Goal: Task Accomplishment & Management: Manage account settings

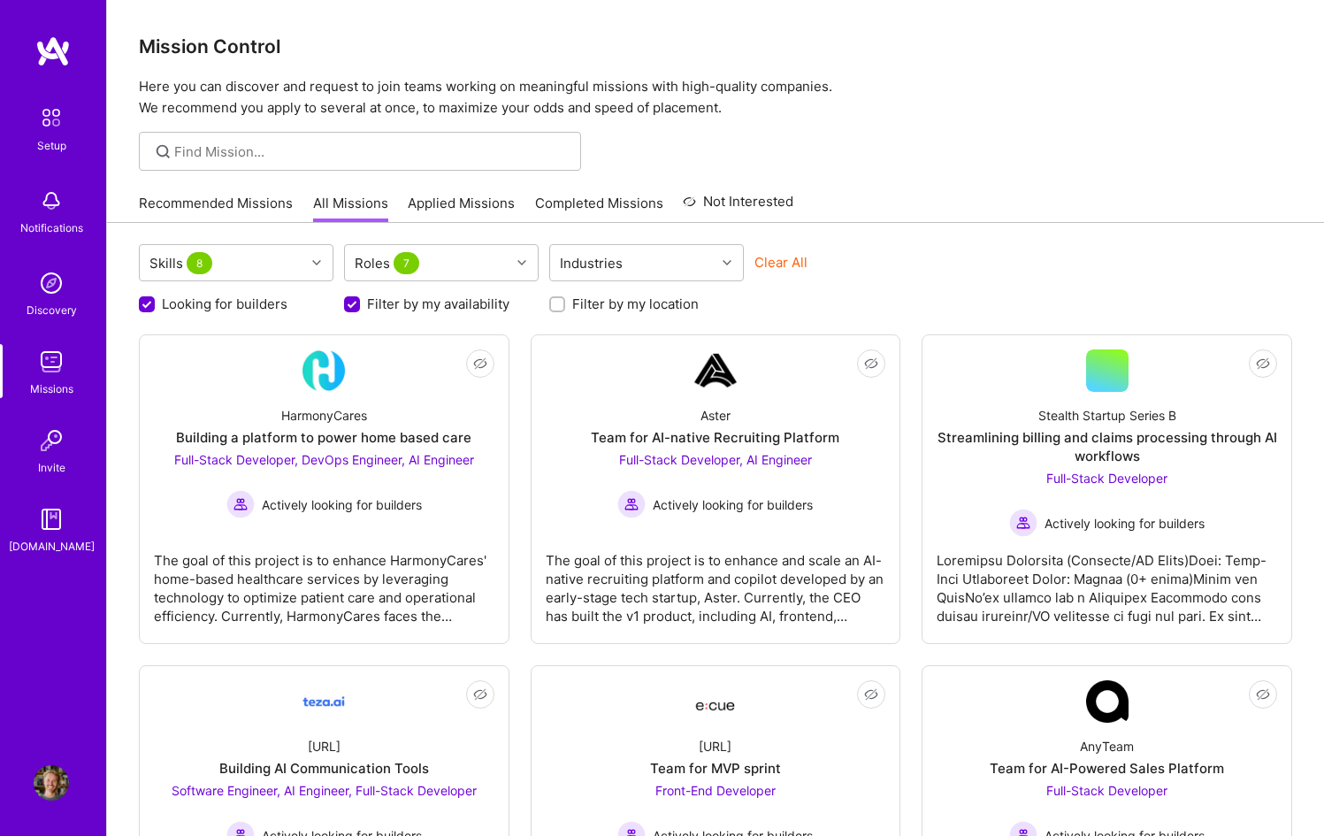
click at [565, 305] on div "Filter by my location" at bounding box center [646, 303] width 195 height 19
click at [561, 305] on input "Filter by my location" at bounding box center [559, 305] width 12 height 12
checkbox input "true"
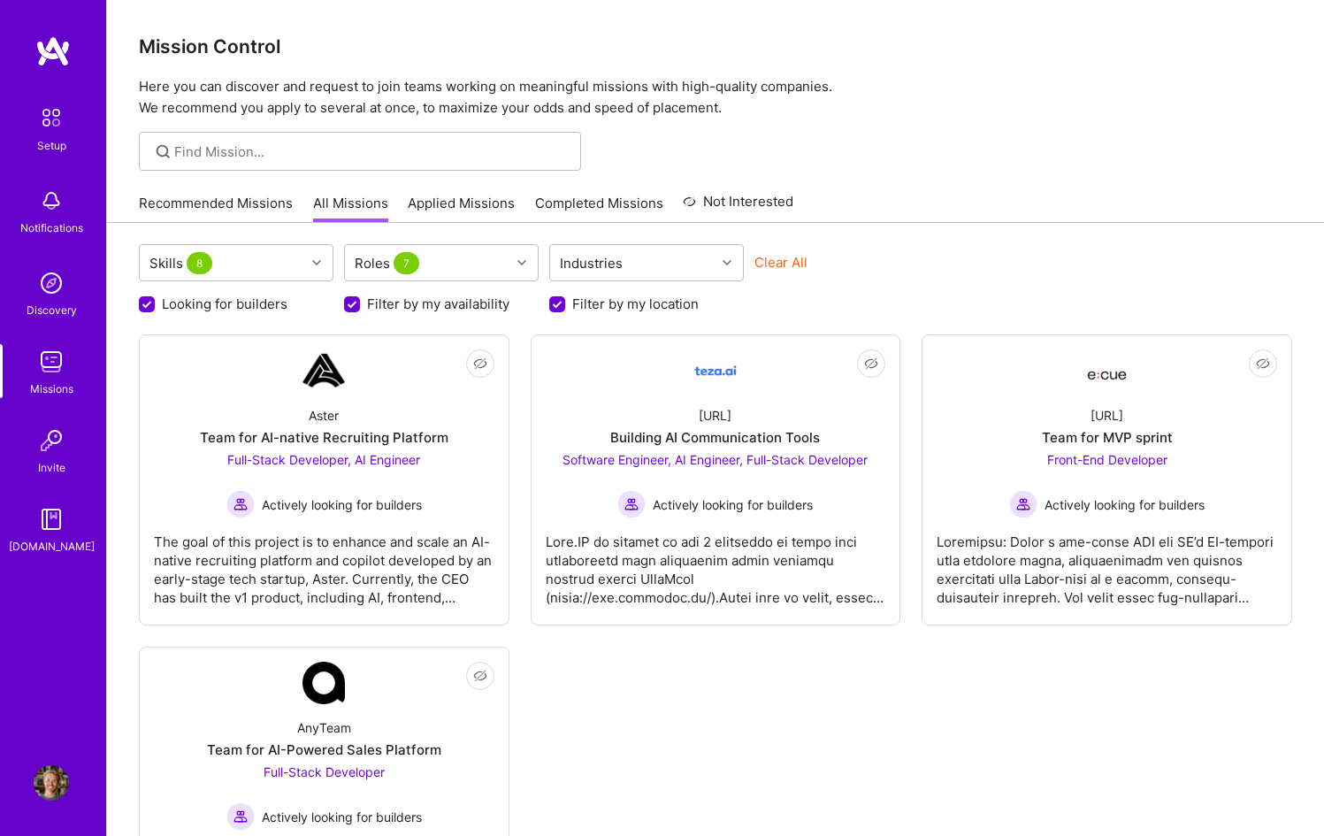
click at [57, 110] on img at bounding box center [51, 117] width 37 height 37
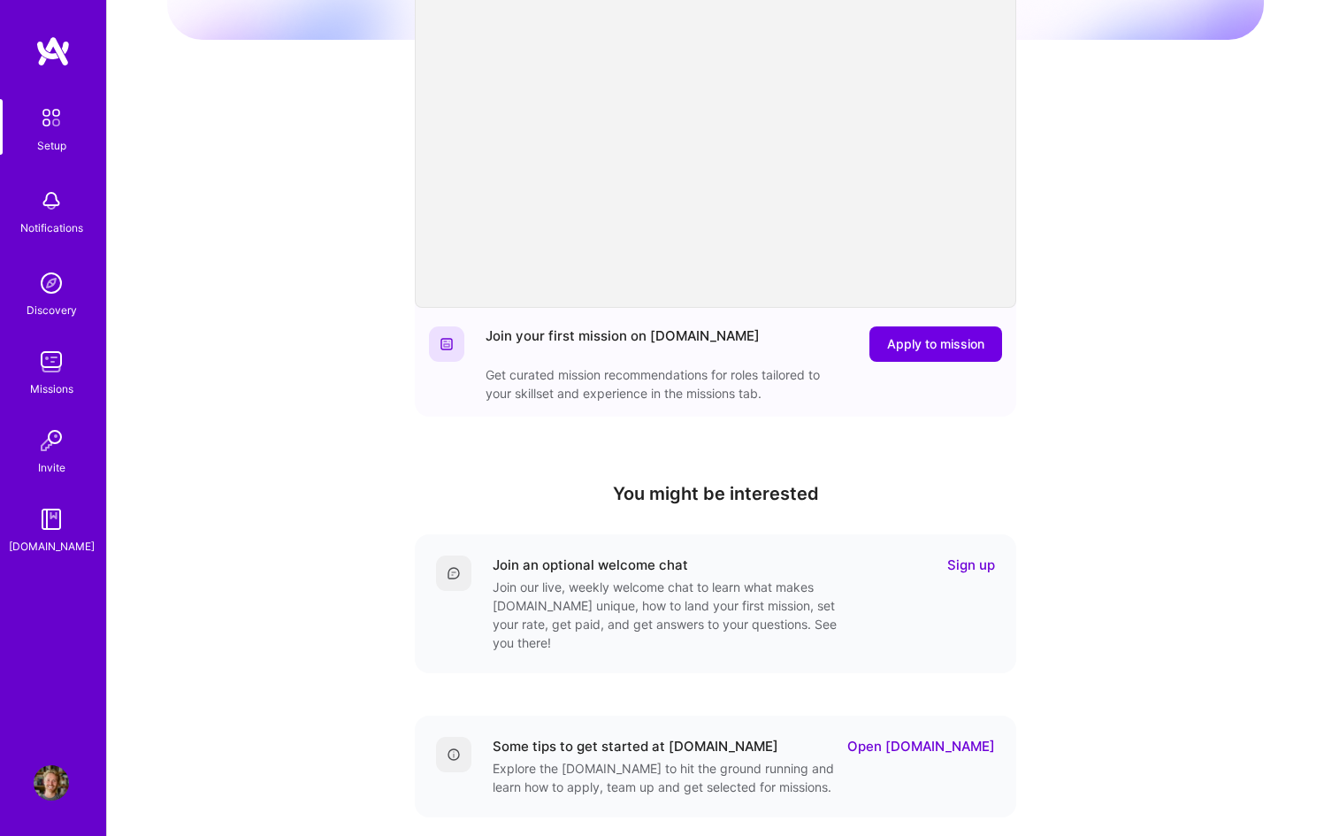
scroll to position [309, 0]
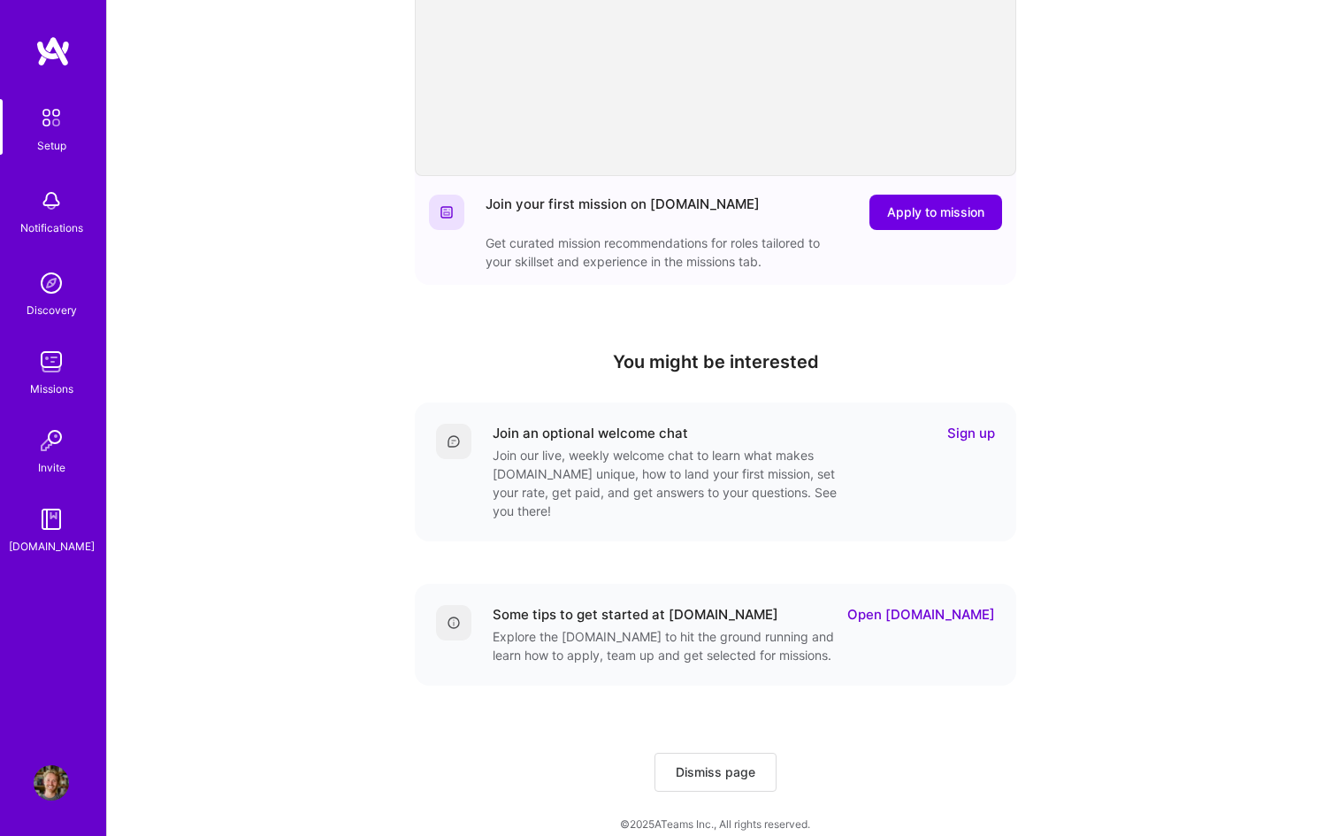
click at [718, 763] on span "Dismiss page" at bounding box center [716, 772] width 80 height 18
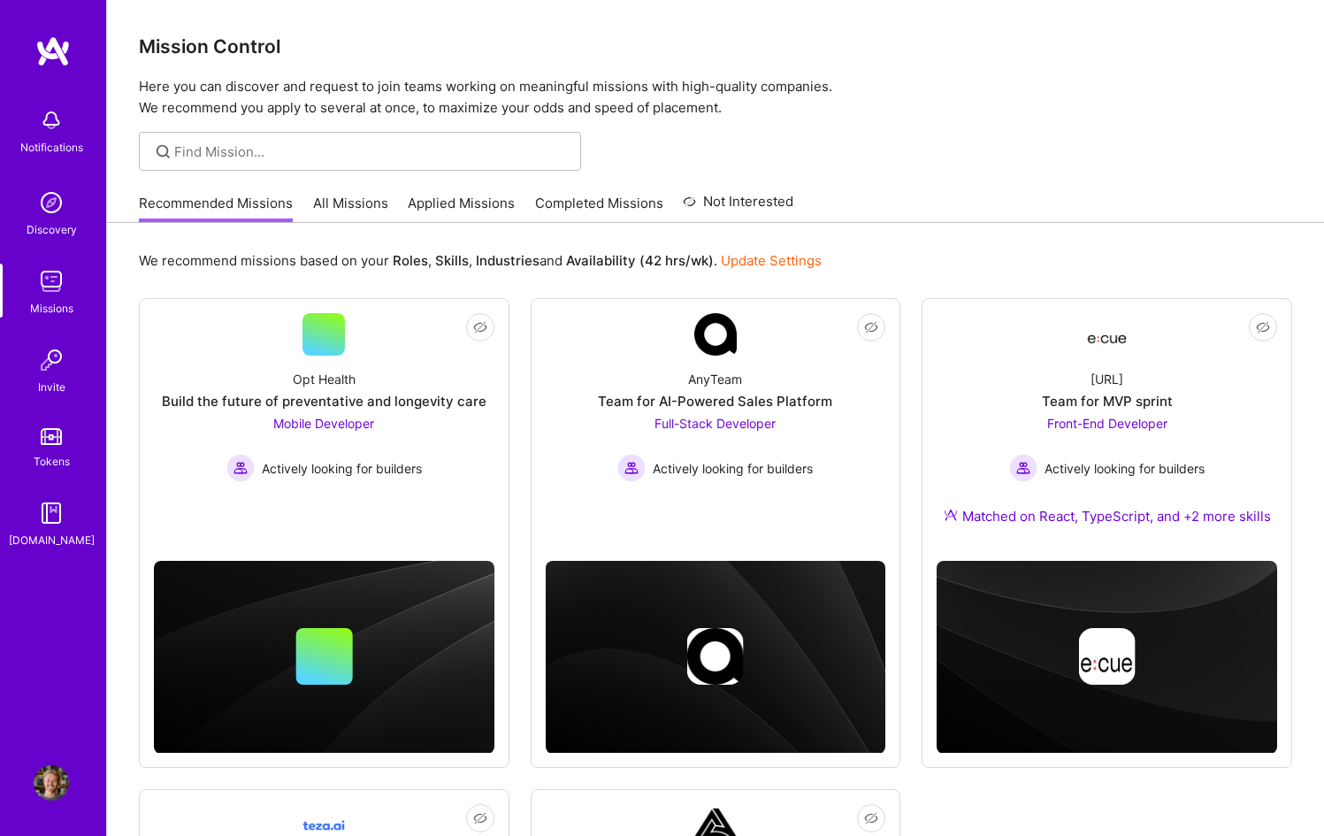
click at [37, 48] on img at bounding box center [52, 51] width 35 height 32
click at [51, 124] on img at bounding box center [51, 120] width 35 height 35
click at [50, 224] on div "Discovery" at bounding box center [52, 229] width 50 height 19
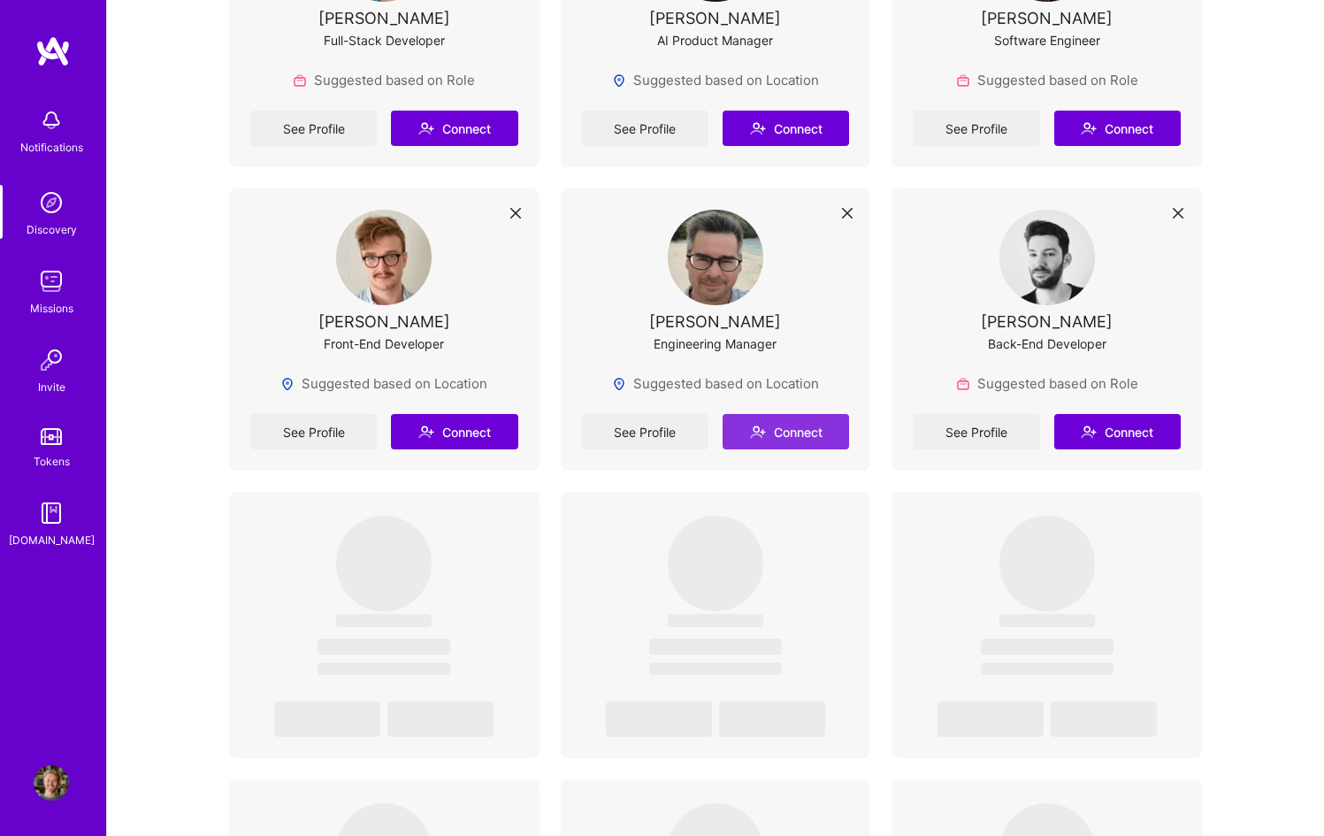
scroll to position [3014, 0]
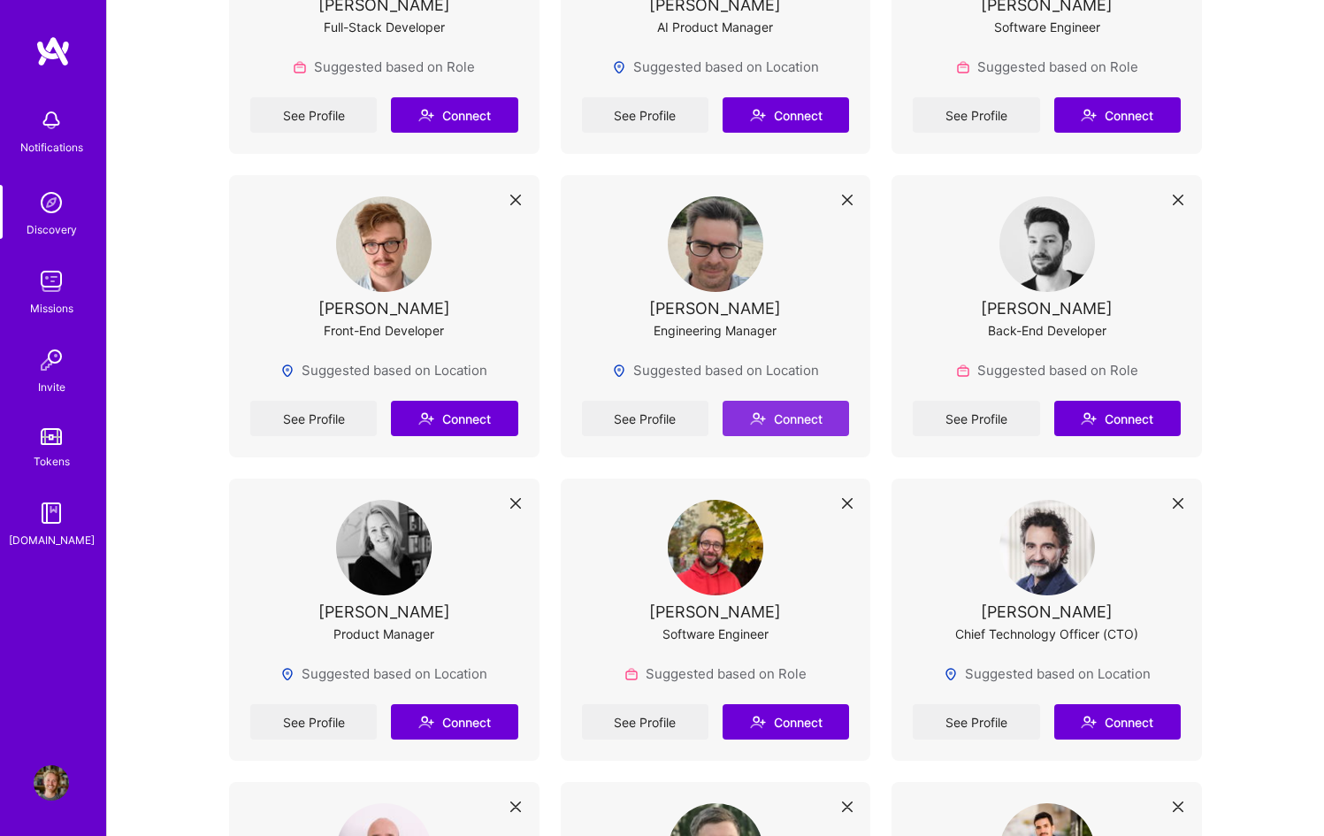
click at [802, 408] on button "Connect" at bounding box center [785, 418] width 126 height 35
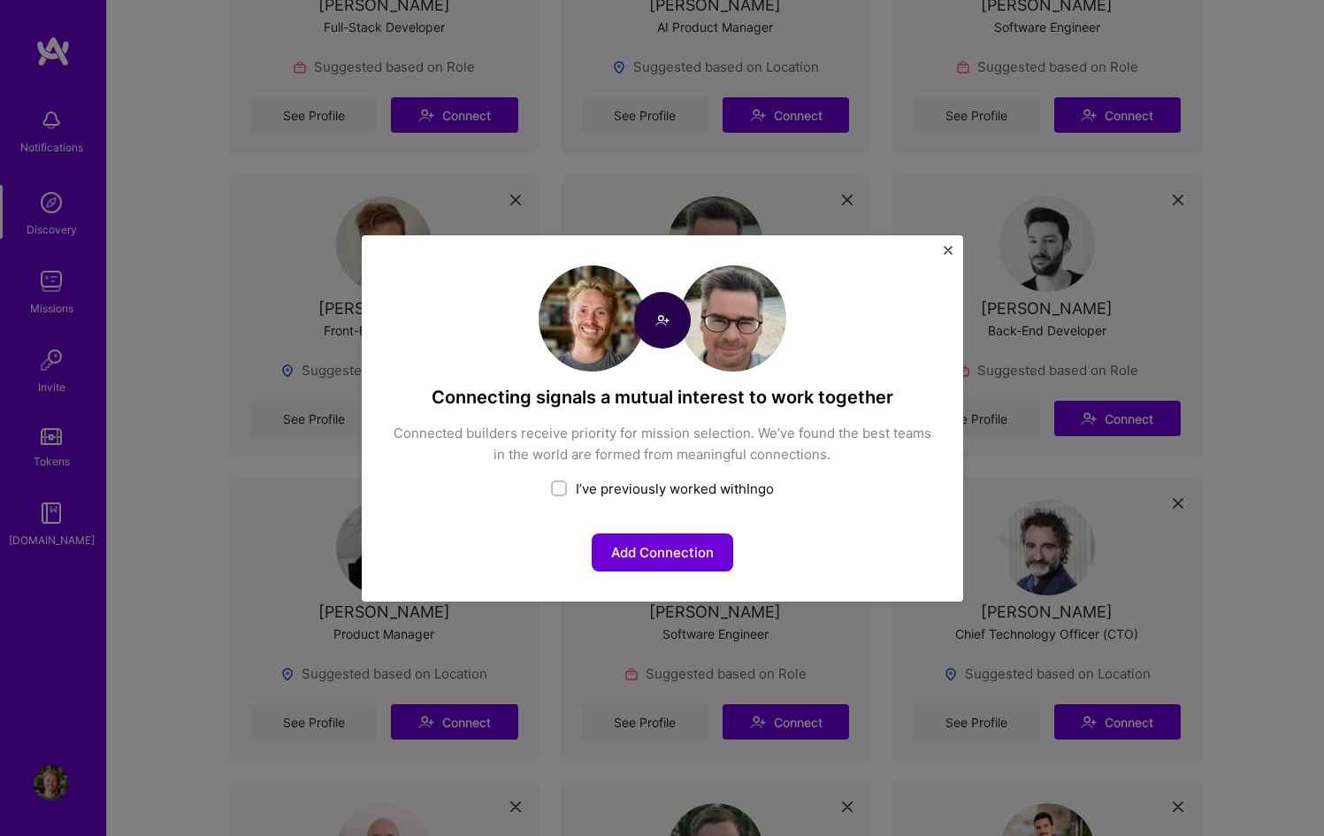
click at [662, 487] on div "I’ve previously worked with Ingo" at bounding box center [662, 488] width 541 height 19
checkbox input "true"
click at [692, 551] on button "Share your team experience" at bounding box center [663, 552] width 218 height 38
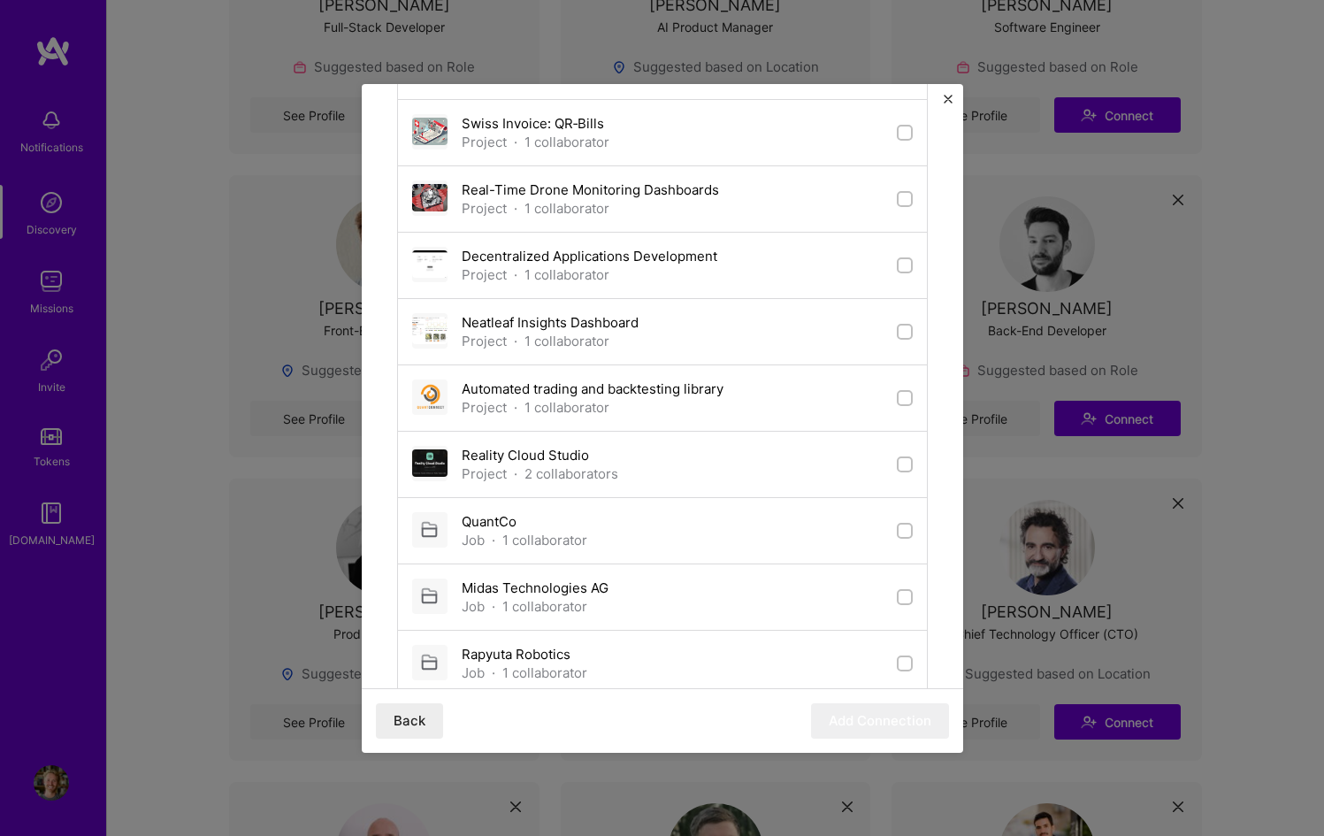
scroll to position [611, 0]
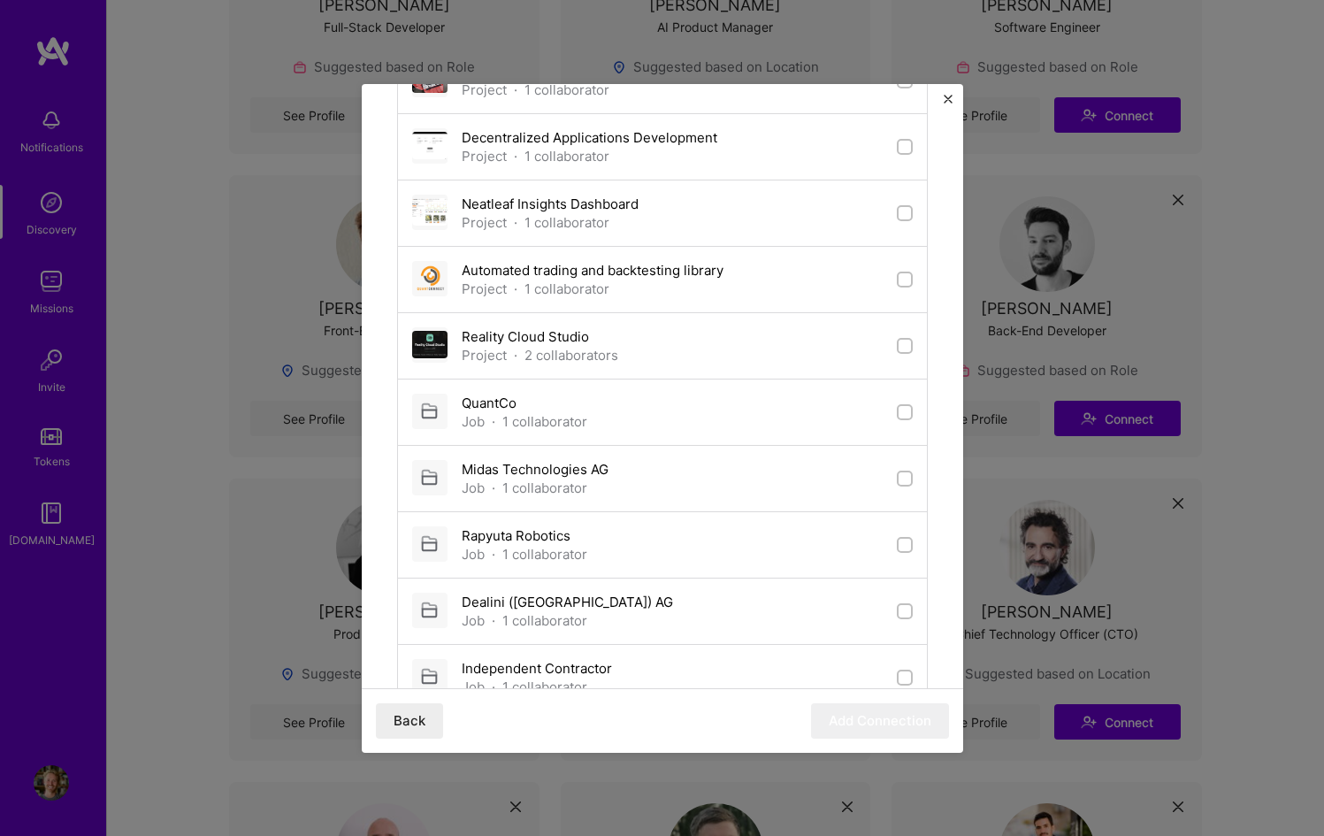
click at [900, 213] on input "checkbox" at bounding box center [906, 214] width 12 height 12
checkbox input "true"
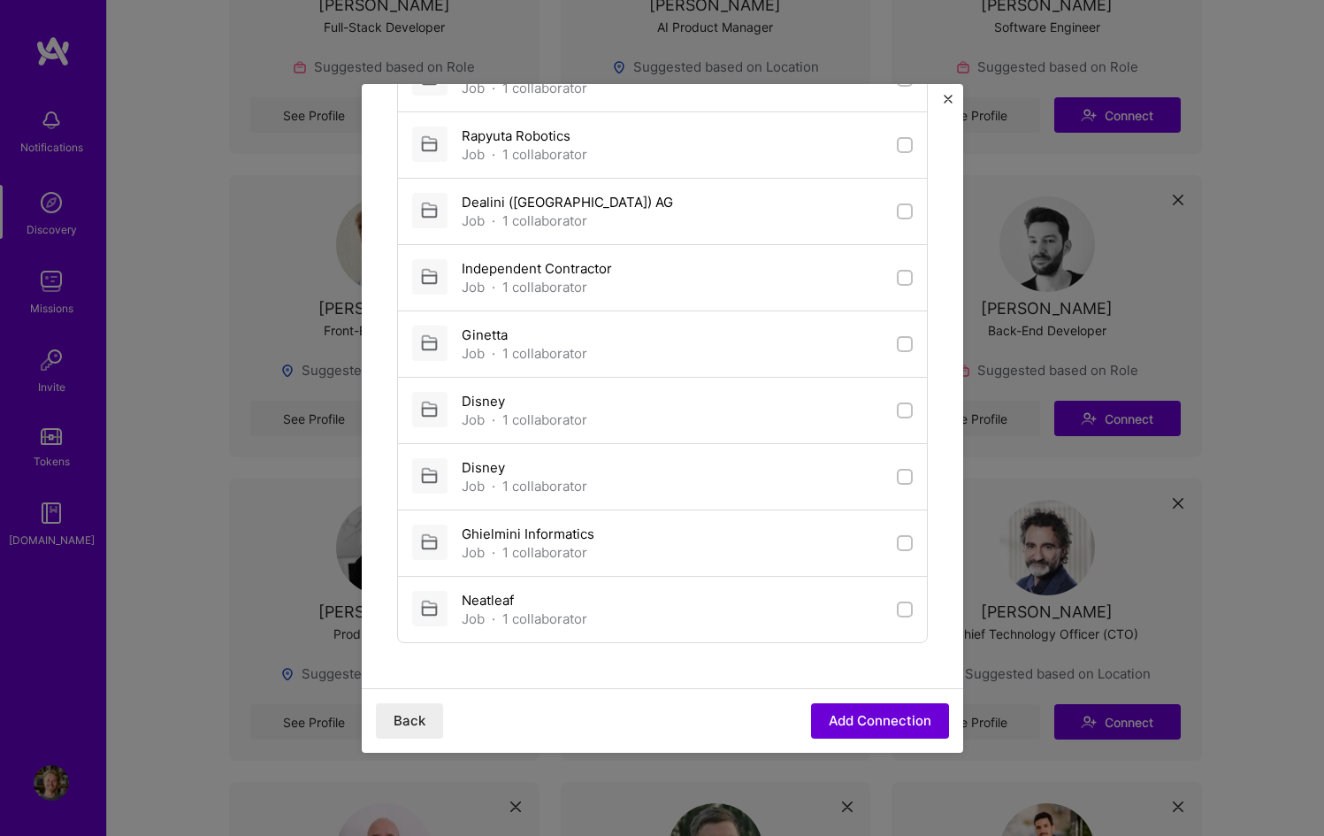
scroll to position [1027, 0]
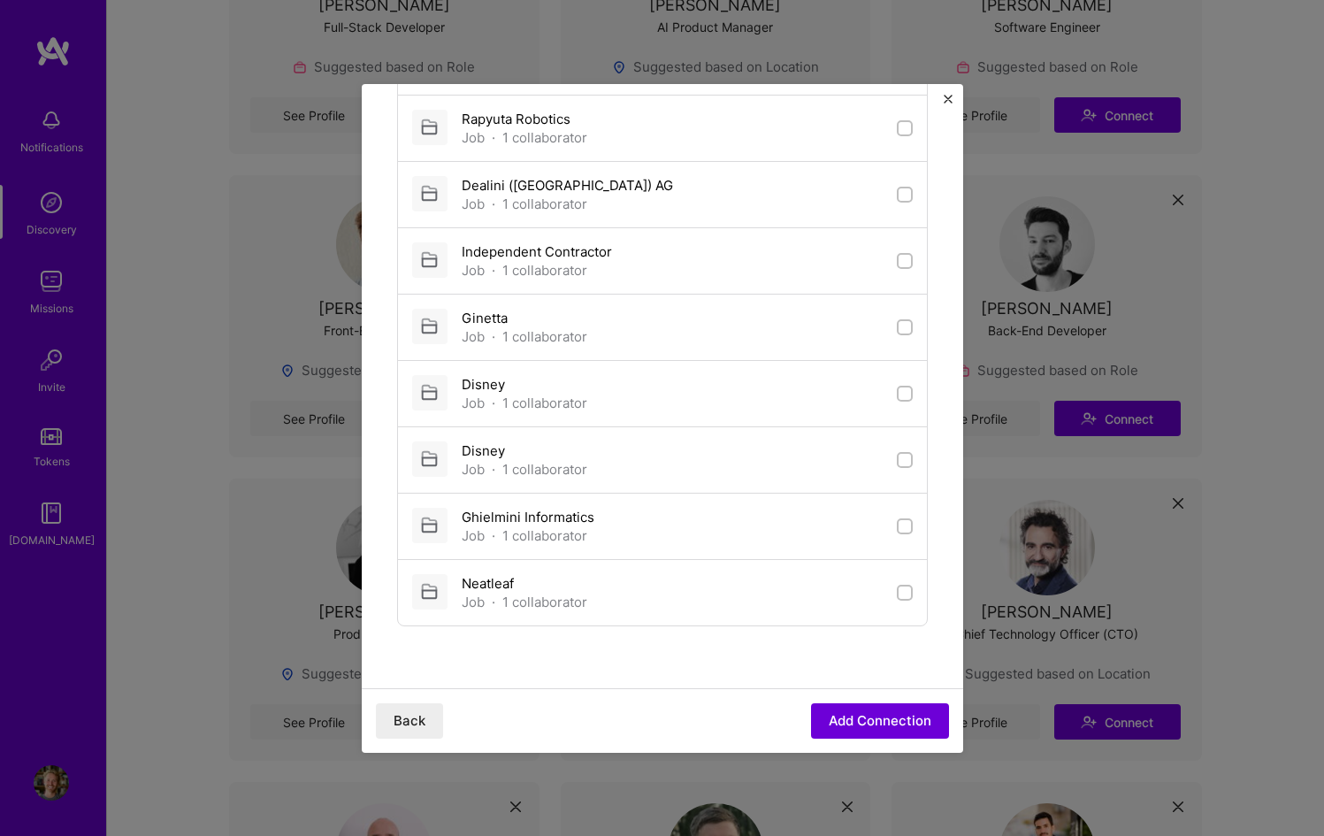
click at [900, 590] on input "checkbox" at bounding box center [906, 593] width 12 height 12
checkbox input "true"
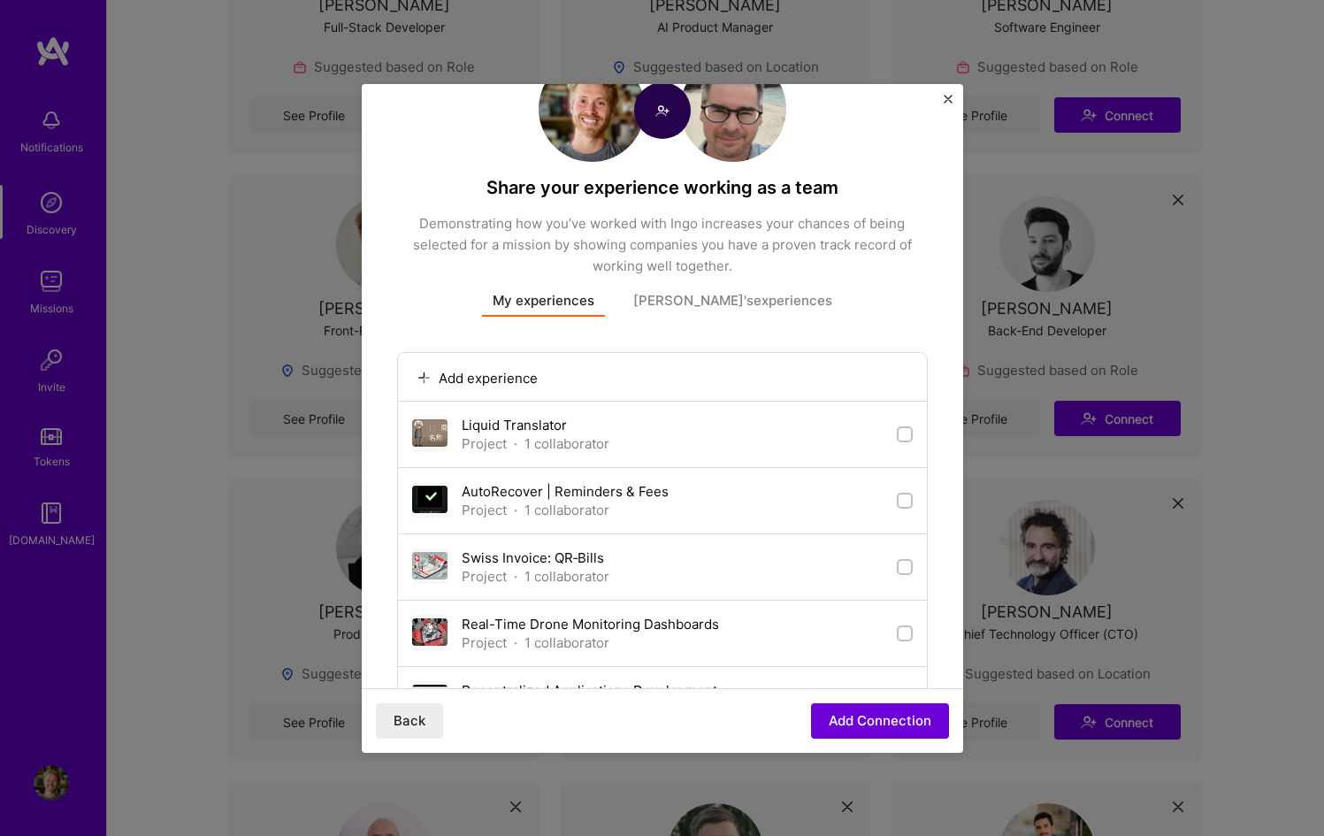
scroll to position [0, 0]
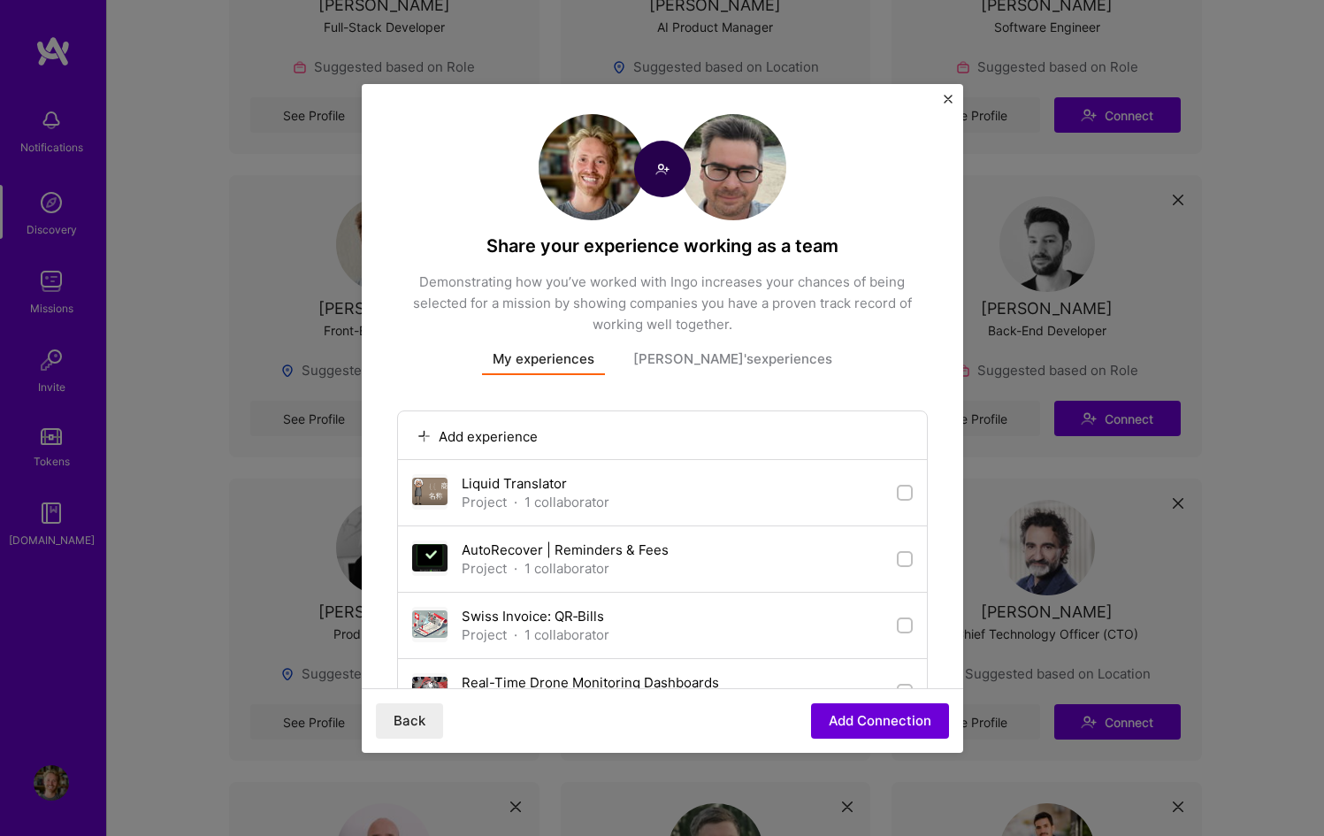
click at [740, 351] on button "Ingo's experiences" at bounding box center [732, 362] width 220 height 26
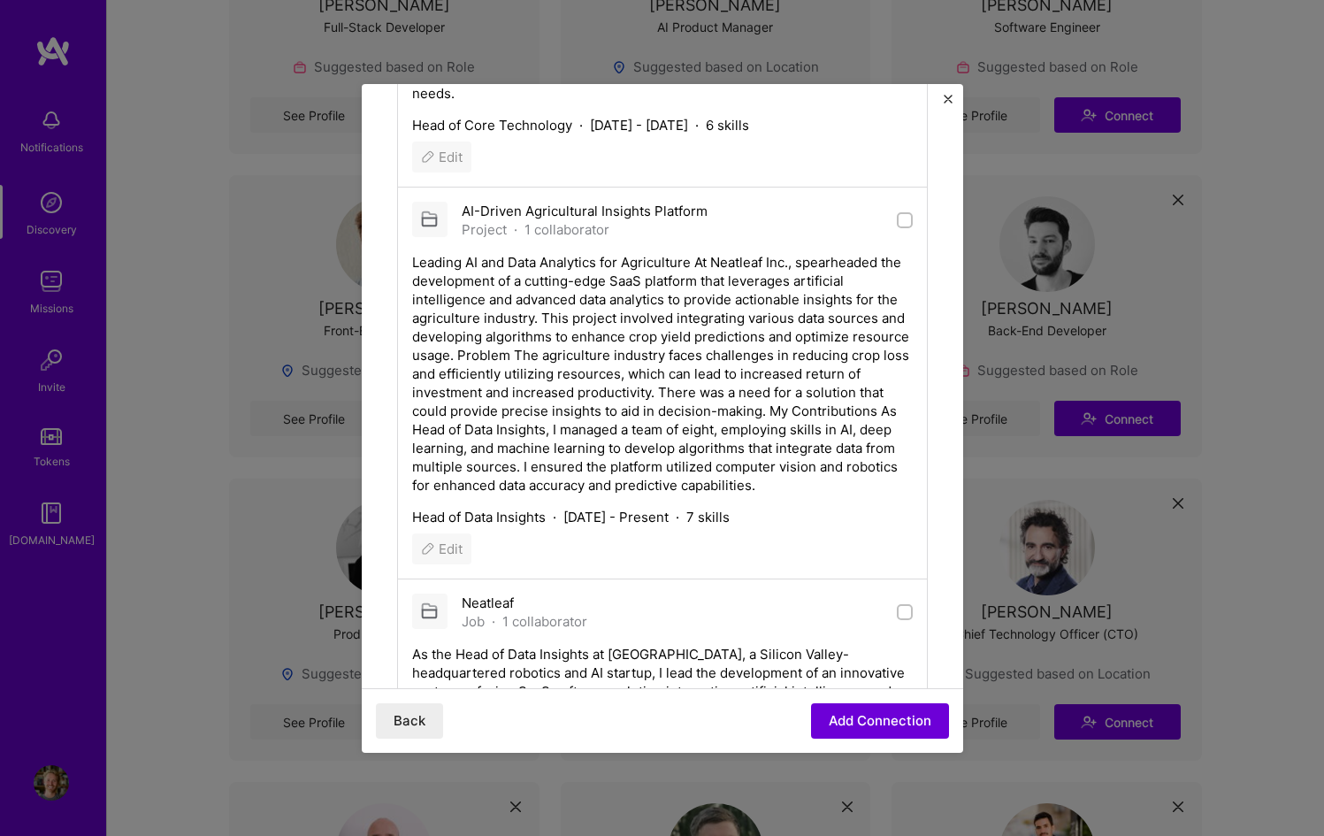
scroll to position [1548, 0]
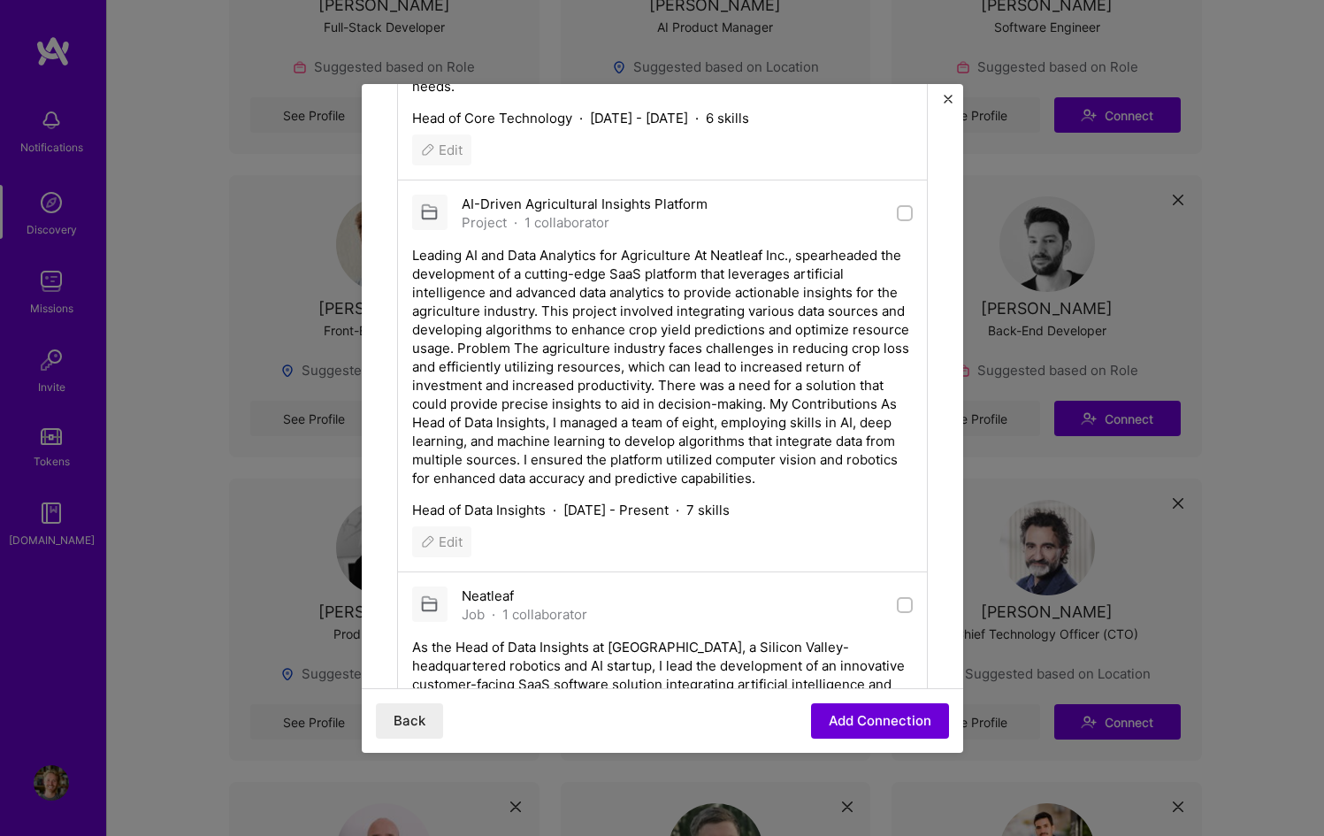
click at [900, 220] on input "checkbox" at bounding box center [906, 214] width 12 height 12
checkbox input "true"
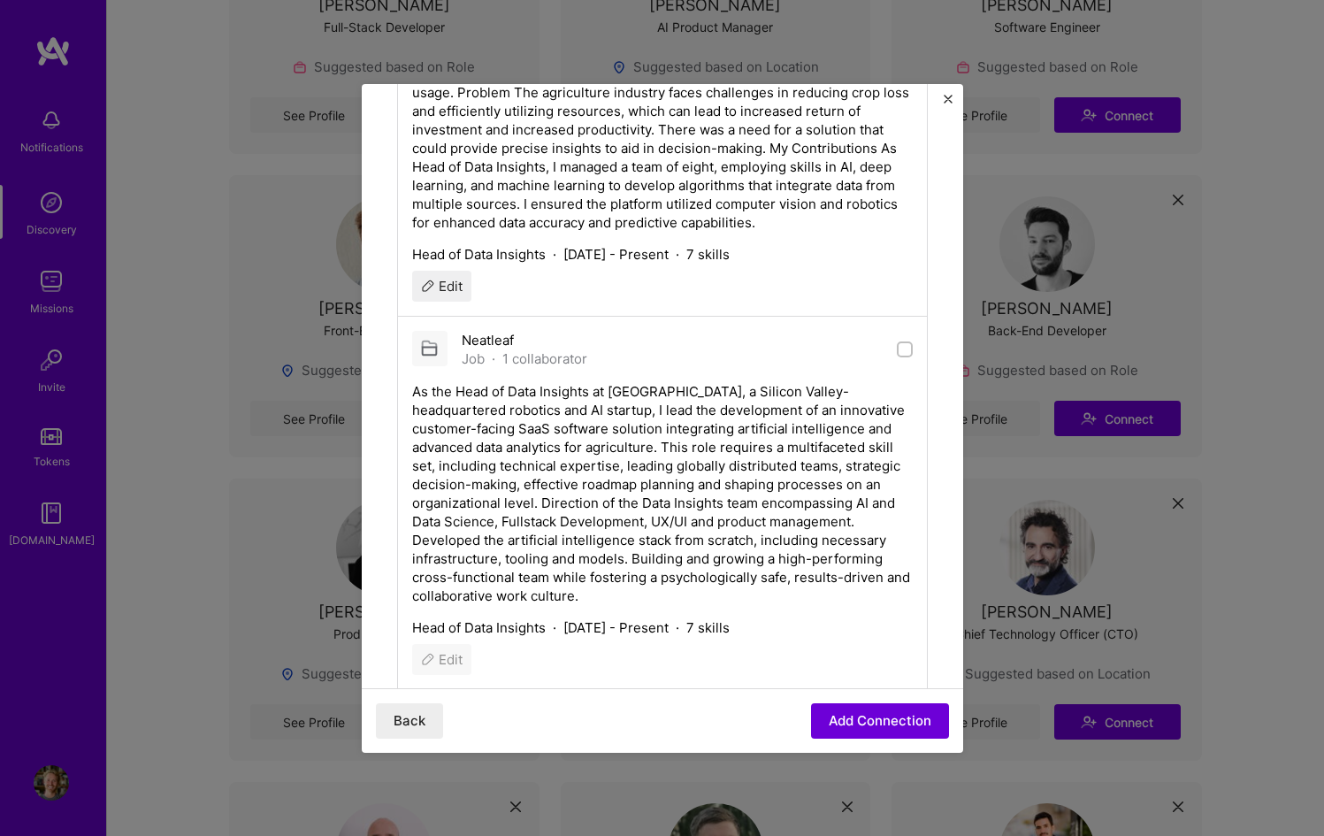
scroll to position [1824, 0]
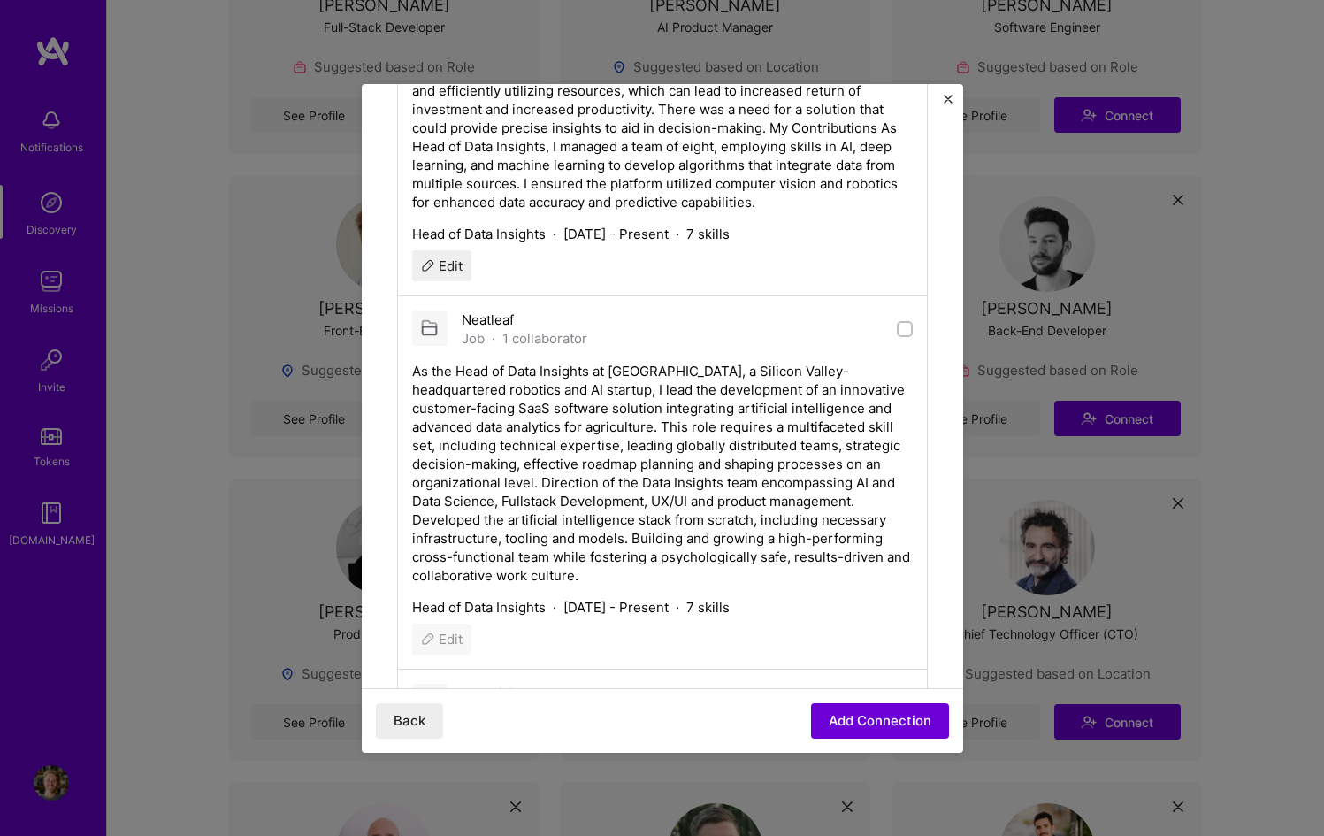
click at [900, 336] on input "checkbox" at bounding box center [906, 330] width 12 height 12
checkbox input "true"
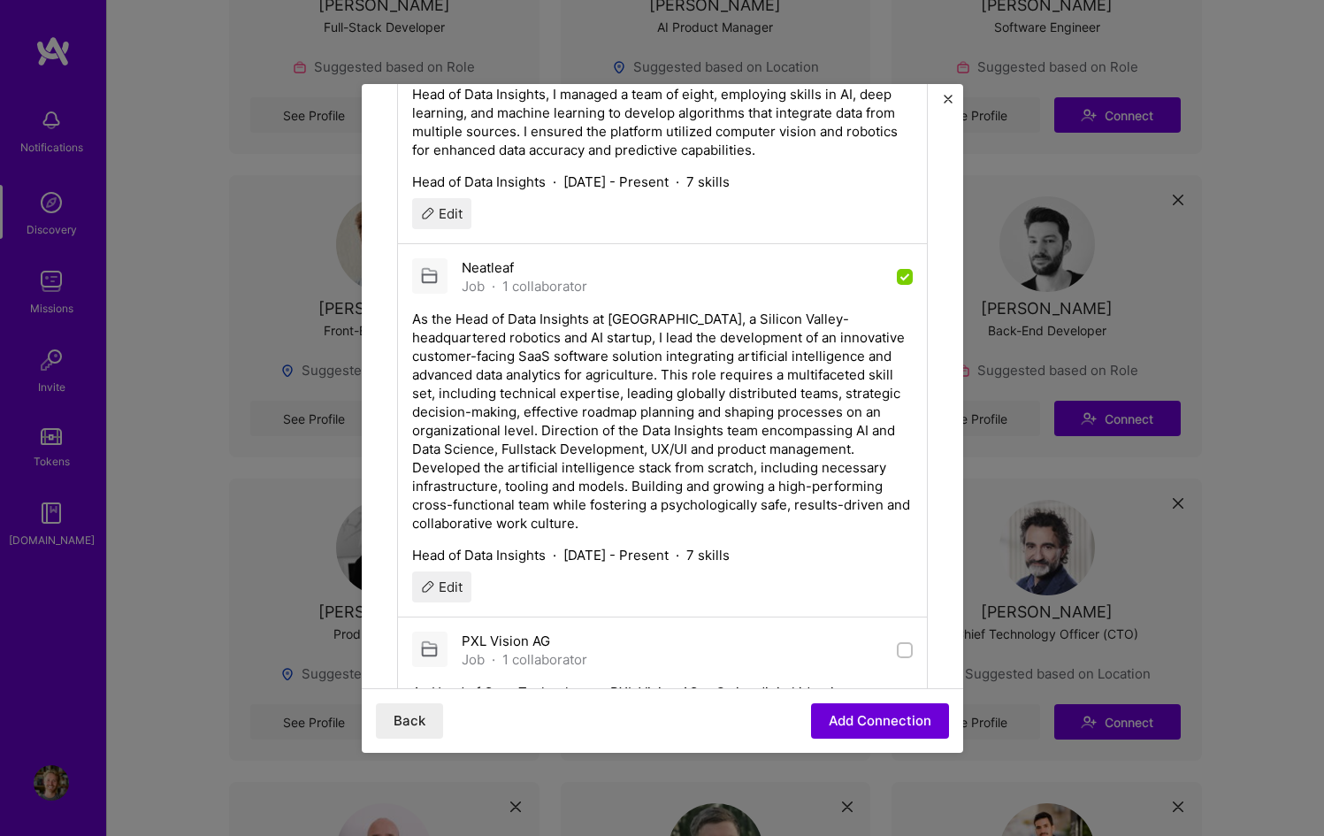
scroll to position [1883, 0]
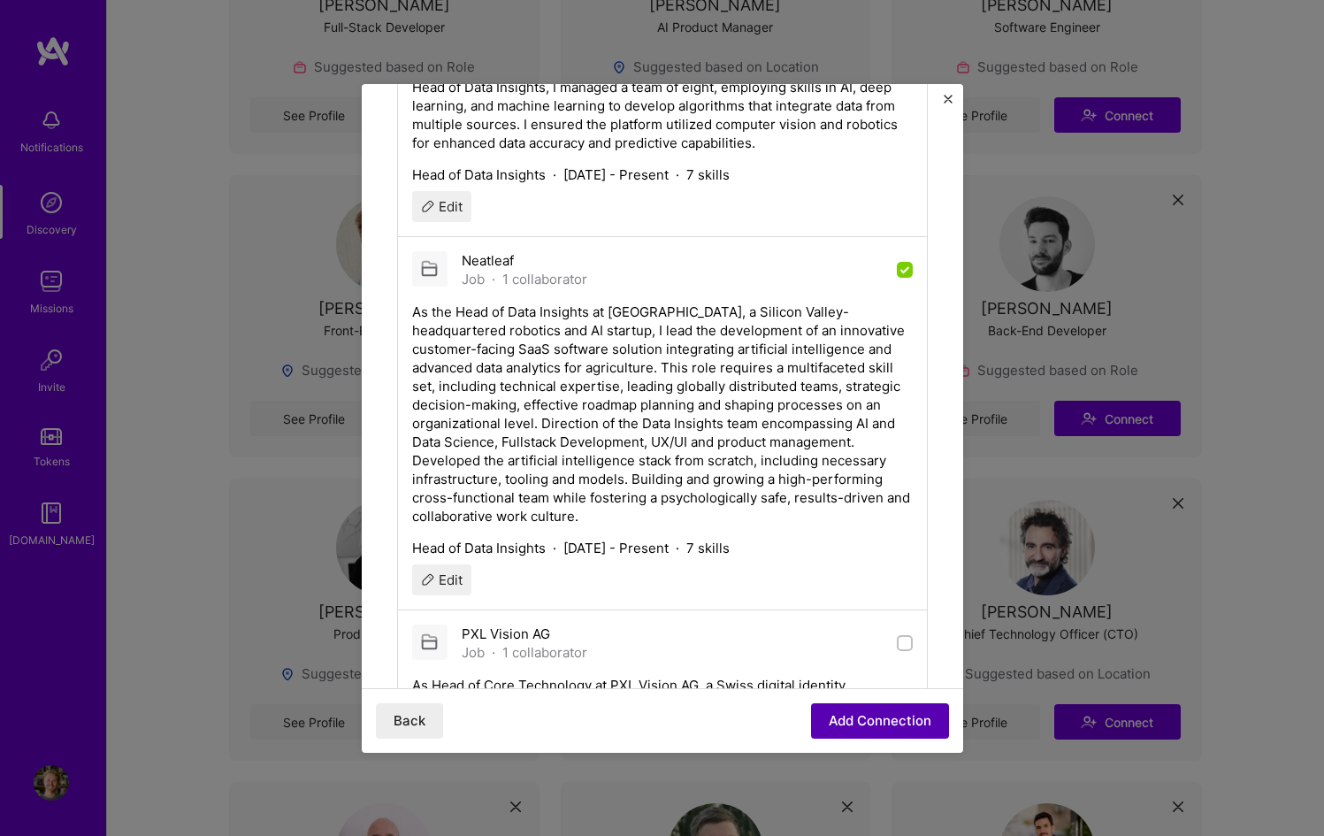
click at [852, 722] on button "Add Connection" at bounding box center [880, 720] width 138 height 35
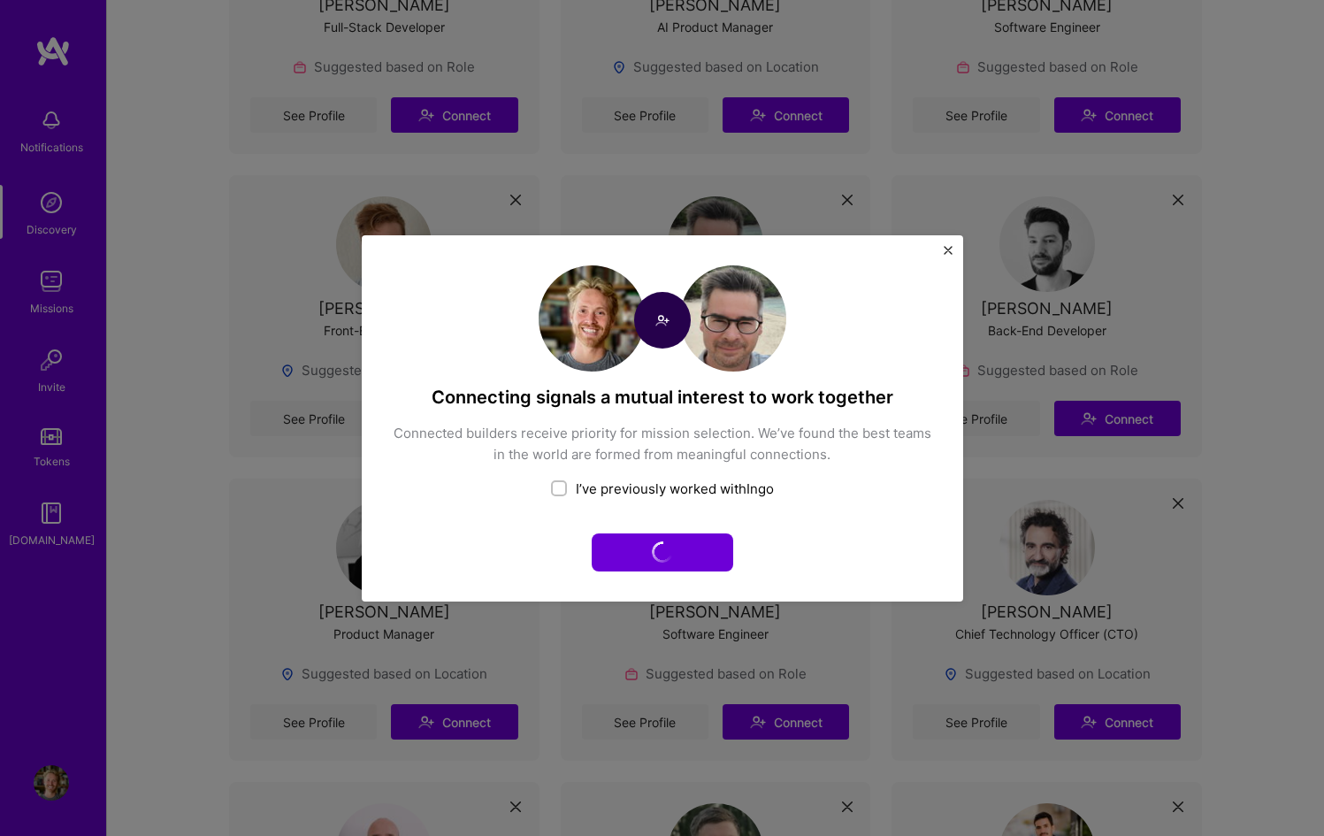
scroll to position [0, 0]
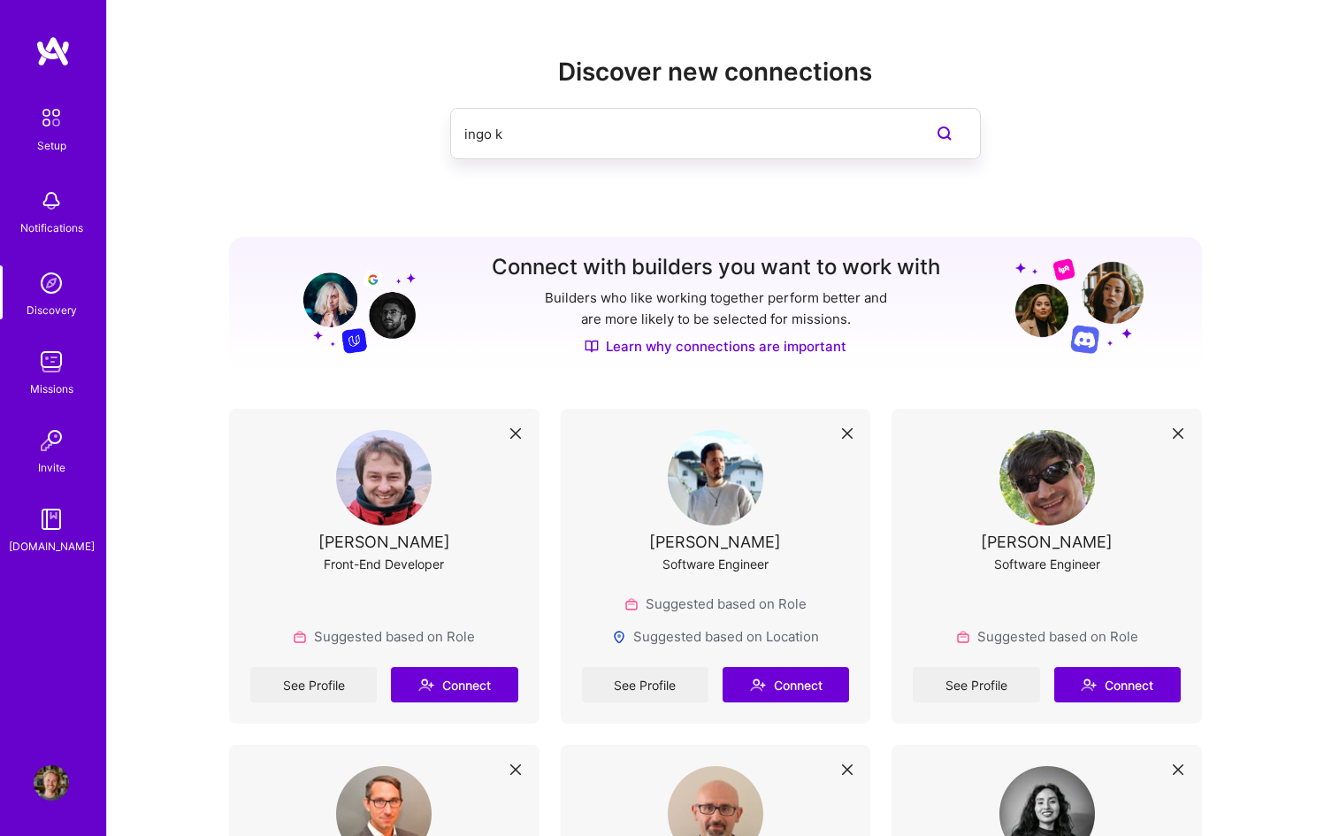
click at [769, 144] on input "ingo k" at bounding box center [679, 133] width 431 height 45
click at [674, 181] on div "Discover new connections" at bounding box center [715, 136] width 973 height 158
click at [519, 428] on icon at bounding box center [515, 433] width 11 height 11
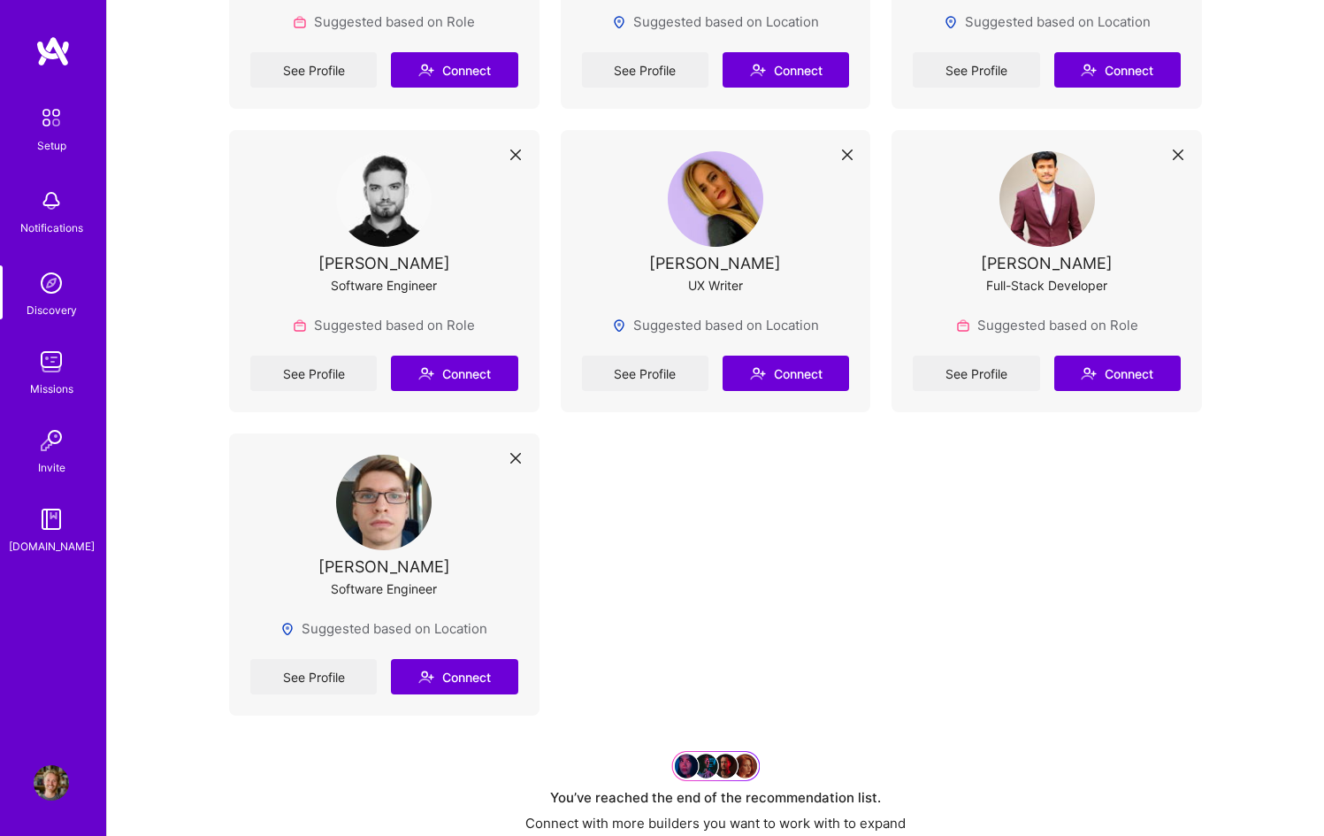
scroll to position [8603, 0]
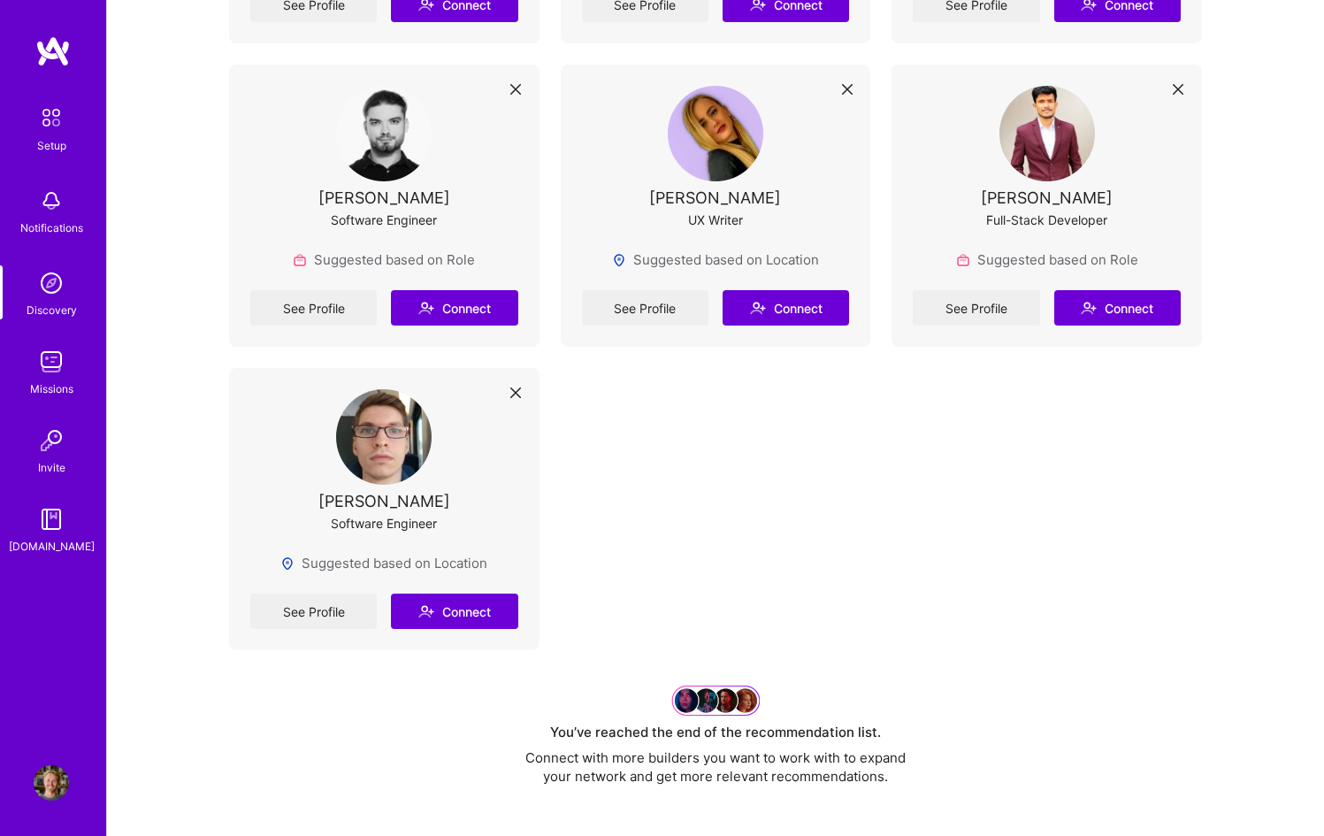
click at [519, 387] on icon at bounding box center [515, 392] width 11 height 11
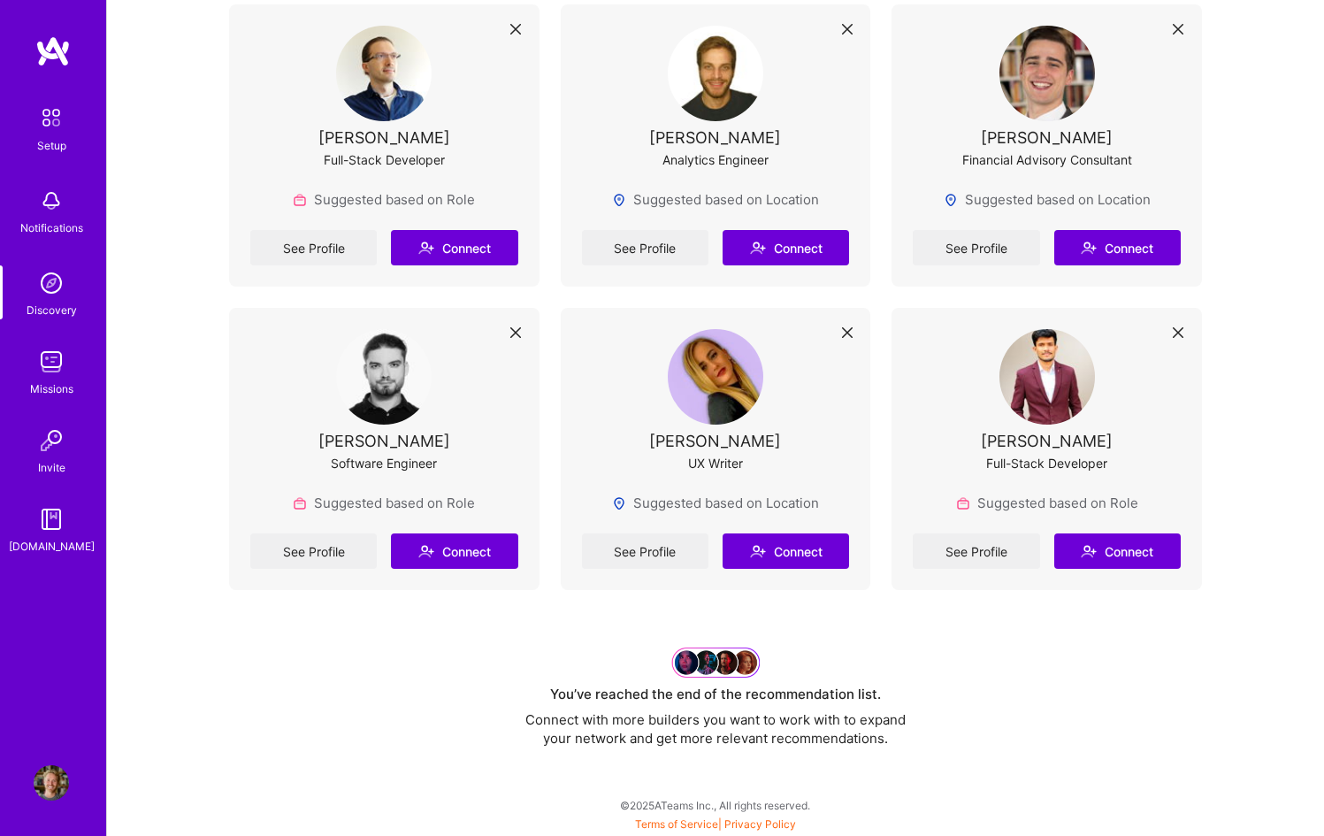
scroll to position [8321, 0]
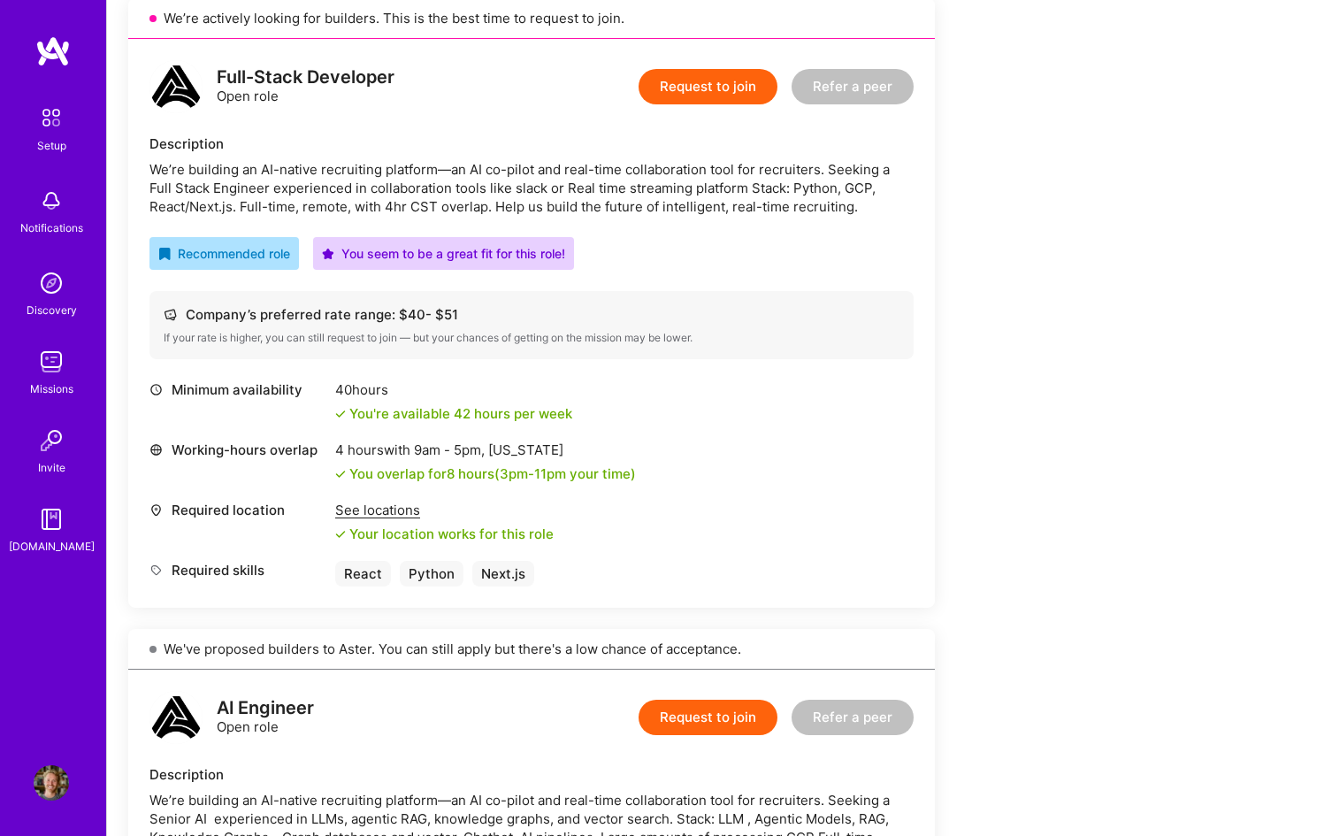
scroll to position [233, 0]
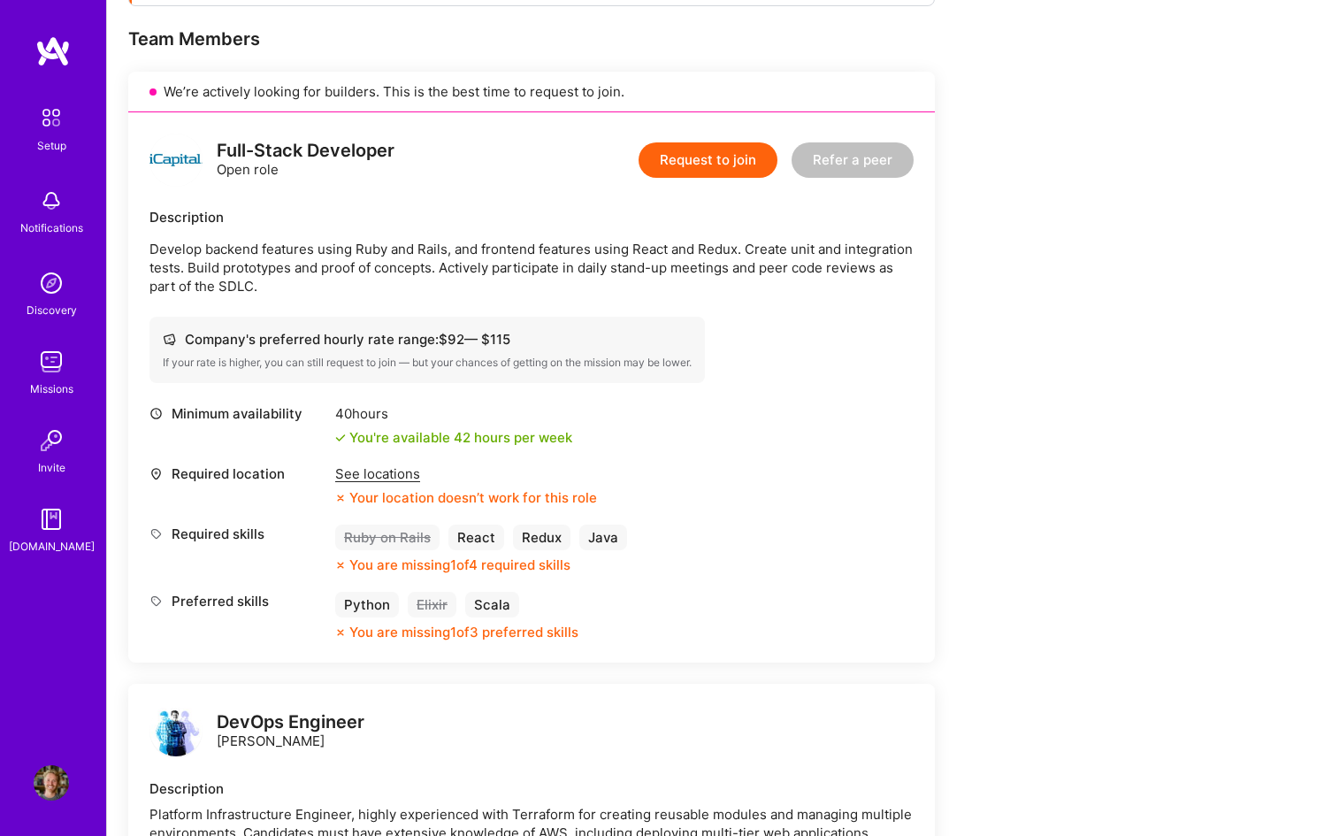
scroll to position [370, 0]
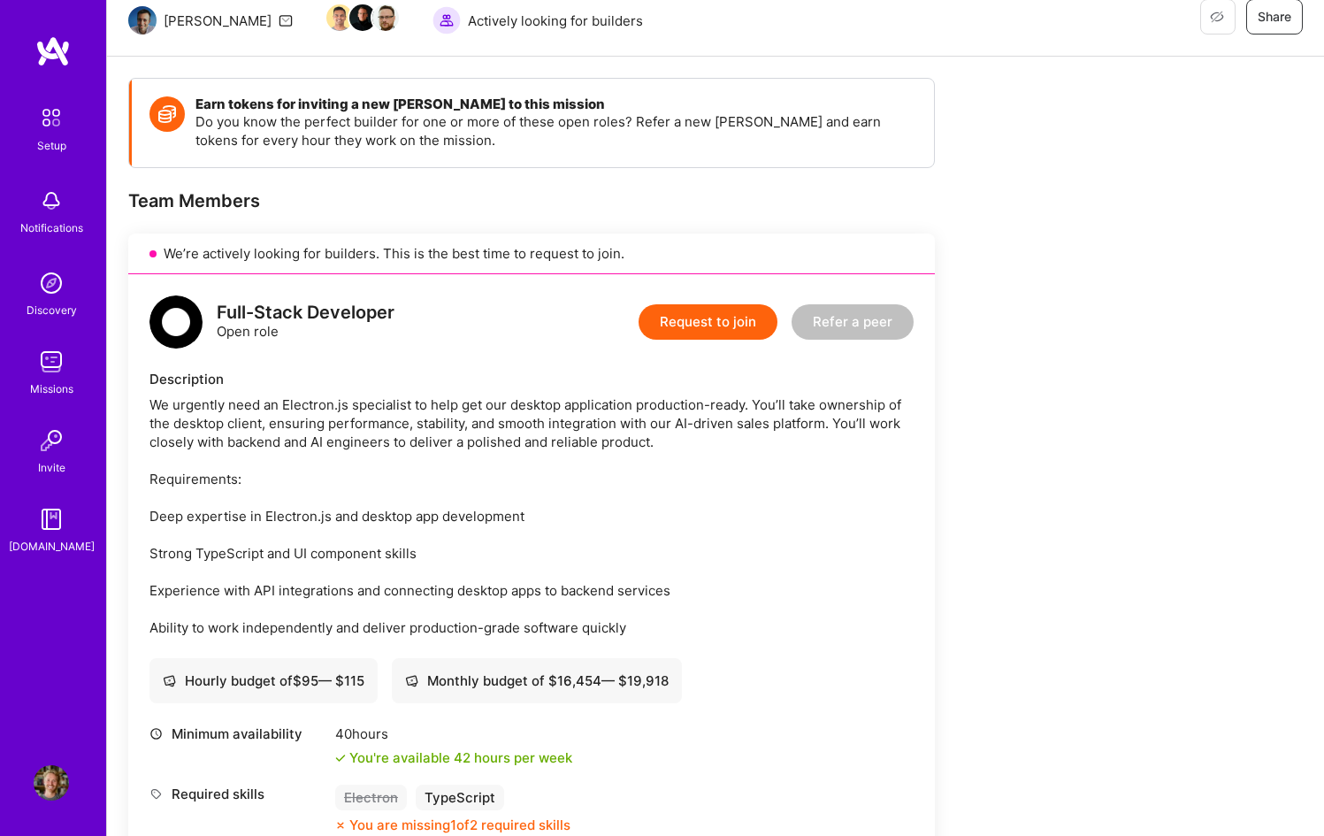
scroll to position [90, 0]
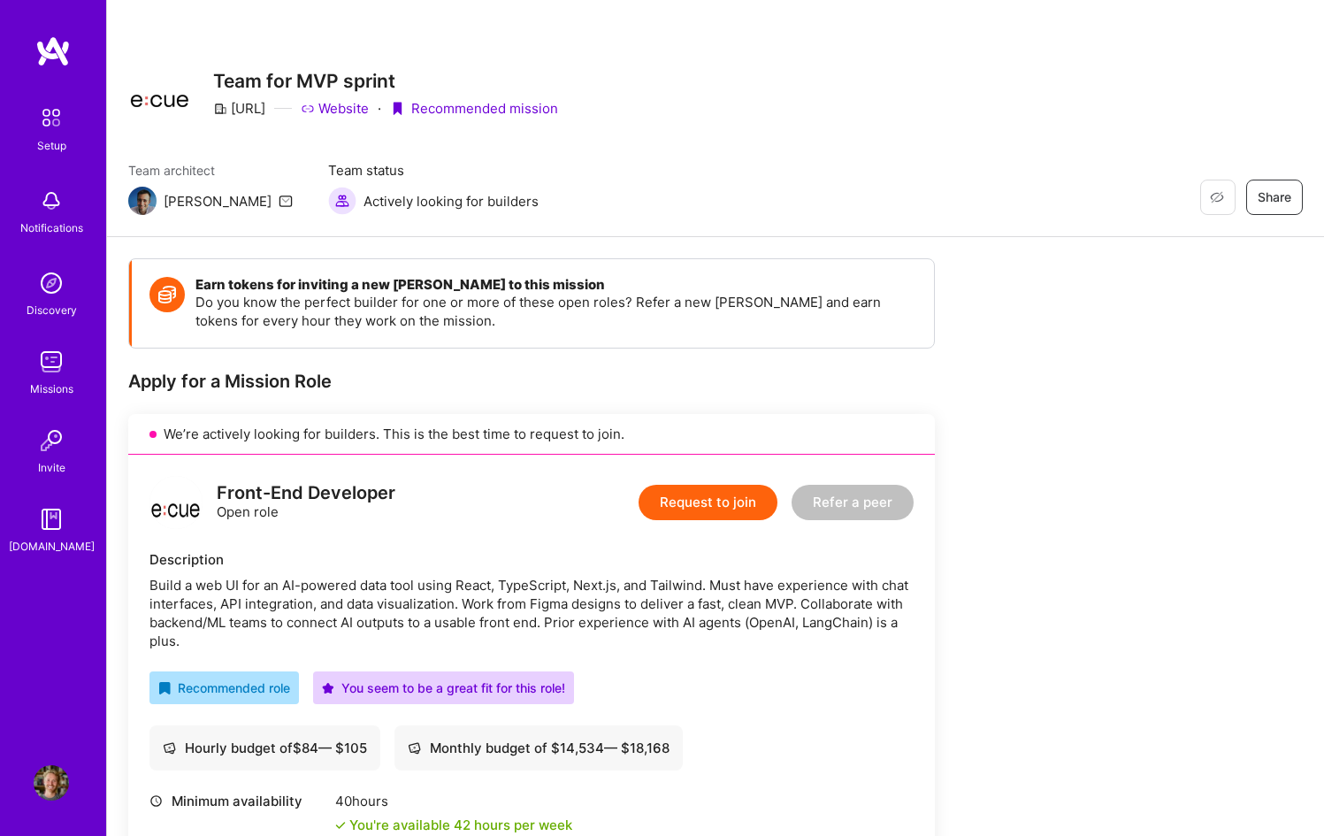
click at [711, 501] on button "Request to join" at bounding box center [707, 502] width 139 height 35
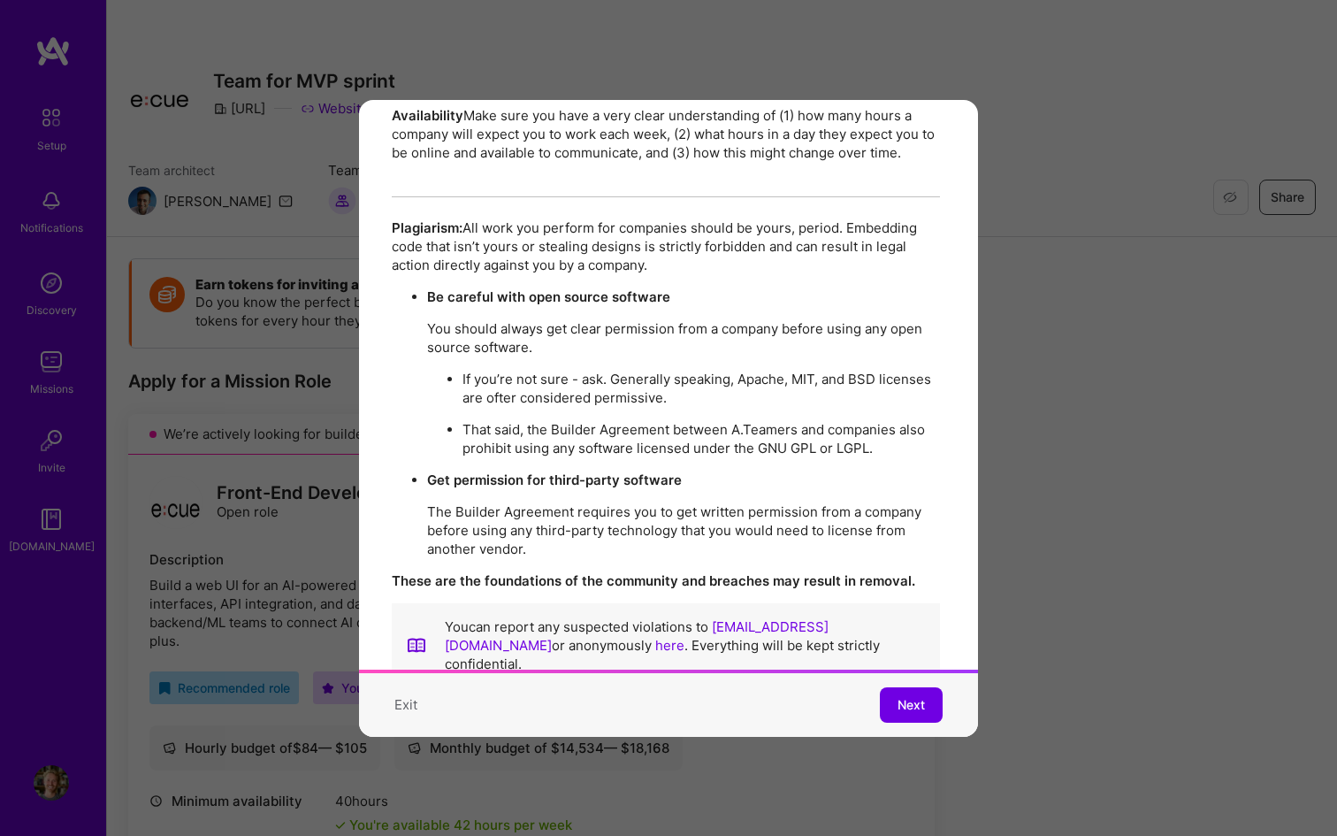
scroll to position [3147, 3]
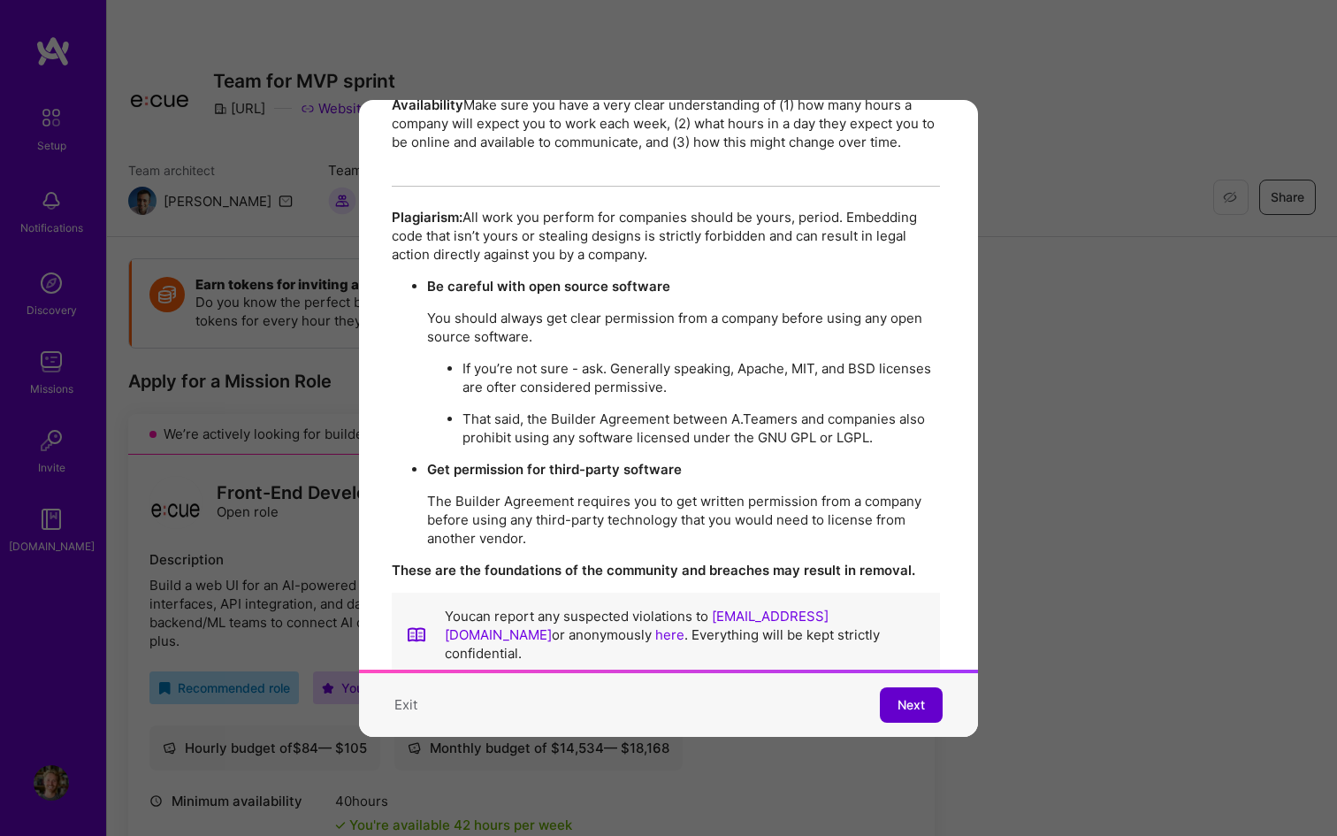
click at [902, 696] on span "Next" at bounding box center [910, 705] width 27 height 18
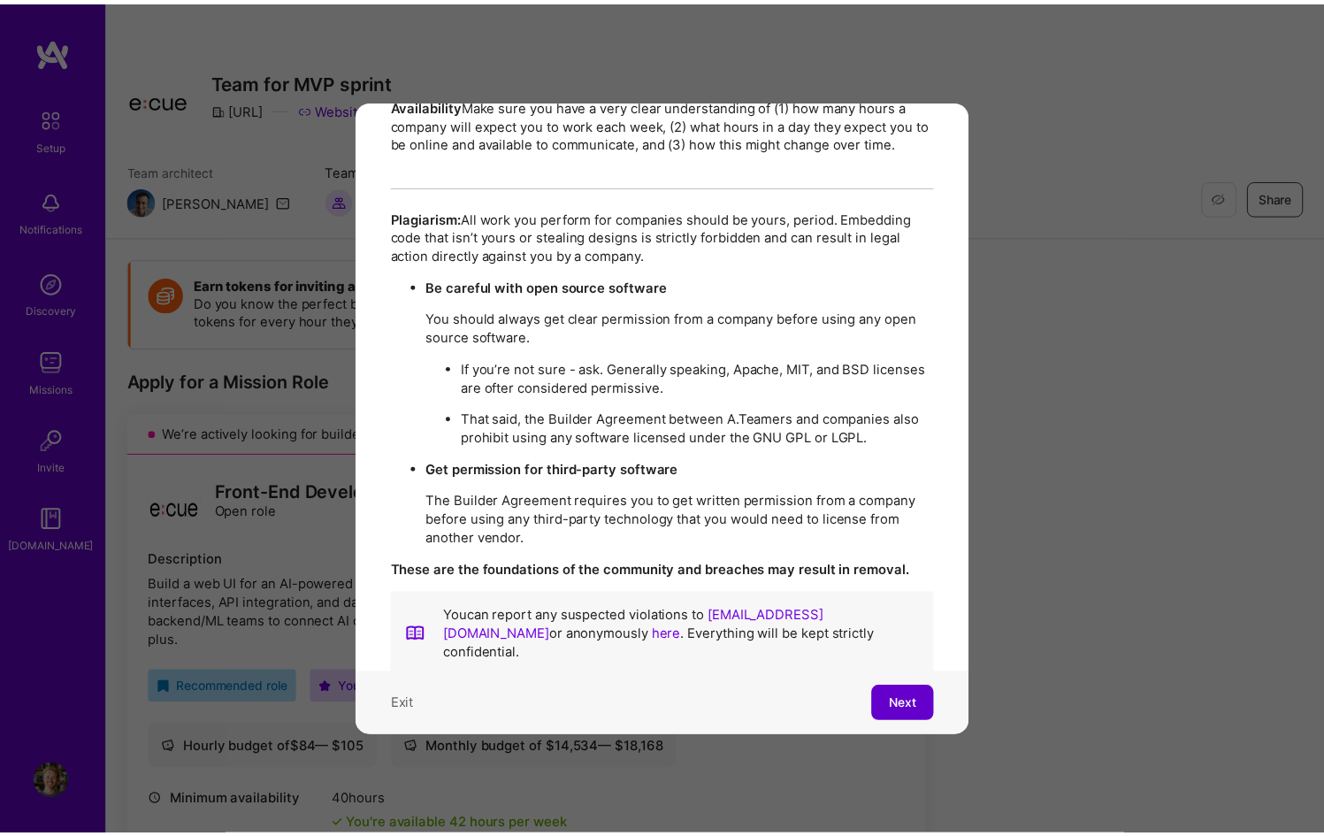
scroll to position [86, 0]
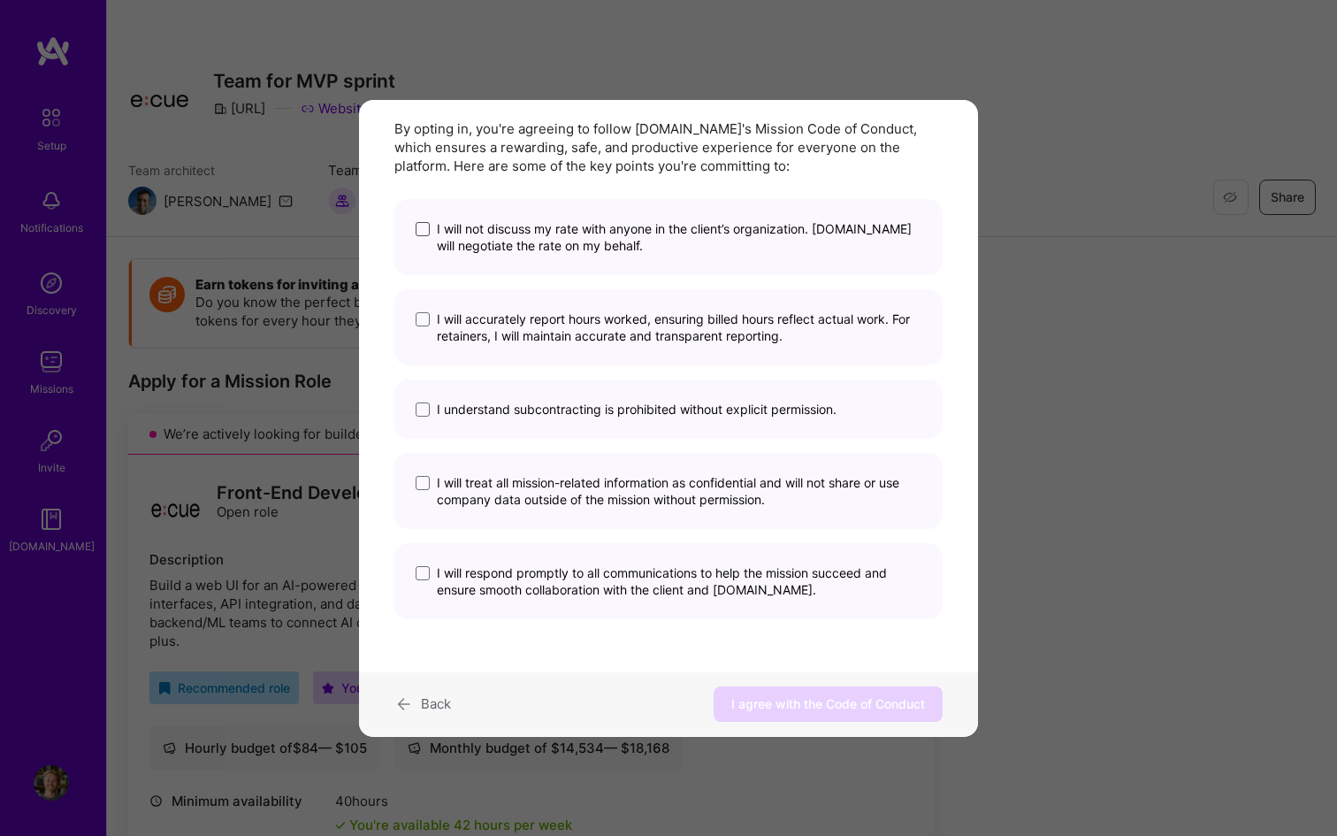
click at [423, 227] on span "modal" at bounding box center [423, 229] width 14 height 14
click at [0, 0] on input "I will not discuss my rate with anyone in the client’s organization. [DOMAIN_NA…" at bounding box center [0, 0] width 0 height 0
click at [430, 323] on label "I will accurately report hours worked, ensuring billed hours reflect actual wor…" at bounding box center [669, 327] width 506 height 34
click at [0, 0] on input "I will accurately report hours worked, ensuring billed hours reflect actual wor…" at bounding box center [0, 0] width 0 height 0
click at [418, 412] on span "modal" at bounding box center [423, 409] width 14 height 14
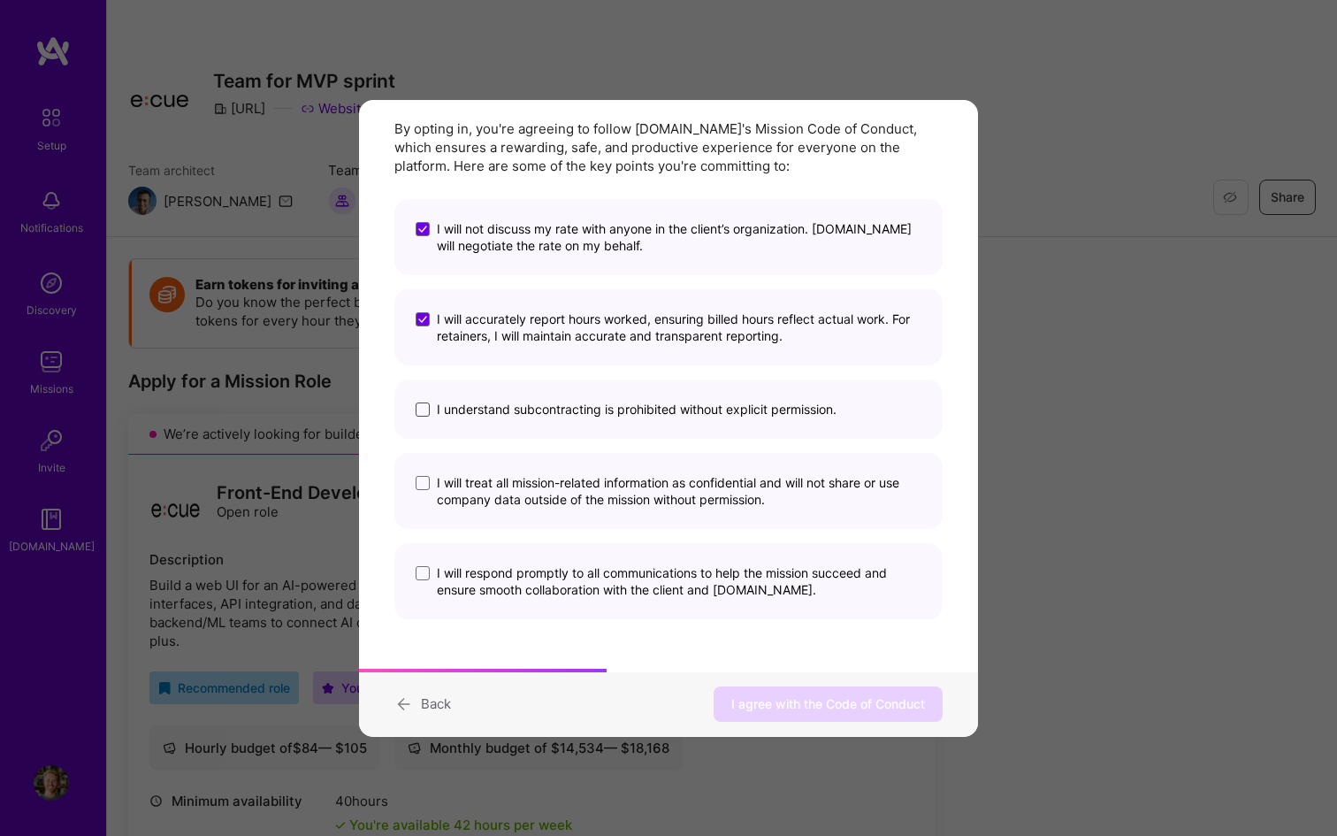
click at [0, 0] on input "I understand subcontracting is prohibited without explicit permission." at bounding box center [0, 0] width 0 height 0
click at [420, 481] on span "modal" at bounding box center [423, 483] width 14 height 14
click at [0, 0] on input "I will treat all mission-related information as confidential and will not share…" at bounding box center [0, 0] width 0 height 0
click at [430, 580] on label "I will respond promptly to all communications to help the mission succeed and e…" at bounding box center [669, 581] width 506 height 34
click at [0, 0] on input "I will respond promptly to all communications to help the mission succeed and e…" at bounding box center [0, 0] width 0 height 0
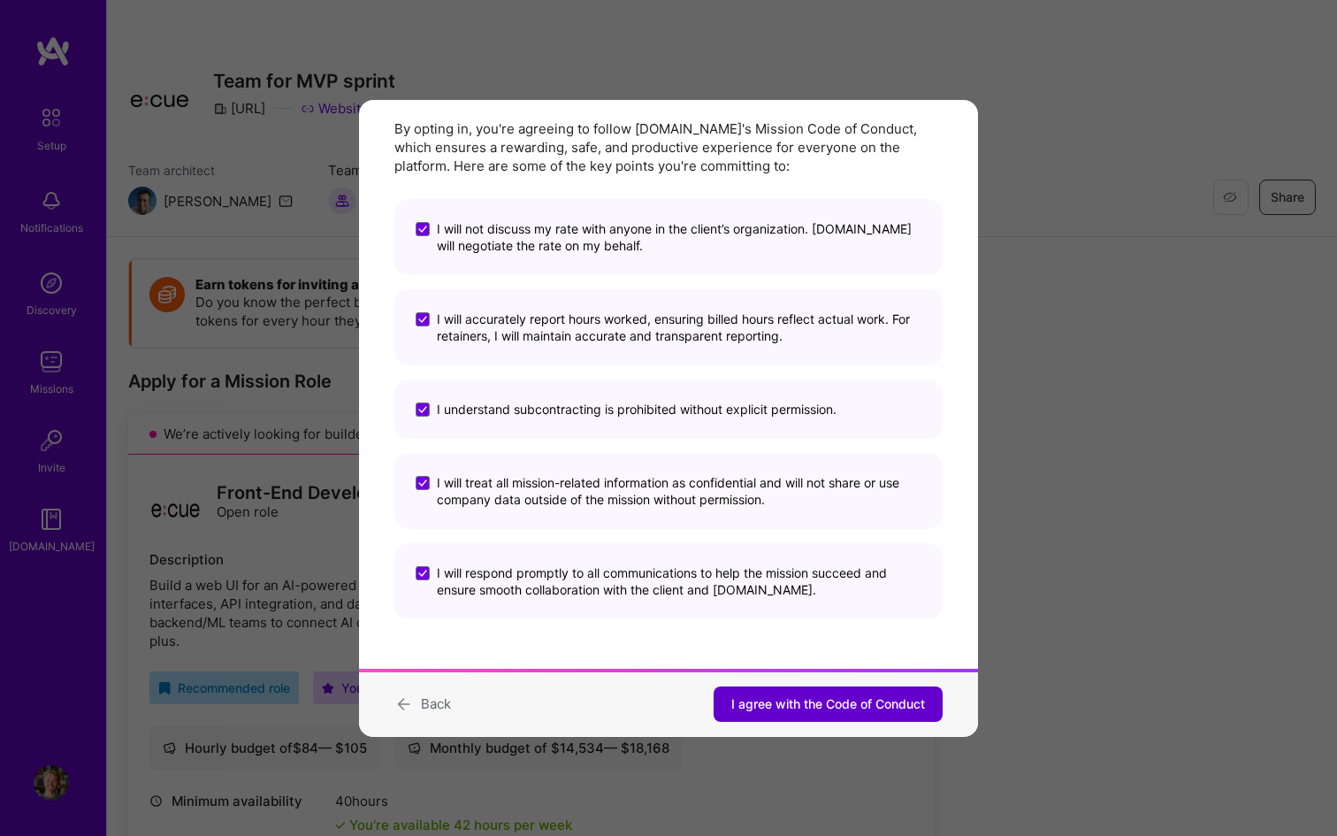
click at [812, 703] on span "I agree with the Code of Conduct" at bounding box center [828, 704] width 194 height 18
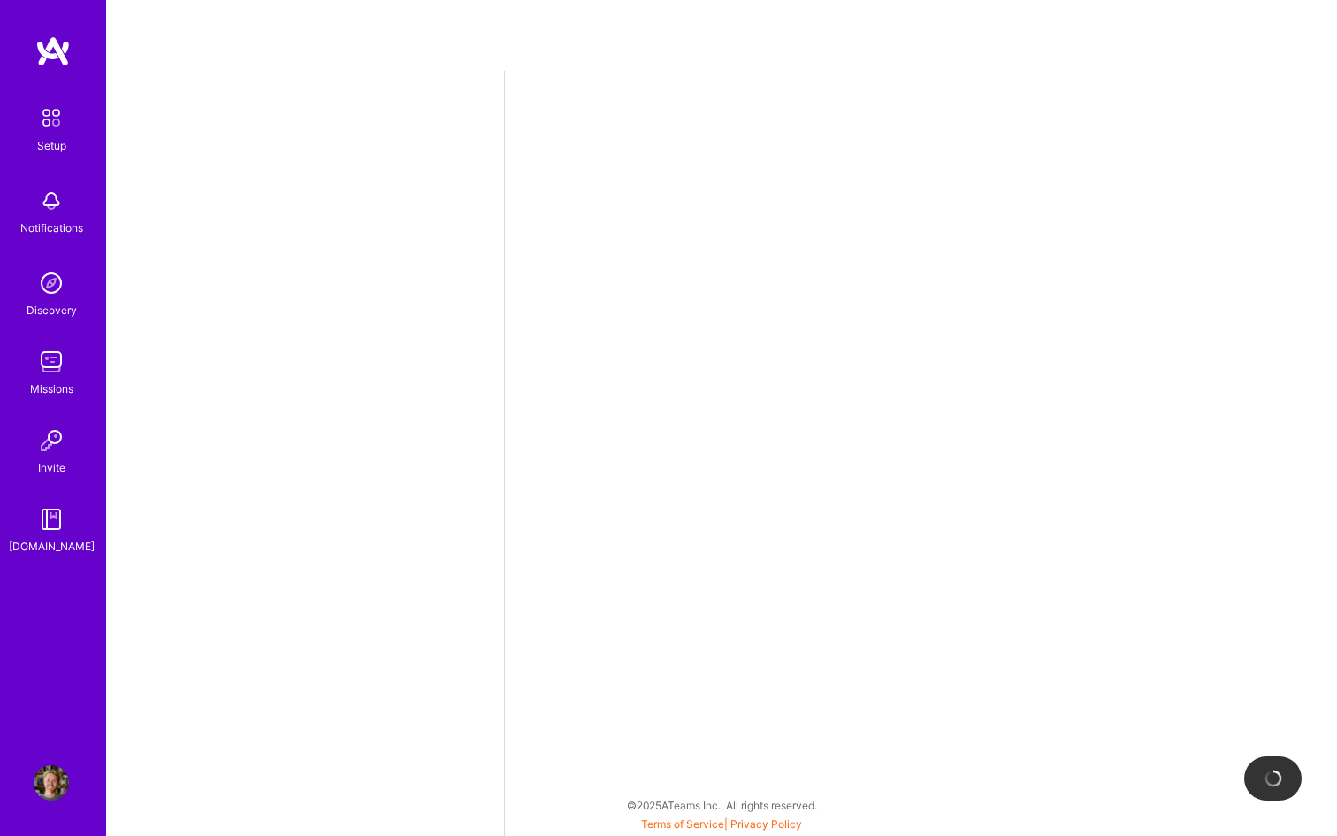
select select "CH"
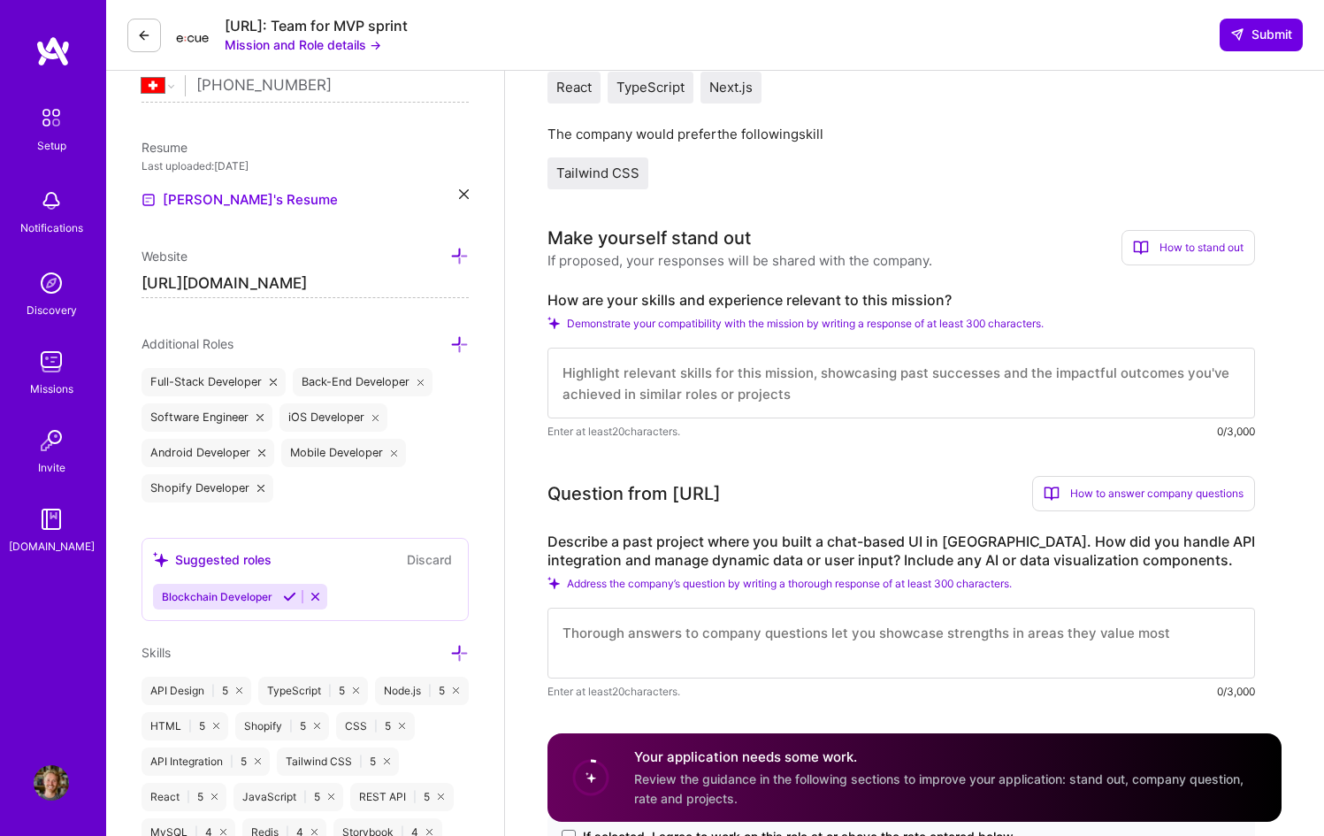
scroll to position [403, 0]
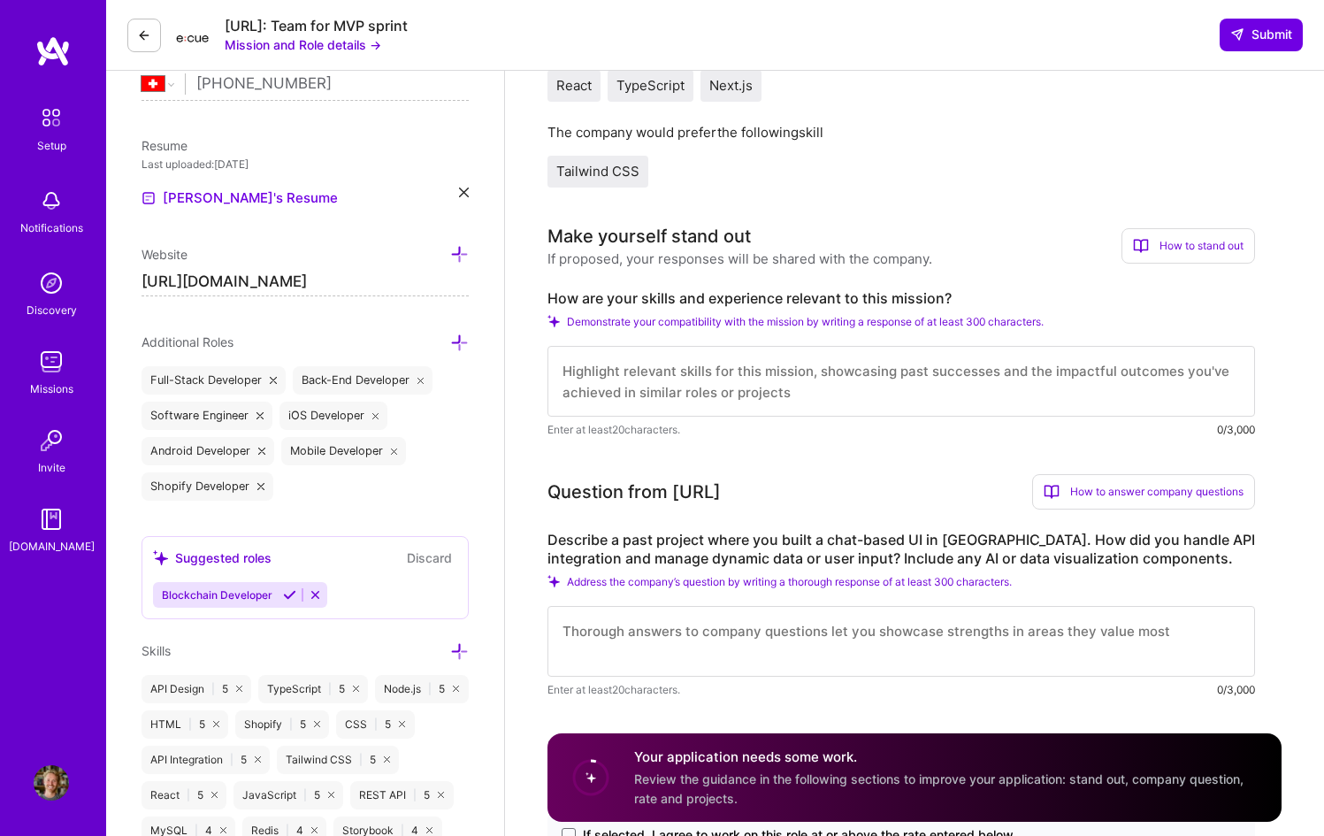
click at [552, 322] on icon at bounding box center [553, 321] width 12 height 12
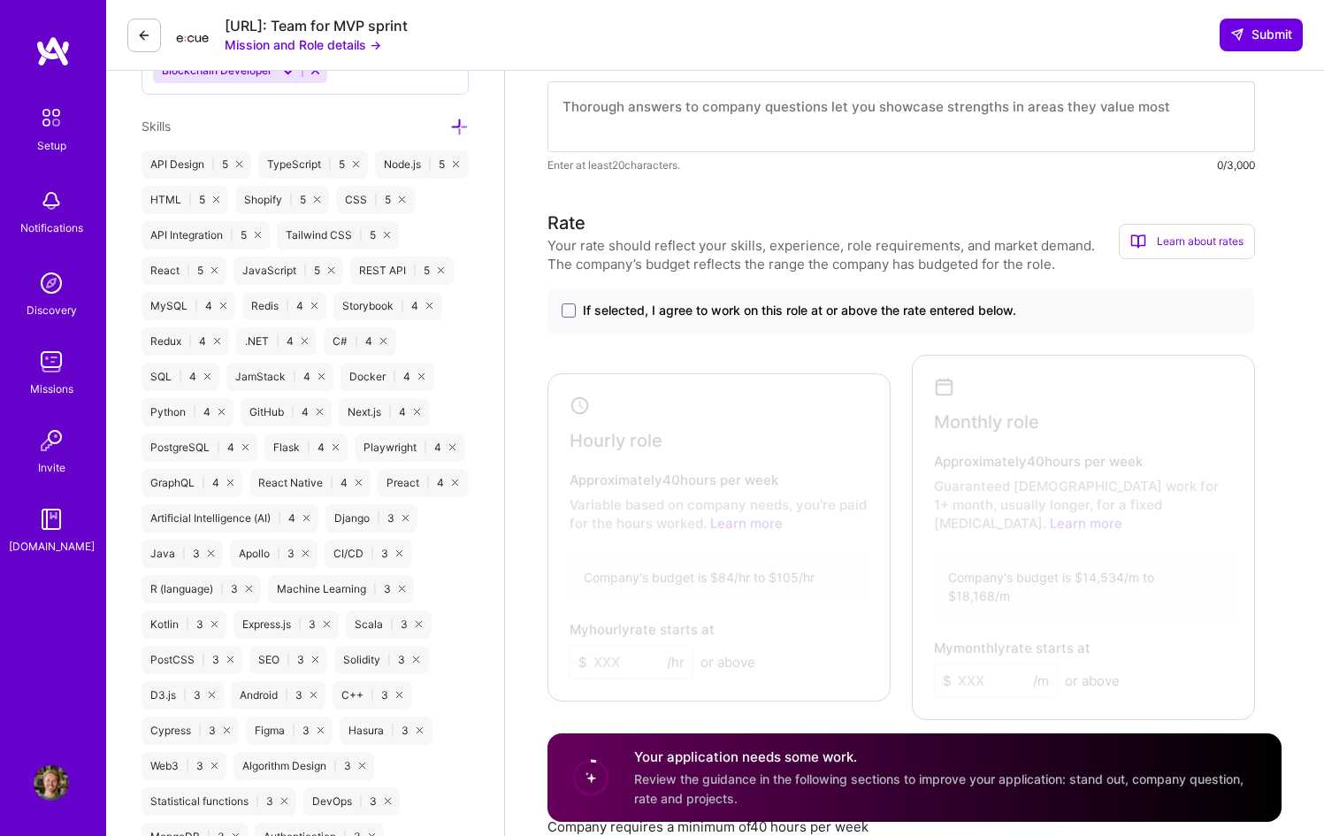
scroll to position [927, 0]
click at [649, 313] on span "If selected, I agree to work on this role at or above the rate entered below." at bounding box center [799, 311] width 433 height 18
click at [0, 0] on input "If selected, I agree to work on this role at or above the rate entered below." at bounding box center [0, 0] width 0 height 0
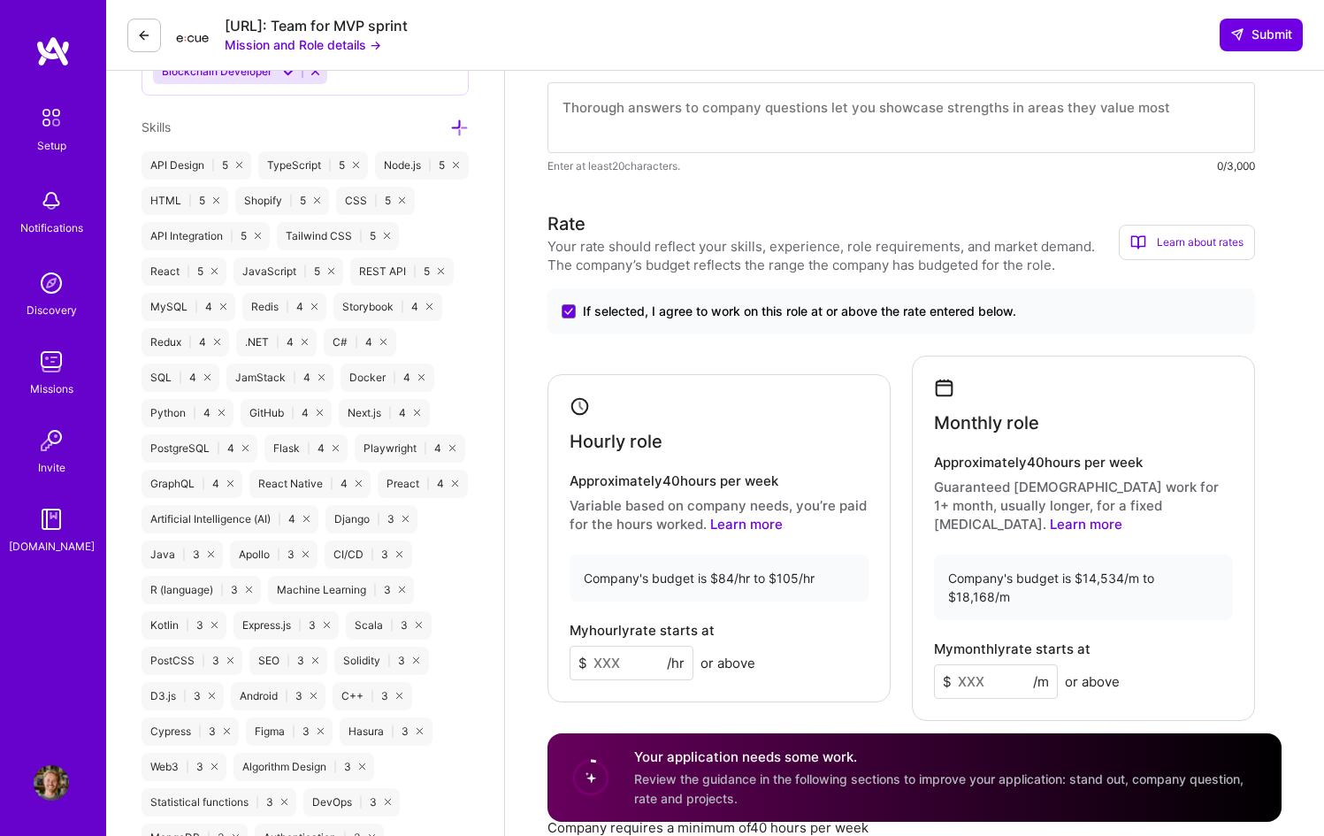
click at [649, 314] on span "If selected, I agree to work on this role at or above the rate entered below." at bounding box center [799, 311] width 433 height 18
click at [0, 0] on input "If selected, I agree to work on this role at or above the rate entered below." at bounding box center [0, 0] width 0 height 0
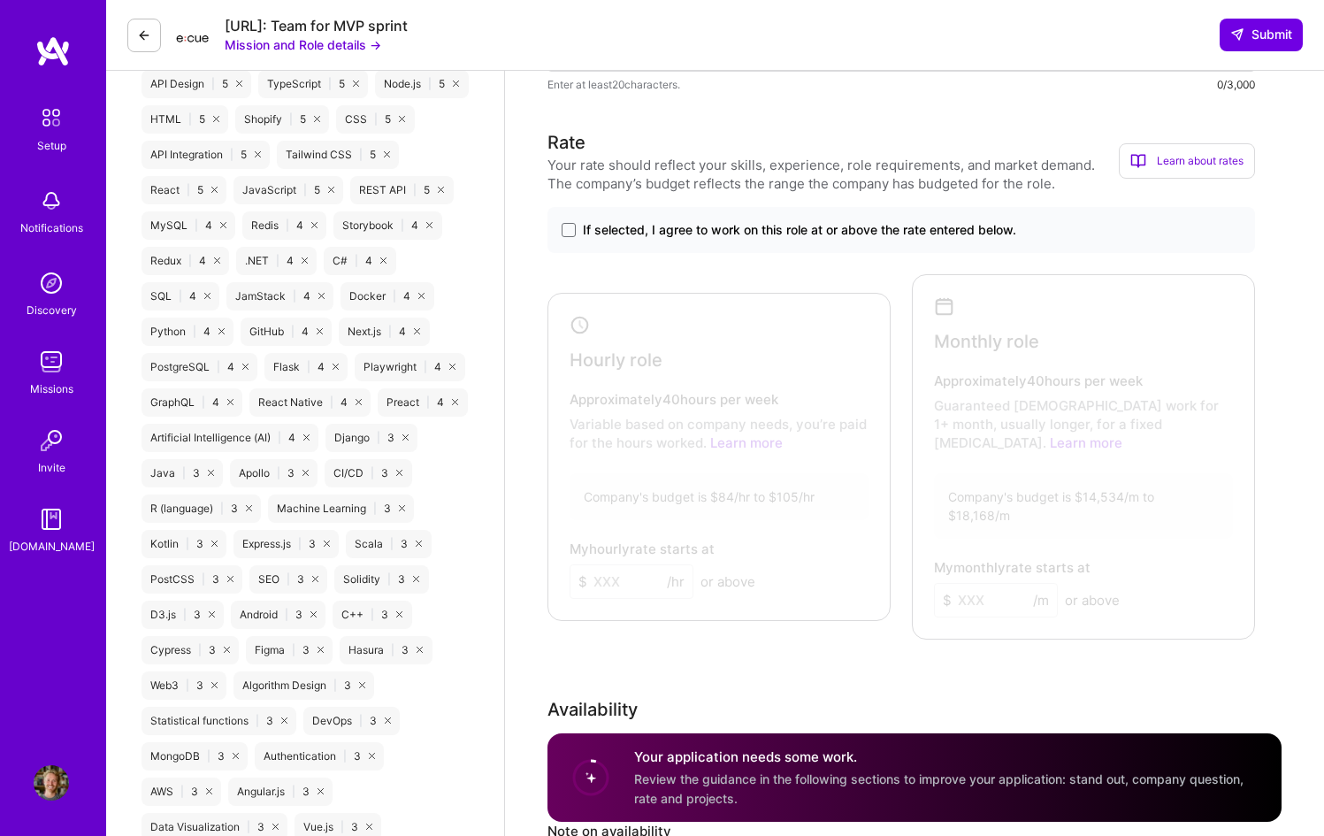
scroll to position [1006, 0]
click at [673, 227] on span "If selected, I agree to work on this role at or above the rate entered below." at bounding box center [799, 232] width 433 height 18
click at [0, 0] on input "If selected, I agree to work on this role at or above the rate entered below." at bounding box center [0, 0] width 0 height 0
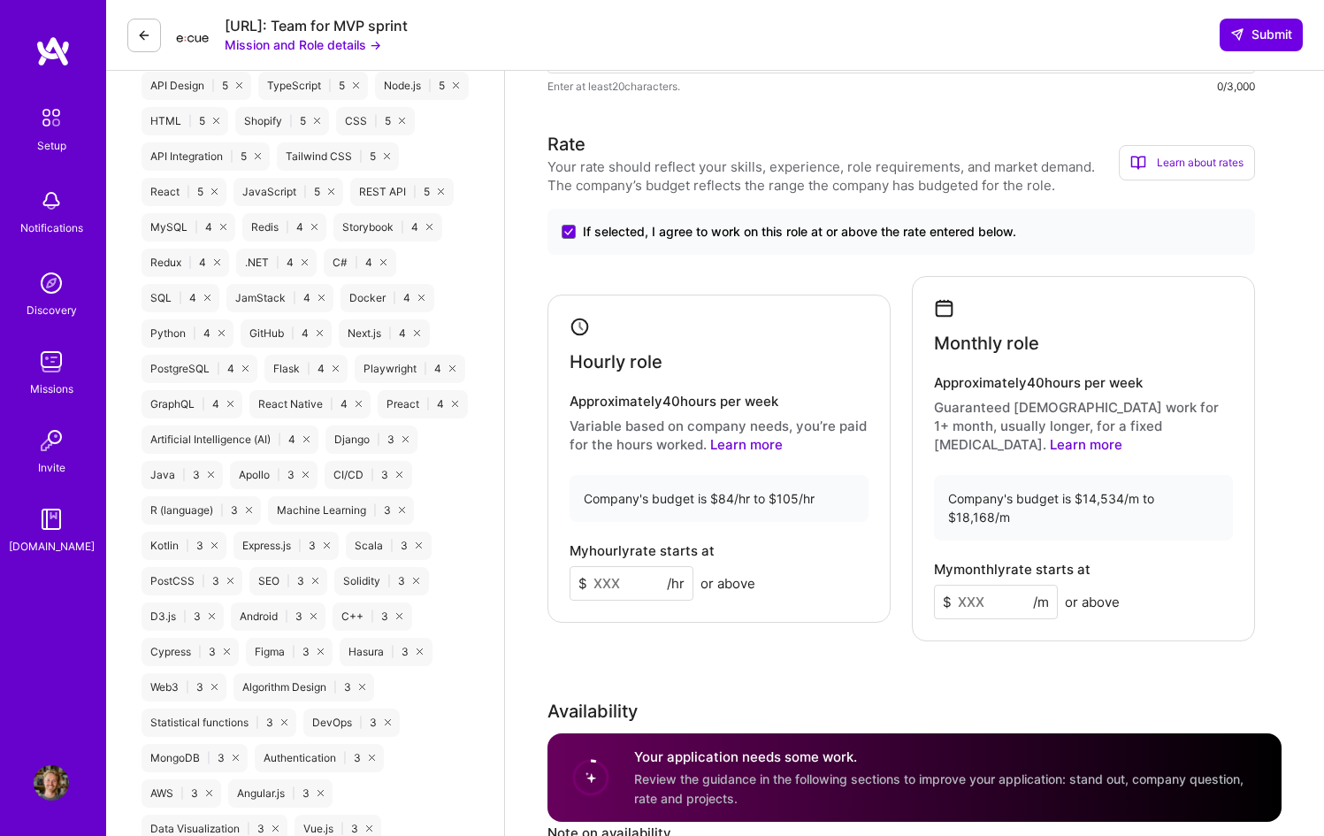
click at [622, 566] on input at bounding box center [631, 583] width 124 height 34
type input "100"
click at [976, 584] on input at bounding box center [996, 601] width 124 height 34
click at [979, 584] on input at bounding box center [996, 601] width 124 height 34
type input "16000"
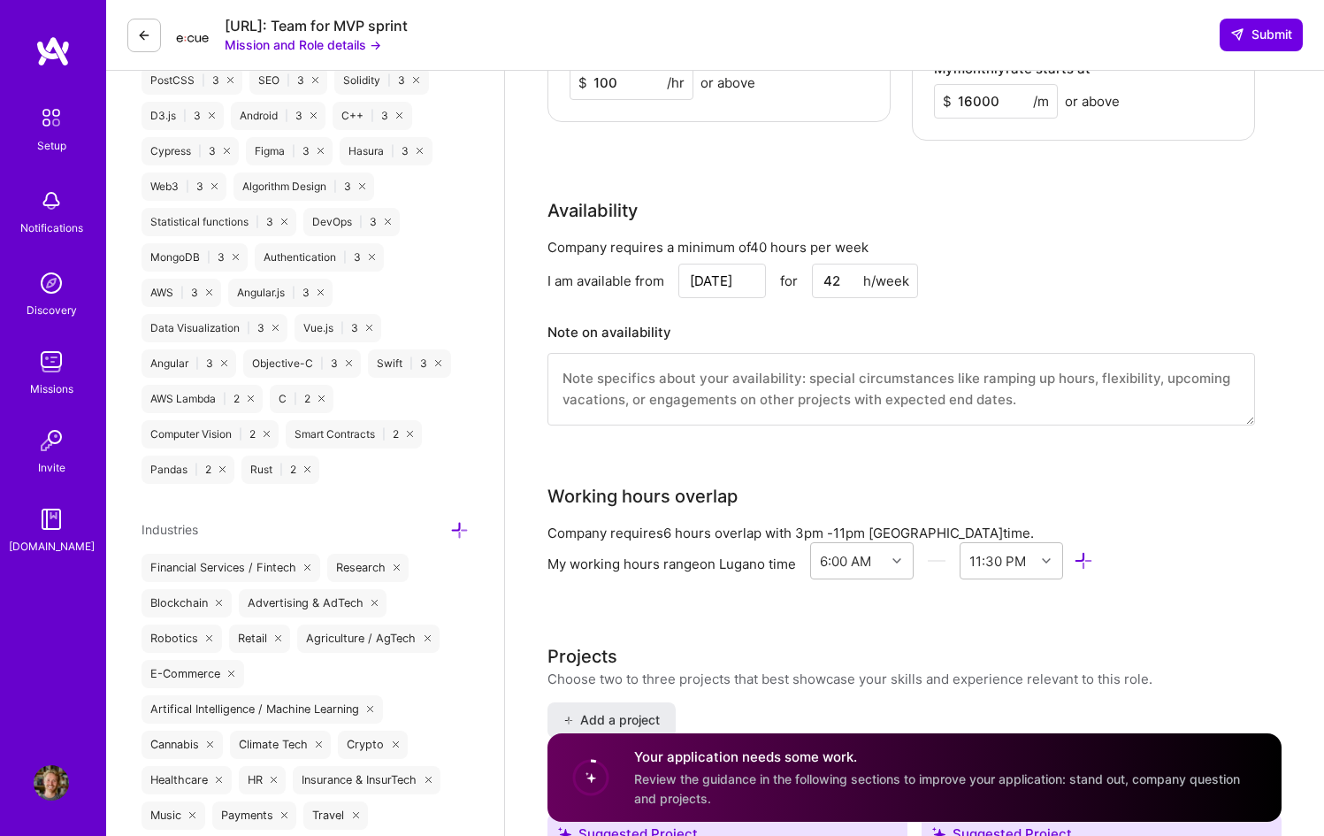
scroll to position [1508, 0]
click at [901, 555] on icon at bounding box center [896, 559] width 9 height 9
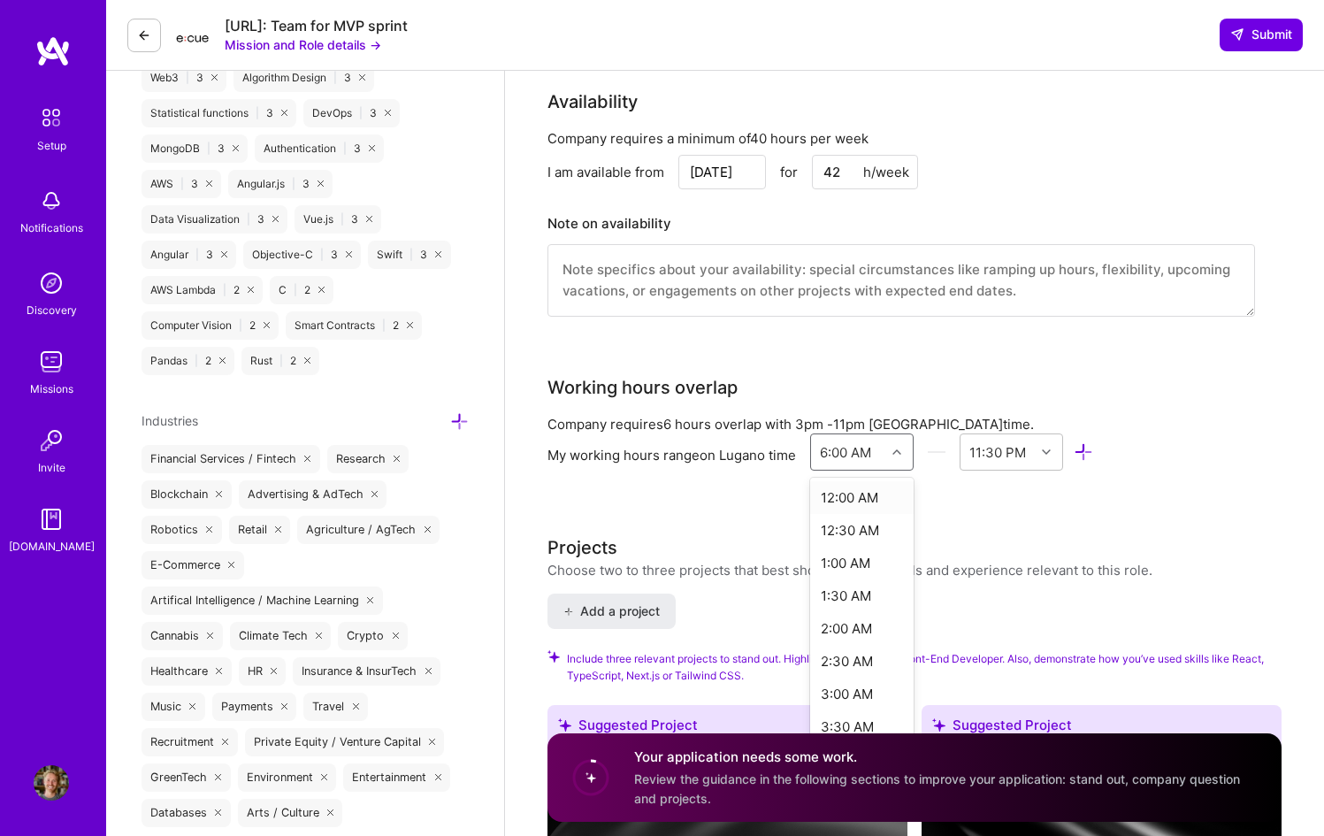
scroll to position [1608, 0]
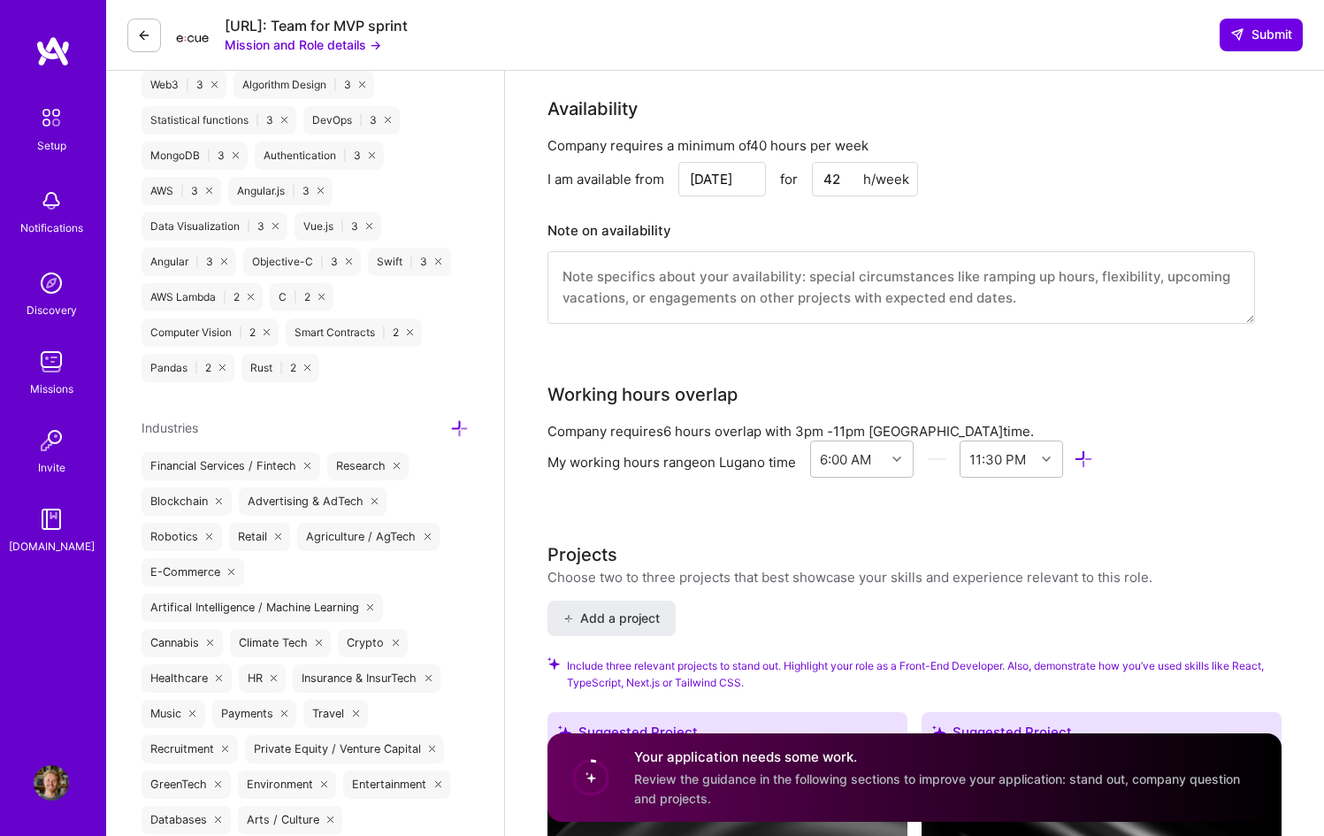
click at [900, 454] on icon at bounding box center [896, 458] width 9 height 9
click at [855, 683] on div "9:00 AM" at bounding box center [861, 699] width 103 height 33
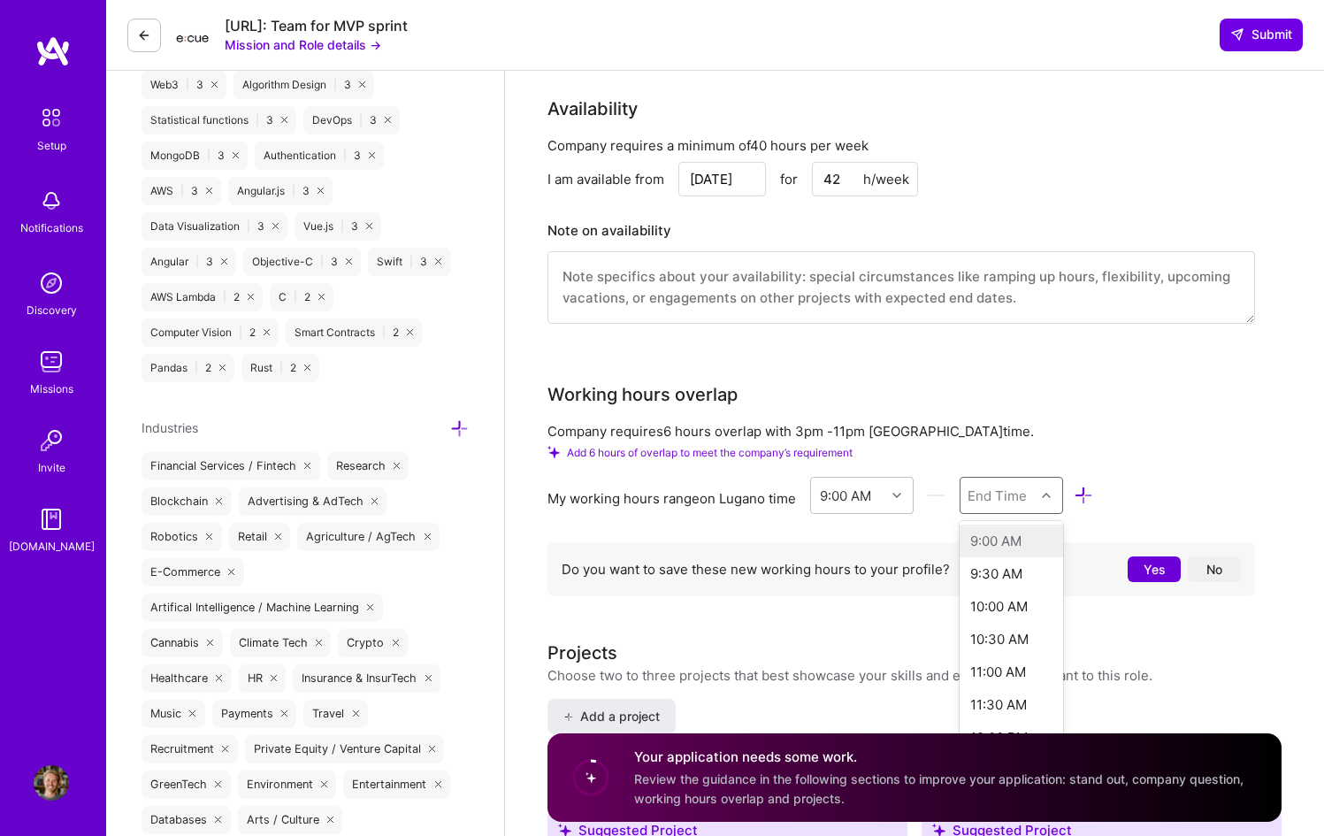
click at [1047, 484] on div at bounding box center [1048, 495] width 27 height 23
click at [1009, 652] on div "9:00 PM" at bounding box center [1010, 668] width 103 height 33
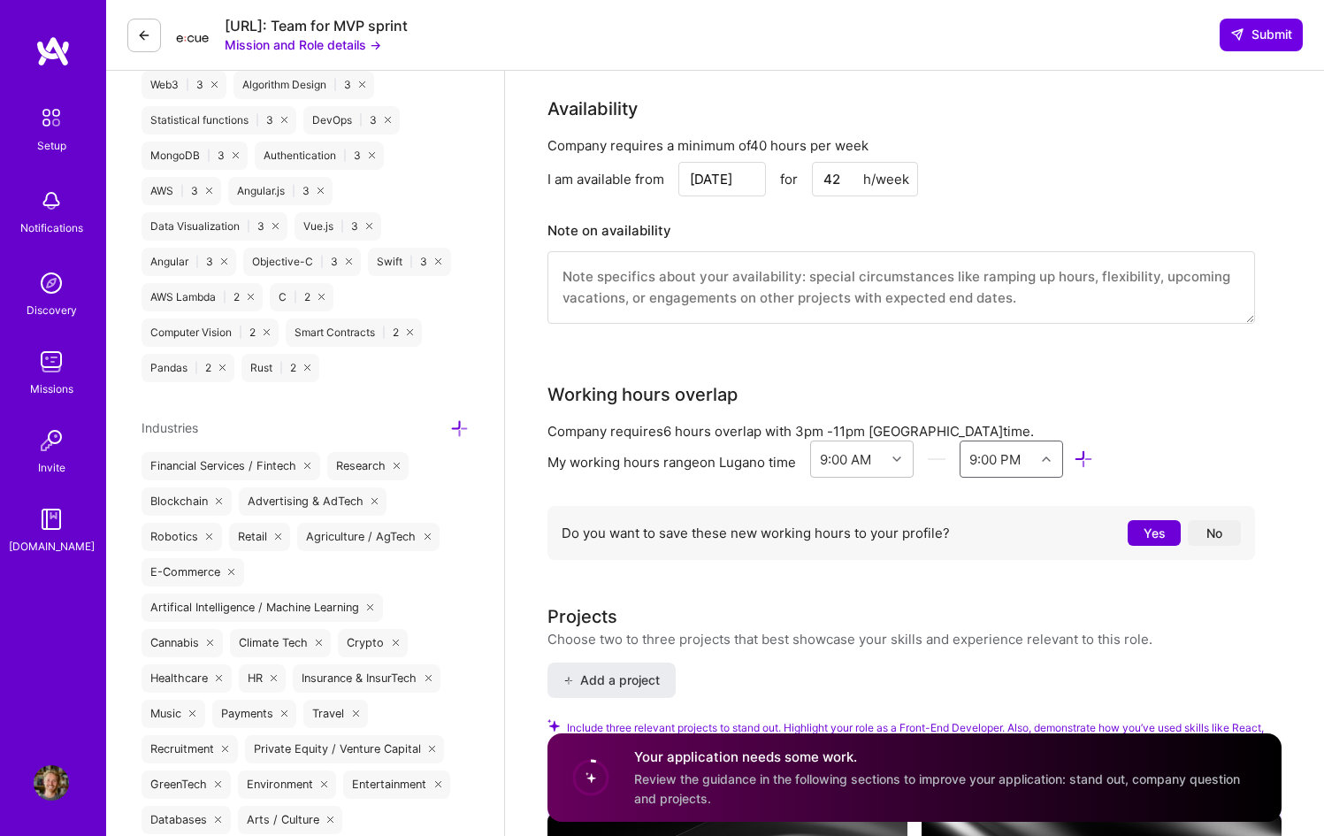
click at [1020, 449] on div "9:00 PM" at bounding box center [994, 458] width 51 height 19
click at [1019, 500] on div "10:00 PM" at bounding box center [1010, 516] width 103 height 33
click at [896, 454] on icon at bounding box center [896, 458] width 9 height 9
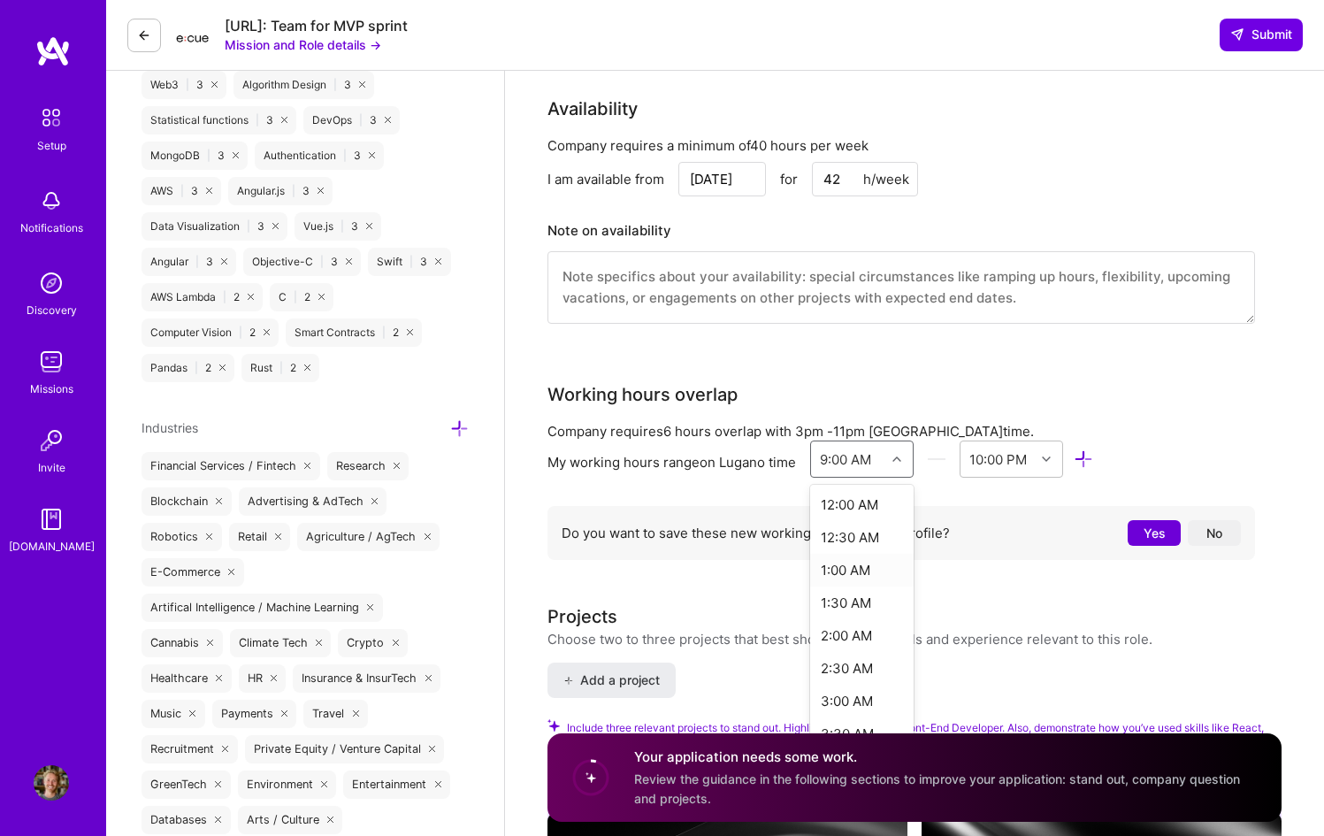
click at [966, 467] on div "Company requires 6 hours overlap with 3pm - 11pm Zurich time. My working hours …" at bounding box center [900, 495] width 707 height 146
click at [897, 454] on icon at bounding box center [896, 458] width 9 height 9
click at [849, 622] on div "8:00 AM" at bounding box center [861, 638] width 103 height 33
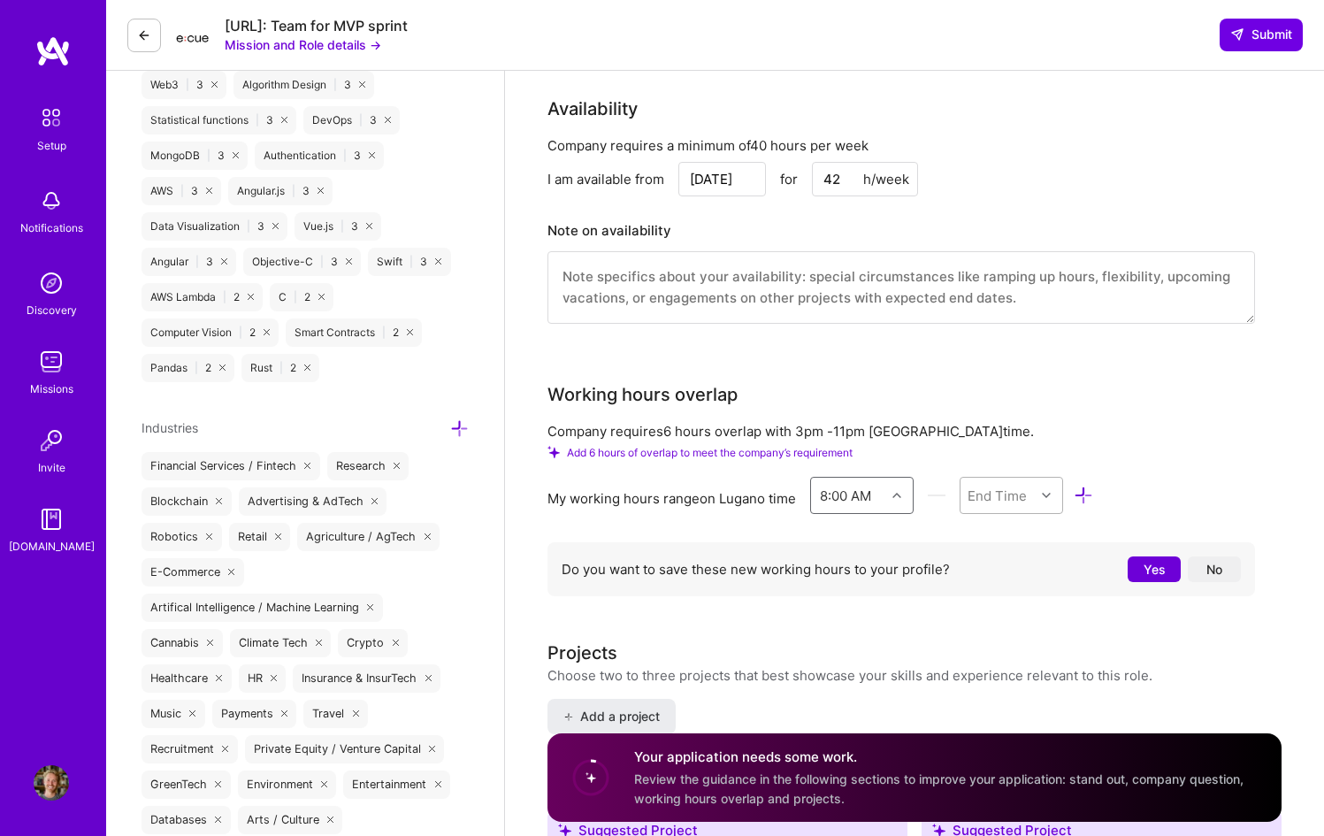
click at [1004, 485] on div "End Time" at bounding box center [996, 494] width 59 height 19
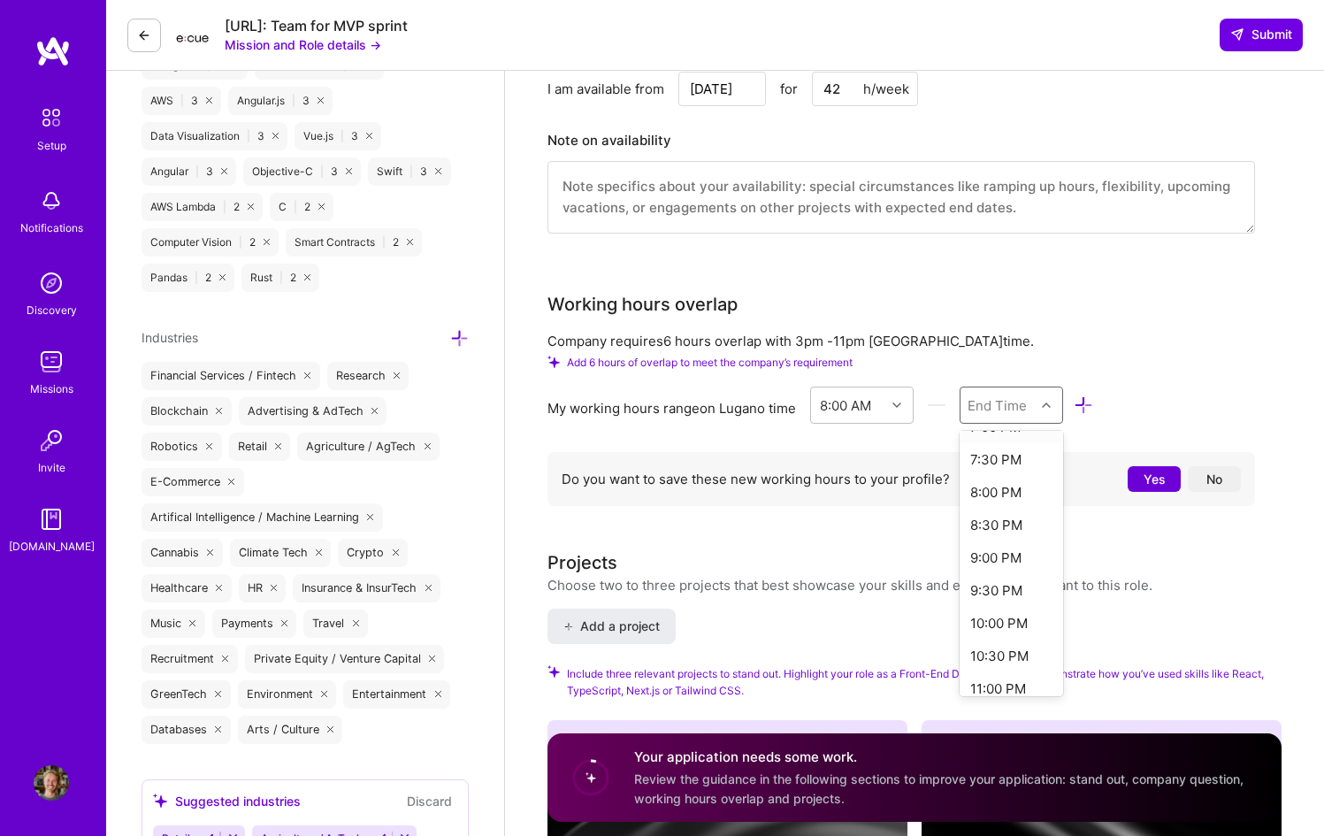
scroll to position [777, 0]
click at [1013, 573] on div "10:00 PM" at bounding box center [1010, 589] width 103 height 33
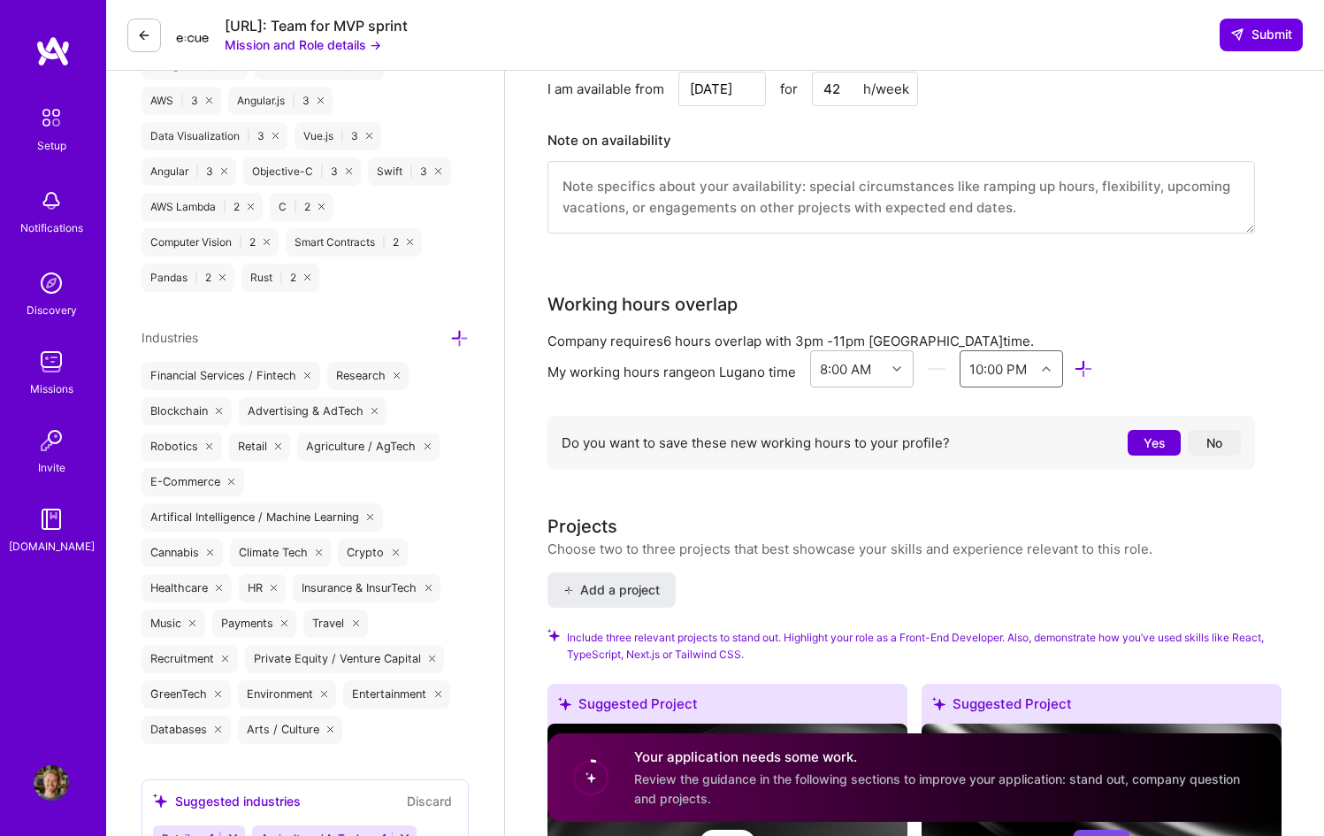
click at [1201, 430] on button "No" at bounding box center [1214, 443] width 53 height 26
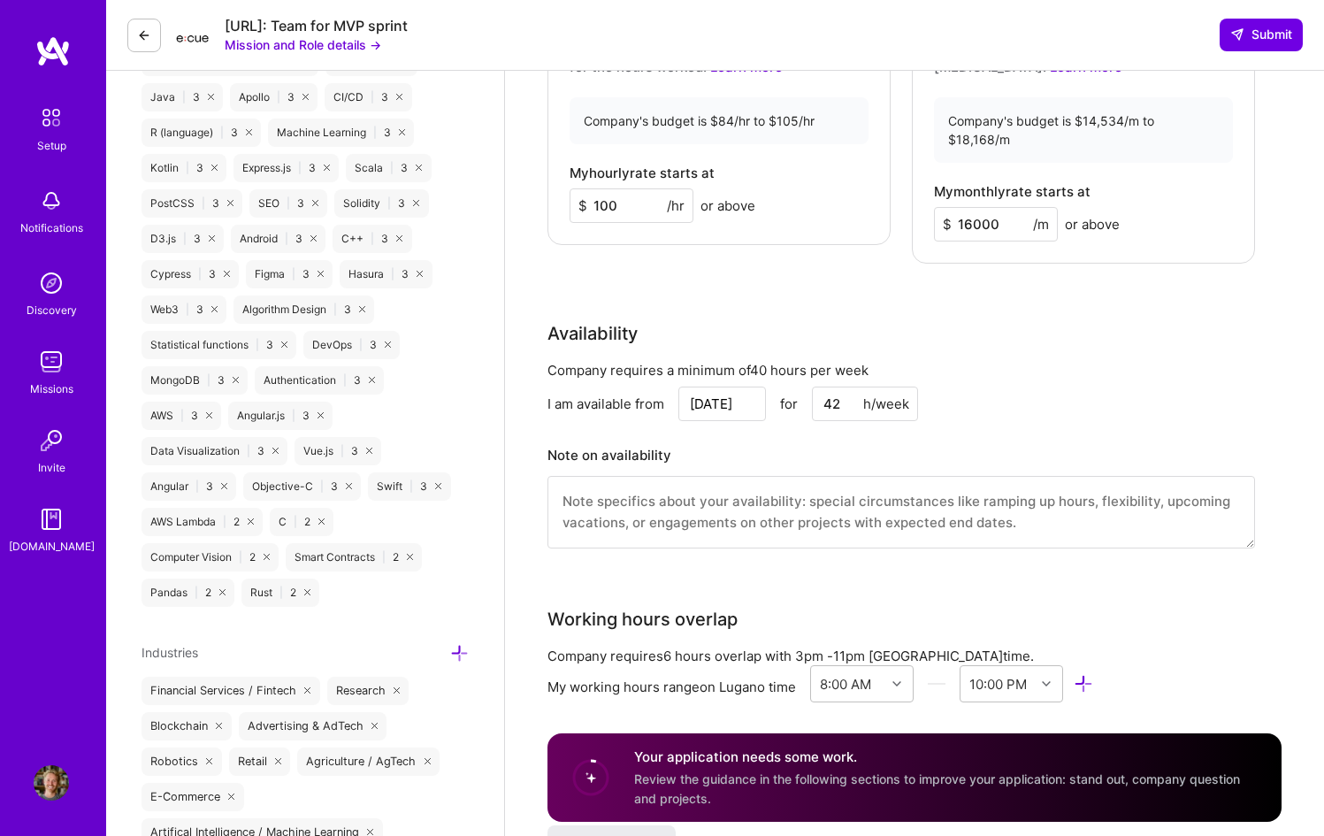
scroll to position [1378, 0]
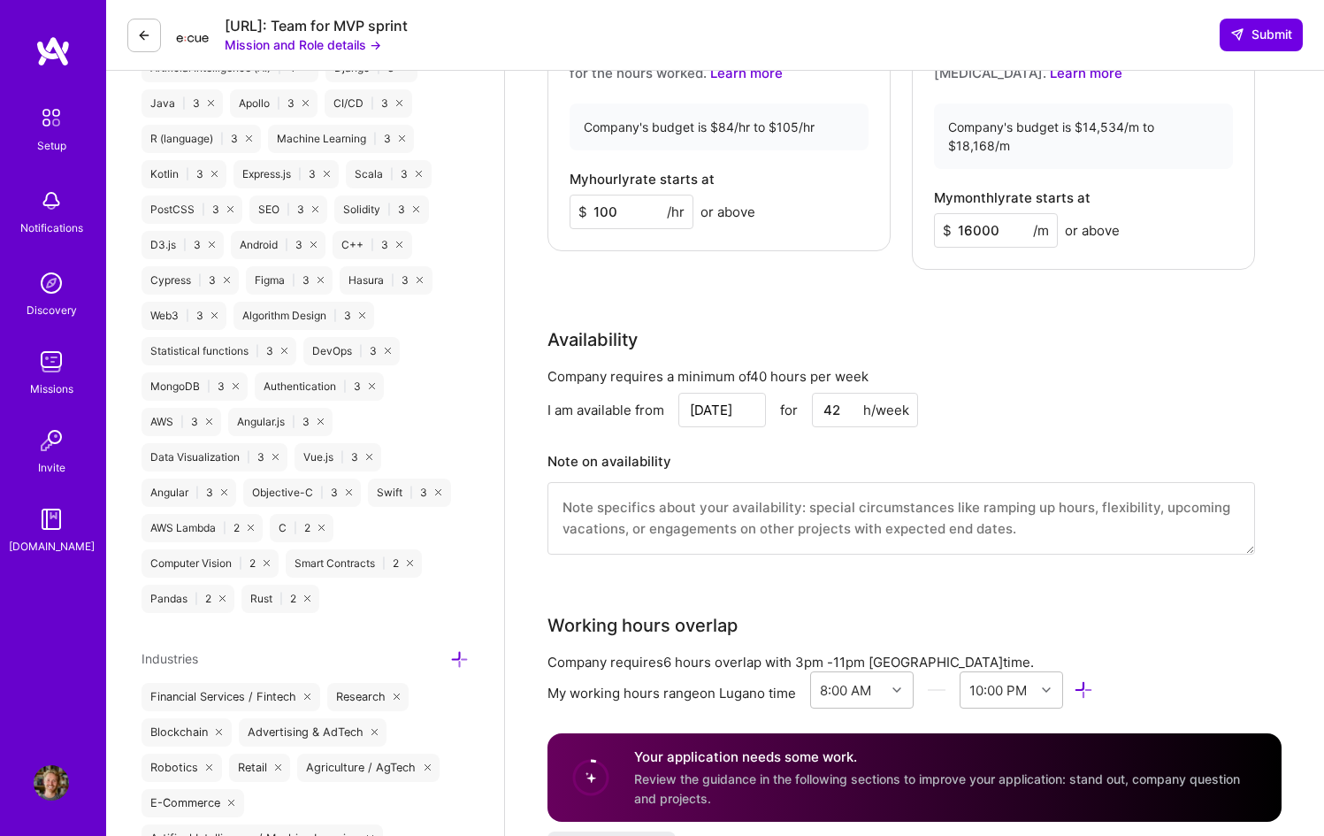
click at [930, 482] on textarea at bounding box center [900, 518] width 707 height 73
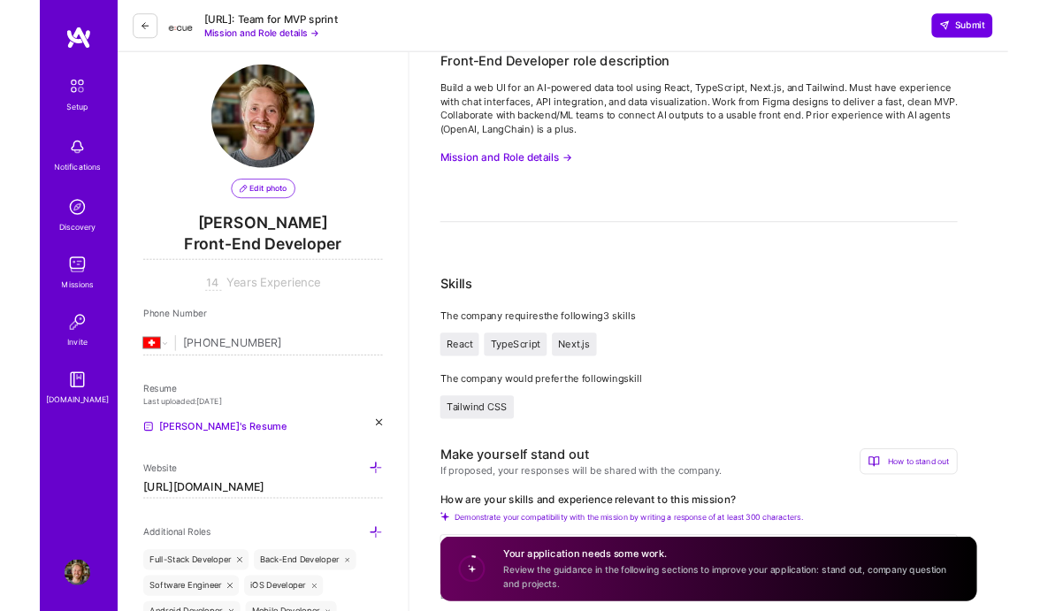
scroll to position [0, 0]
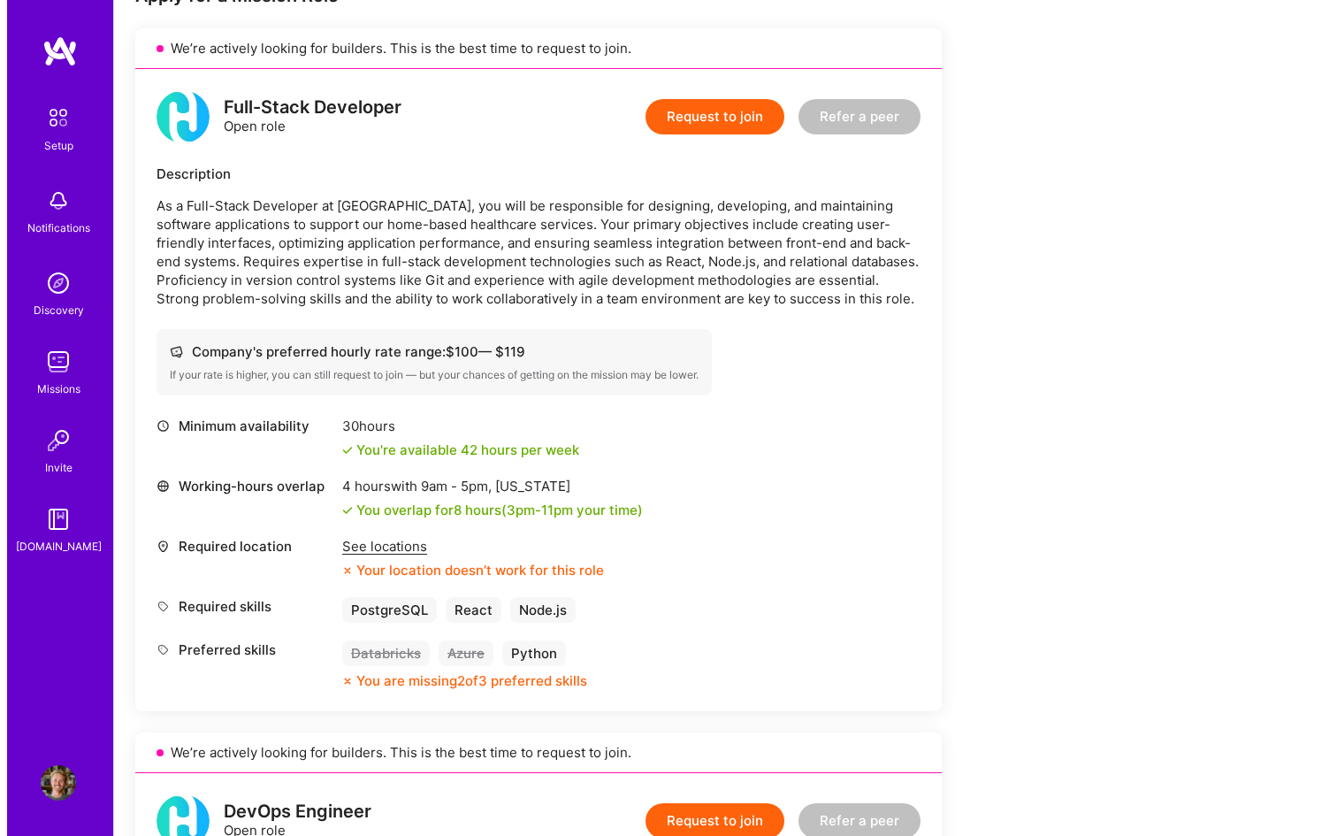
scroll to position [381, 0]
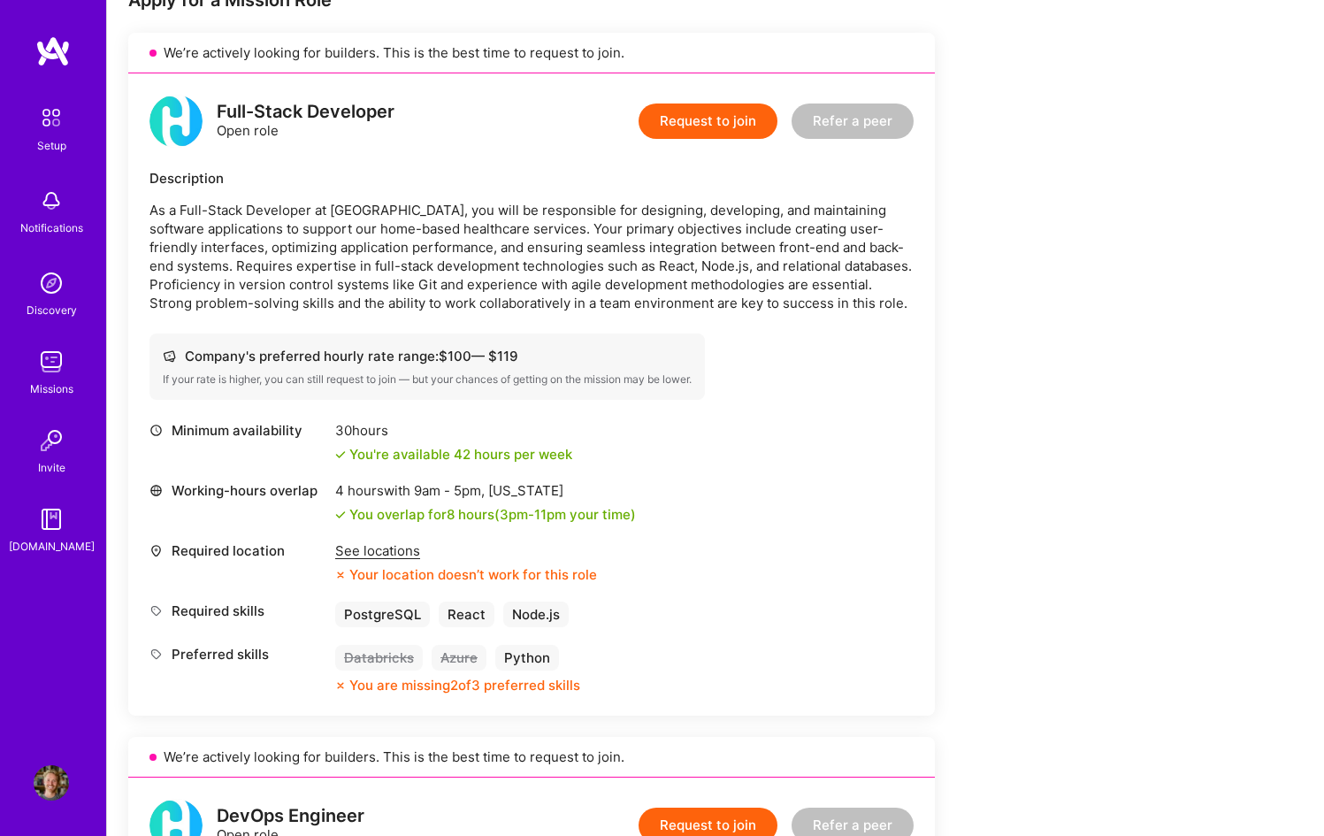
click at [697, 131] on button "Request to join" at bounding box center [707, 120] width 139 height 35
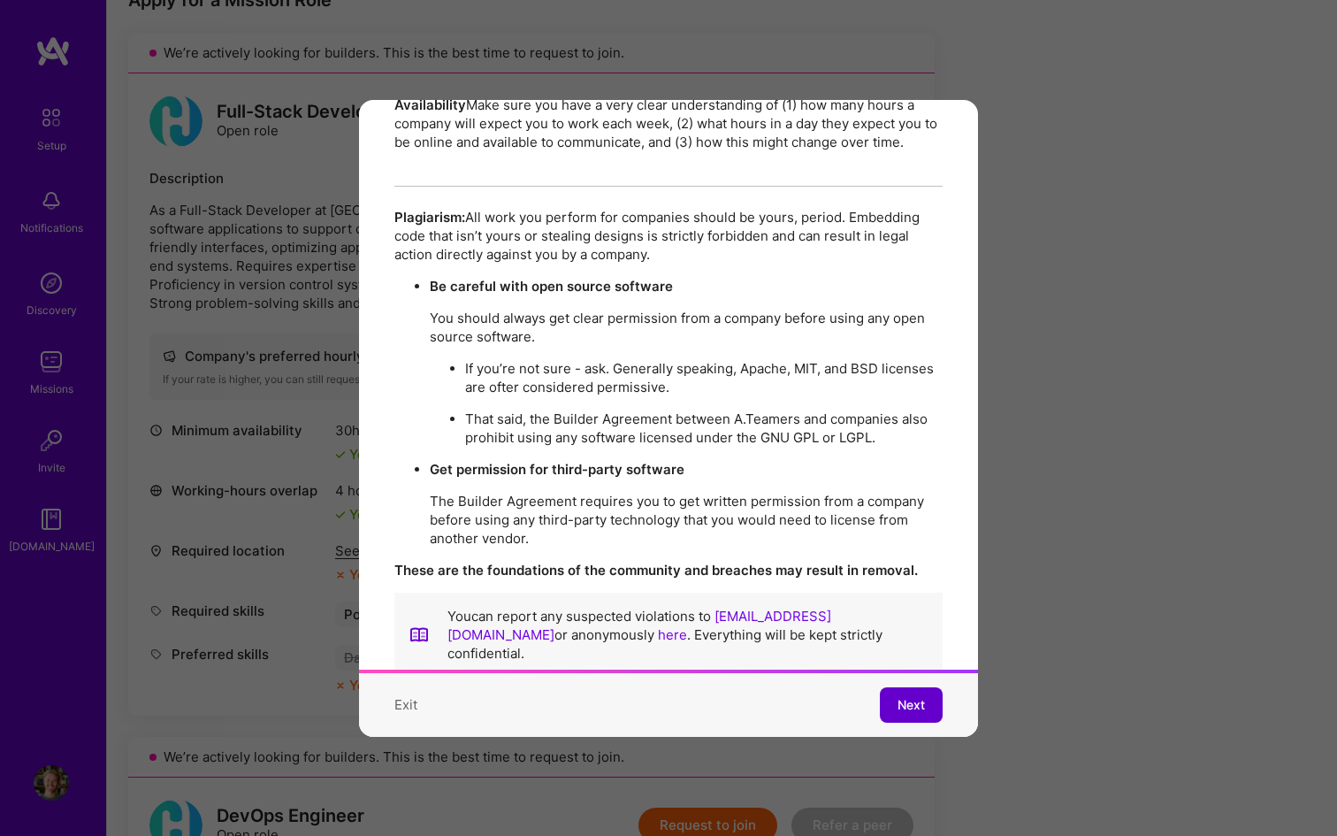
click at [880, 687] on button "Next" at bounding box center [911, 704] width 63 height 35
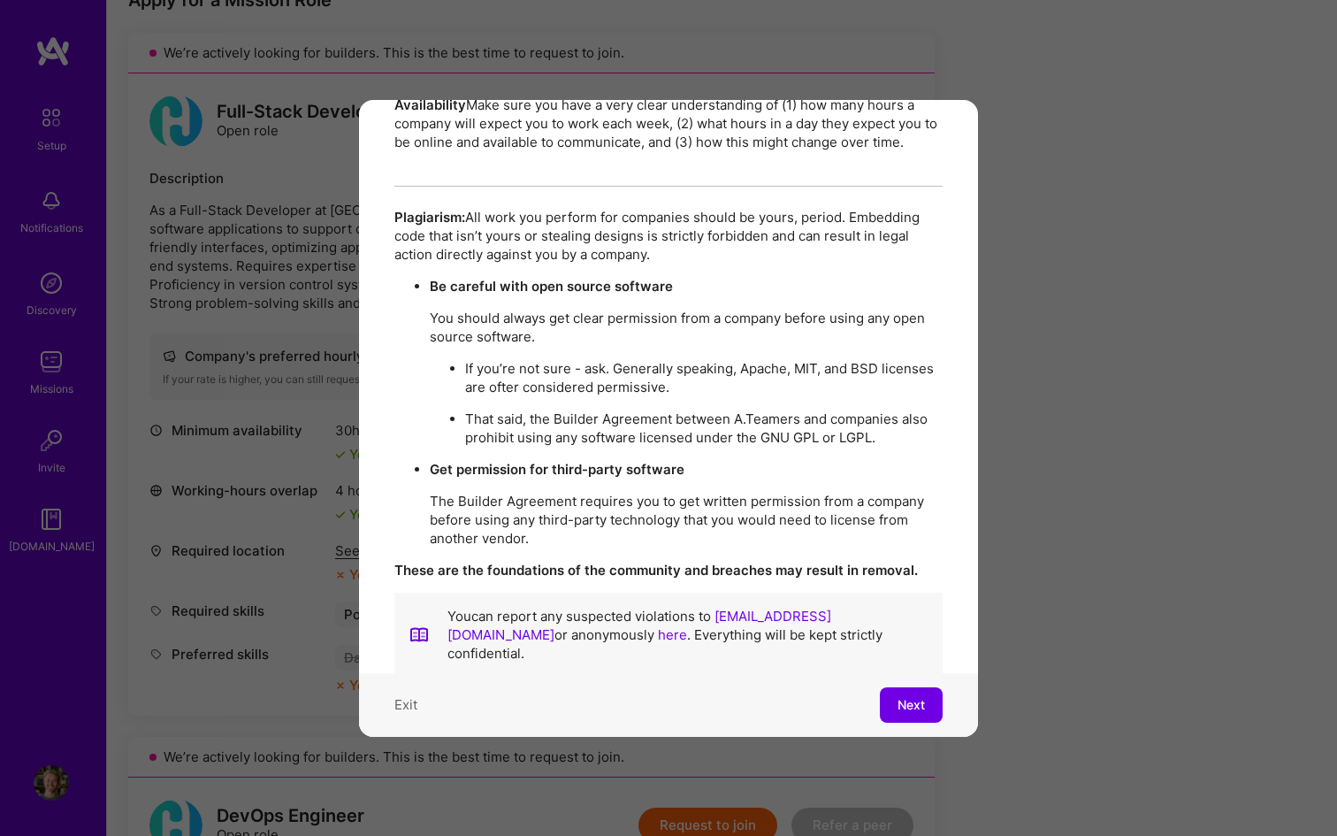
scroll to position [86, 0]
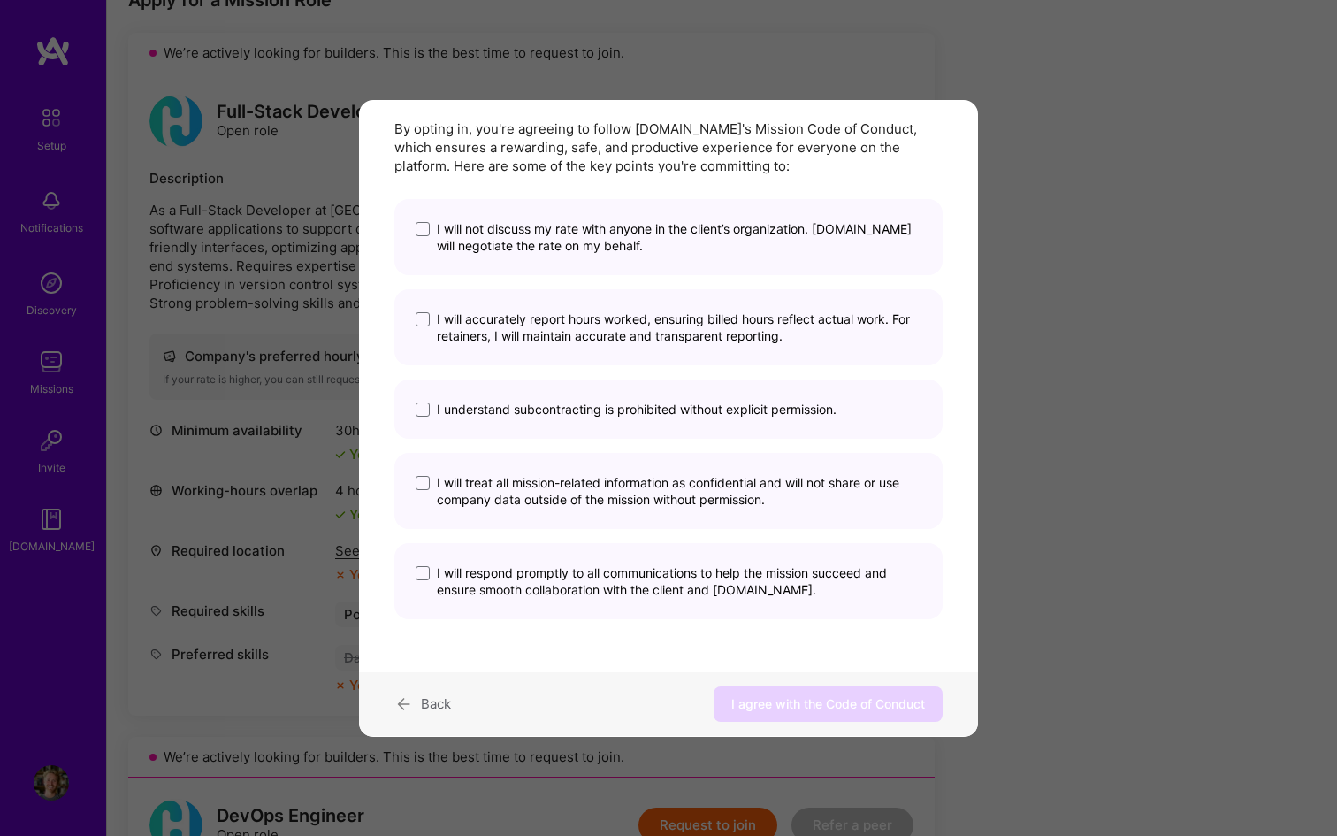
click at [530, 238] on span "I will not discuss my rate with anyone in the client’s organization. A.Team wil…" at bounding box center [679, 237] width 485 height 34
click at [0, 0] on input "I will not discuss my rate with anyone in the client’s organization. A.Team wil…" at bounding box center [0, 0] width 0 height 0
click at [530, 325] on span "I will accurately report hours worked, ensuring billed hours reflect actual wor…" at bounding box center [679, 327] width 485 height 34
click at [0, 0] on input "I will accurately report hours worked, ensuring billed hours reflect actual wor…" at bounding box center [0, 0] width 0 height 0
click at [531, 403] on span "I understand subcontracting is prohibited without explicit permission." at bounding box center [637, 409] width 400 height 17
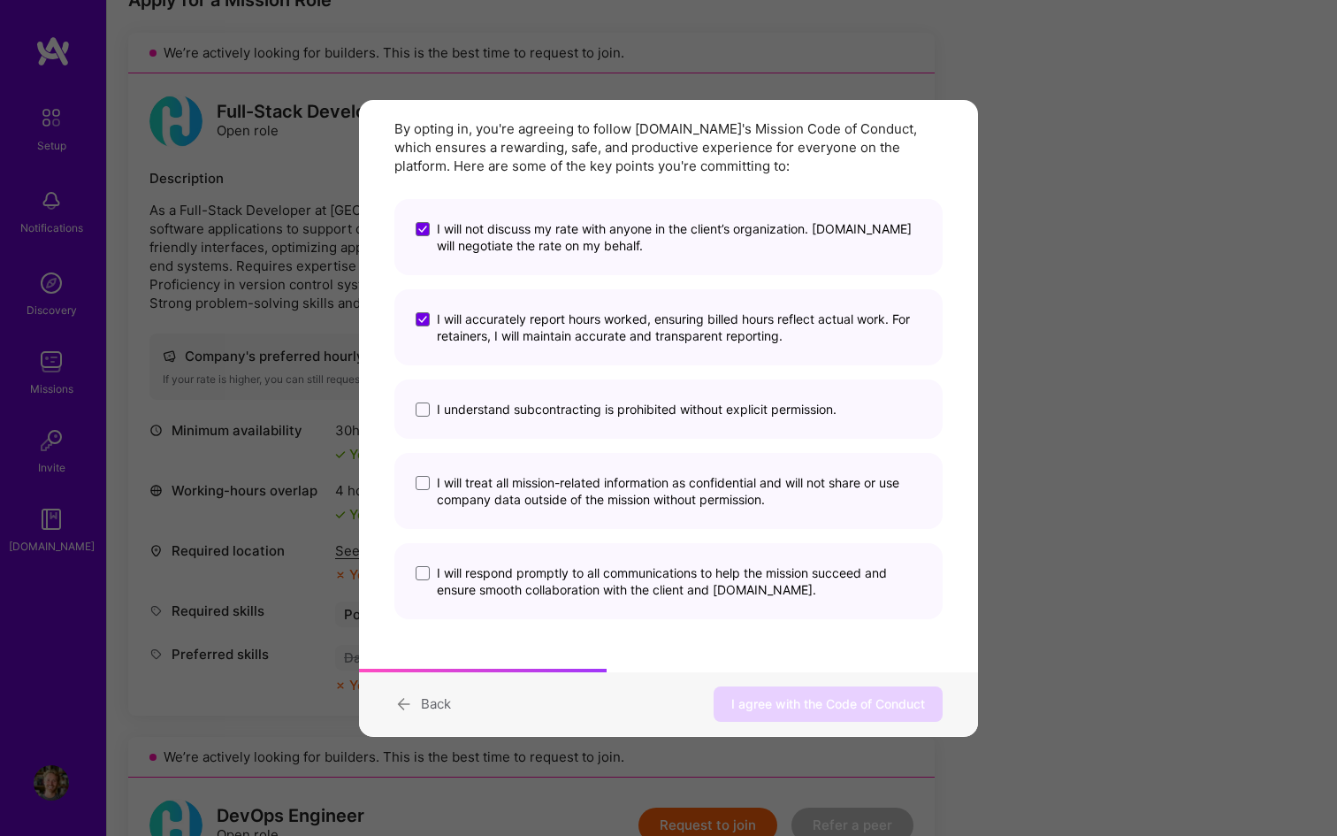
click at [0, 0] on input "I understand subcontracting is prohibited without explicit permission." at bounding box center [0, 0] width 0 height 0
click at [528, 492] on span "I will treat all mission-related information as confidential and will not share…" at bounding box center [679, 491] width 485 height 34
click at [0, 0] on input "I will treat all mission-related information as confidential and will not share…" at bounding box center [0, 0] width 0 height 0
click at [529, 553] on div "I will respond promptly to all communications to help the mission succeed and e…" at bounding box center [668, 581] width 548 height 76
click at [565, 566] on span "I will respond promptly to all communications to help the mission succeed and e…" at bounding box center [679, 581] width 485 height 34
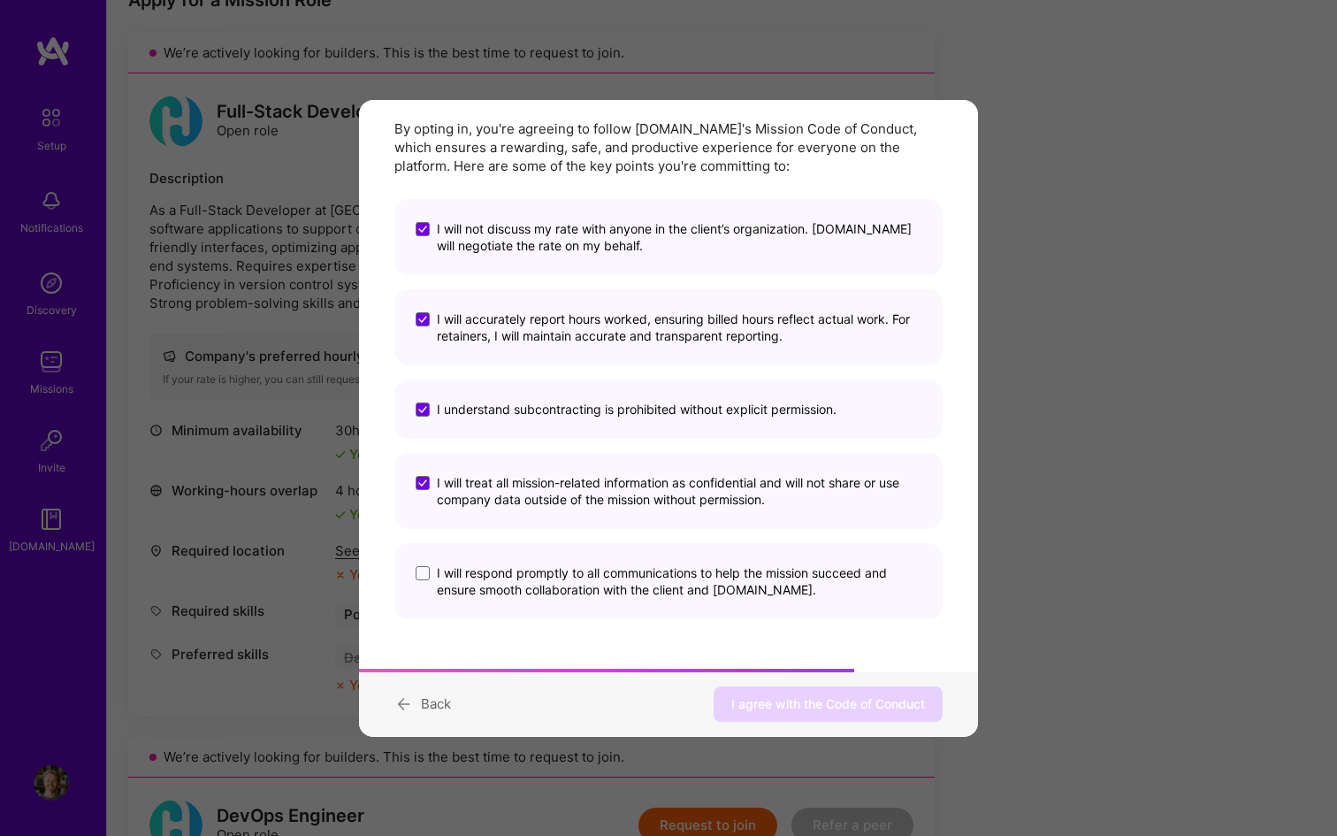
click at [0, 0] on input "I will respond promptly to all communications to help the mission succeed and e…" at bounding box center [0, 0] width 0 height 0
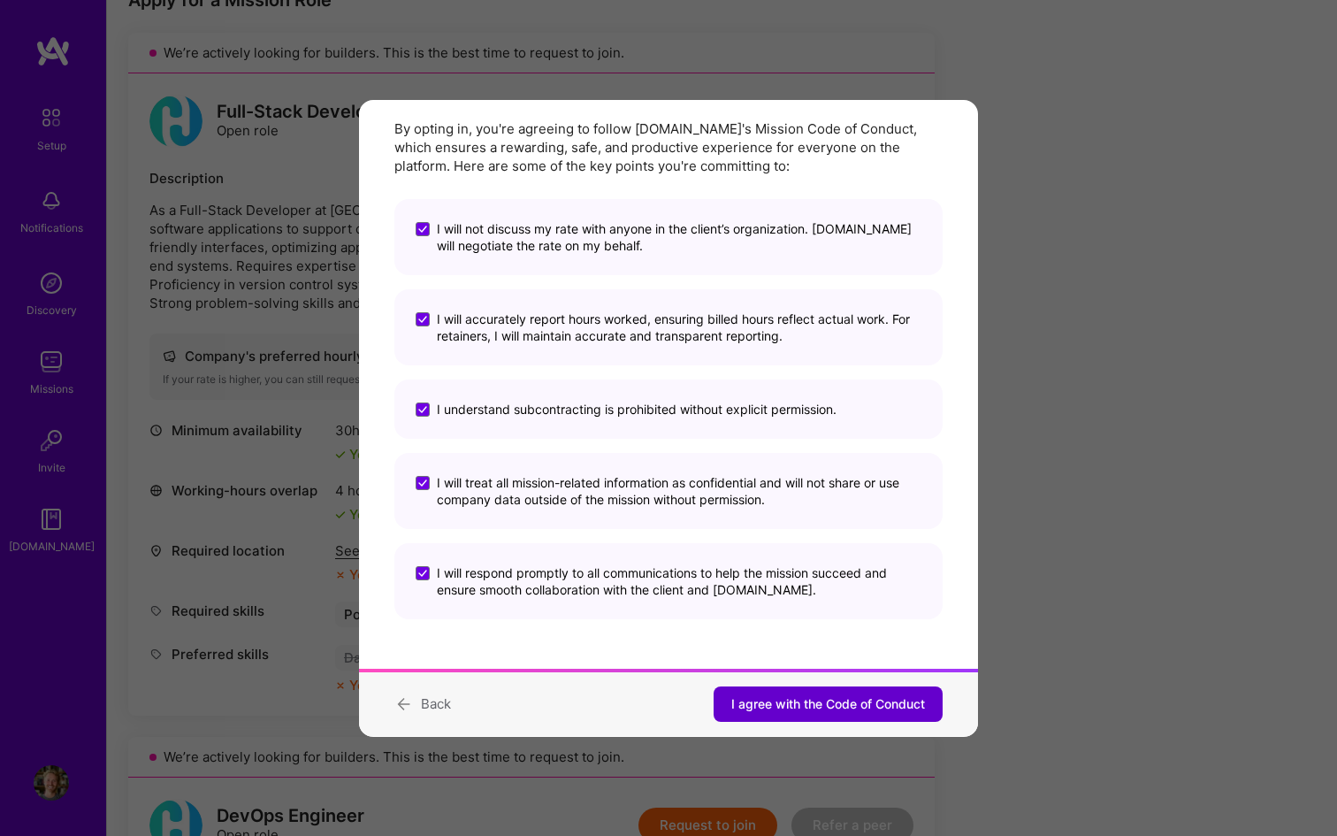
click at [779, 704] on span "I agree with the Code of Conduct" at bounding box center [828, 704] width 194 height 18
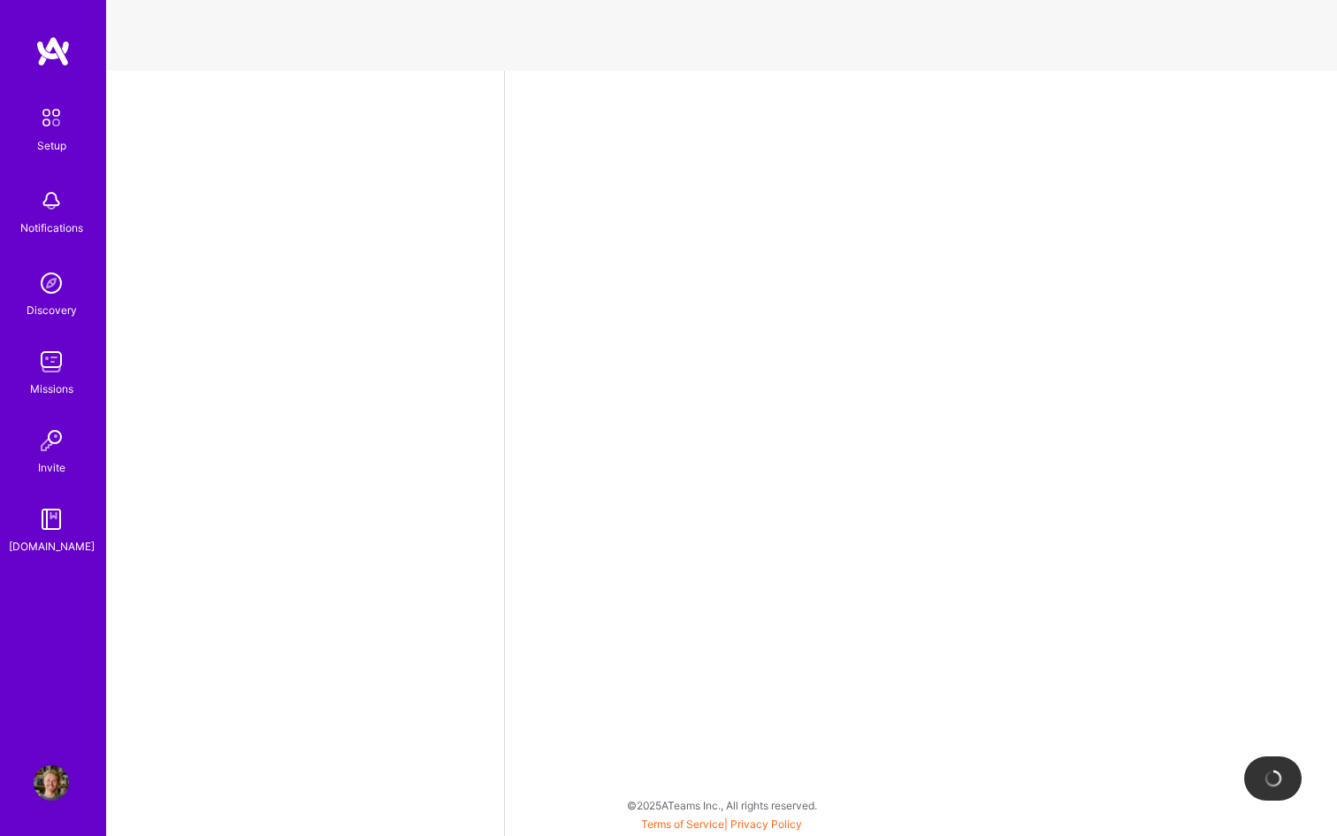
select select "CH"
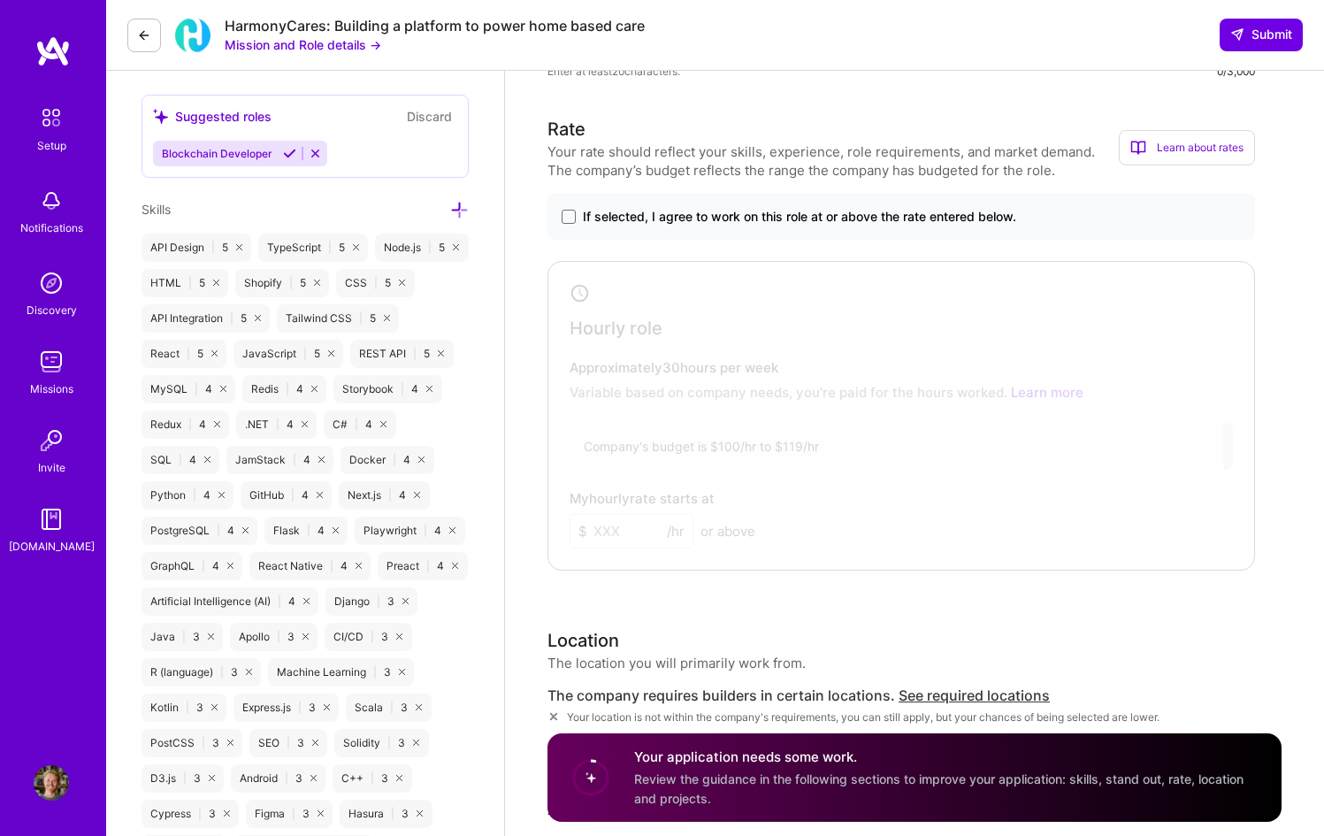
scroll to position [849, 0]
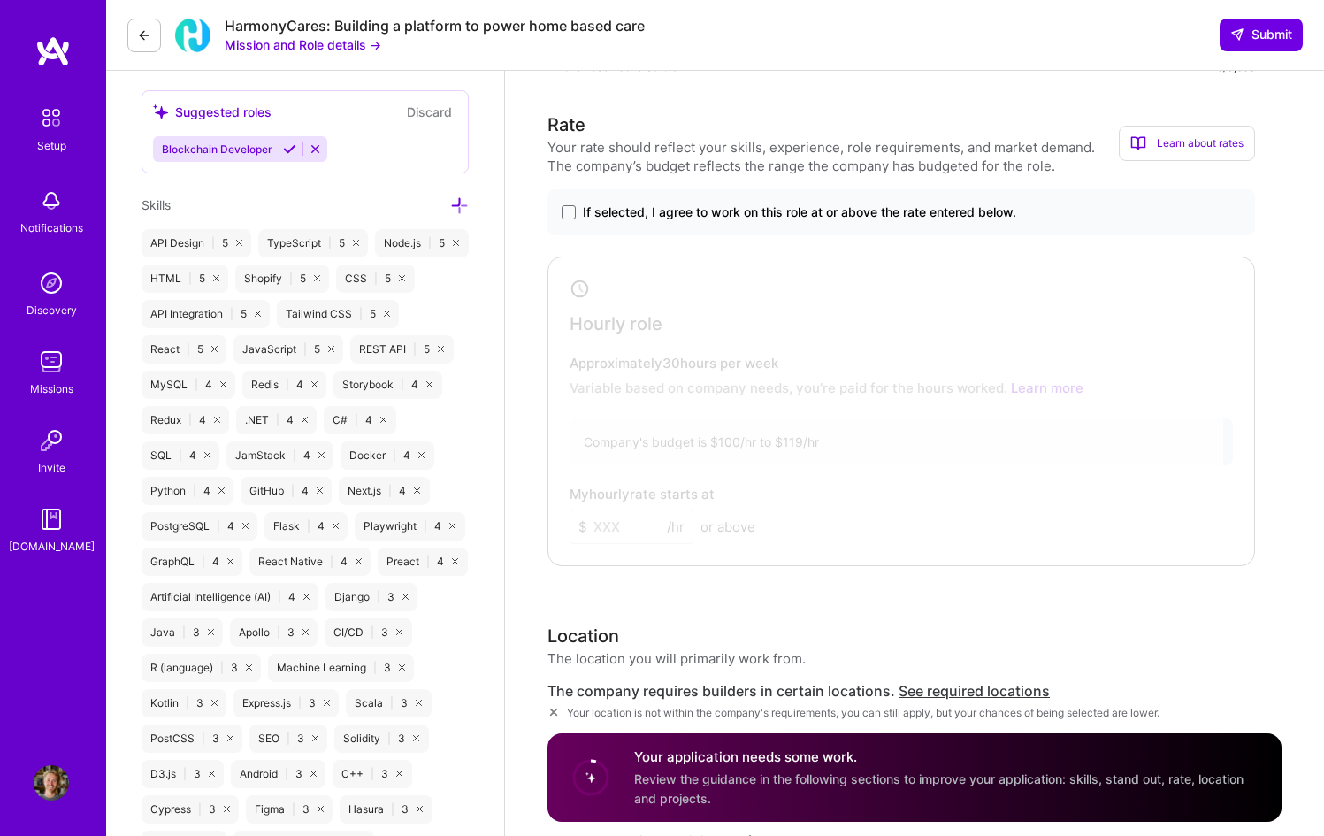
click at [913, 208] on span "If selected, I agree to work on this role at or above the rate entered below." at bounding box center [799, 212] width 433 height 18
click at [0, 0] on input "If selected, I agree to work on this role at or above the rate entered below." at bounding box center [0, 0] width 0 height 0
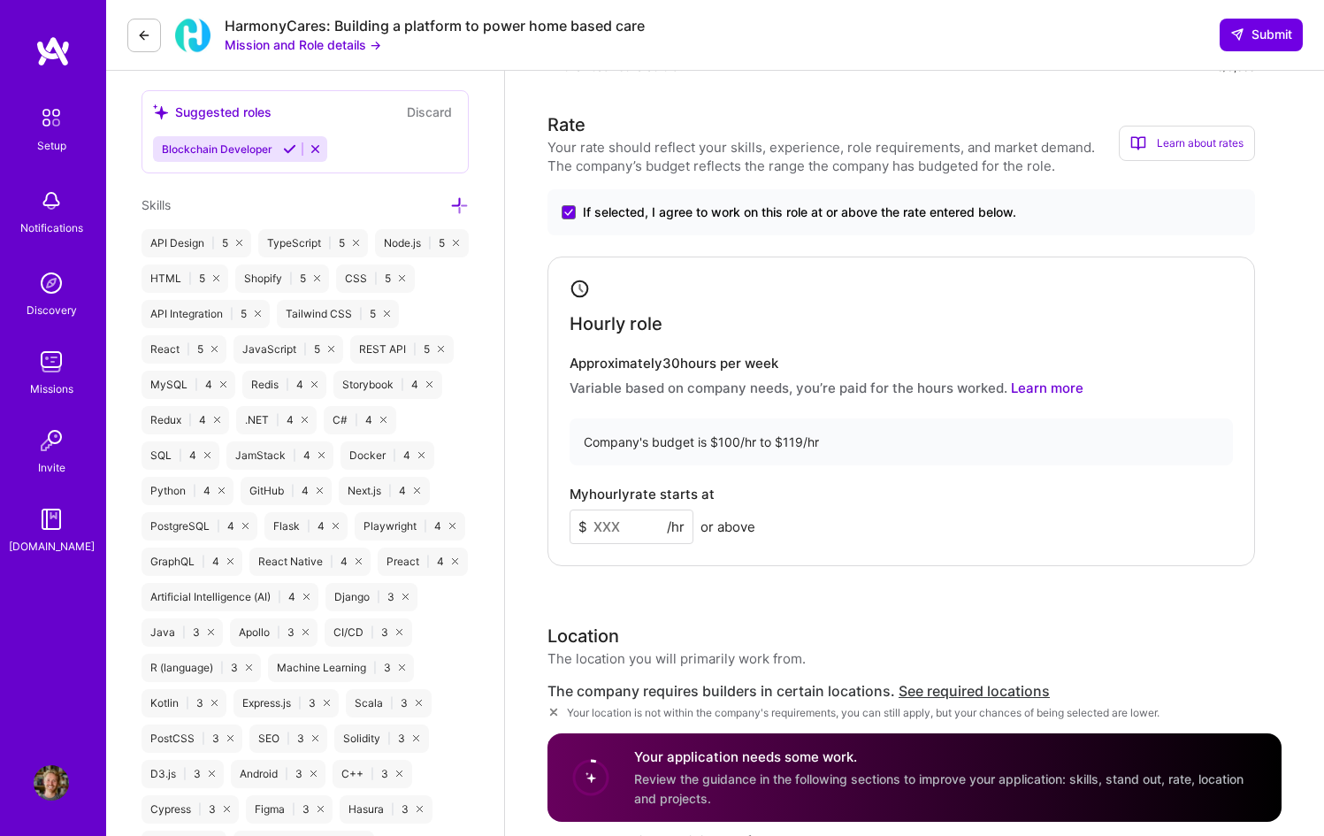
click at [627, 526] on input at bounding box center [631, 526] width 124 height 34
type input "100"
click at [833, 529] on div "My hourly rate starts at $ 100 /hr or above" at bounding box center [900, 514] width 663 height 57
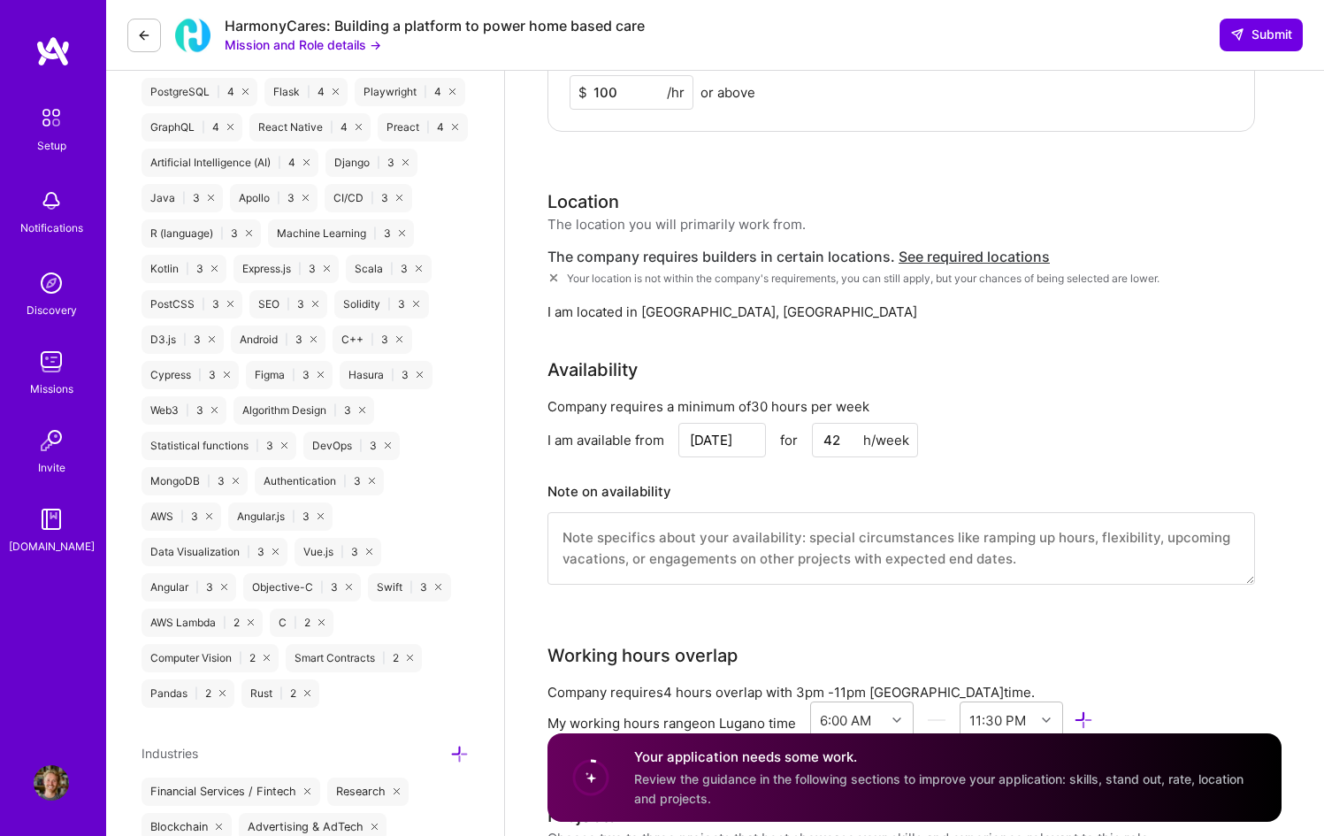
scroll to position [1291, 0]
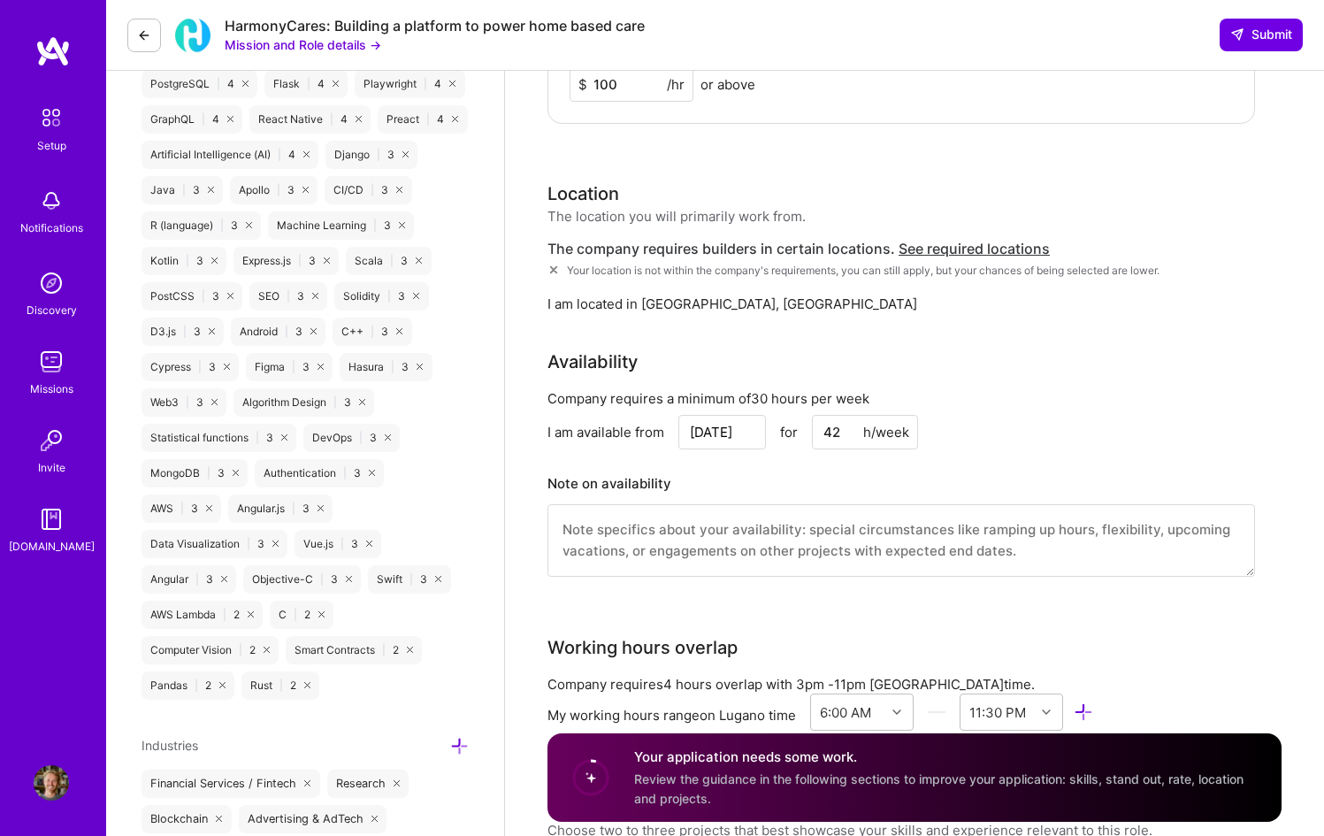
click at [951, 249] on span "See required locations" at bounding box center [973, 249] width 151 height 18
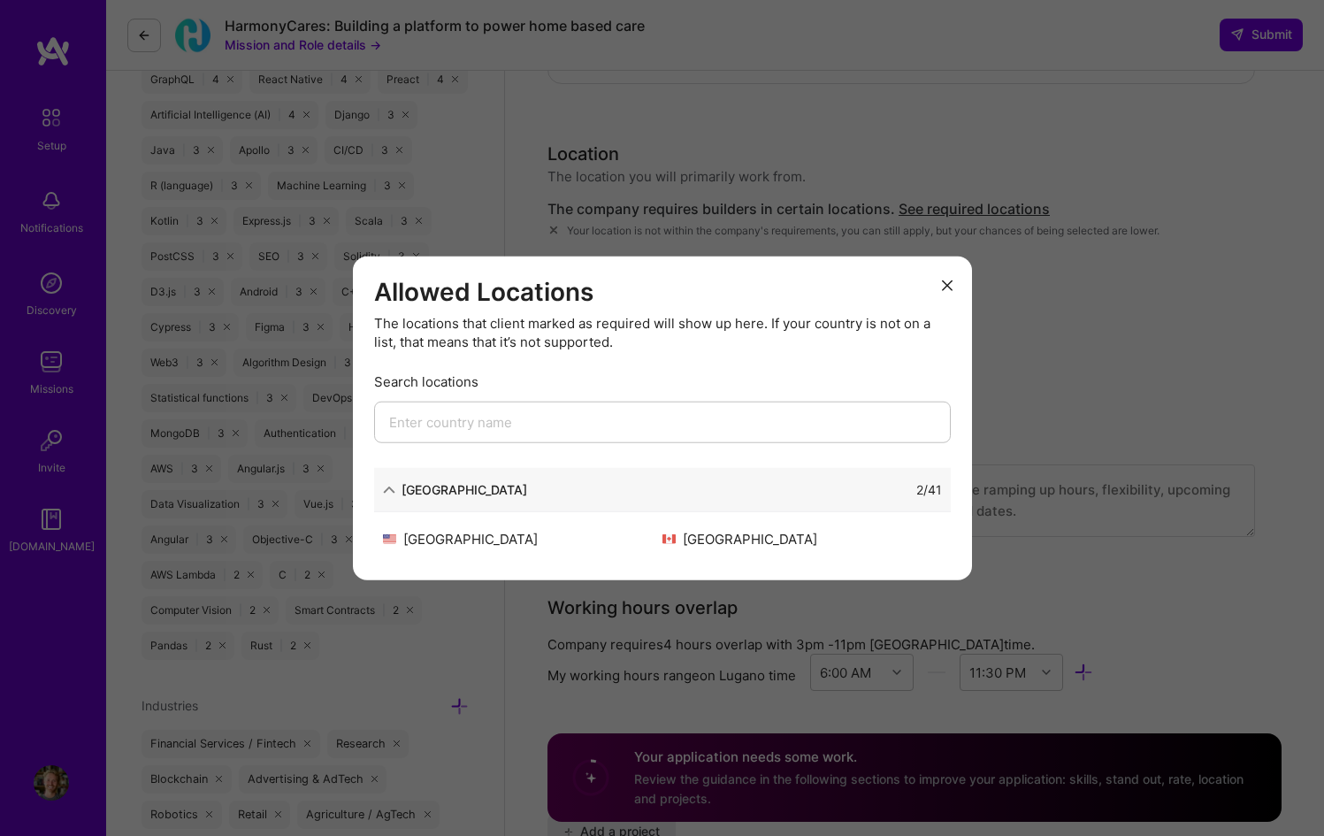
scroll to position [1338, 0]
click at [672, 478] on div "North America 2 / 41" at bounding box center [662, 490] width 577 height 44
click at [393, 487] on icon "modal" at bounding box center [389, 489] width 12 height 12
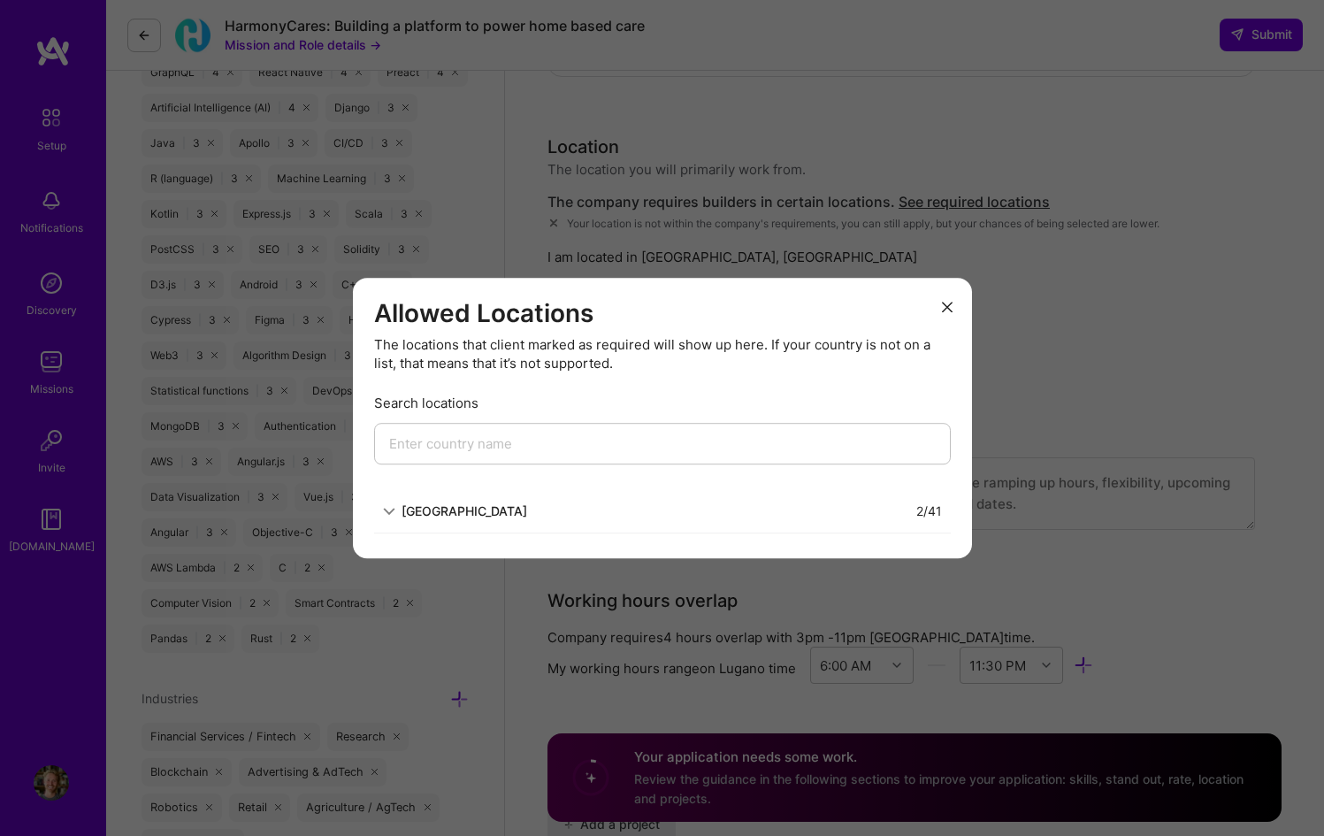
click at [943, 309] on icon "modal" at bounding box center [947, 307] width 11 height 11
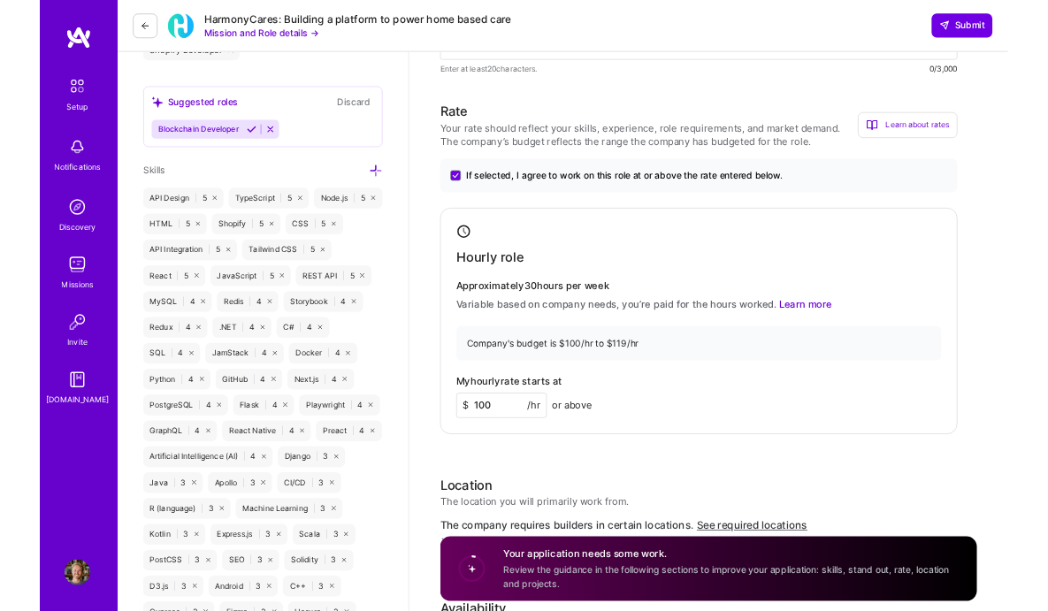
scroll to position [0, 0]
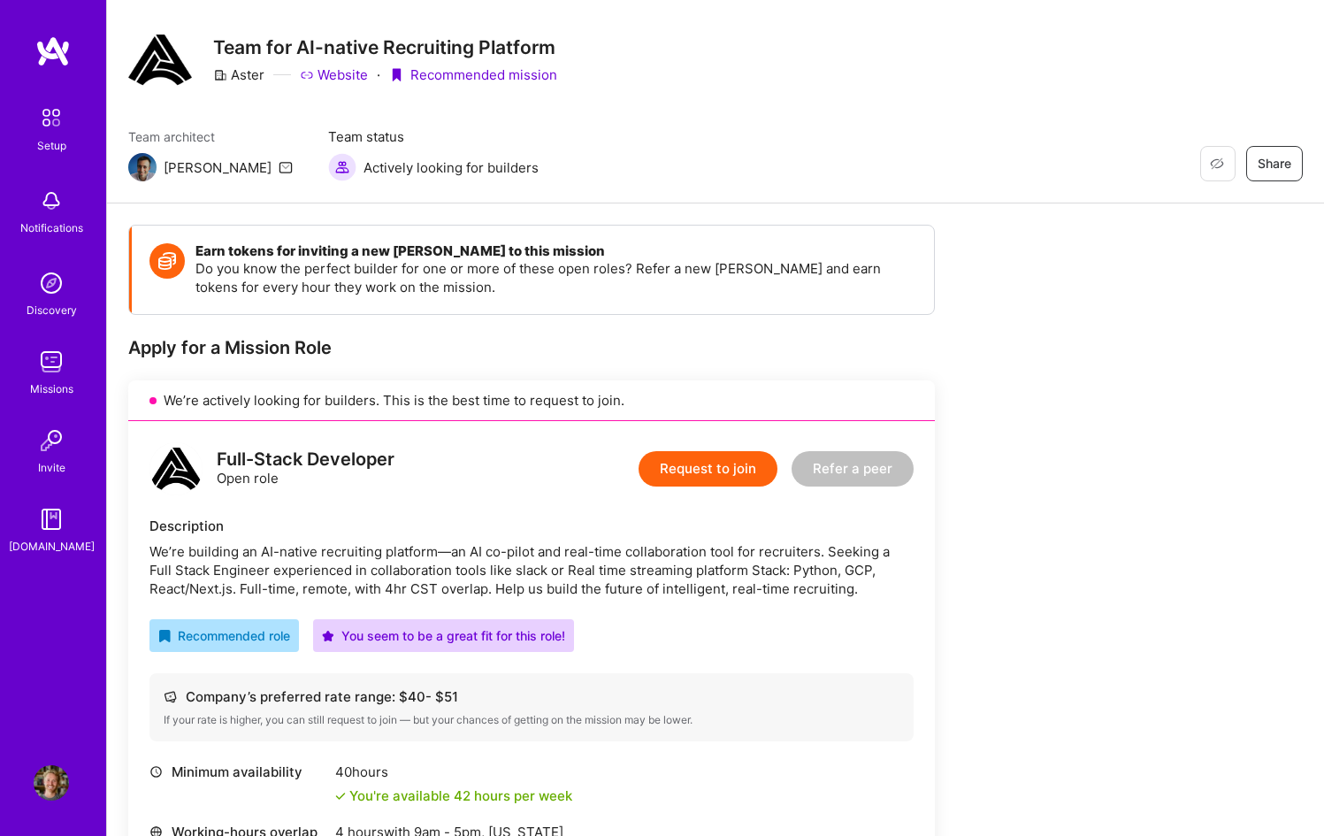
scroll to position [45, 0]
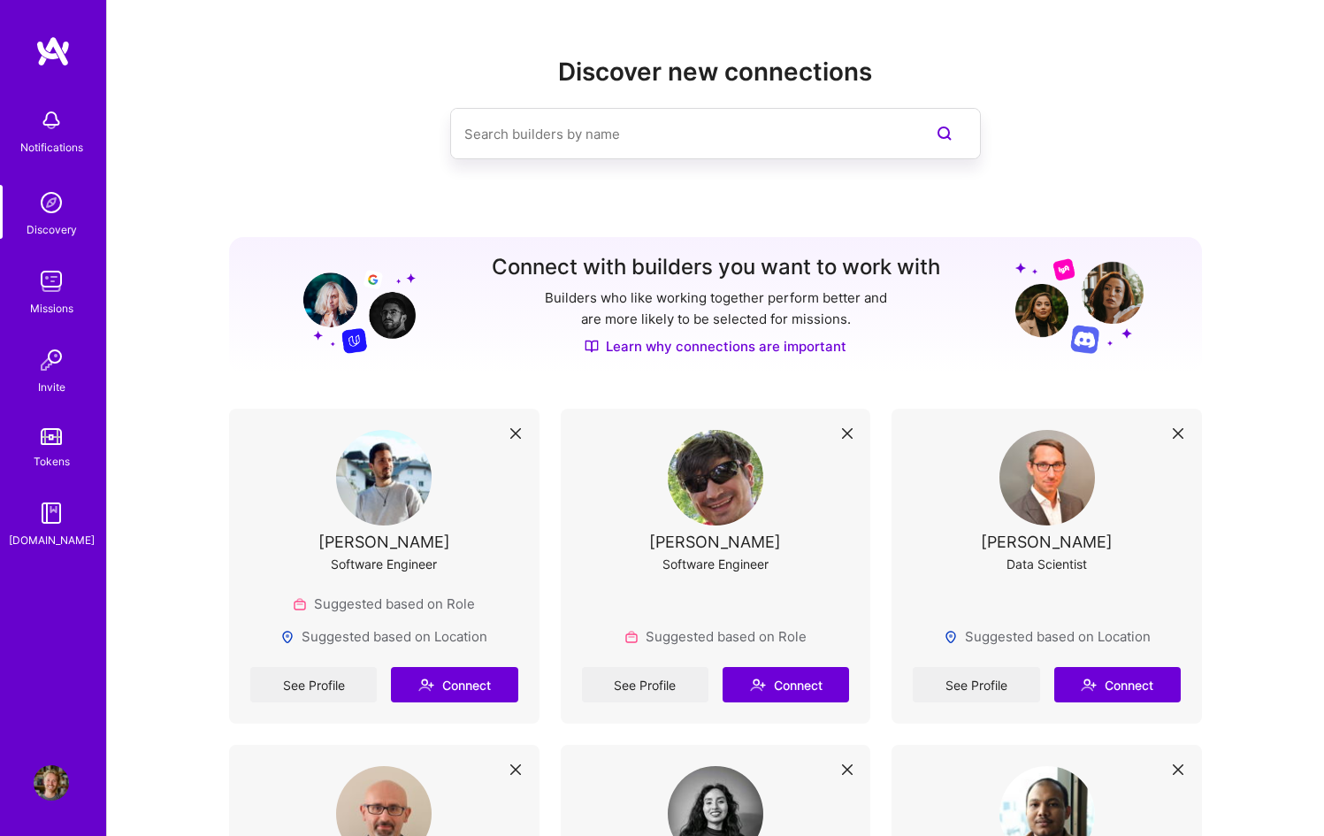
click at [51, 293] on img at bounding box center [51, 280] width 35 height 35
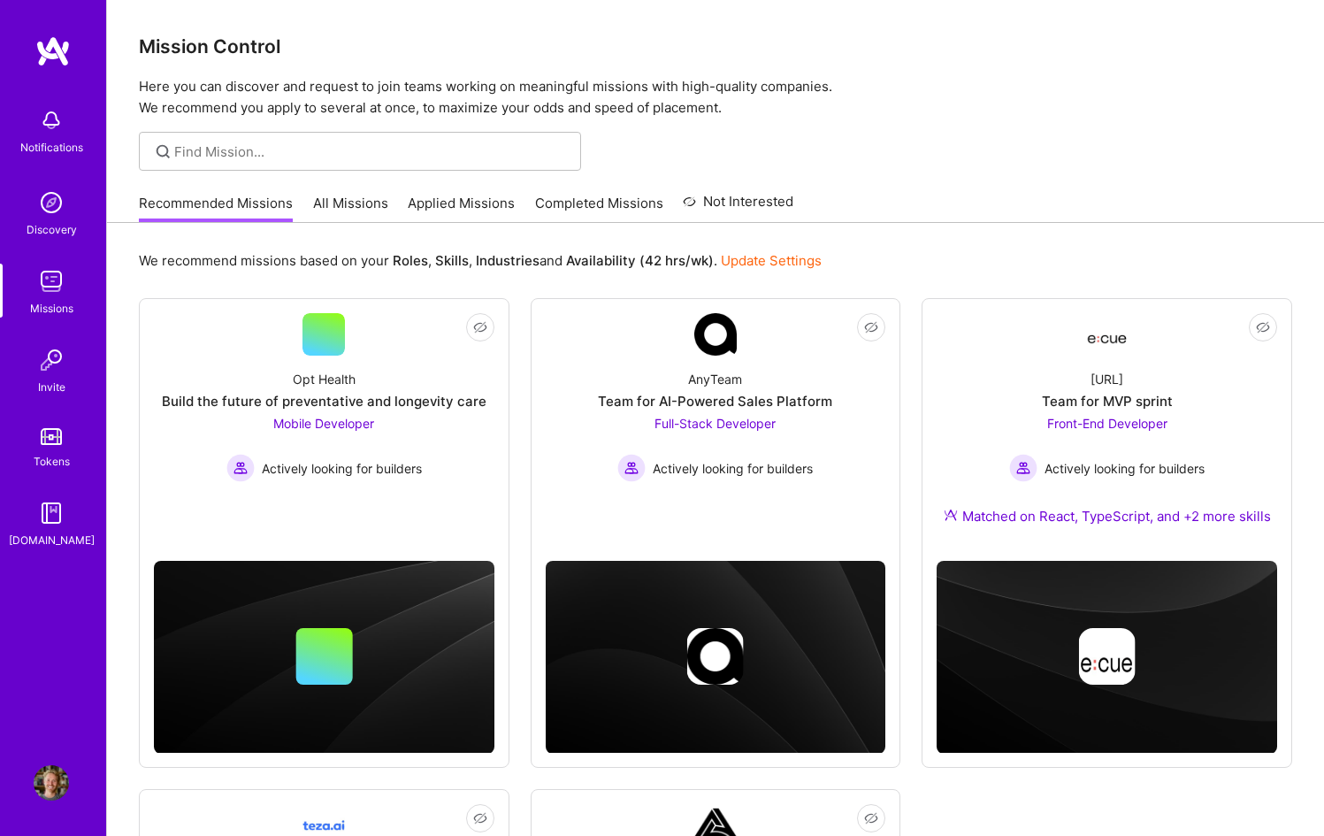
click at [63, 435] on link "Tokens" at bounding box center [51, 446] width 110 height 50
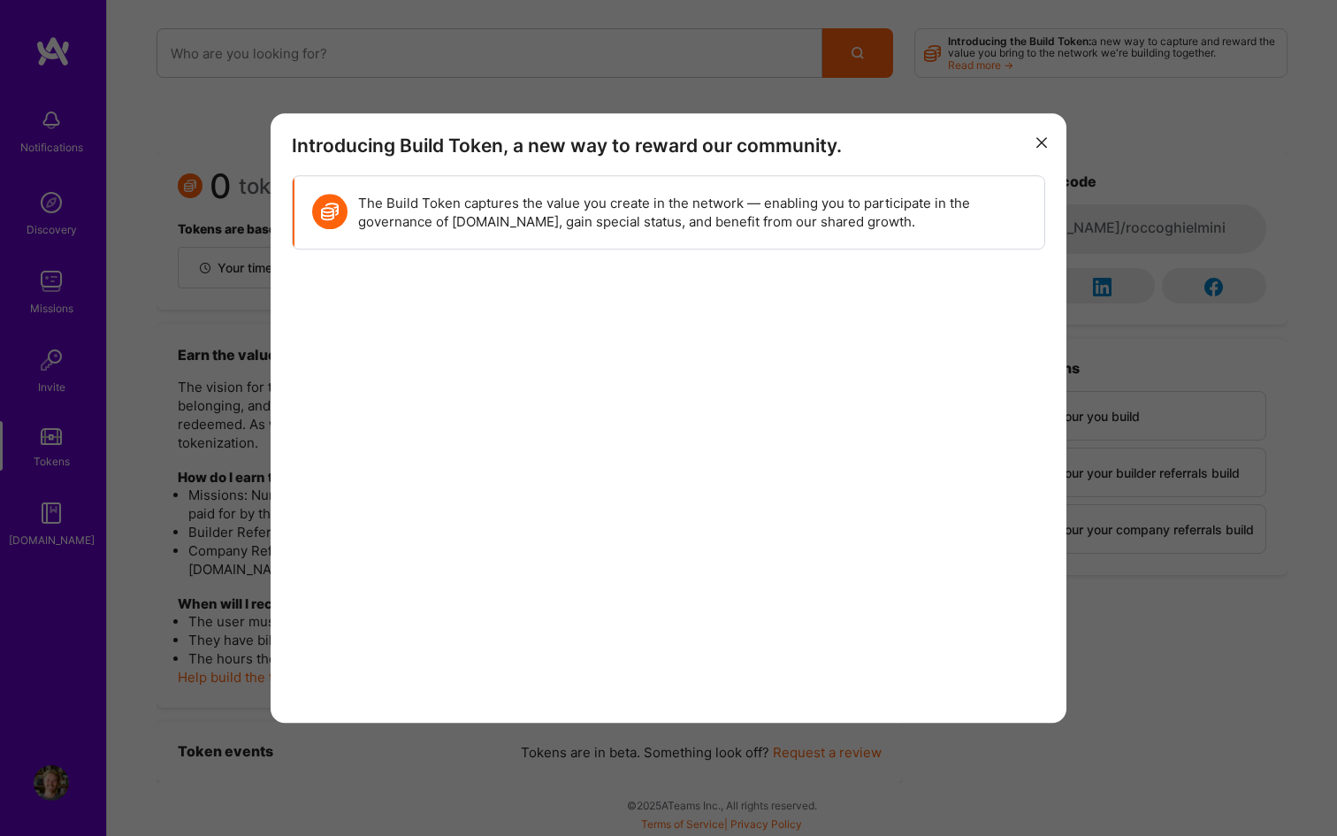
click at [1047, 136] on button "modal" at bounding box center [1041, 141] width 21 height 29
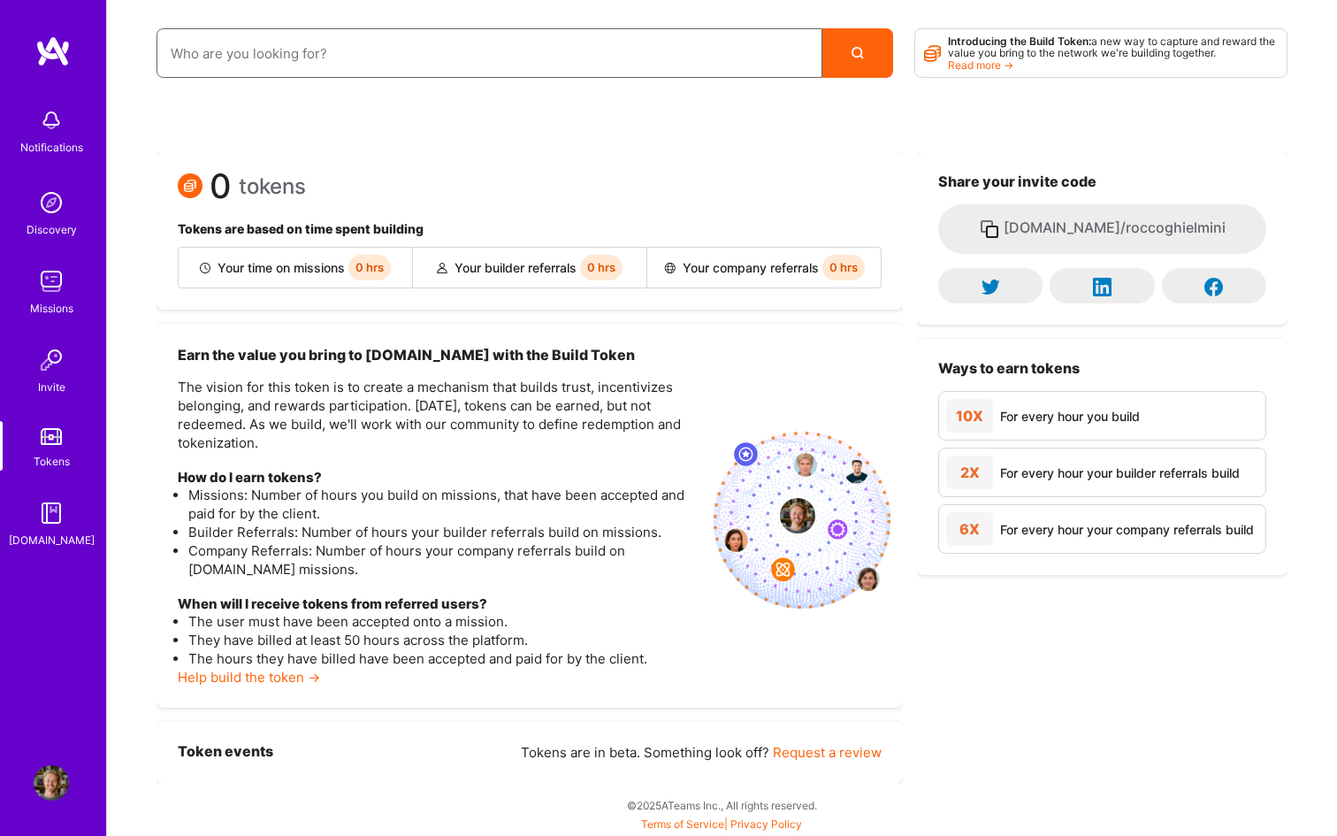
click at [708, 38] on input at bounding box center [490, 53] width 638 height 45
type input "s"
type input "su"
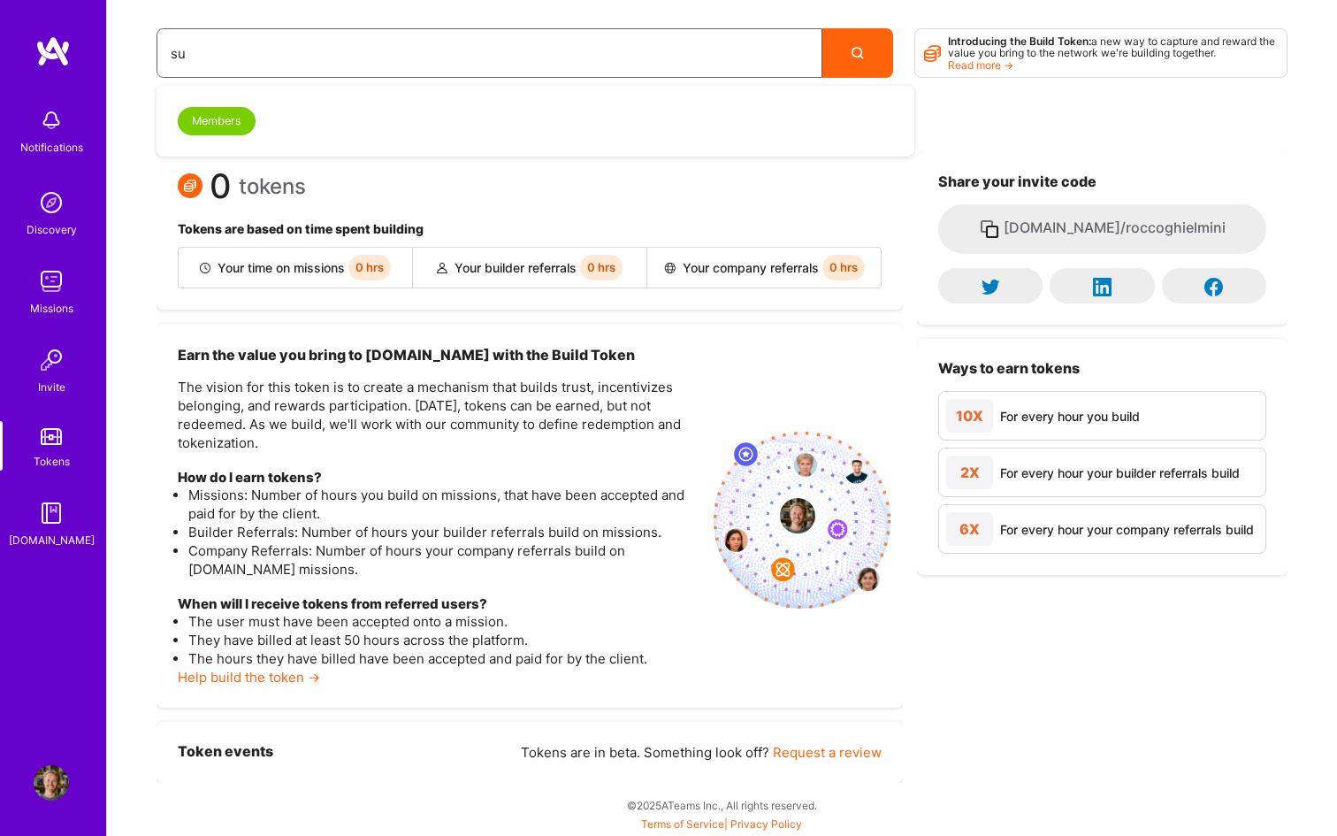
type input "sus"
type input "susa"
type input "susan"
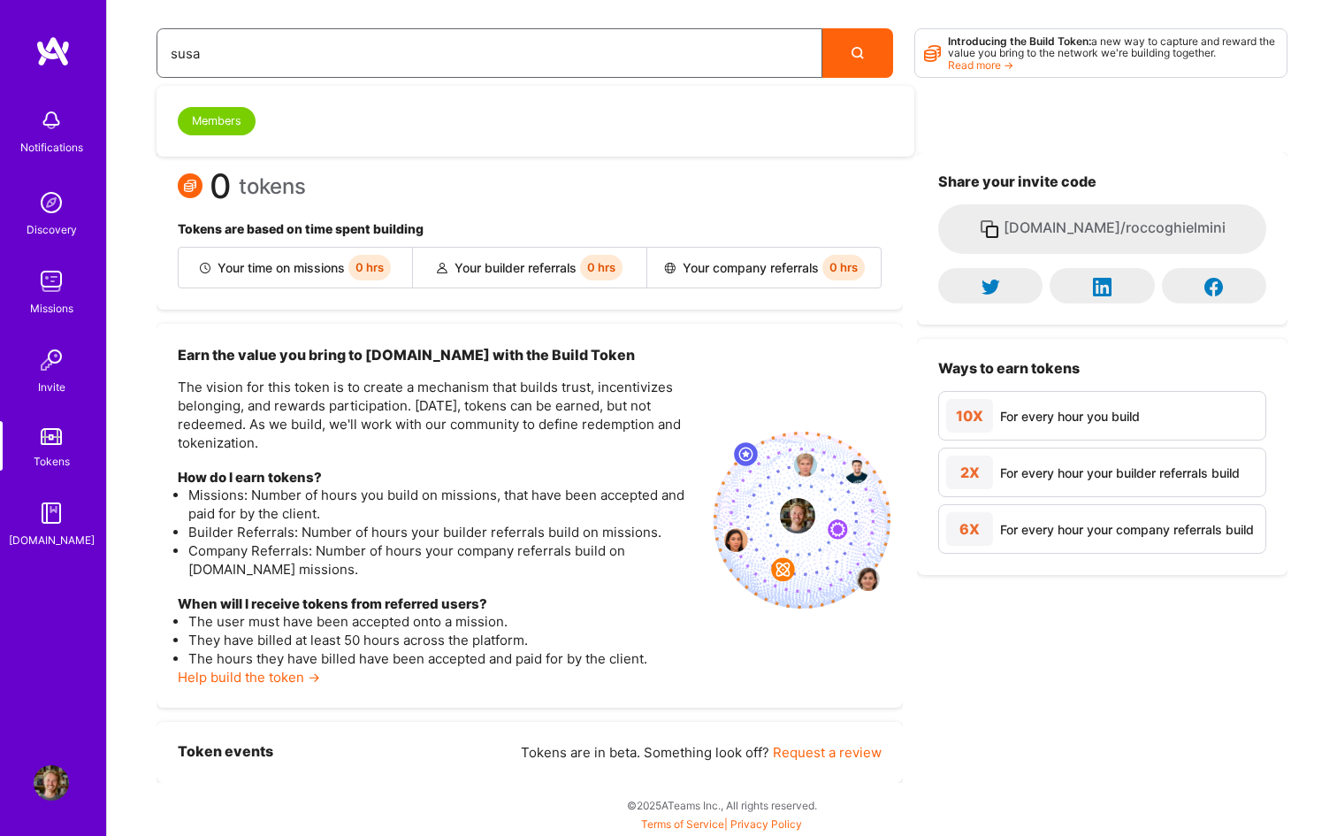
type input "susan"
type input "susann"
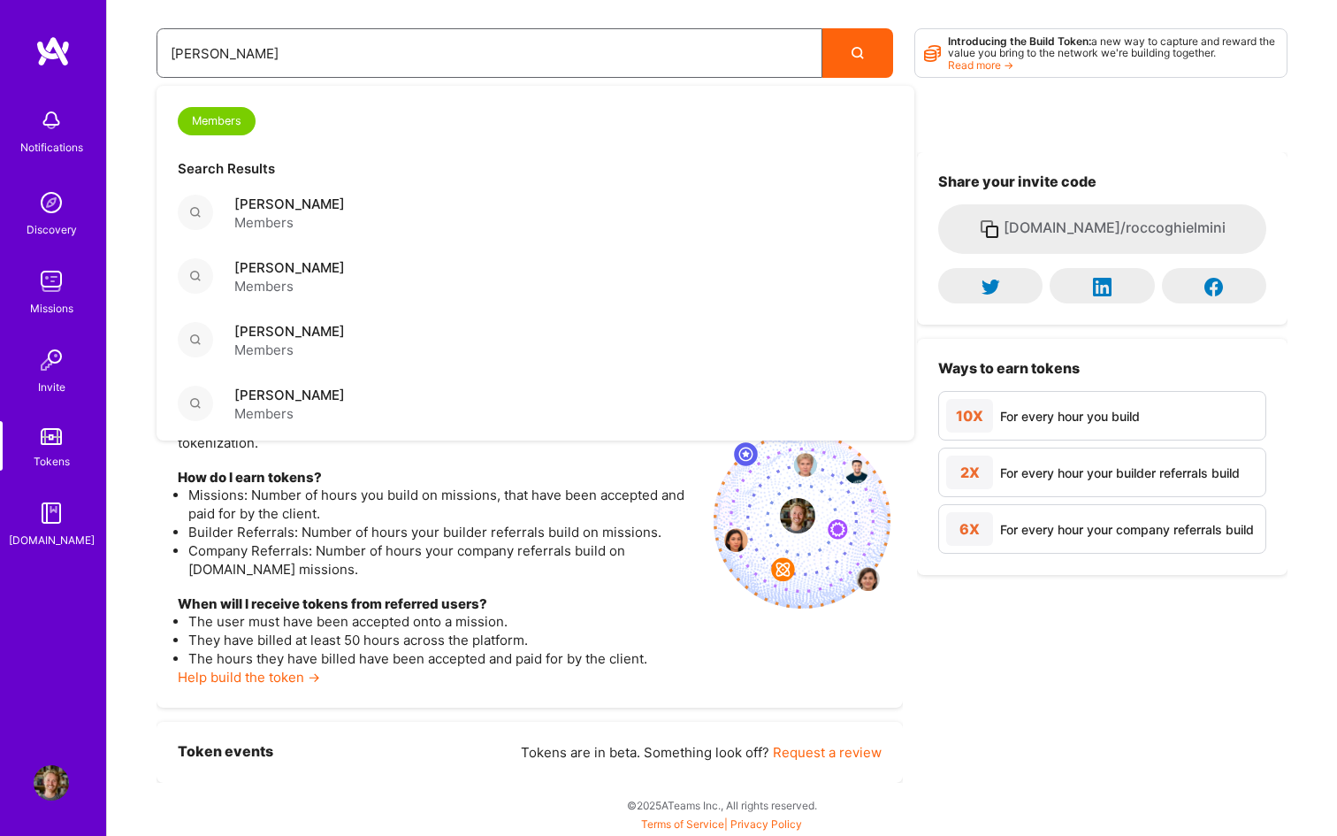
type input "susanna"
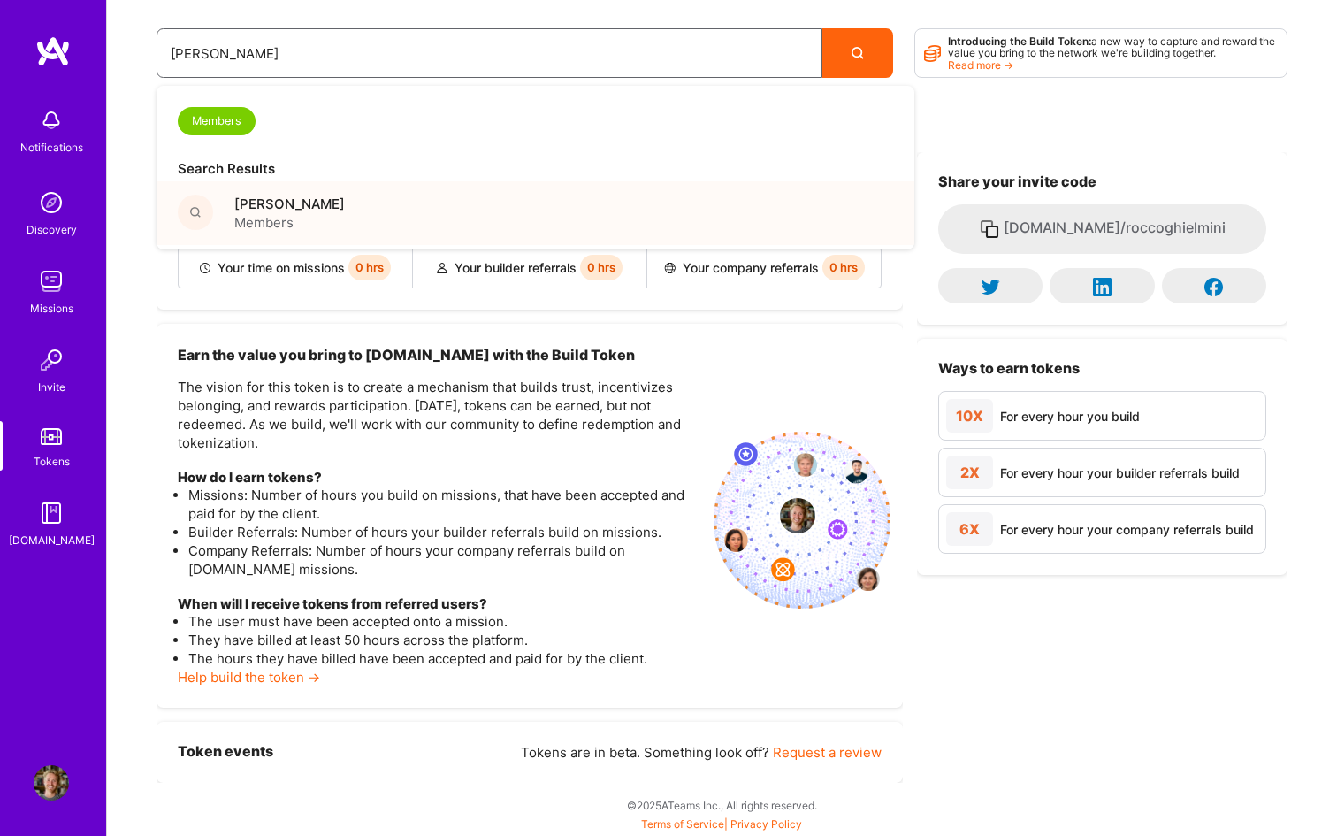
type input "susanna"
click at [447, 201] on div "Susanna Nevalainen Members" at bounding box center [536, 213] width 758 height 64
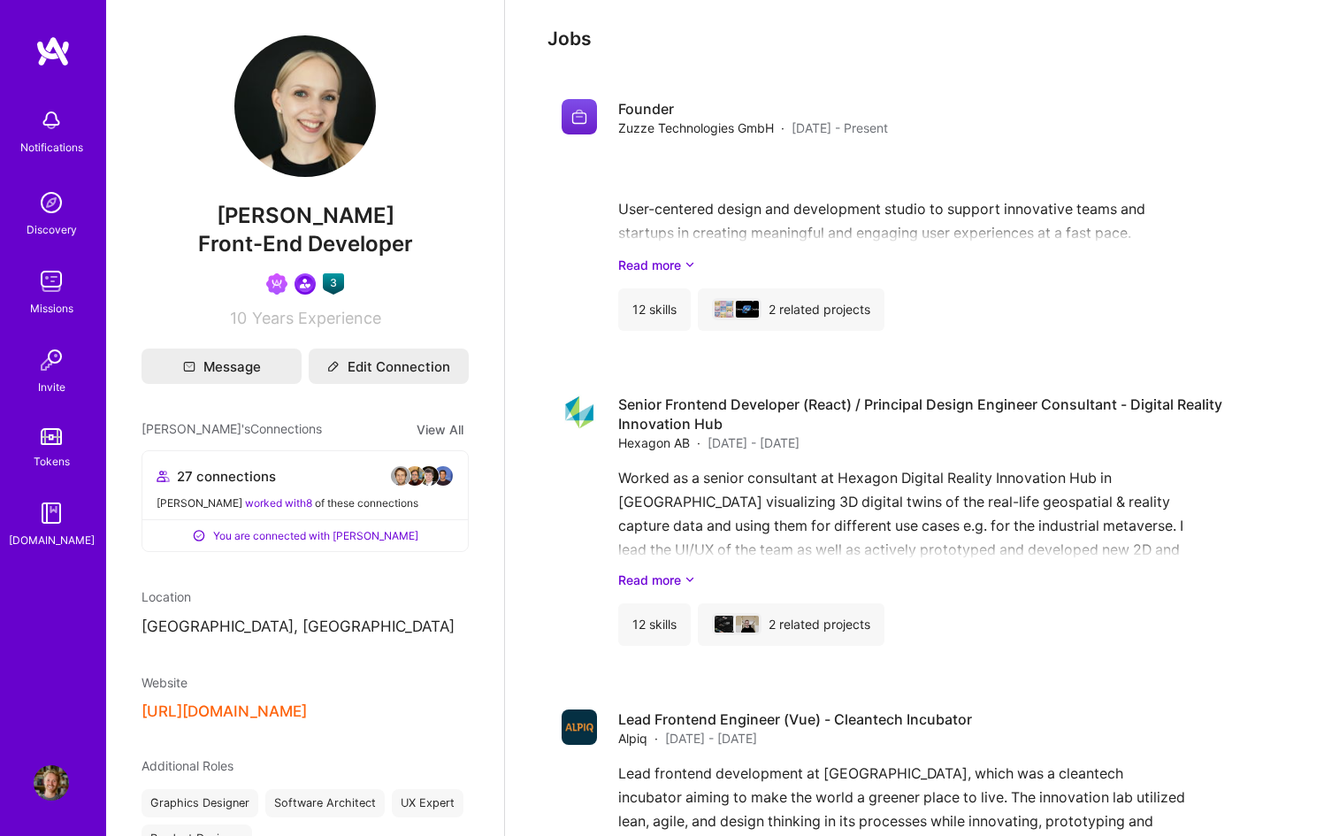
click at [50, 515] on img at bounding box center [51, 512] width 35 height 35
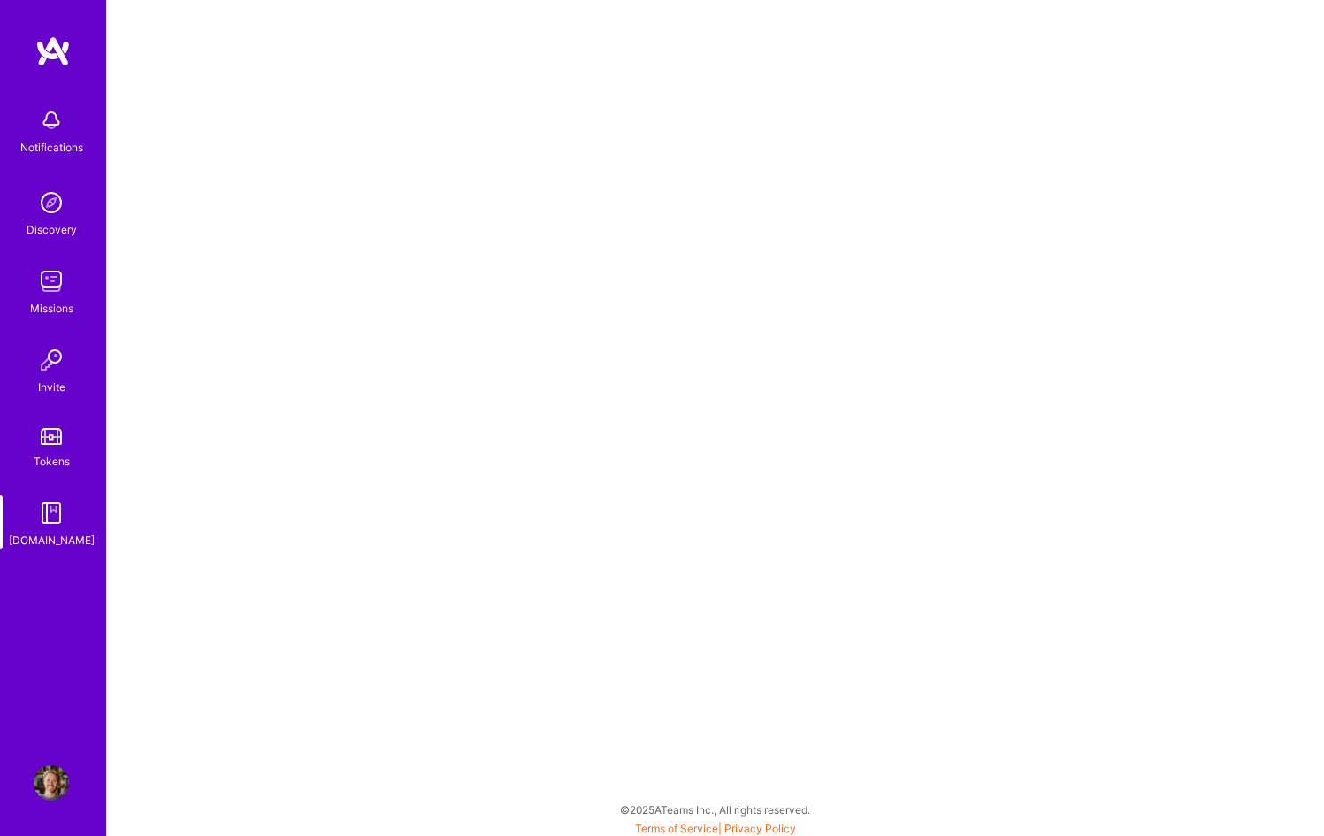
click at [51, 132] on img at bounding box center [51, 120] width 35 height 35
click at [47, 65] on img at bounding box center [52, 51] width 35 height 32
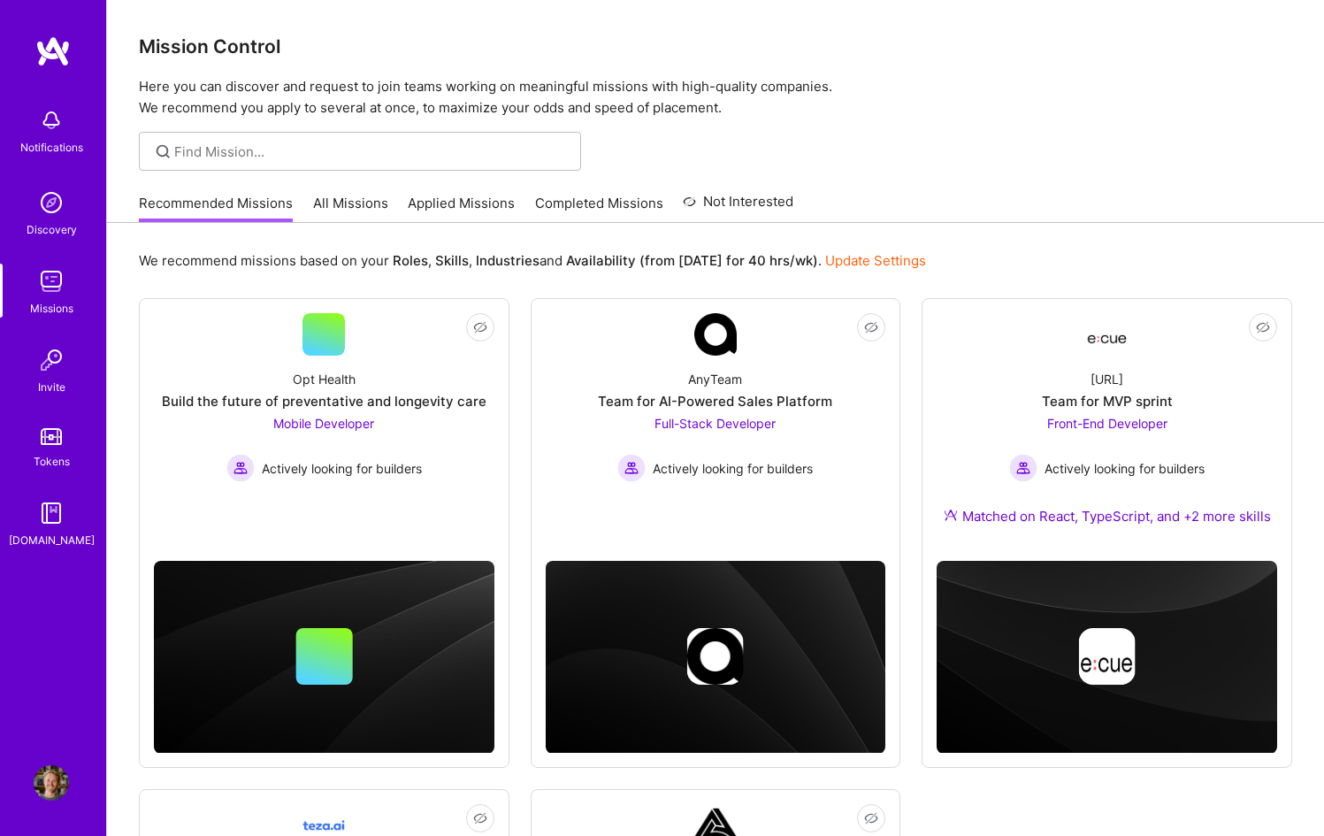
click at [55, 785] on img at bounding box center [51, 782] width 35 height 35
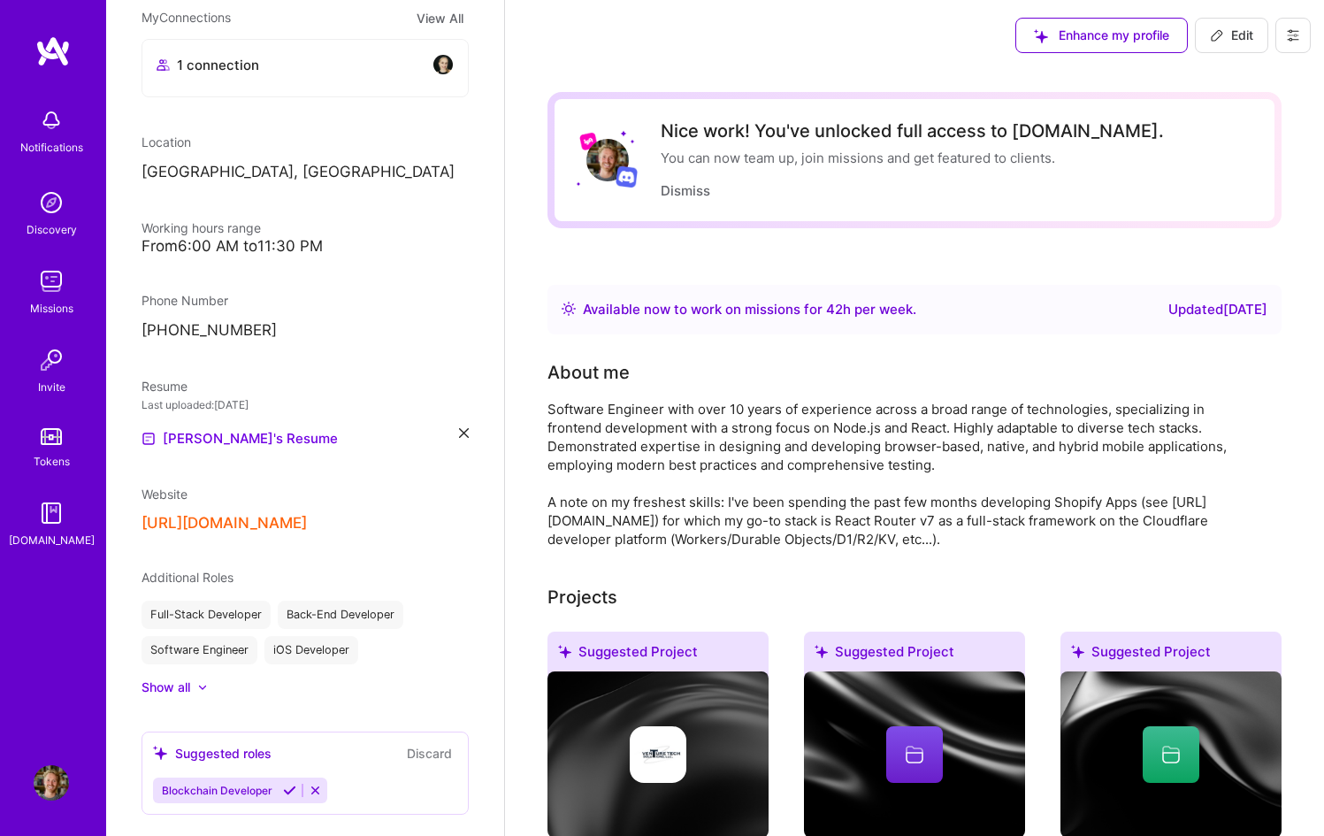
scroll to position [321, 0]
click at [268, 528] on button "[URL][DOMAIN_NAME]" at bounding box center [223, 521] width 165 height 19
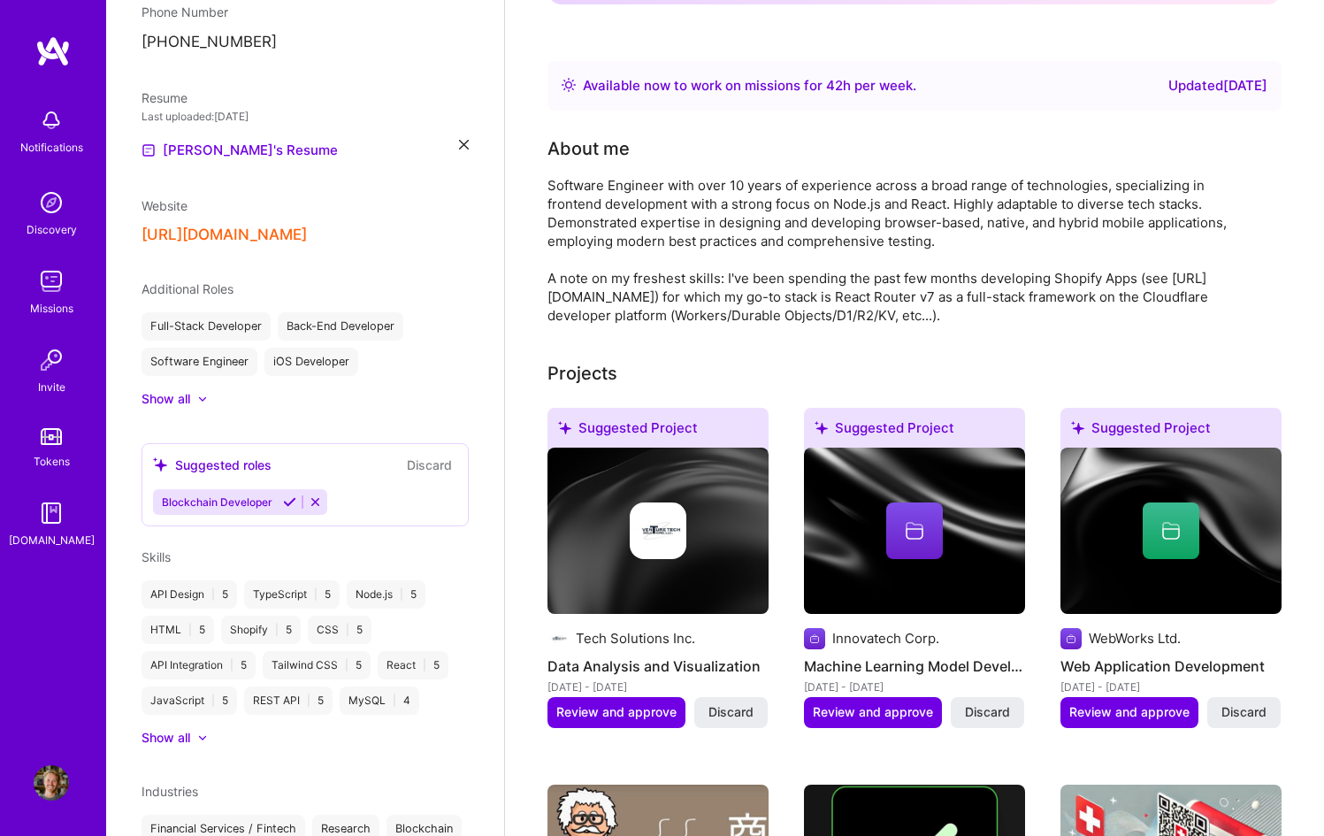
scroll to position [0, 0]
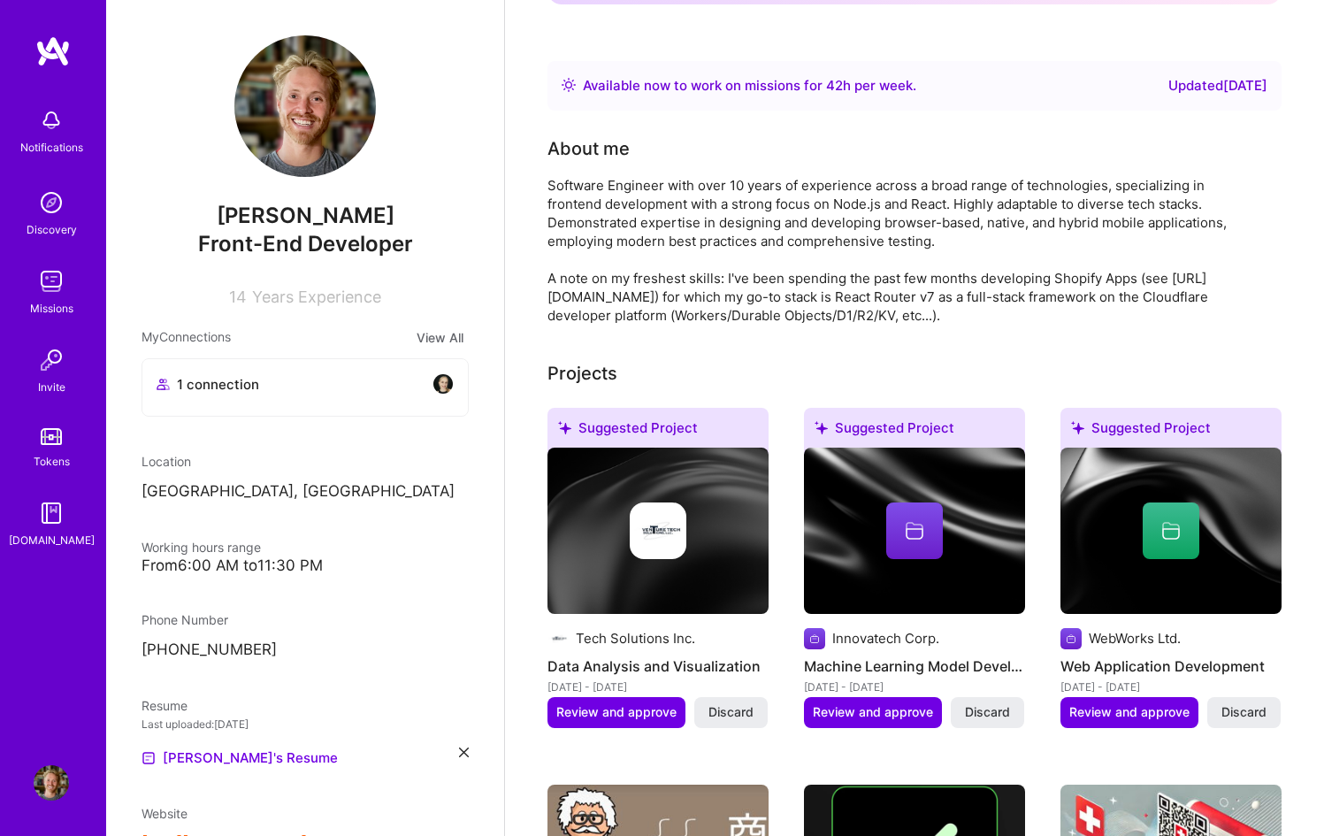
click at [53, 222] on div "Discovery" at bounding box center [52, 229] width 50 height 19
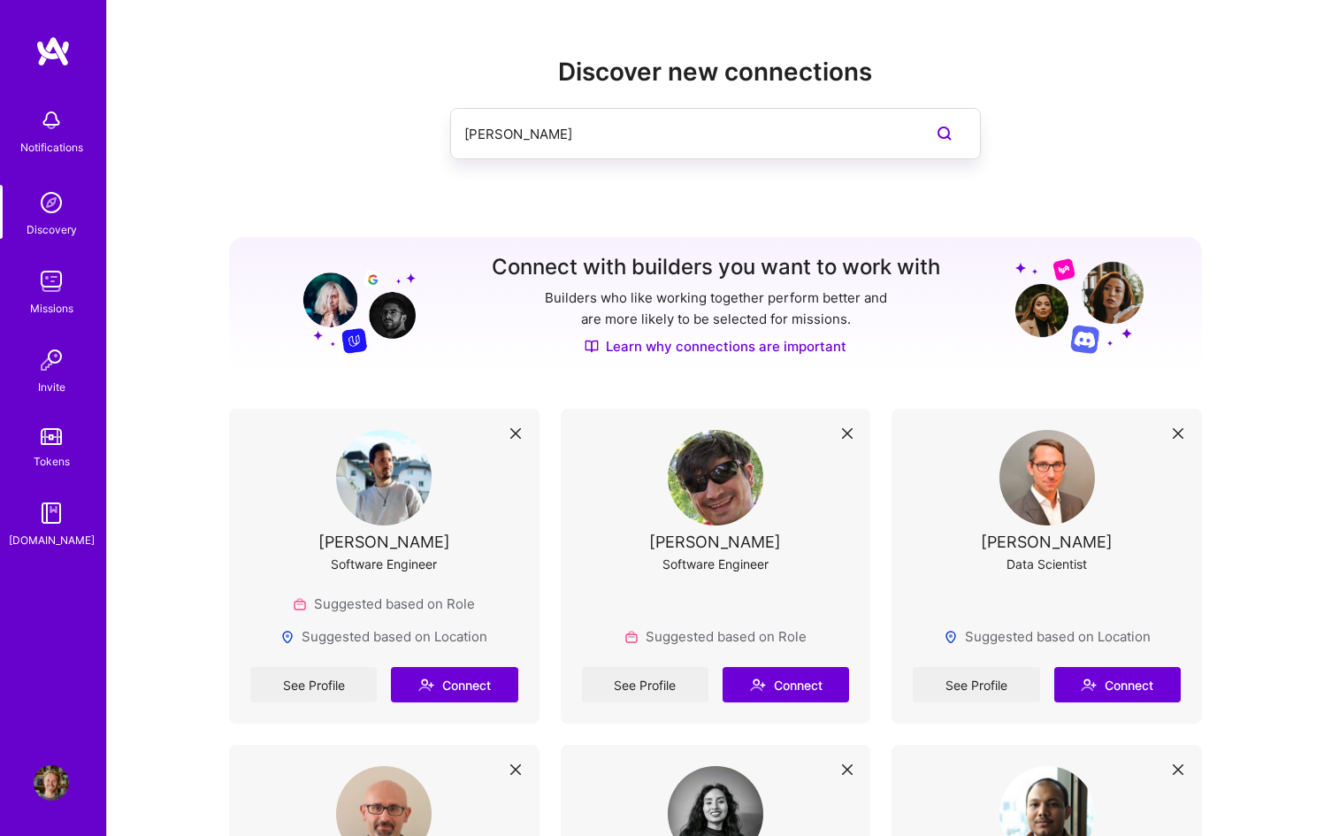
click at [595, 130] on input "susanna" at bounding box center [679, 133] width 431 height 45
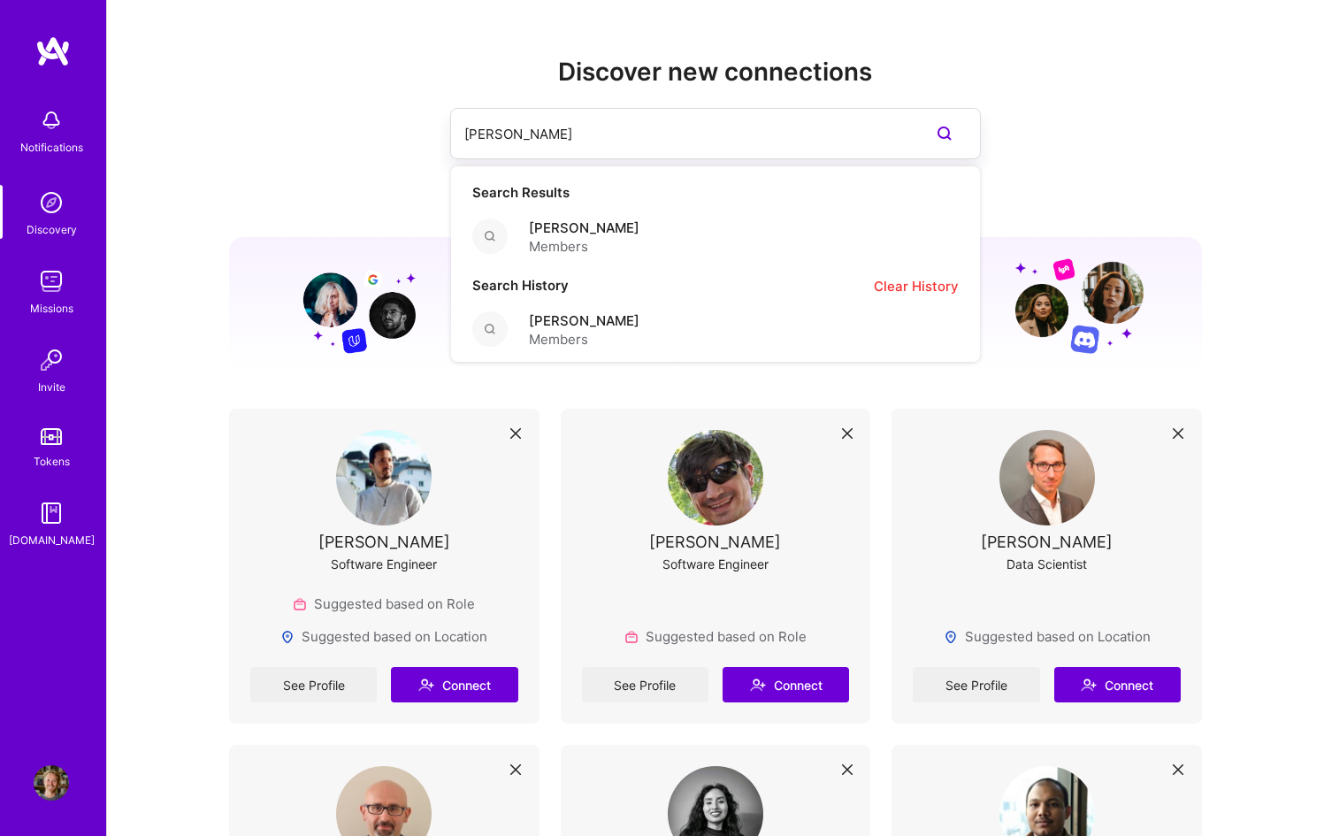
click at [595, 130] on input "susanna" at bounding box center [679, 133] width 431 height 45
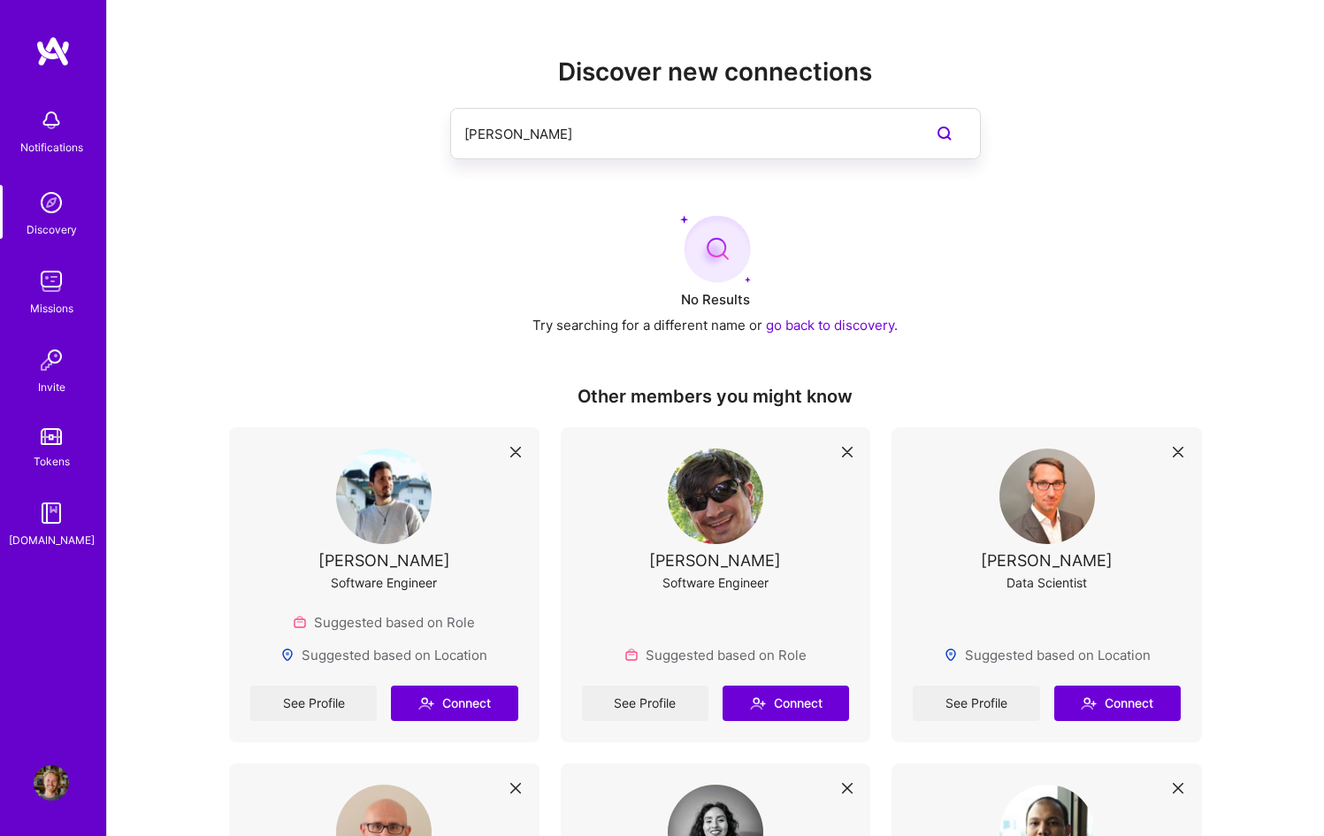
click at [599, 141] on input "ingo kossik" at bounding box center [679, 133] width 431 height 45
type input "ingo k"
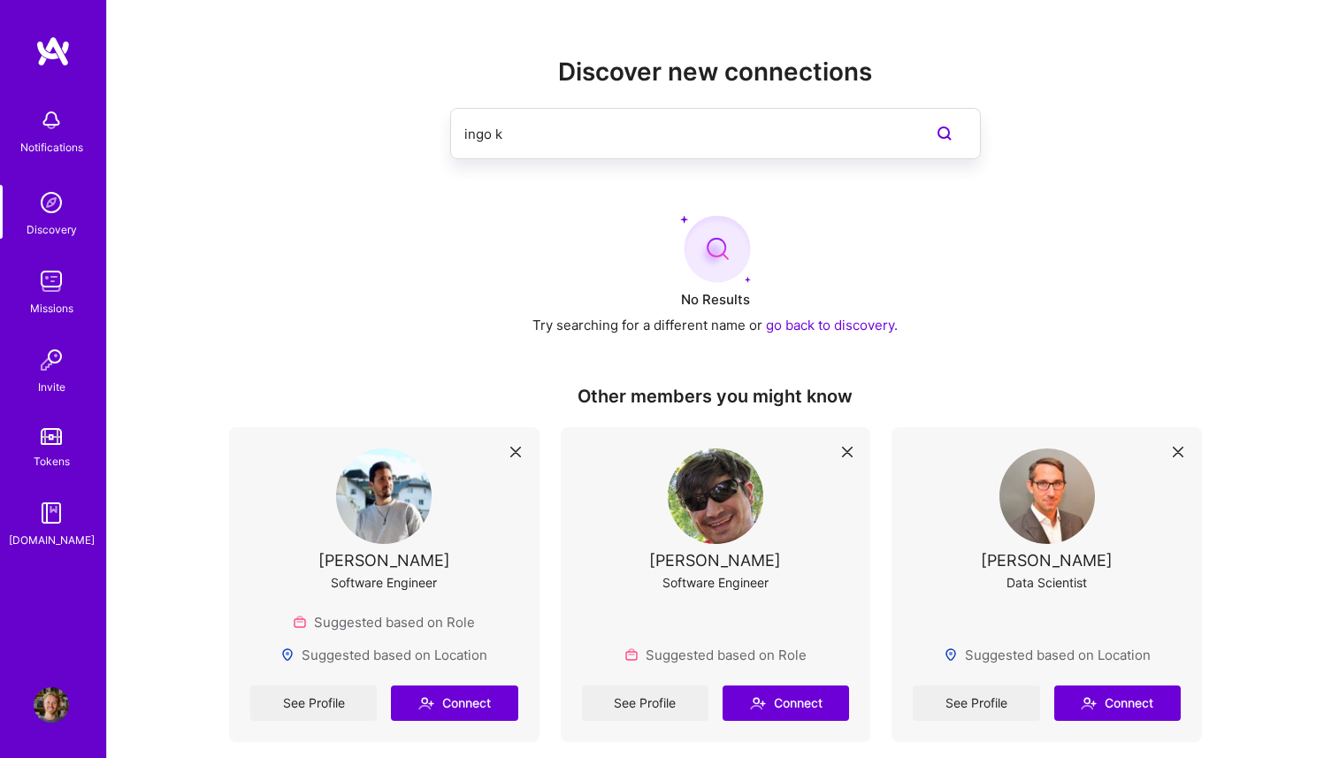
scroll to position [2944, 0]
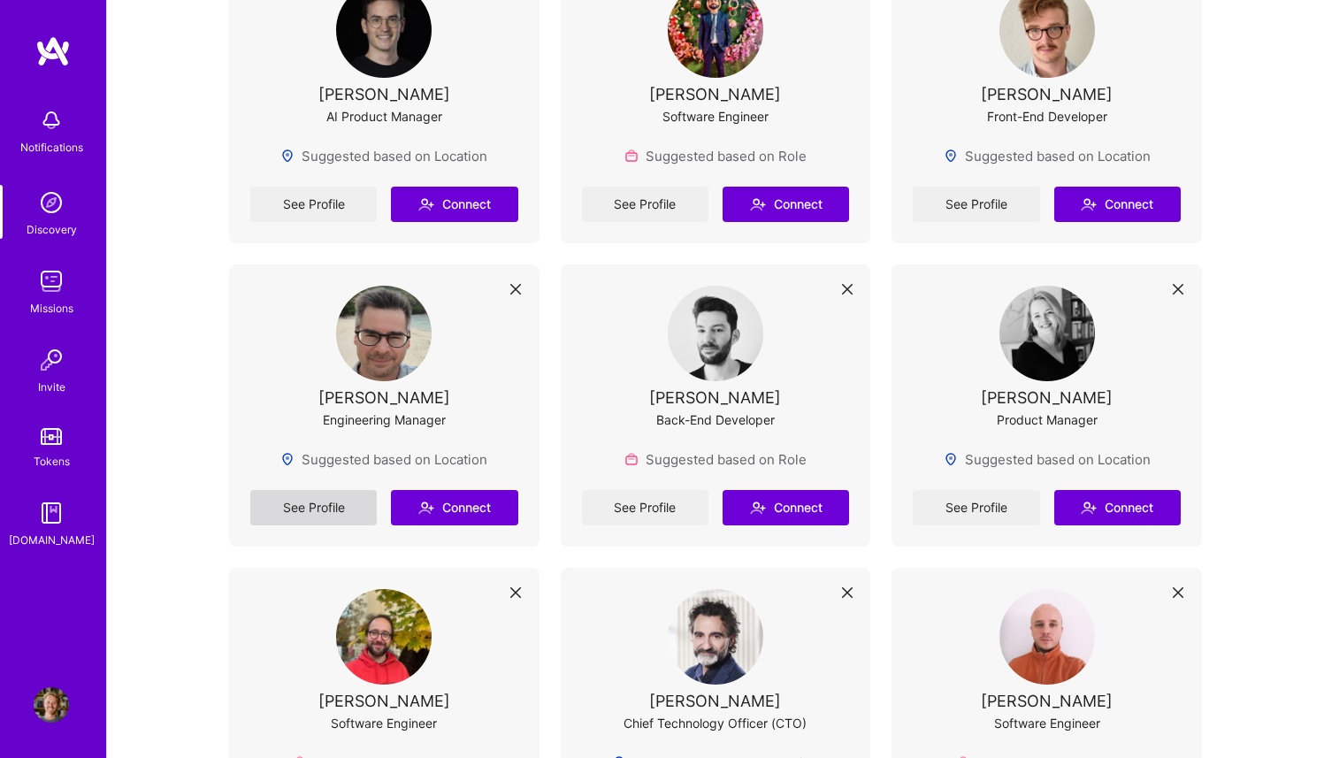
click at [318, 490] on link "See Profile" at bounding box center [313, 507] width 126 height 35
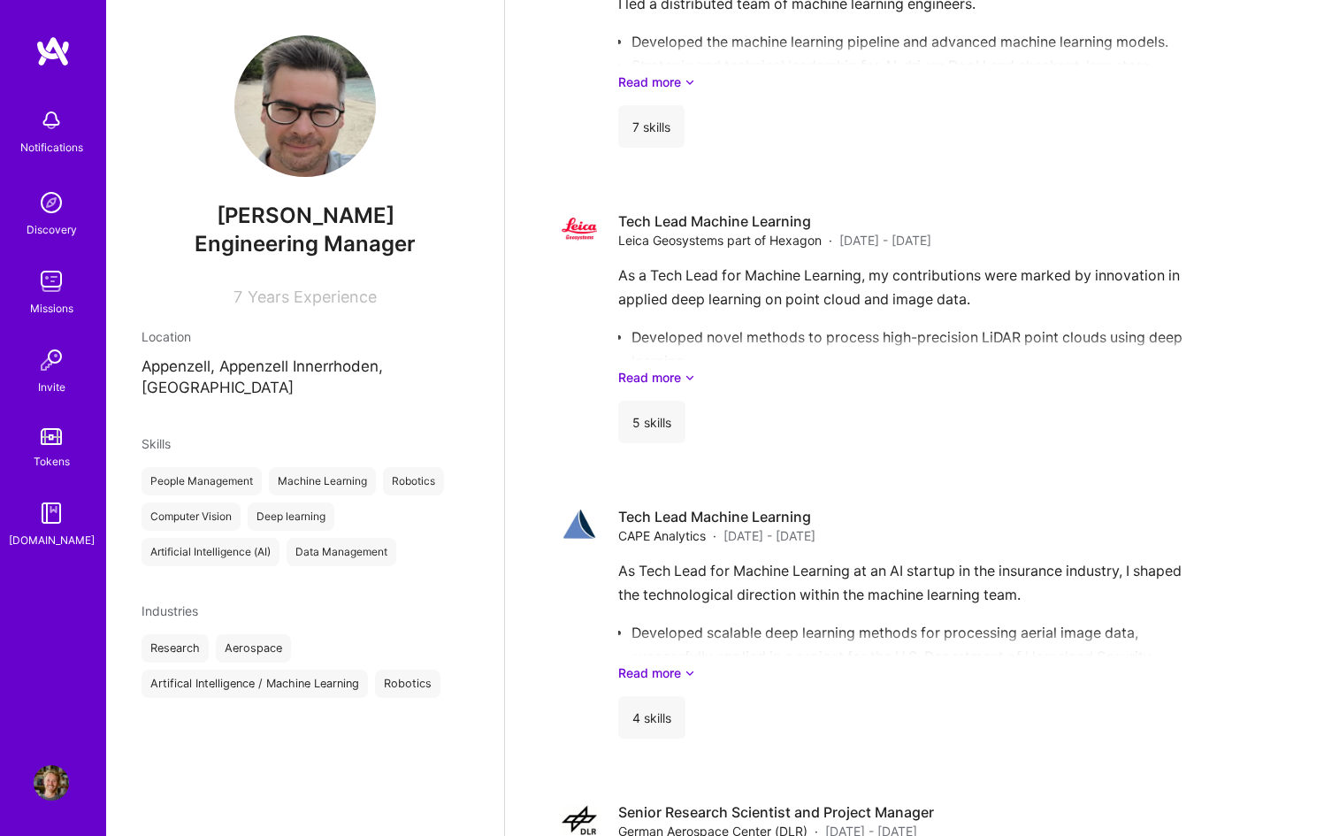
scroll to position [2058, 0]
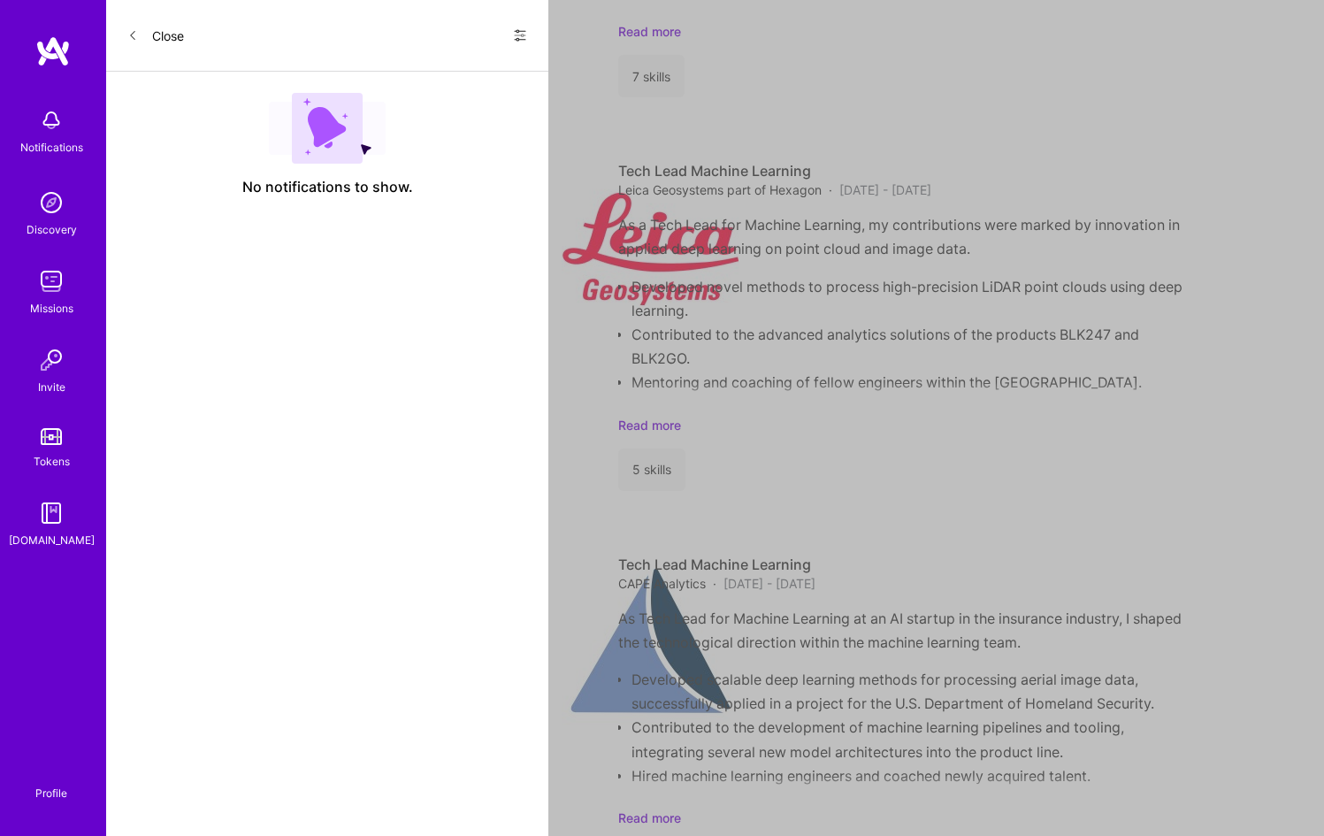
scroll to position [2944, 0]
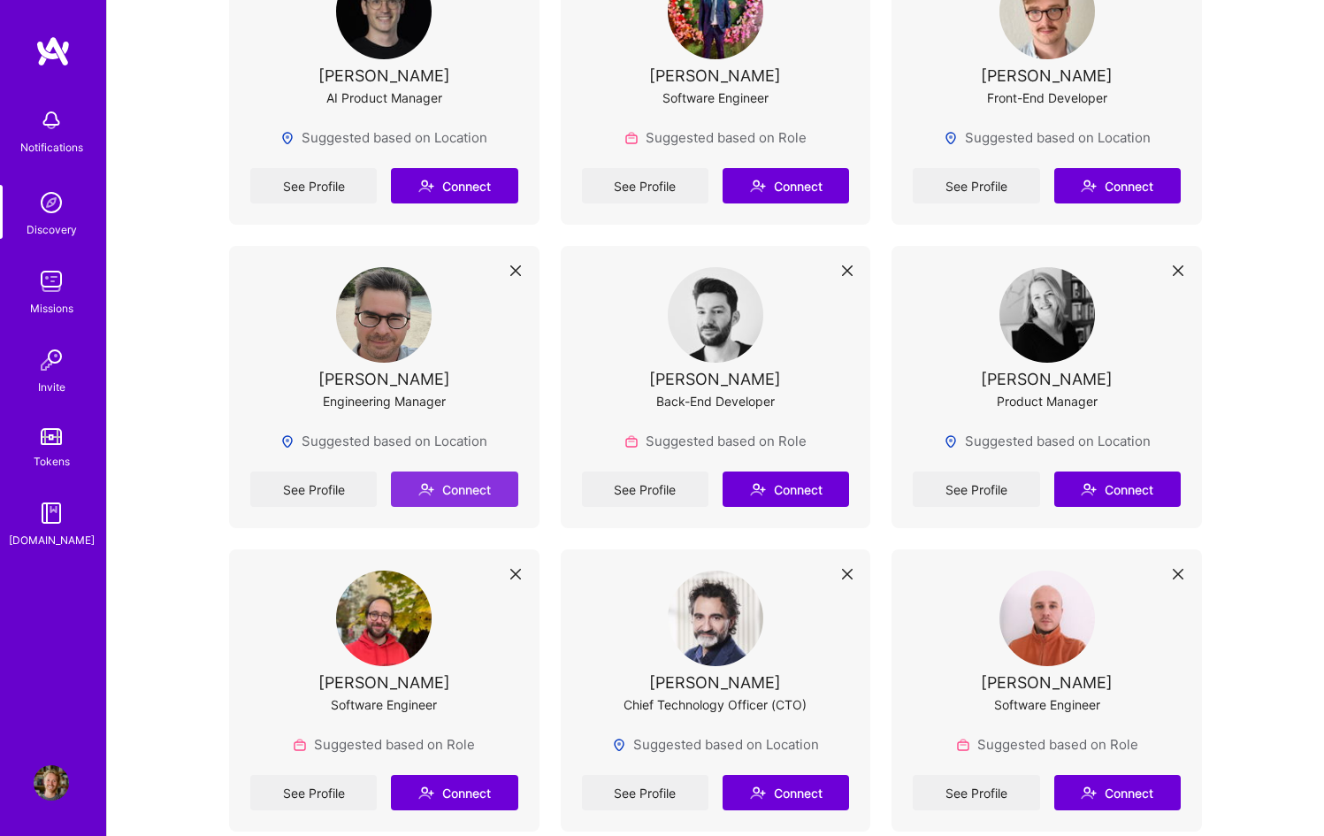
click at [457, 471] on button "Connect" at bounding box center [454, 488] width 126 height 35
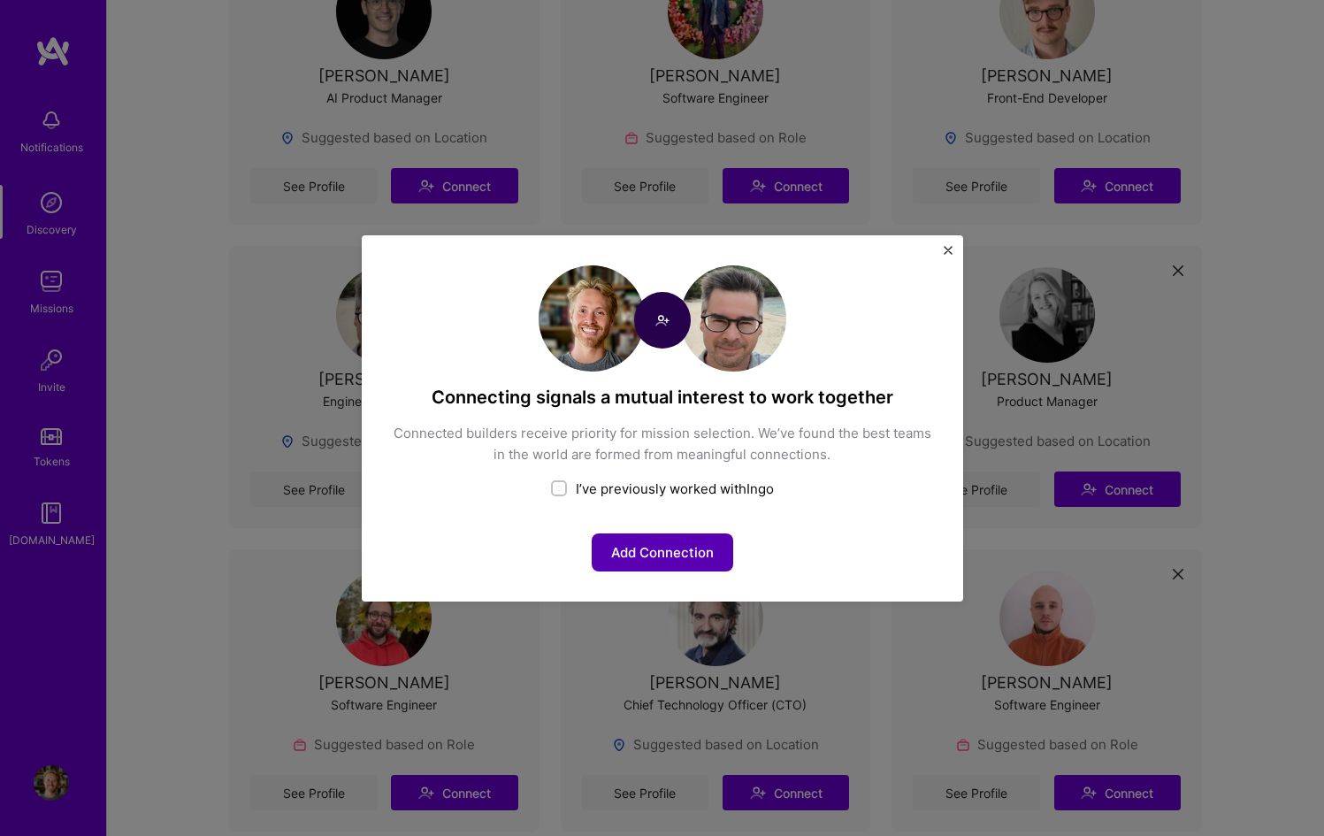
click at [654, 561] on button "Add Connection" at bounding box center [662, 552] width 141 height 38
click at [671, 554] on button "Add Connection" at bounding box center [662, 552] width 141 height 38
click at [686, 483] on div "I’ve previously worked with Ingo" at bounding box center [662, 488] width 541 height 19
checkbox input "true"
click at [719, 550] on button "Share your team experience" at bounding box center [663, 552] width 218 height 38
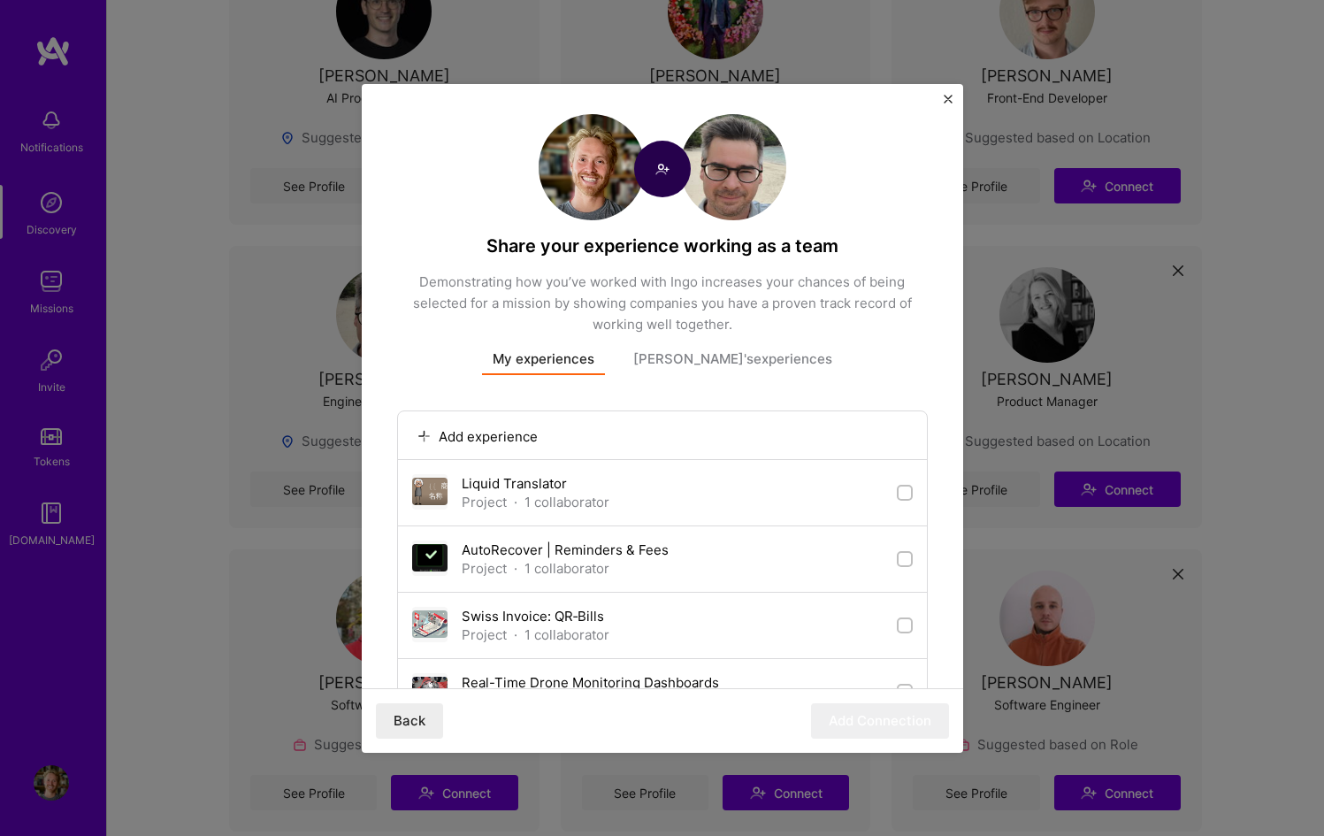
click at [742, 371] on button "Ingo's experiences" at bounding box center [732, 362] width 220 height 26
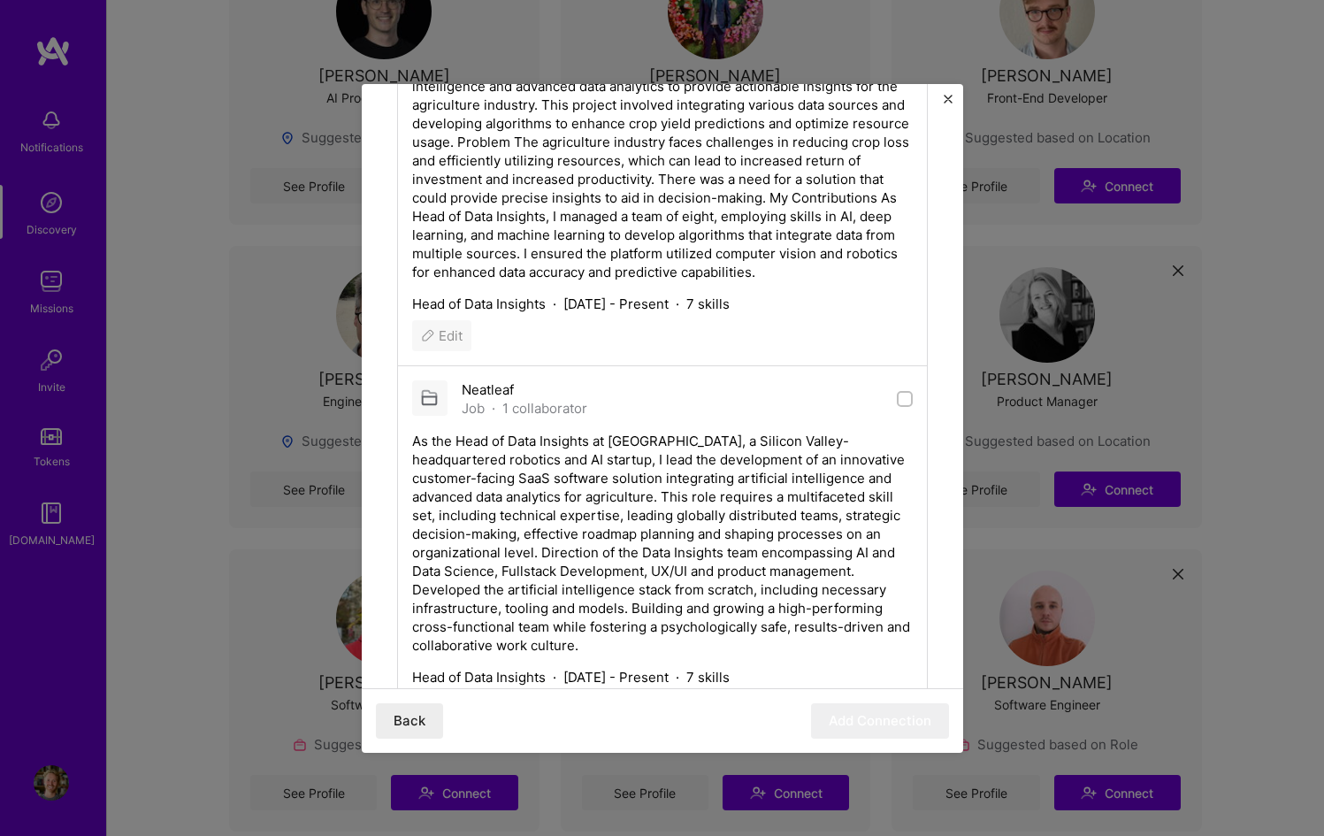
scroll to position [1760, 0]
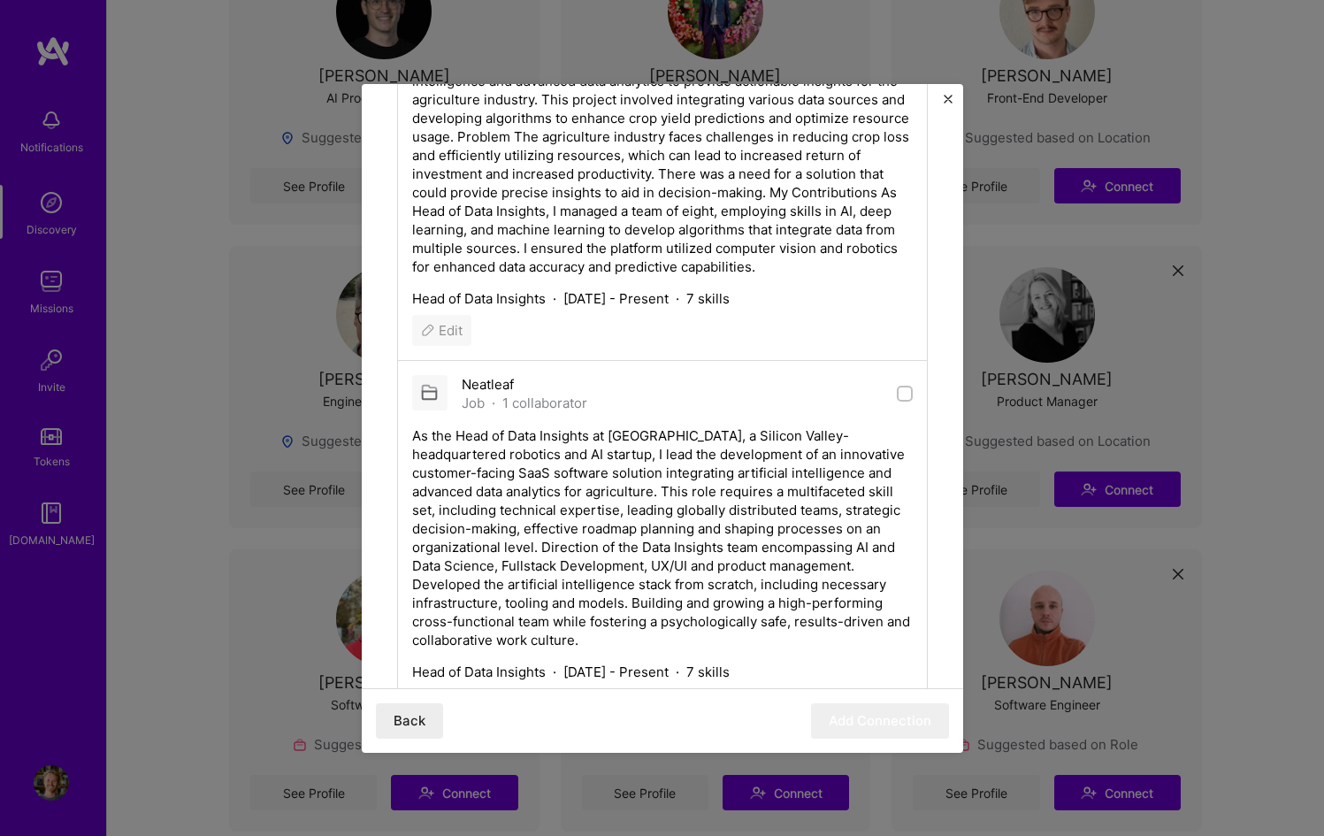
click at [900, 401] on input "checkbox" at bounding box center [906, 394] width 12 height 12
checkbox input "true"
click at [840, 722] on button "Add Connection" at bounding box center [880, 720] width 138 height 35
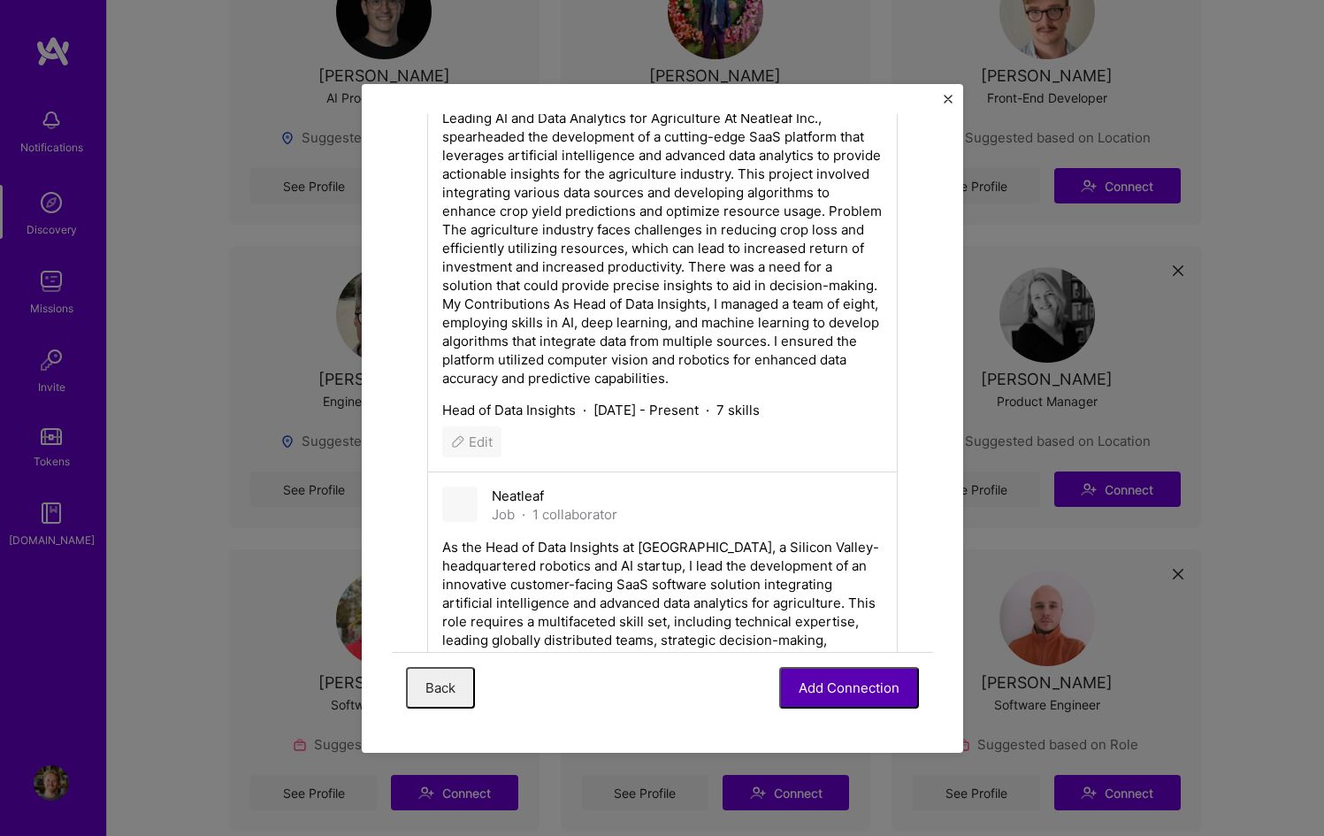
scroll to position [0, 0]
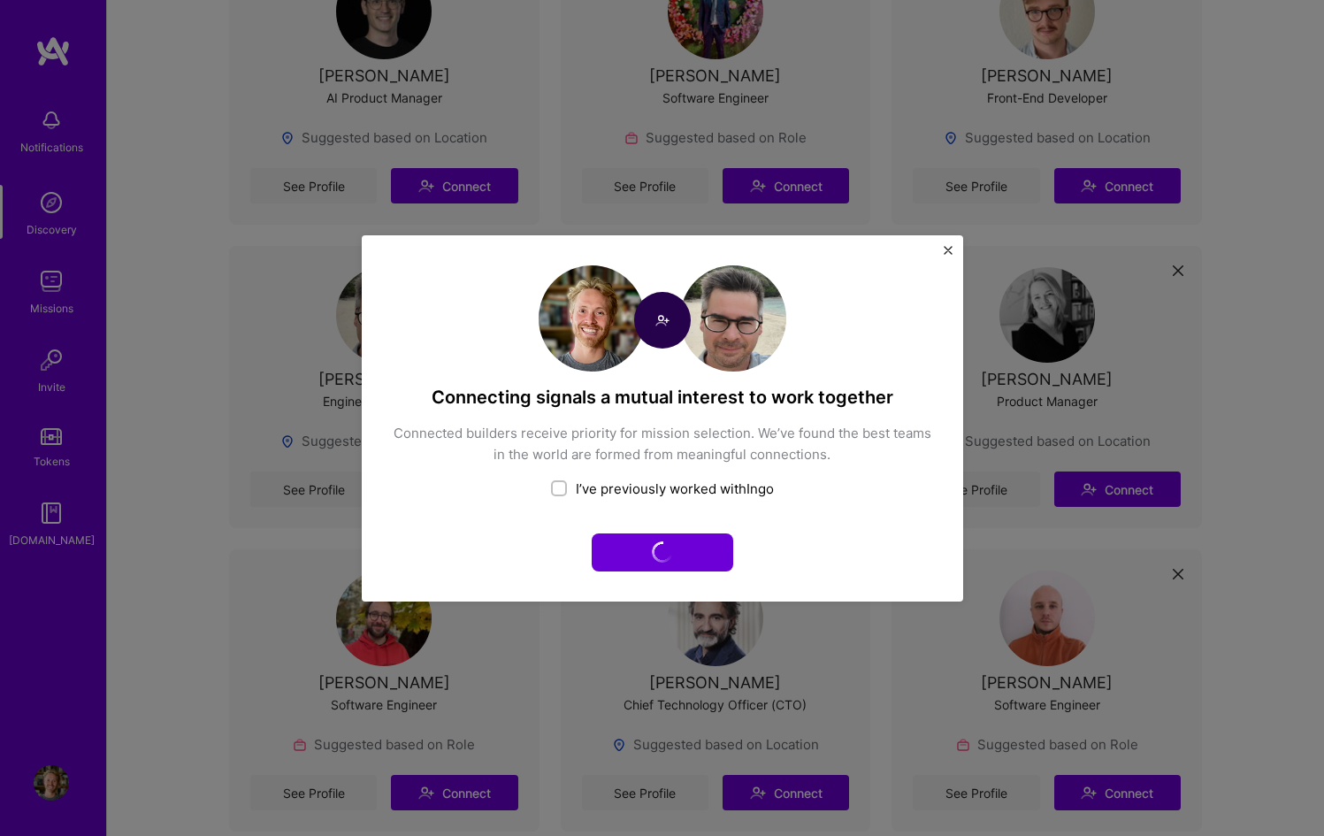
click at [948, 252] on img "Close" at bounding box center [947, 250] width 9 height 9
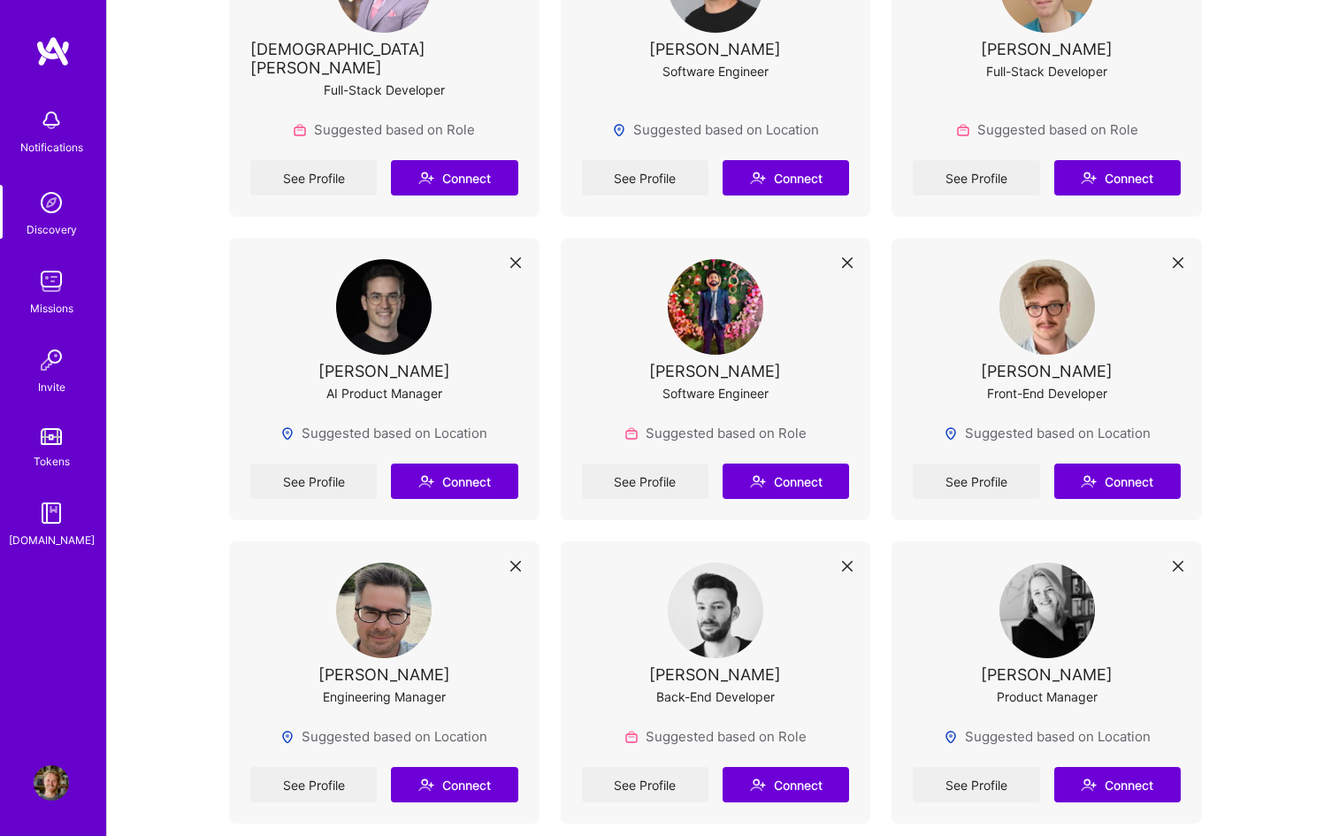
scroll to position [2647, 0]
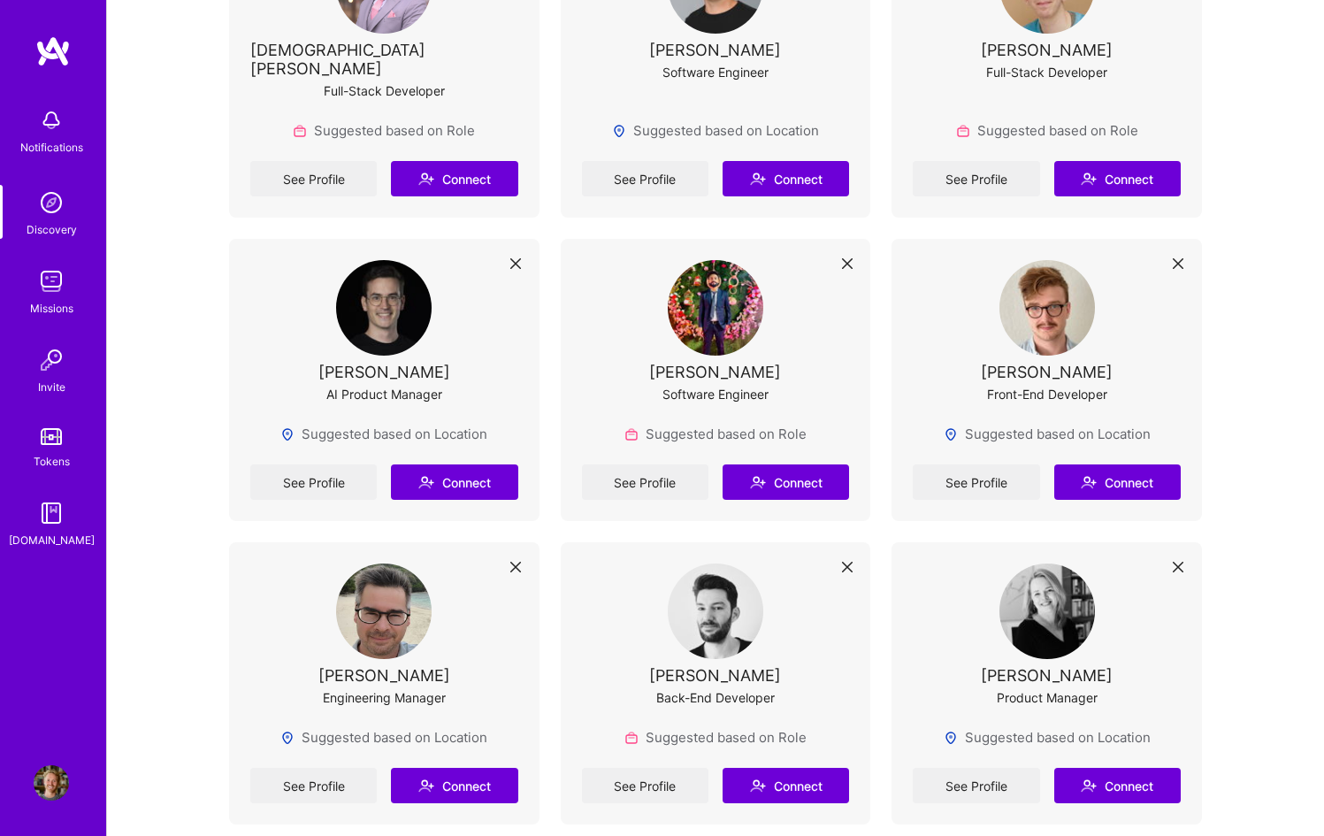
click at [61, 116] on img at bounding box center [51, 120] width 35 height 35
click at [53, 50] on img at bounding box center [52, 51] width 35 height 32
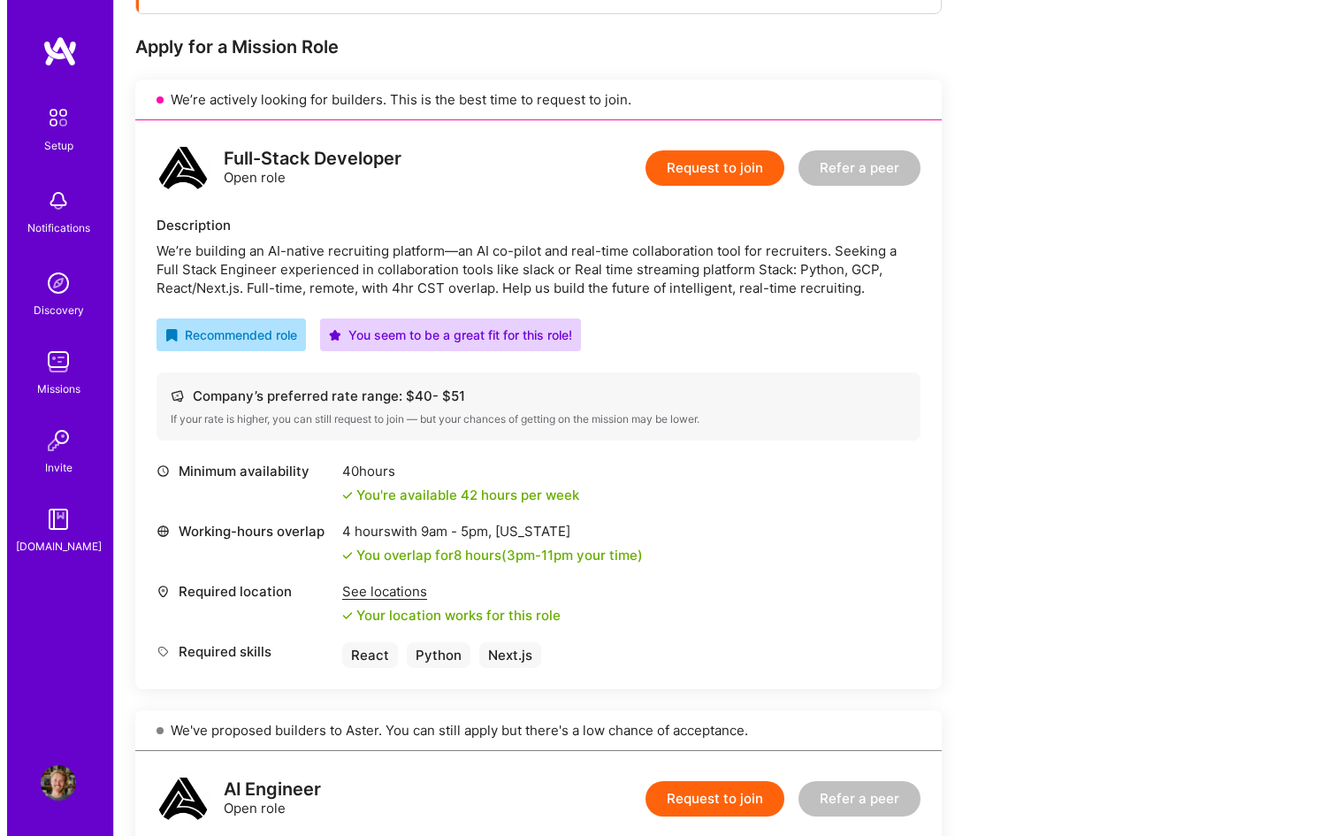
scroll to position [332, 0]
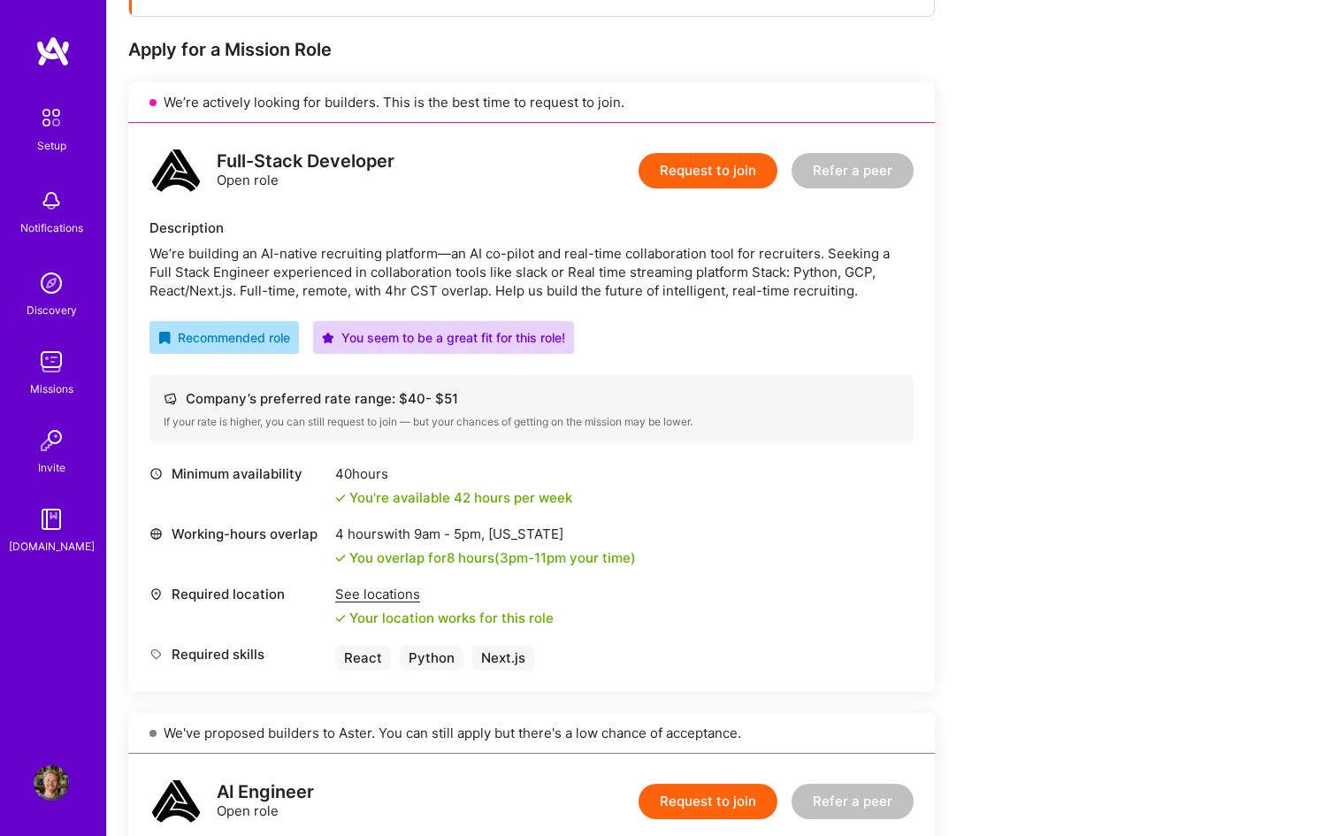
click at [718, 165] on button "Request to join" at bounding box center [707, 170] width 139 height 35
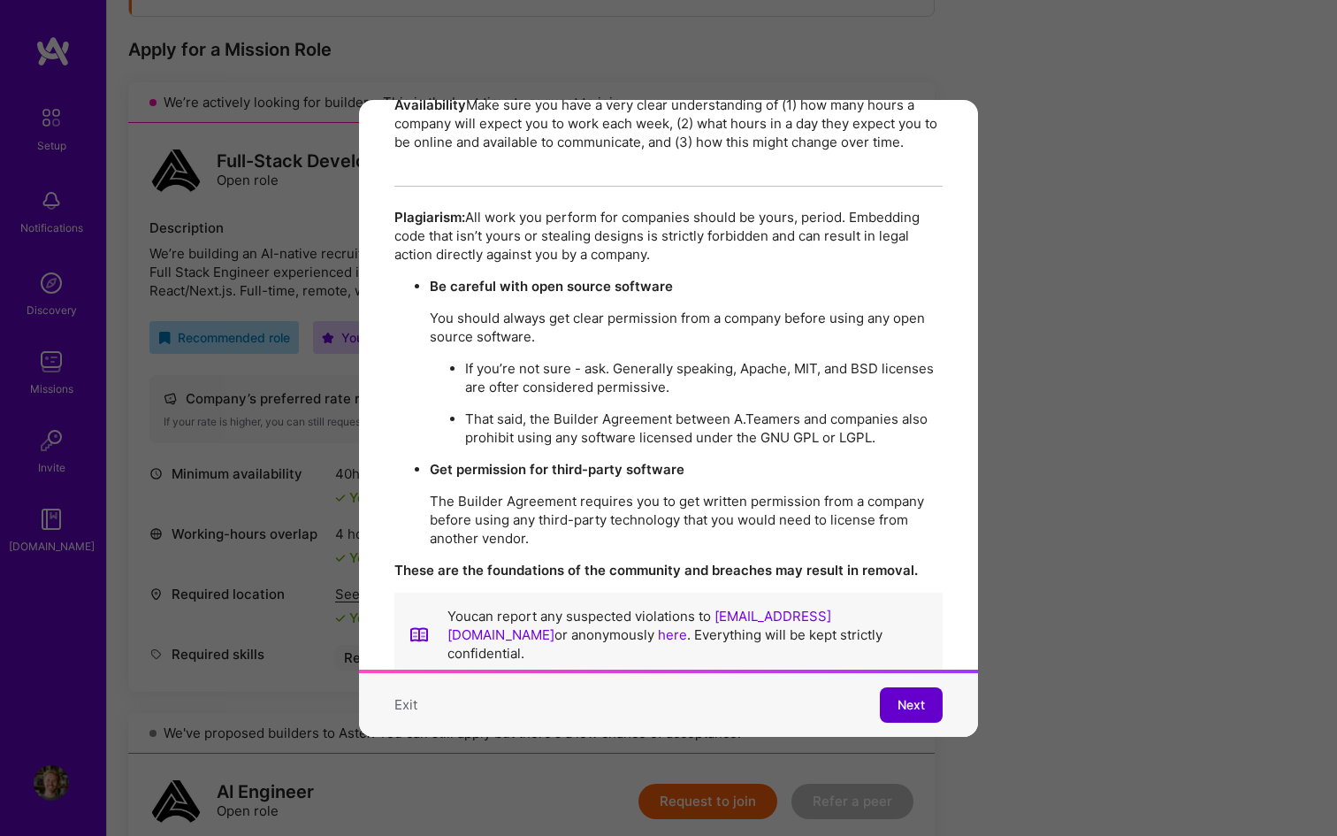
click at [900, 696] on span "Next" at bounding box center [910, 705] width 27 height 18
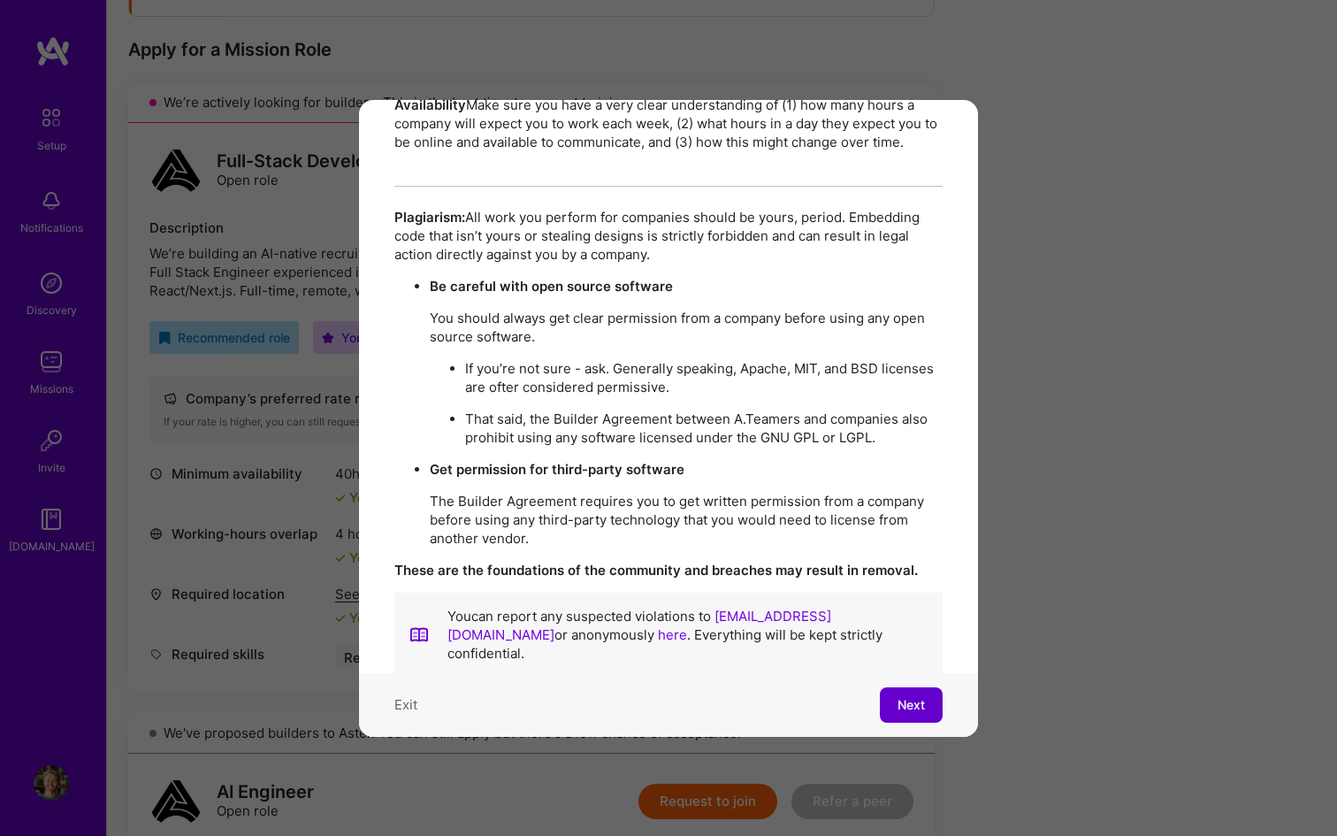
scroll to position [86, 0]
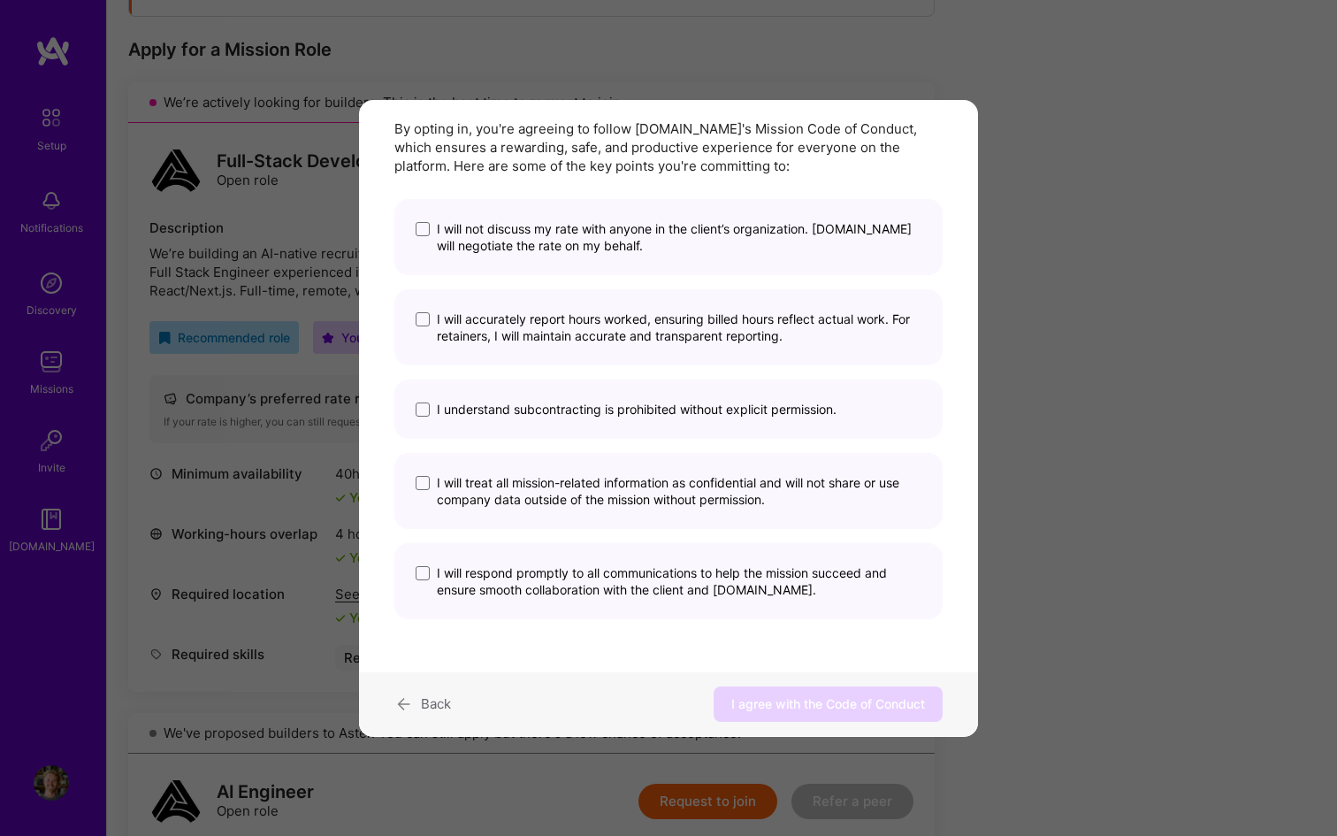
click at [618, 242] on span "I will not discuss my rate with anyone in the client’s organization. A.Team wil…" at bounding box center [679, 237] width 485 height 34
click at [0, 0] on input "I will not discuss my rate with anyone in the client’s organization. A.Team wil…" at bounding box center [0, 0] width 0 height 0
click at [615, 311] on span "I will accurately report hours worked, ensuring billed hours reflect actual wor…" at bounding box center [679, 327] width 485 height 34
click at [0, 0] on input "I will accurately report hours worked, ensuring billed hours reflect actual wor…" at bounding box center [0, 0] width 0 height 0
click at [615, 392] on div "I understand subcontracting is prohibited without explicit permission." at bounding box center [668, 408] width 548 height 59
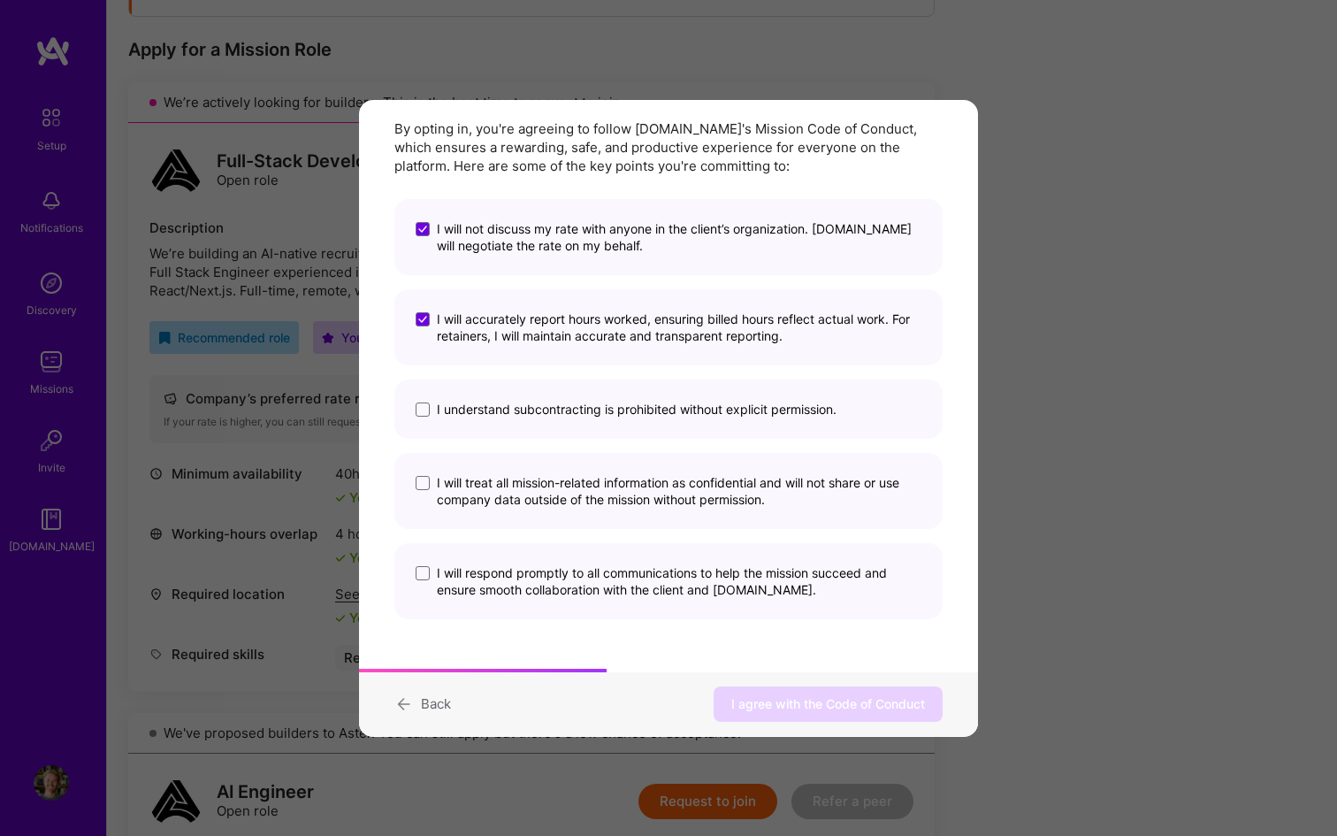
click at [607, 389] on div "I understand subcontracting is prohibited without explicit permission." at bounding box center [668, 408] width 548 height 59
click at [610, 418] on div "I understand subcontracting is prohibited without explicit permission." at bounding box center [668, 408] width 548 height 59
click at [614, 418] on div "I understand subcontracting is prohibited without explicit permission." at bounding box center [668, 408] width 548 height 59
click at [599, 408] on span "I understand subcontracting is prohibited without explicit permission." at bounding box center [637, 409] width 400 height 17
click at [0, 0] on input "I understand subcontracting is prohibited without explicit permission." at bounding box center [0, 0] width 0 height 0
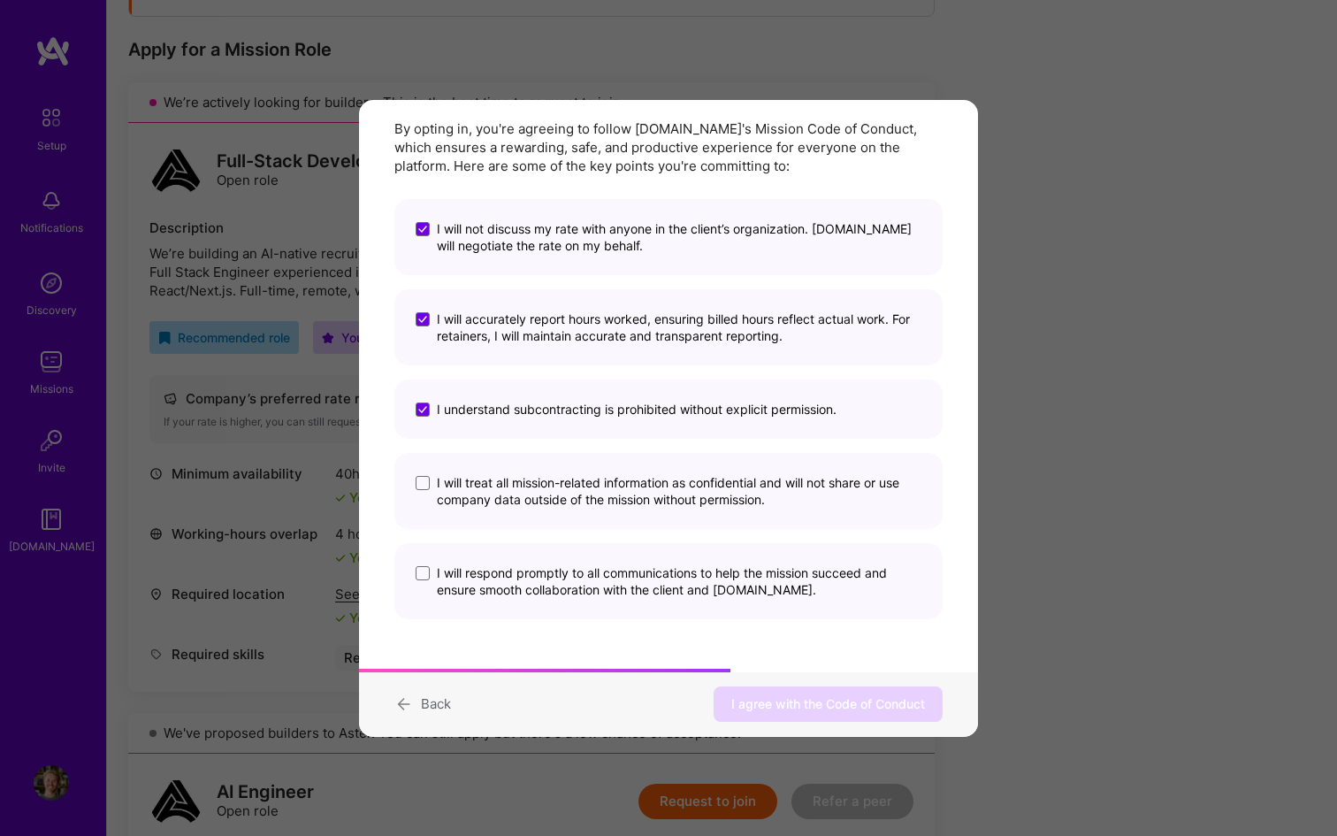
click at [587, 484] on span "I will treat all mission-related information as confidential and will not share…" at bounding box center [679, 491] width 485 height 34
click at [0, 0] on input "I will treat all mission-related information as confidential and will not share…" at bounding box center [0, 0] width 0 height 0
click at [586, 571] on span "I will respond promptly to all communications to help the mission succeed and e…" at bounding box center [679, 581] width 485 height 34
click at [0, 0] on input "I will respond promptly to all communications to help the mission succeed and e…" at bounding box center [0, 0] width 0 height 0
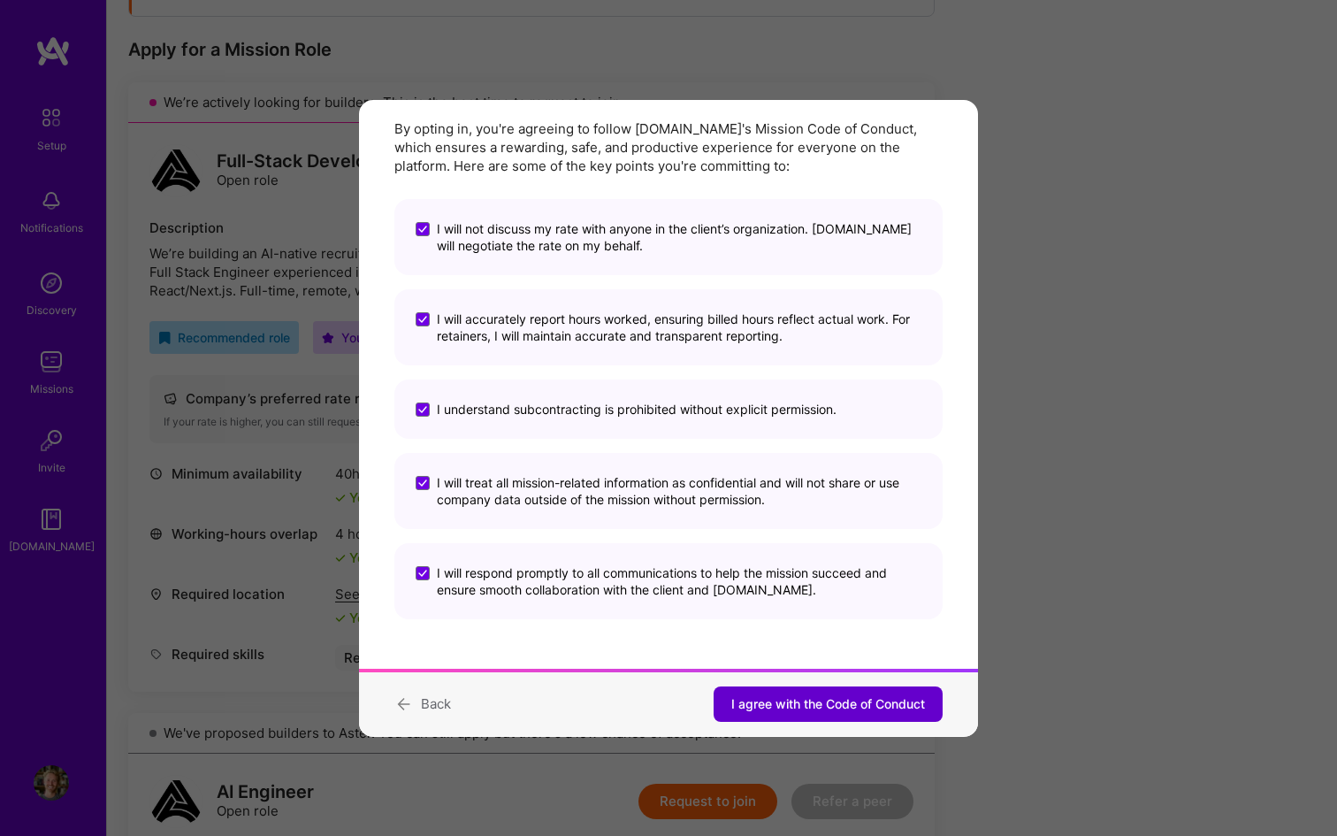
click at [745, 701] on span "I agree with the Code of Conduct" at bounding box center [828, 704] width 194 height 18
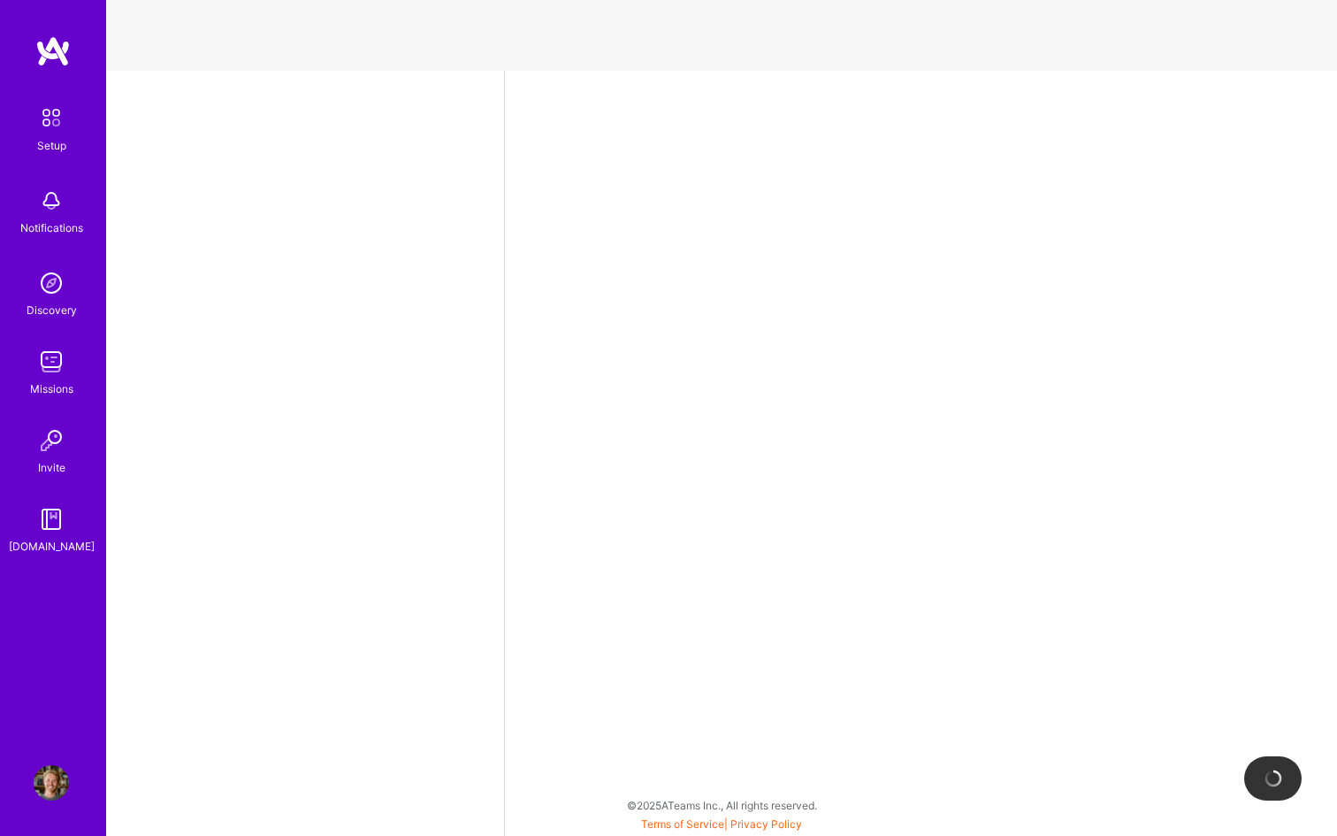
select select "CH"
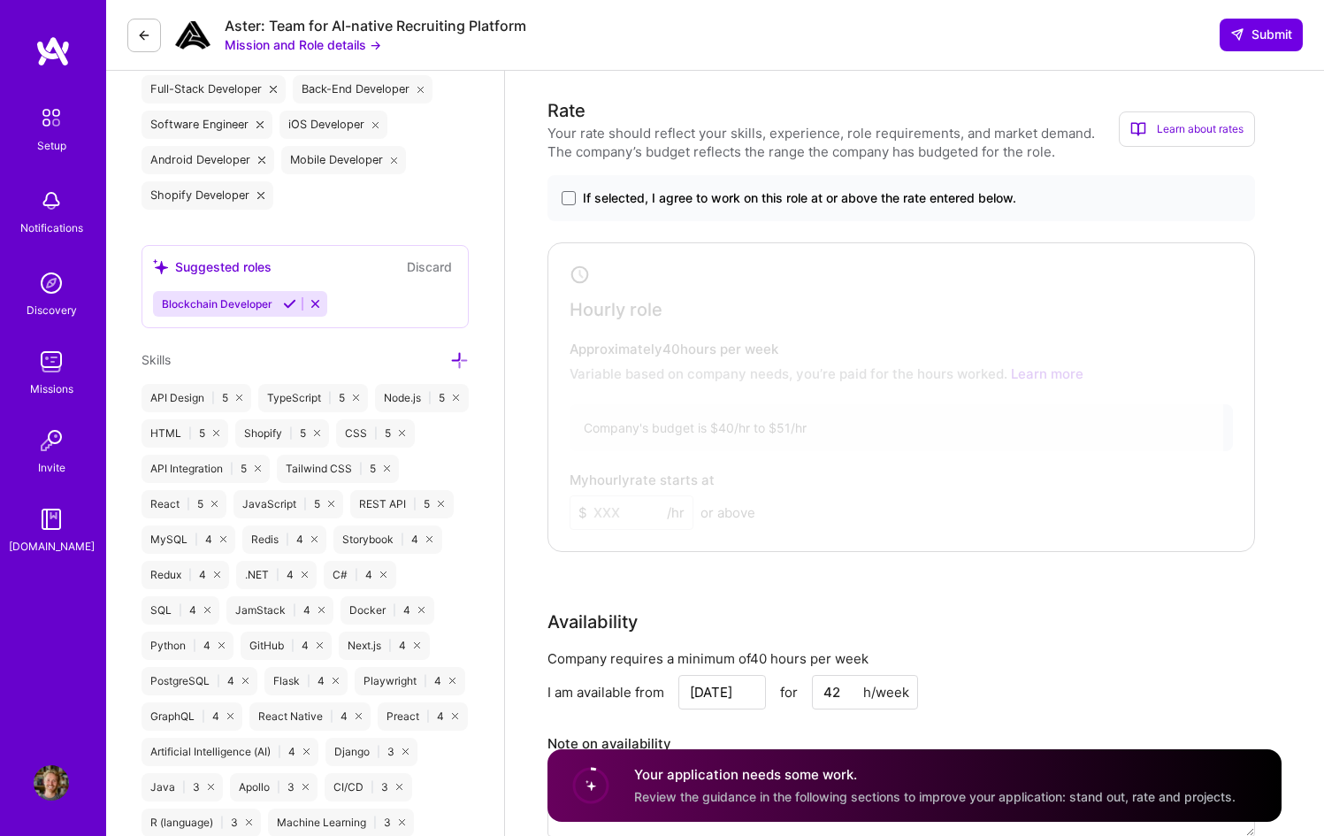
scroll to position [575, 0]
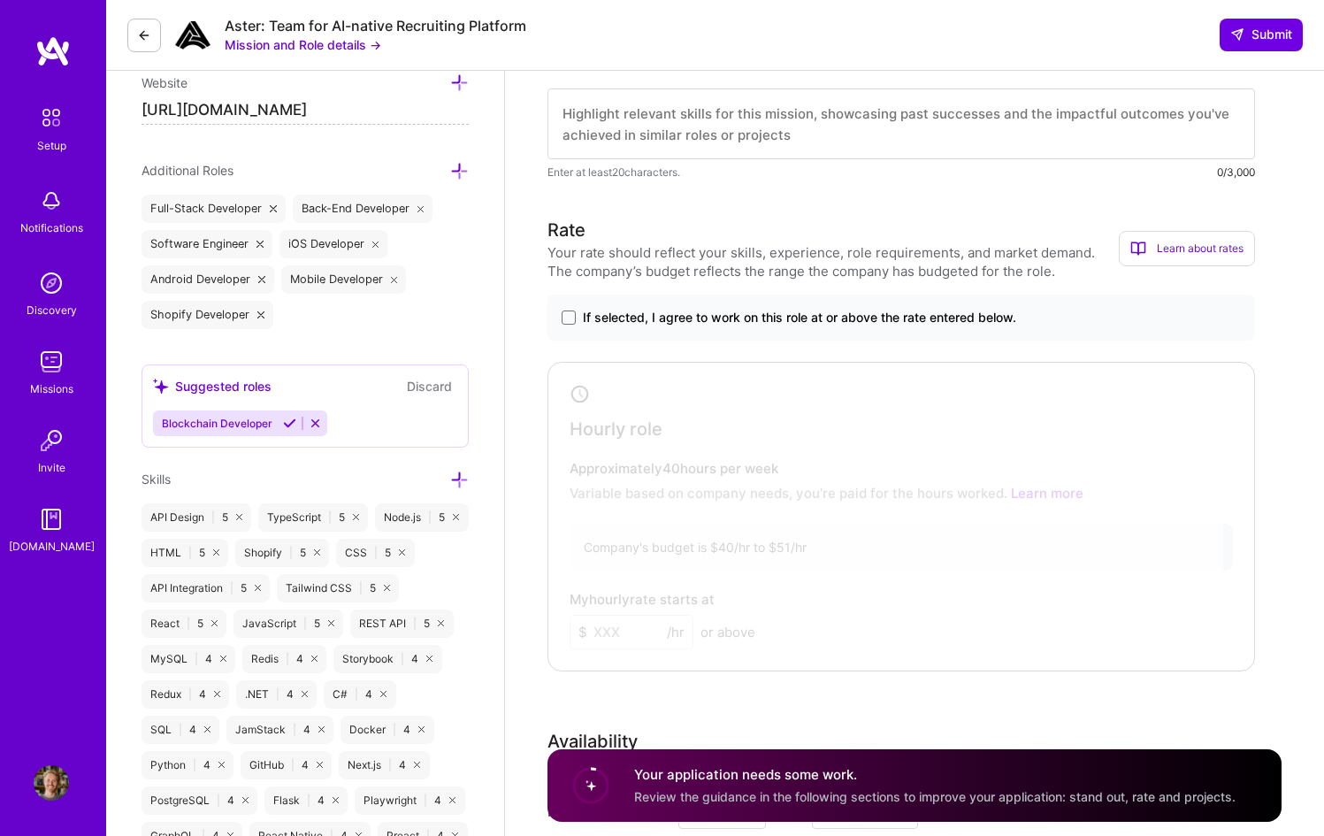
click at [679, 317] on span "If selected, I agree to work on this role at or above the rate entered below." at bounding box center [799, 318] width 433 height 18
click at [0, 0] on input "If selected, I agree to work on this role at or above the rate entered below." at bounding box center [0, 0] width 0 height 0
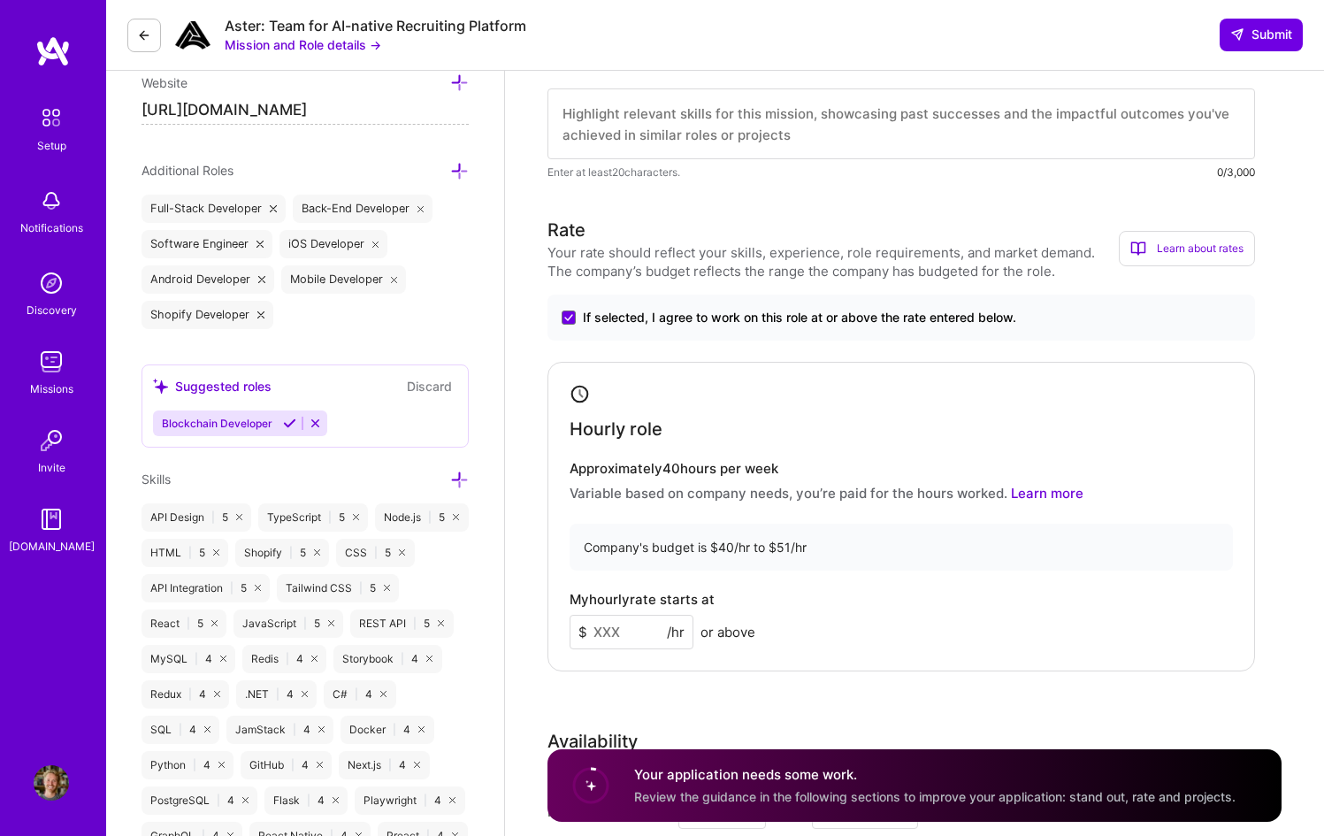
click at [635, 623] on input at bounding box center [631, 632] width 124 height 34
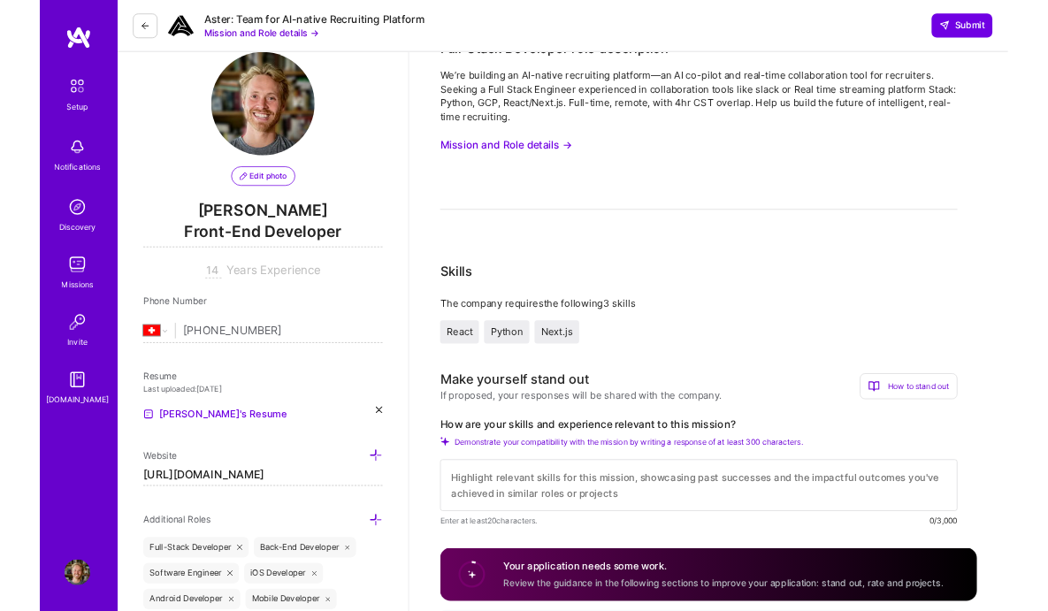
scroll to position [0, 0]
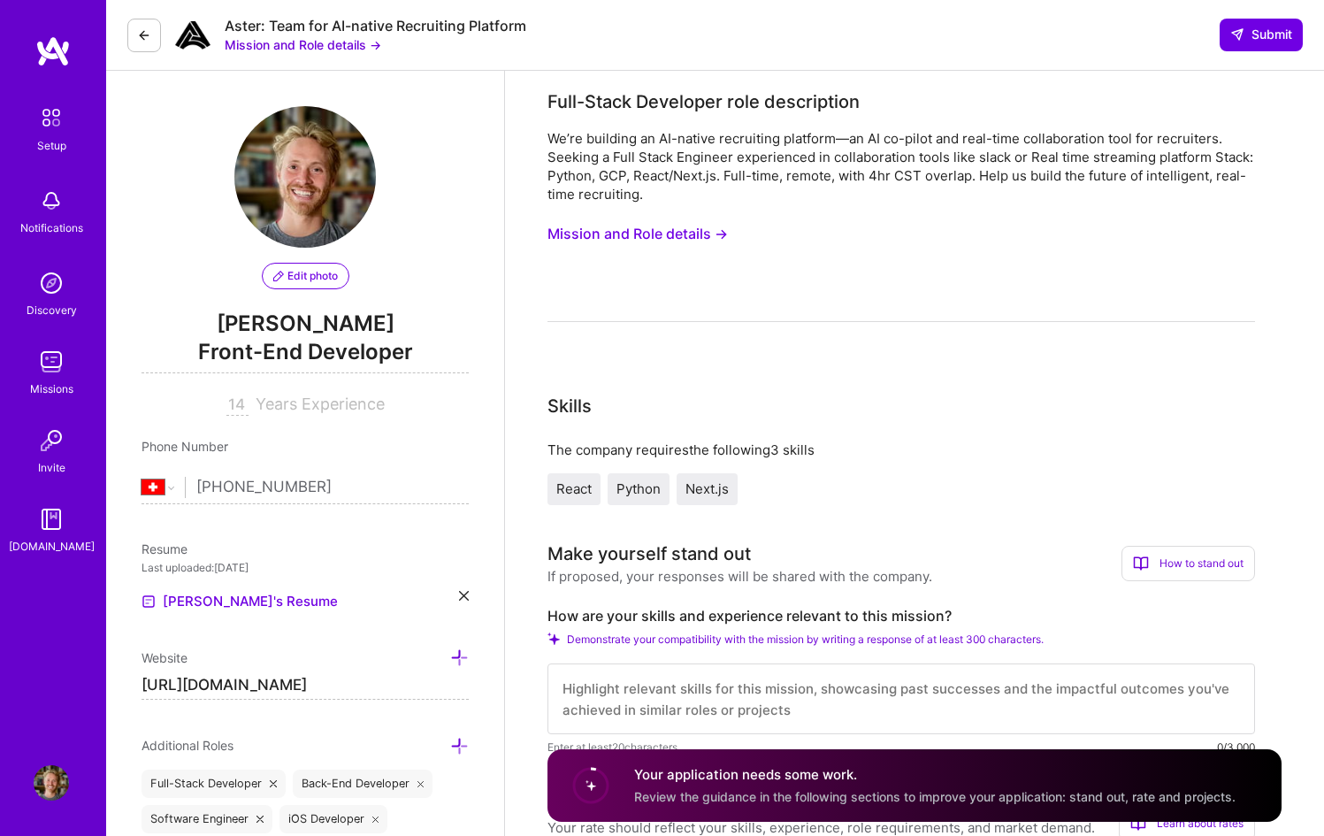
type input "60"
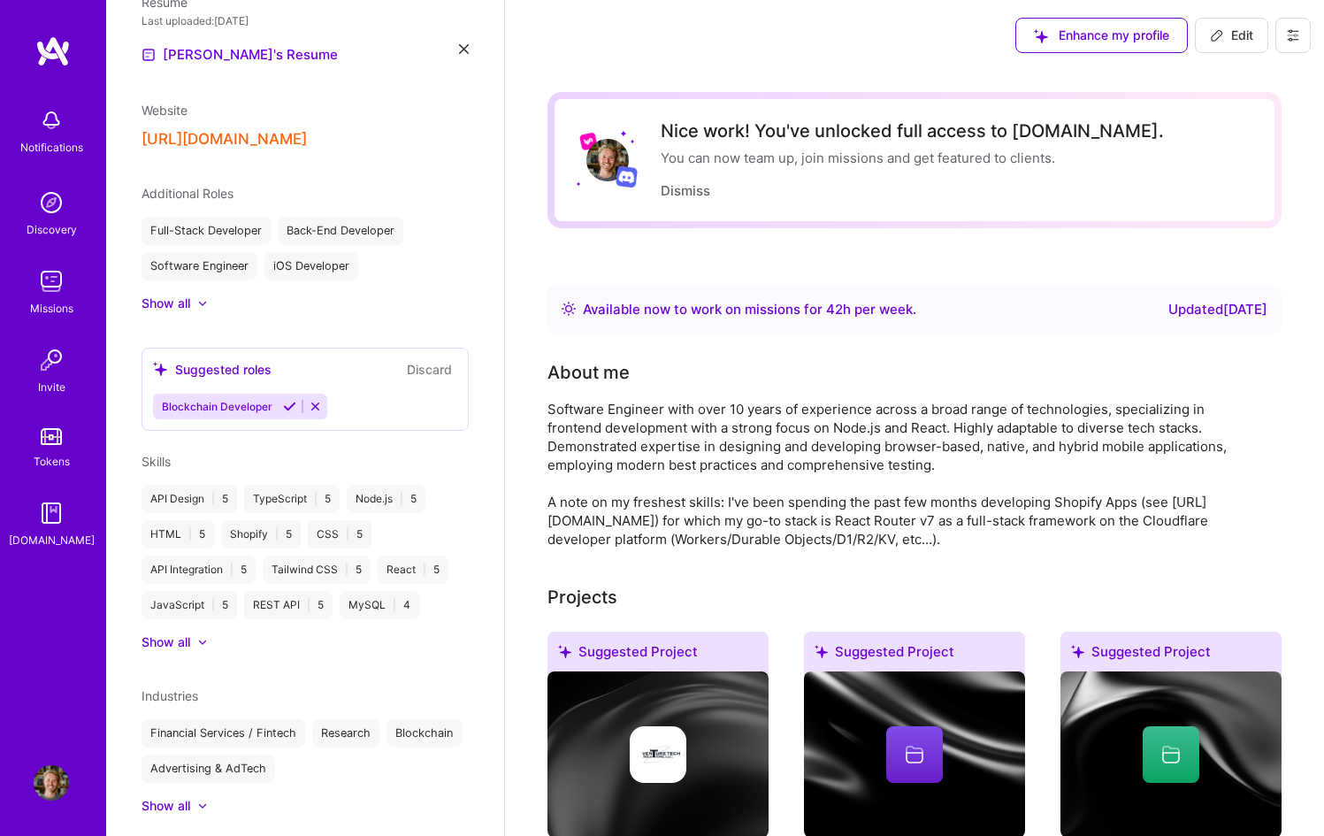
scroll to position [760, 0]
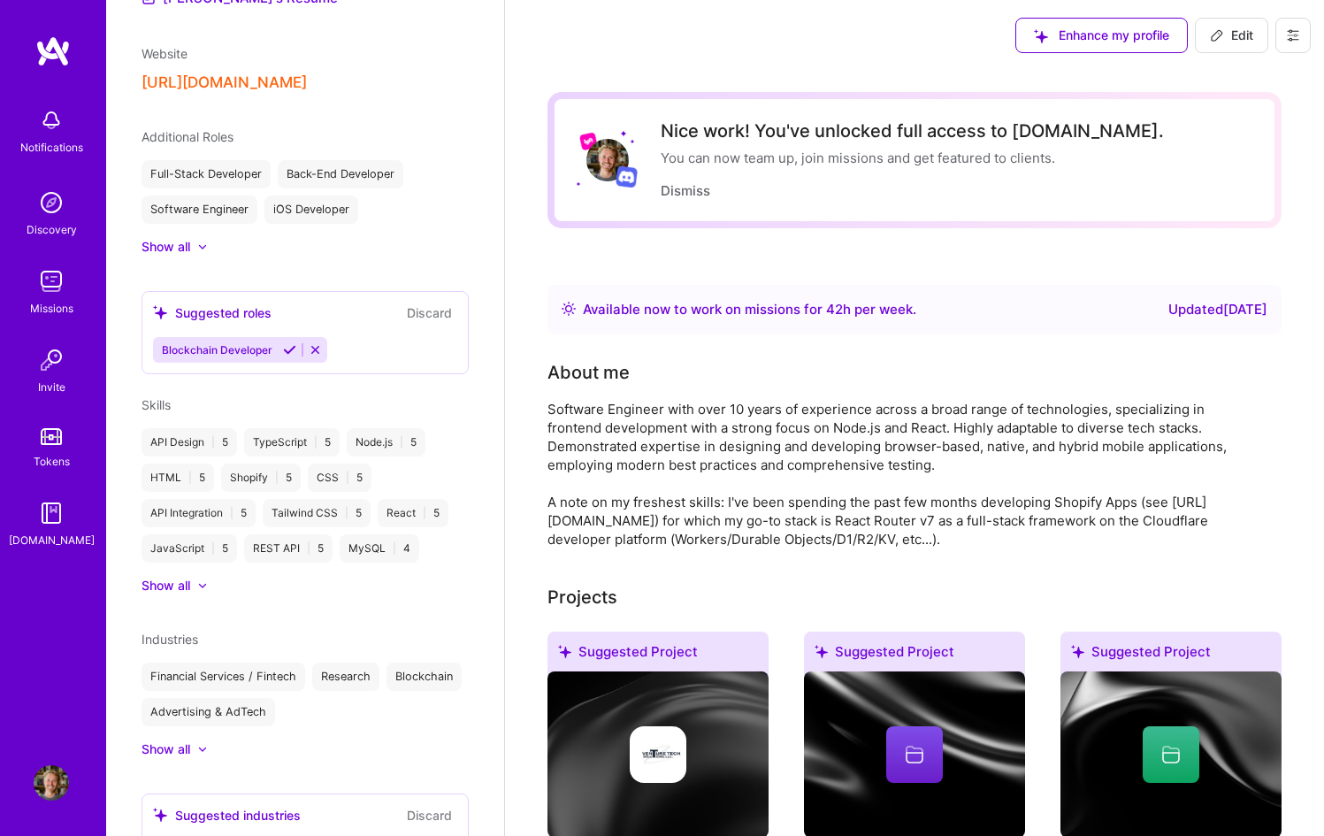
click at [1249, 30] on span "Edit" at bounding box center [1231, 36] width 43 height 18
select select "CH"
select select "Right Now"
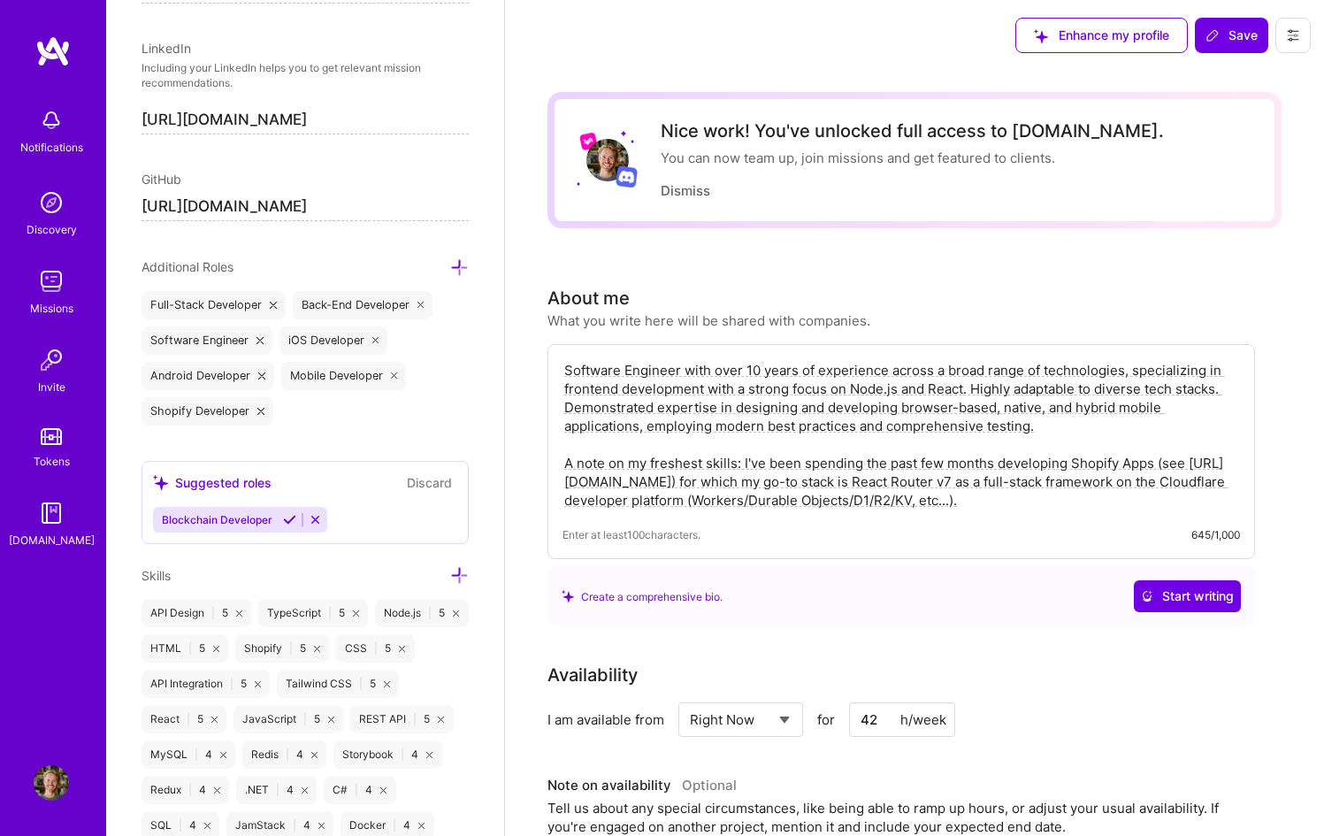
scroll to position [953, 0]
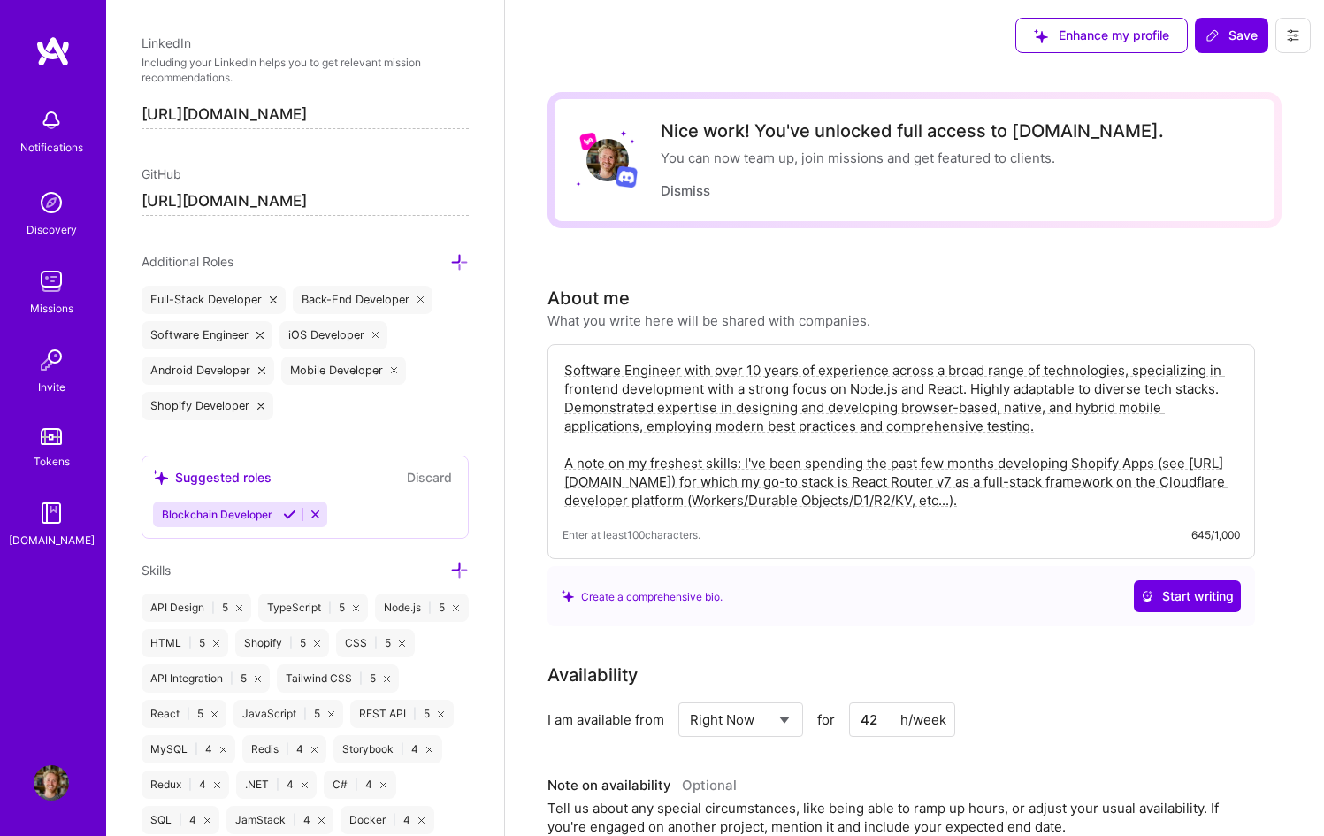
click at [450, 566] on icon at bounding box center [459, 570] width 19 height 19
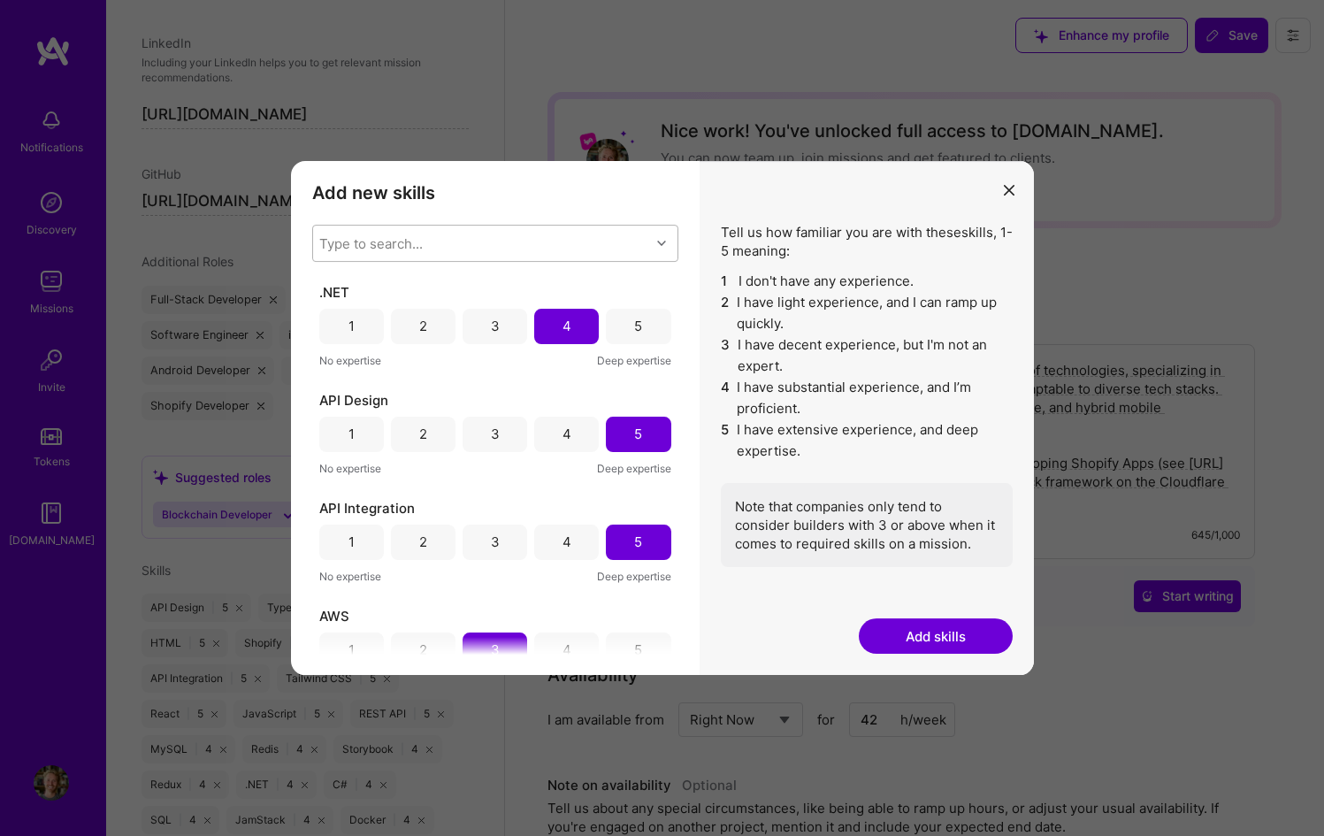
click at [607, 246] on div "Type to search..." at bounding box center [481, 242] width 337 height 35
type input "php"
click at [474, 293] on div "PHP" at bounding box center [495, 288] width 345 height 19
checkbox input "true"
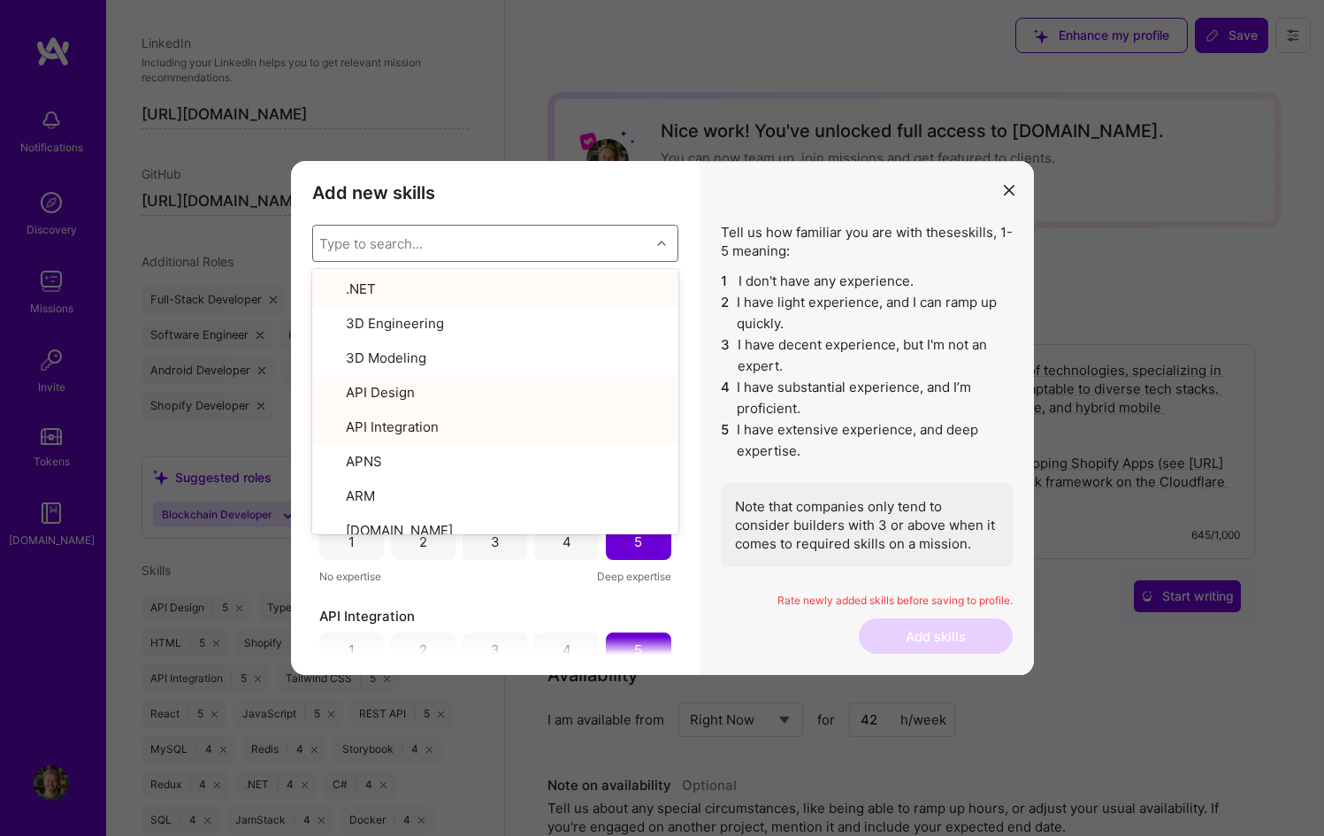
click at [449, 246] on div "Type to search..." at bounding box center [481, 242] width 337 height 35
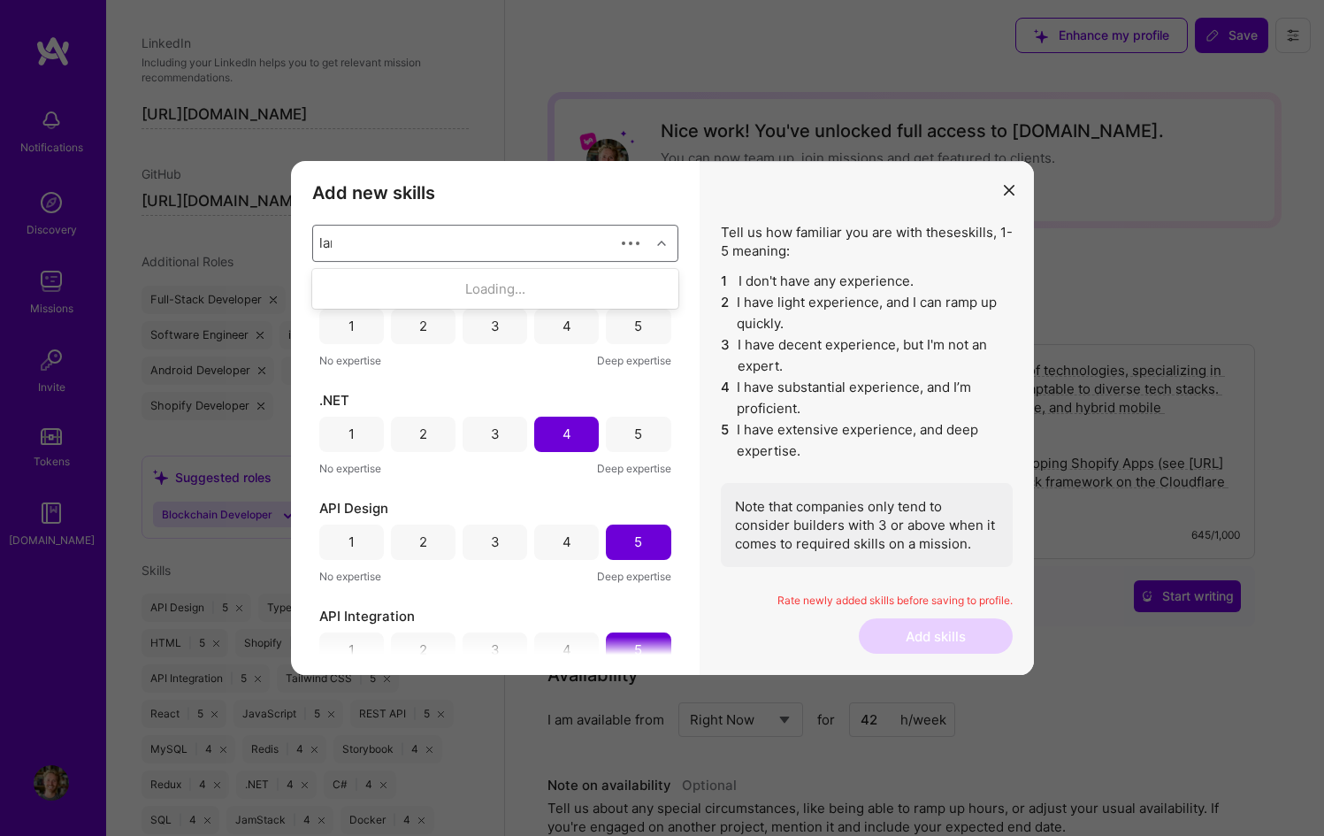
type input "[PERSON_NAME]"
click at [380, 279] on div "Laravel" at bounding box center [495, 288] width 345 height 19
checkbox input "true"
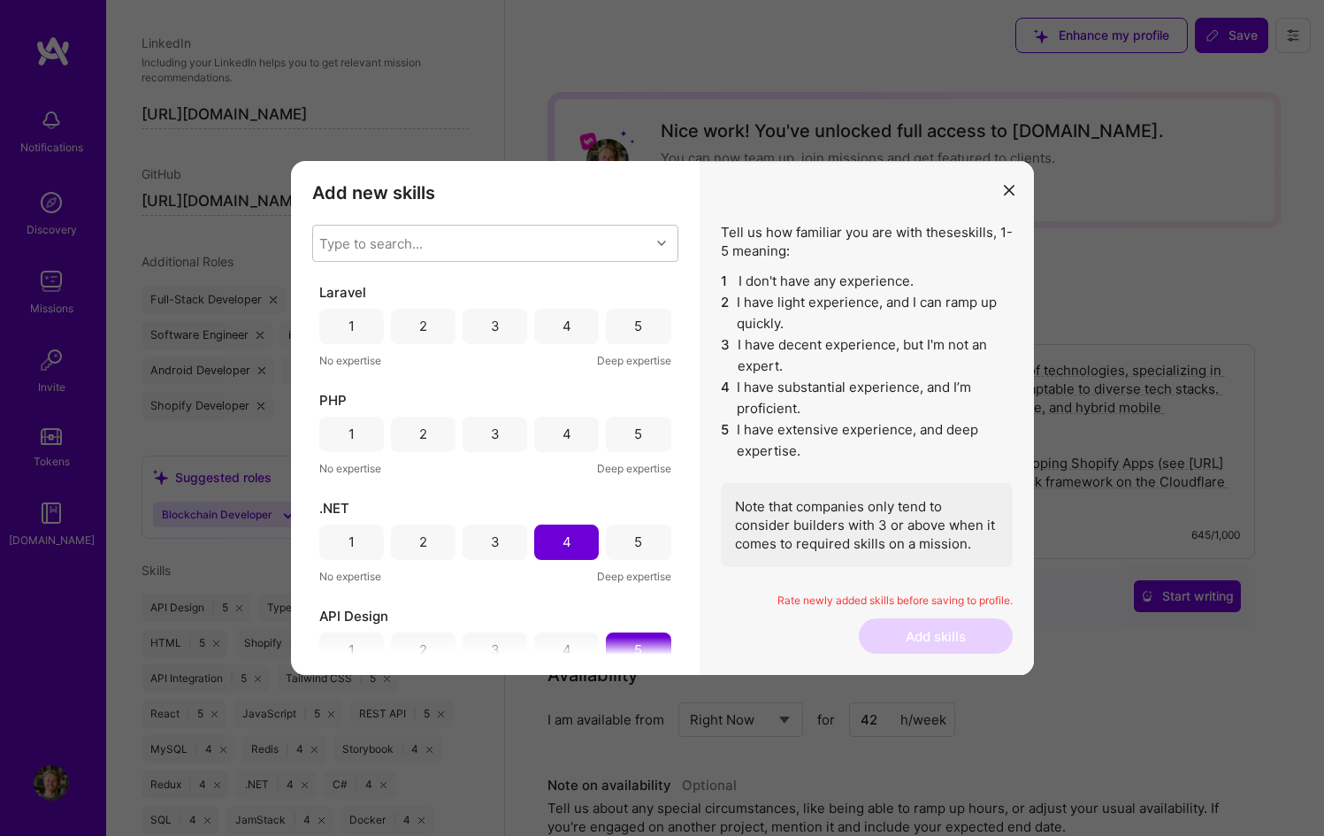
click at [667, 210] on div "Add new skills Tell us how familiar you are with given skills, using between 1 …" at bounding box center [495, 418] width 409 height 515
click at [515, 421] on div "3" at bounding box center [494, 433] width 65 height 35
click at [508, 332] on div "3" at bounding box center [494, 326] width 65 height 35
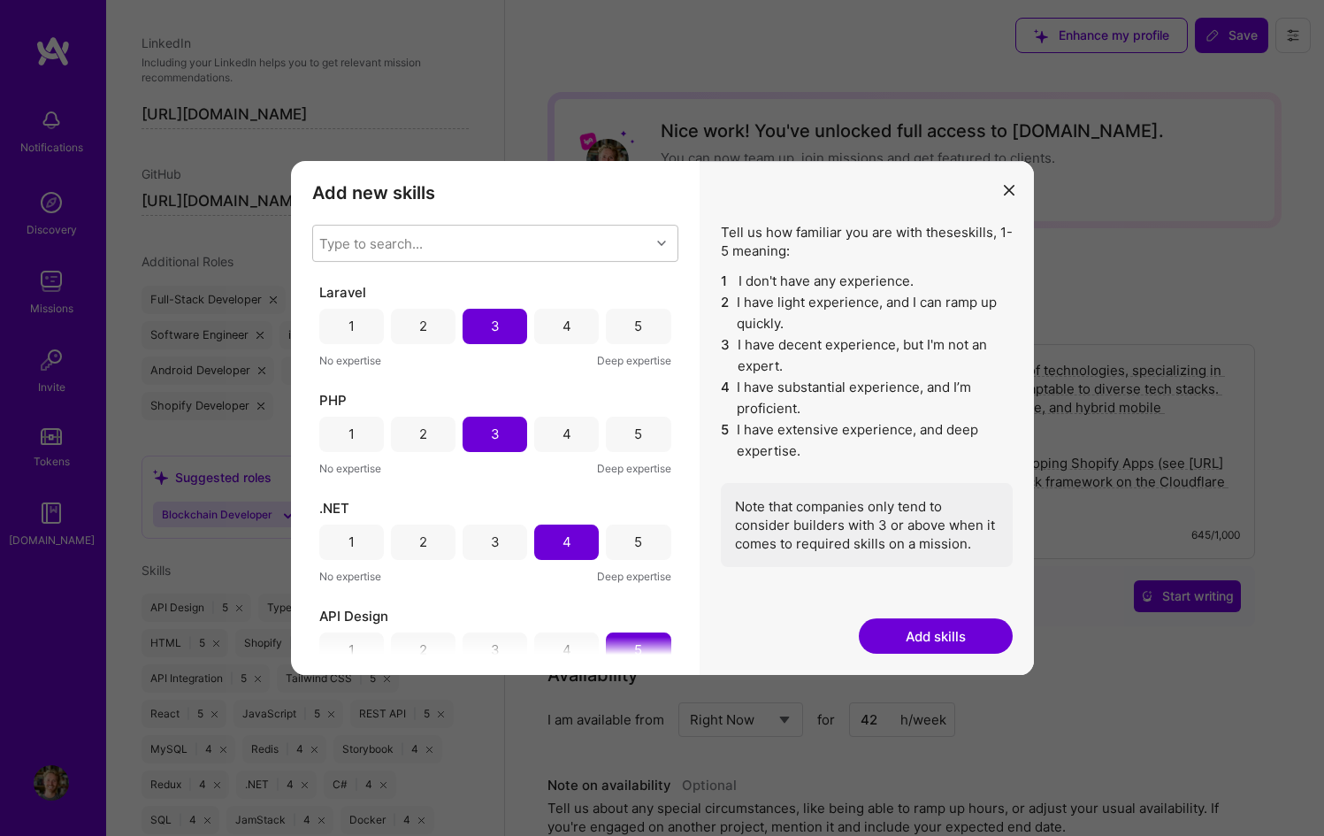
click at [933, 636] on button "Add skills" at bounding box center [936, 635] width 154 height 35
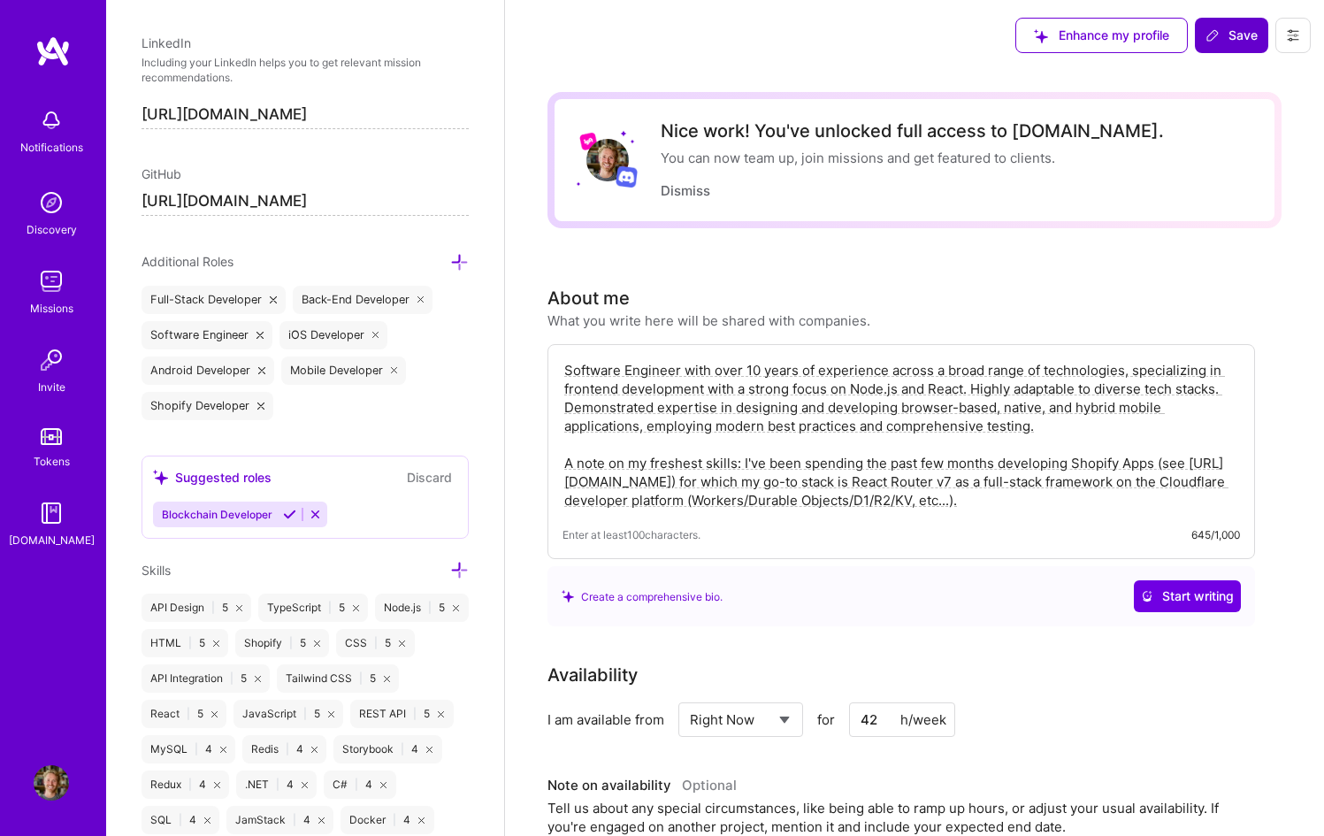
click at [1214, 39] on icon at bounding box center [1212, 35] width 14 height 14
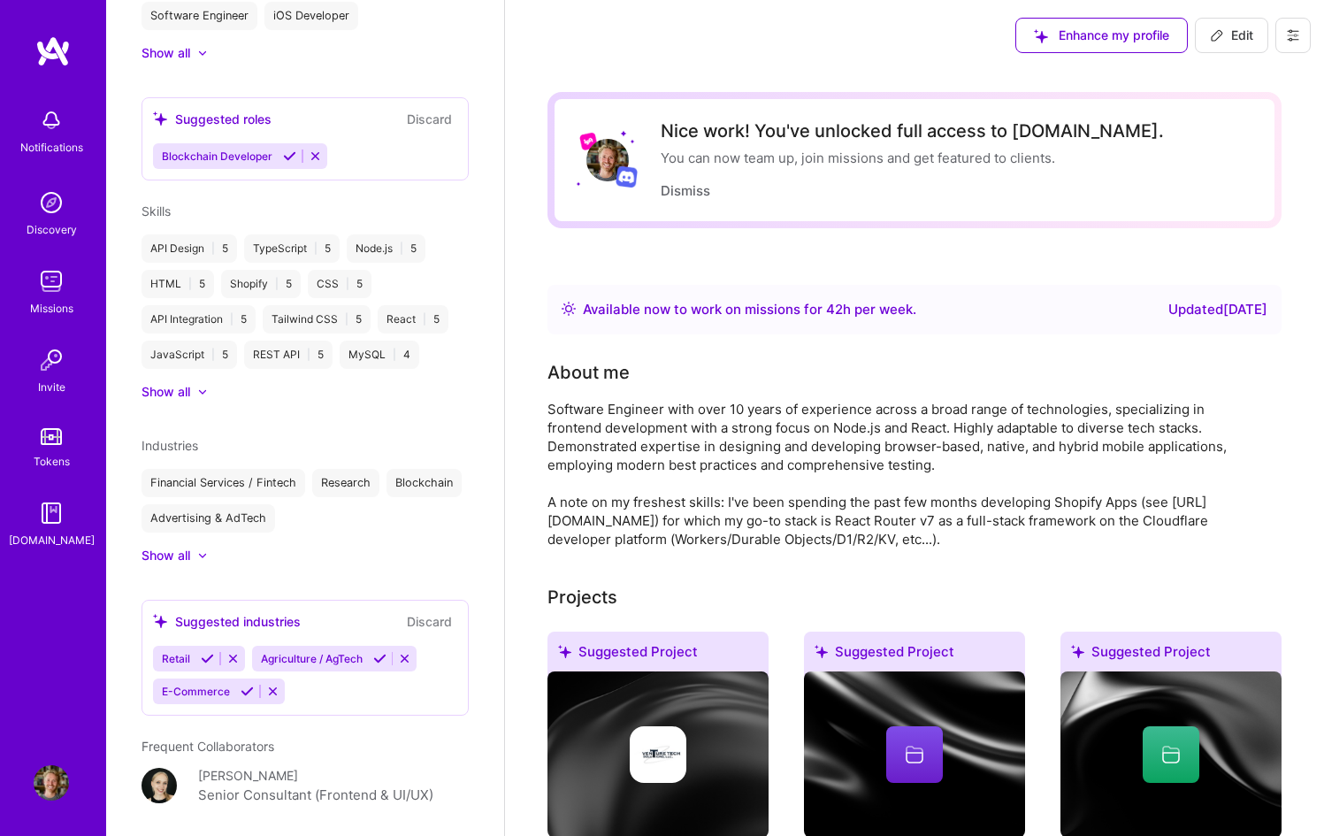
scroll to position [636, 0]
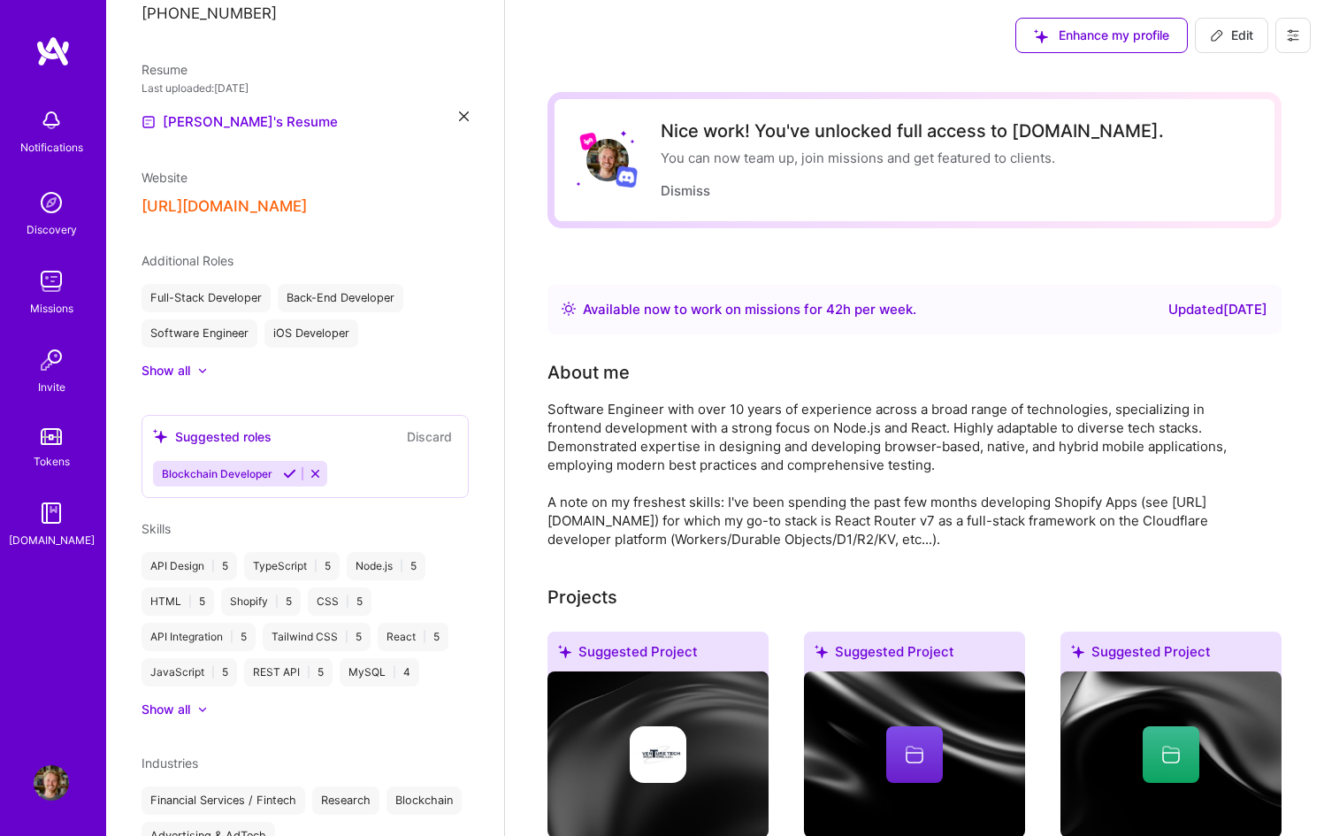
click at [60, 292] on img at bounding box center [51, 280] width 35 height 35
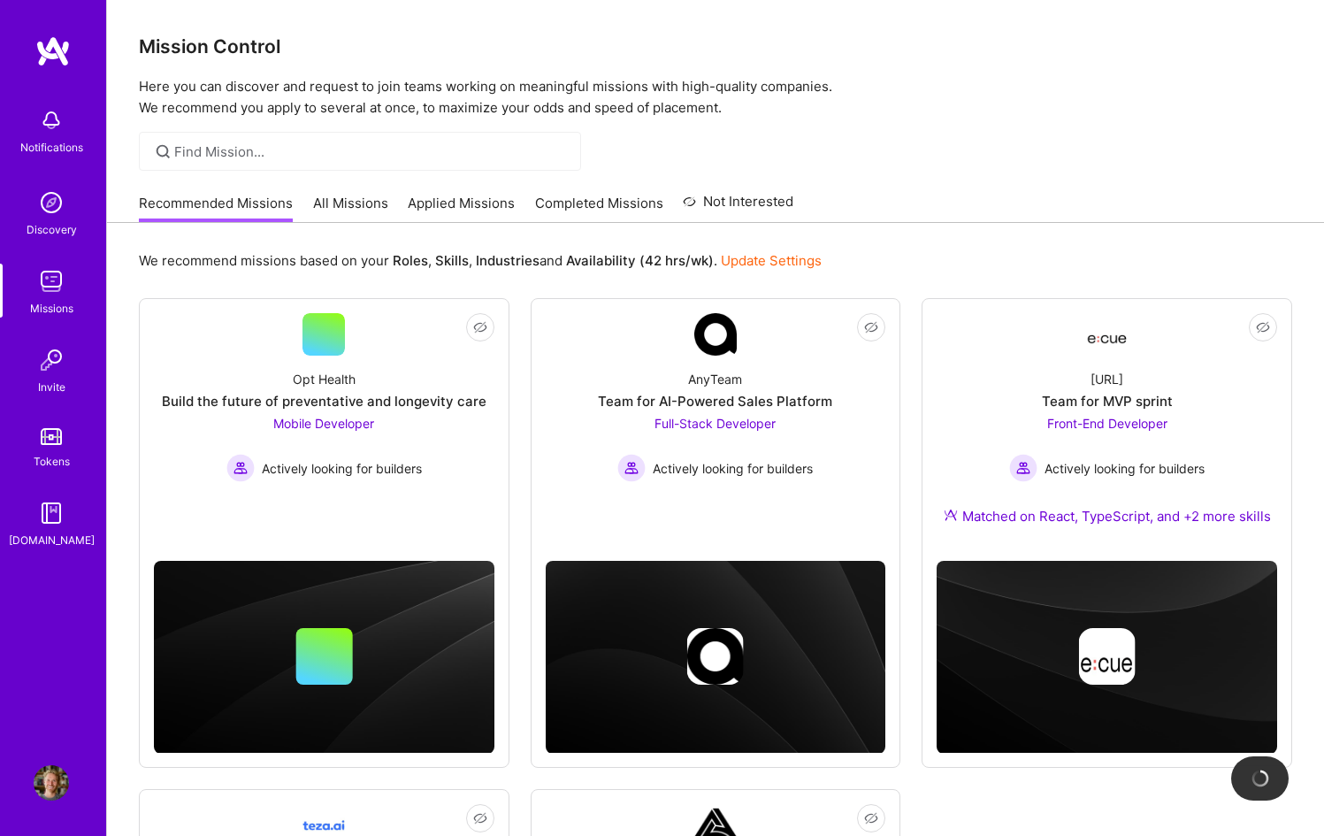
click at [372, 204] on link "All Missions" at bounding box center [350, 208] width 75 height 29
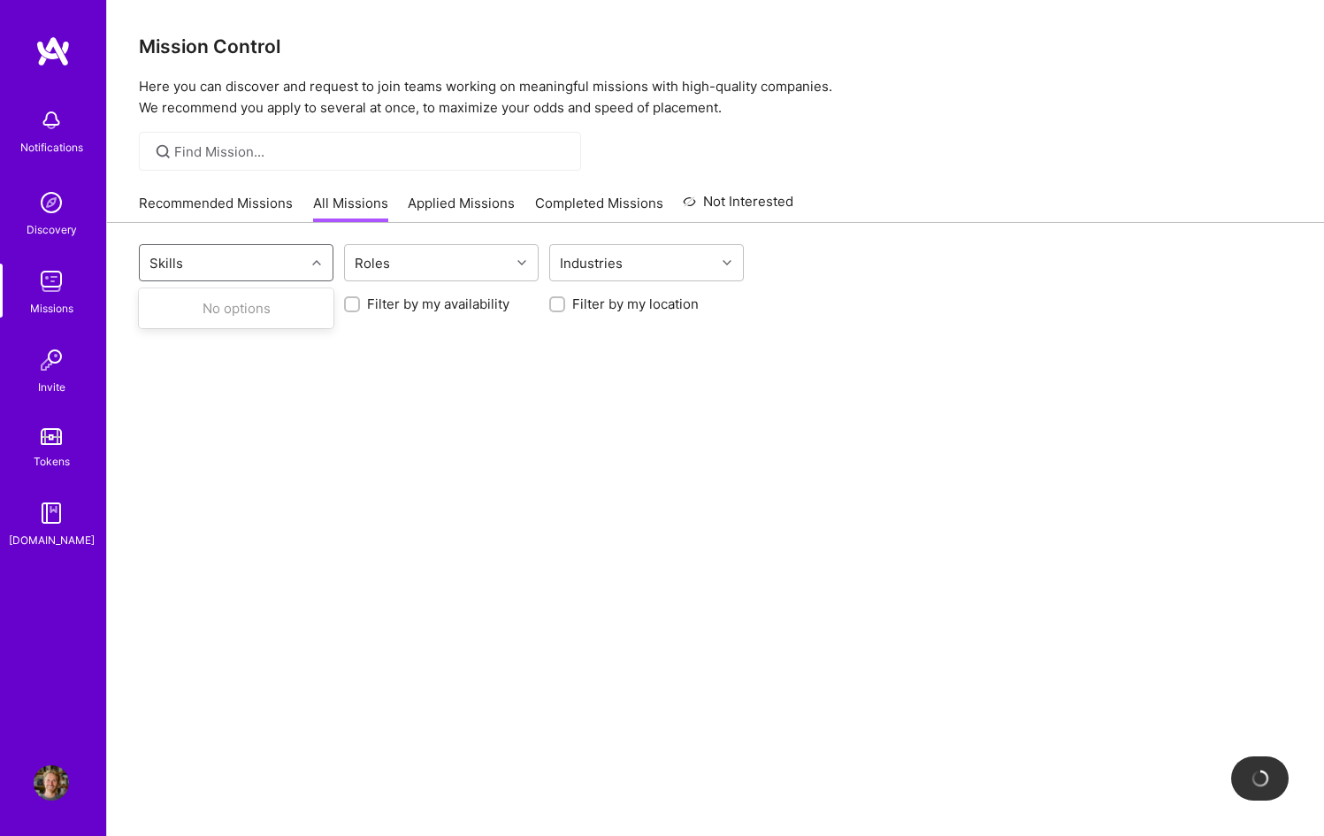
click at [290, 263] on div "Skills" at bounding box center [222, 262] width 165 height 35
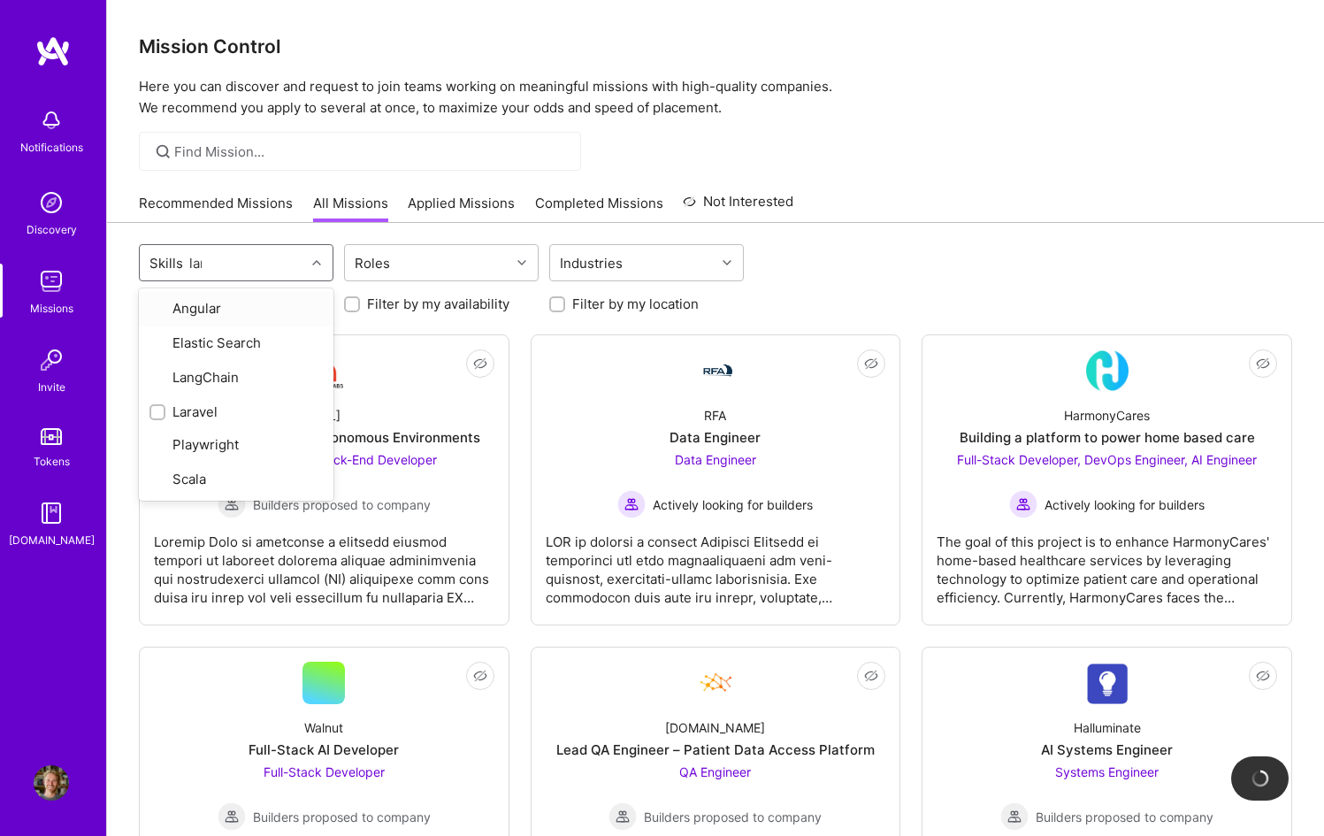
type input "[PERSON_NAME]"
click at [233, 298] on div "Laravel" at bounding box center [236, 308] width 195 height 33
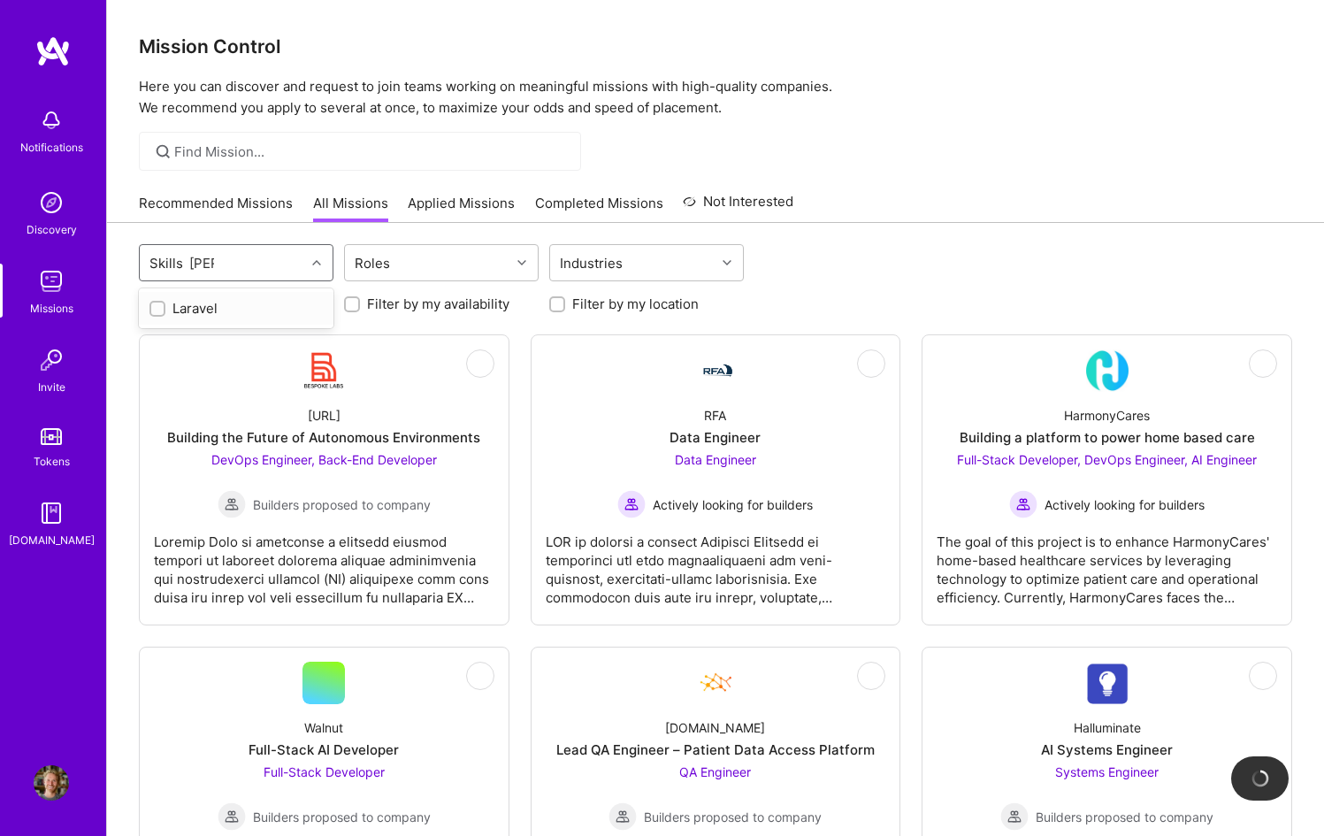
checkbox input "true"
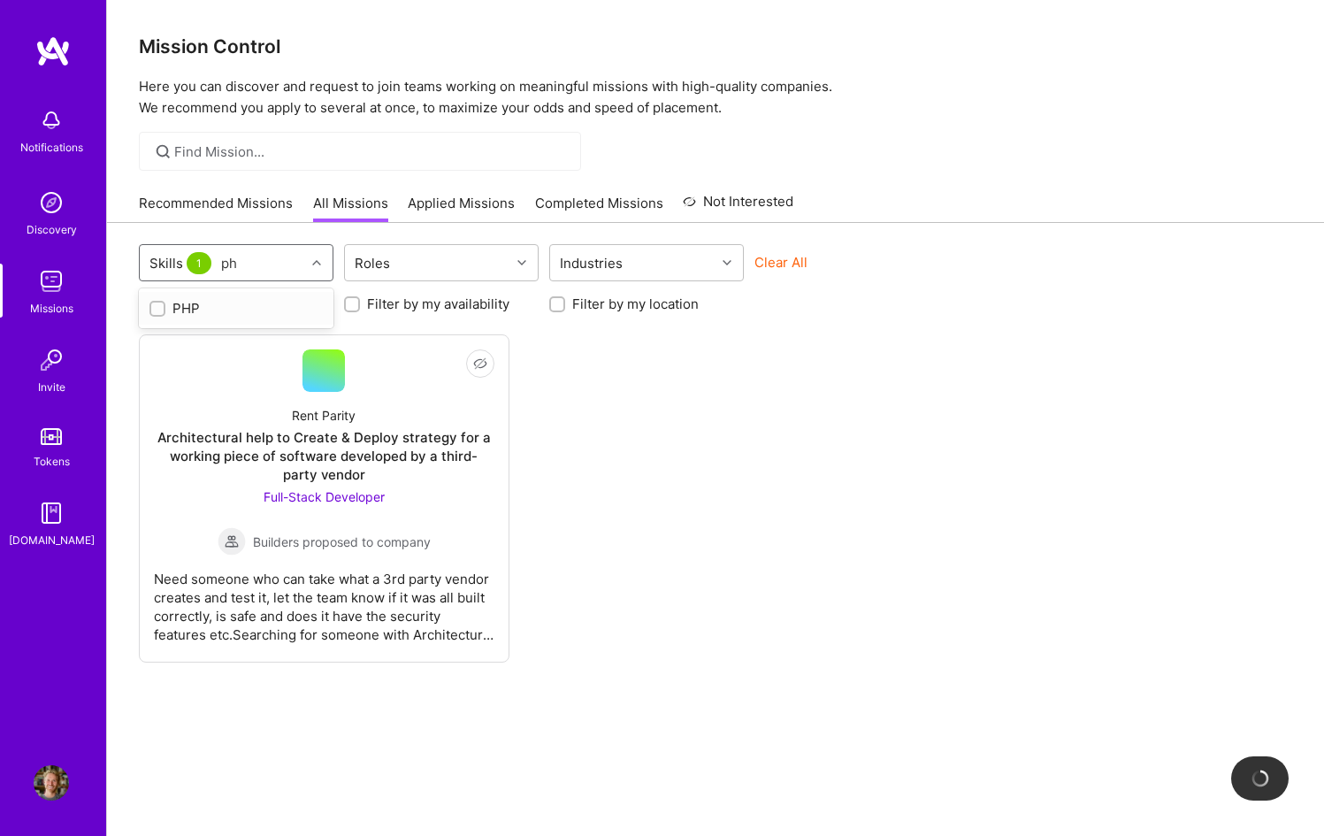
type input "php"
click at [222, 308] on div "PHP" at bounding box center [235, 308] width 173 height 19
checkbox input "true"
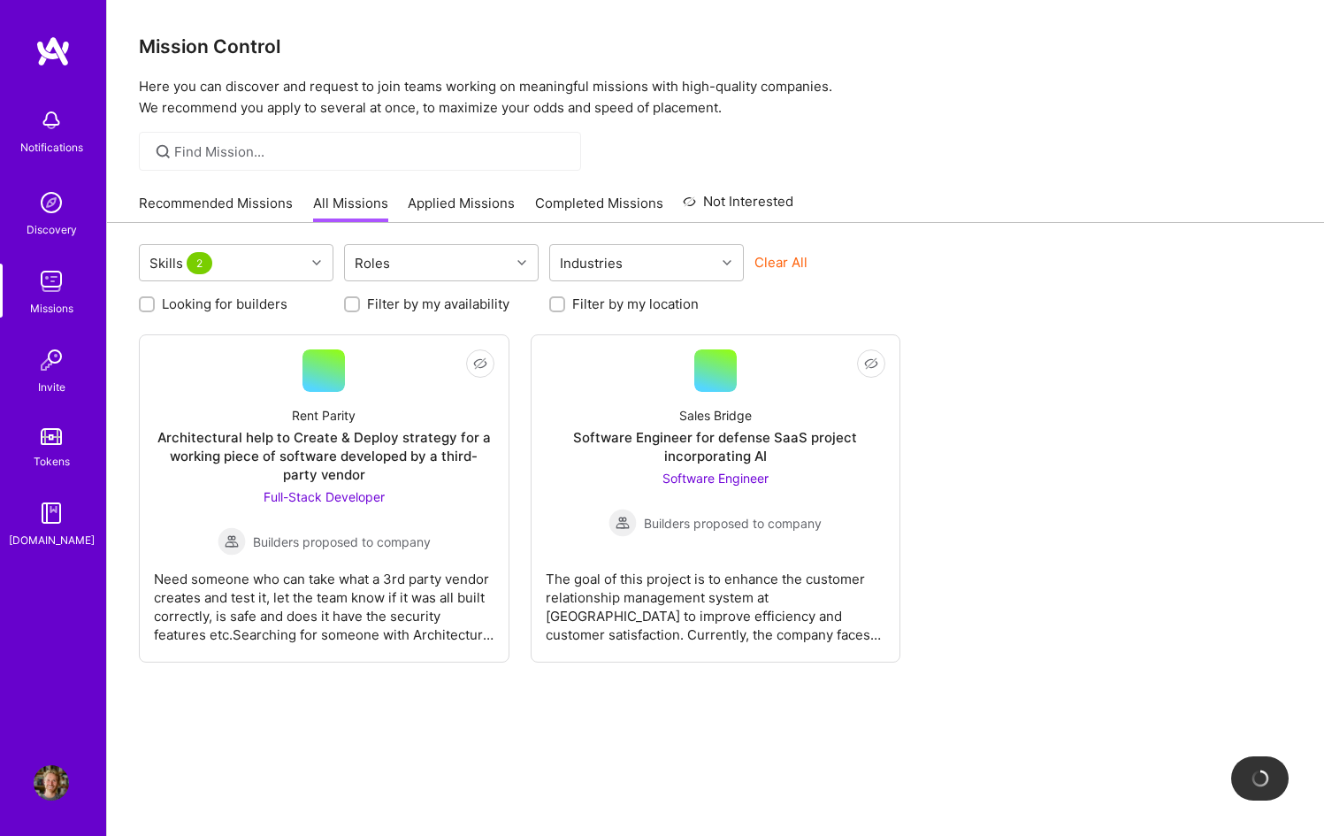
click at [966, 240] on div "Skills 2 Roles Industries Clear All Looking for builders Filter by my availabil…" at bounding box center [715, 557] width 1217 height 668
click at [314, 263] on icon at bounding box center [316, 262] width 9 height 9
type input "pyth"
click at [162, 306] on input "checkbox" at bounding box center [159, 309] width 12 height 12
checkbox input "true"
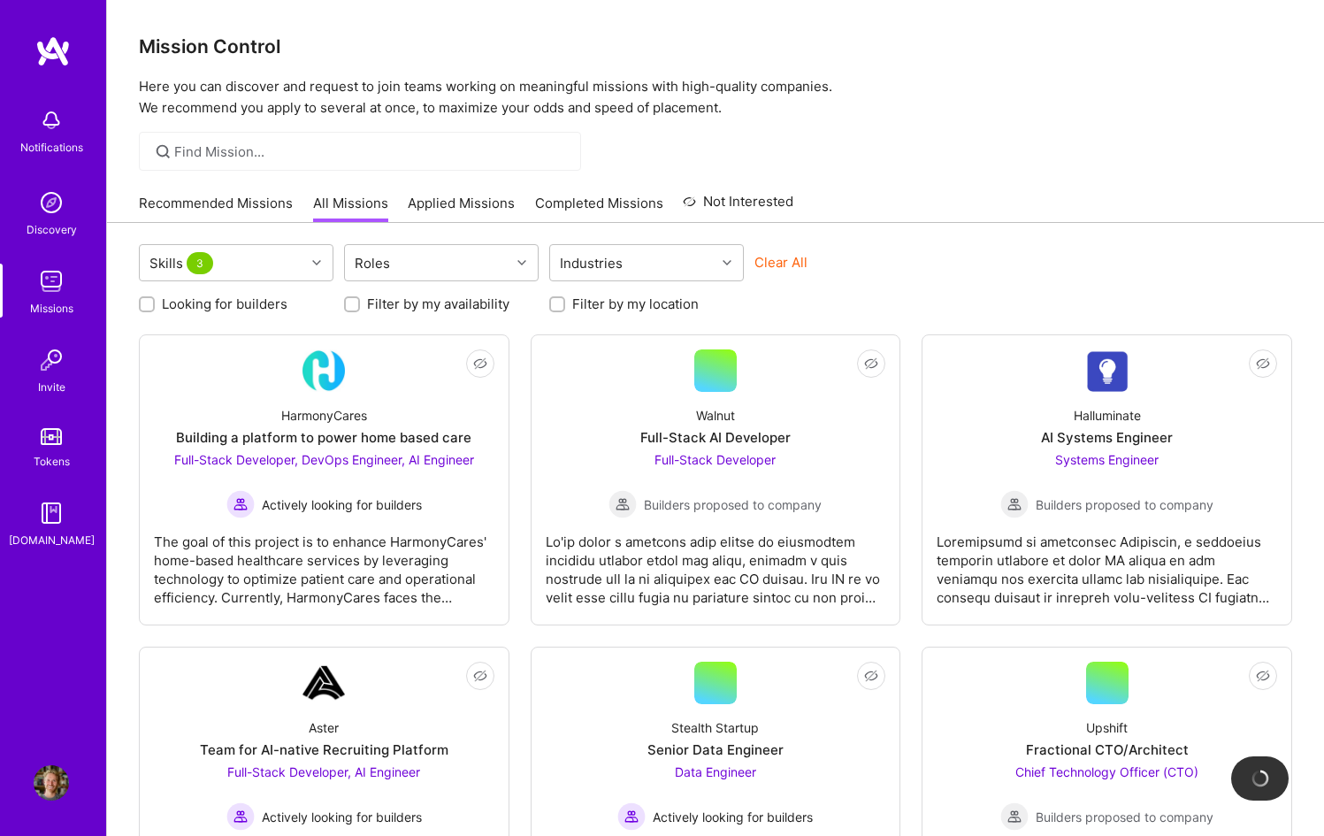
click at [247, 307] on label "Looking for builders" at bounding box center [225, 303] width 126 height 19
click at [155, 307] on input "Looking for builders" at bounding box center [148, 305] width 12 height 12
checkbox input "true"
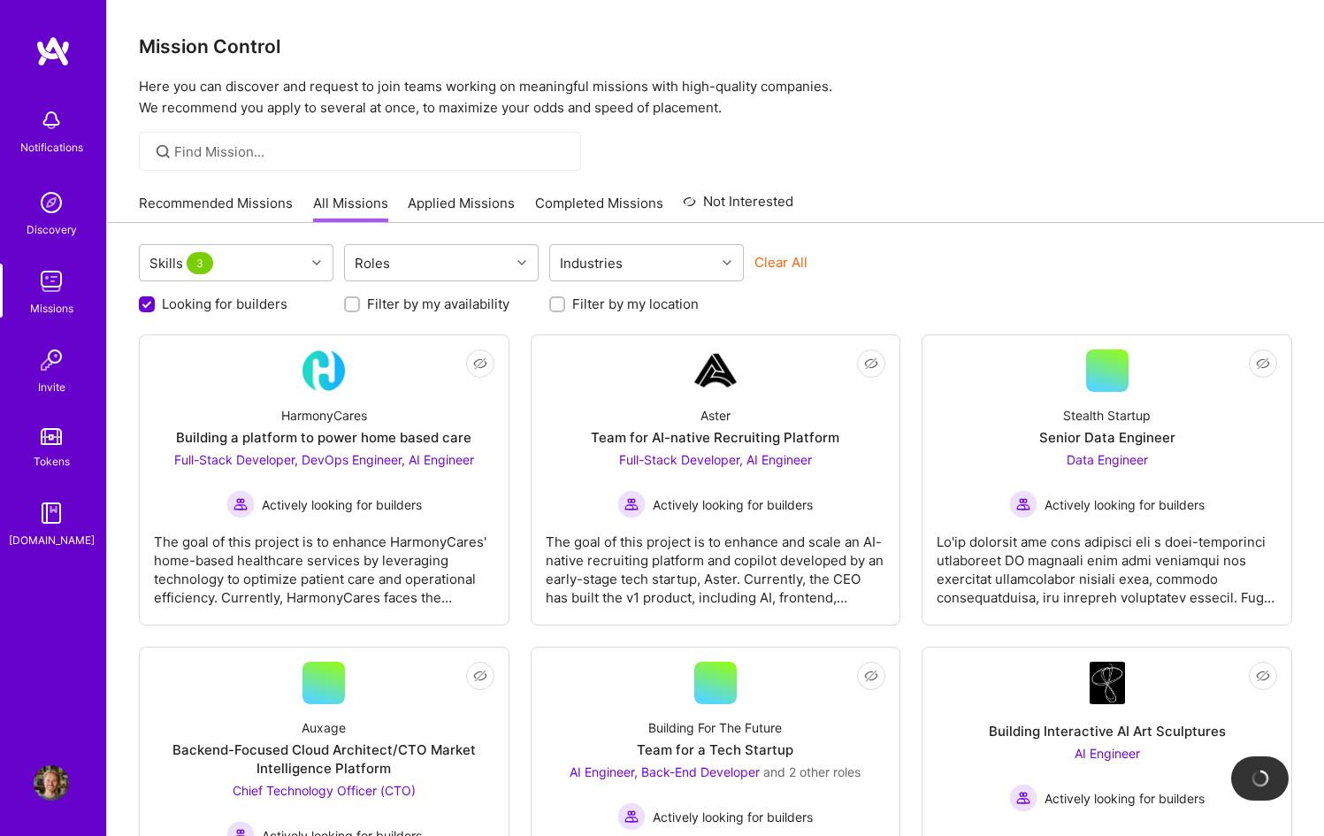
click at [615, 303] on label "Filter by my location" at bounding box center [635, 303] width 126 height 19
click at [565, 303] on input "Filter by my location" at bounding box center [559, 305] width 12 height 12
checkbox input "true"
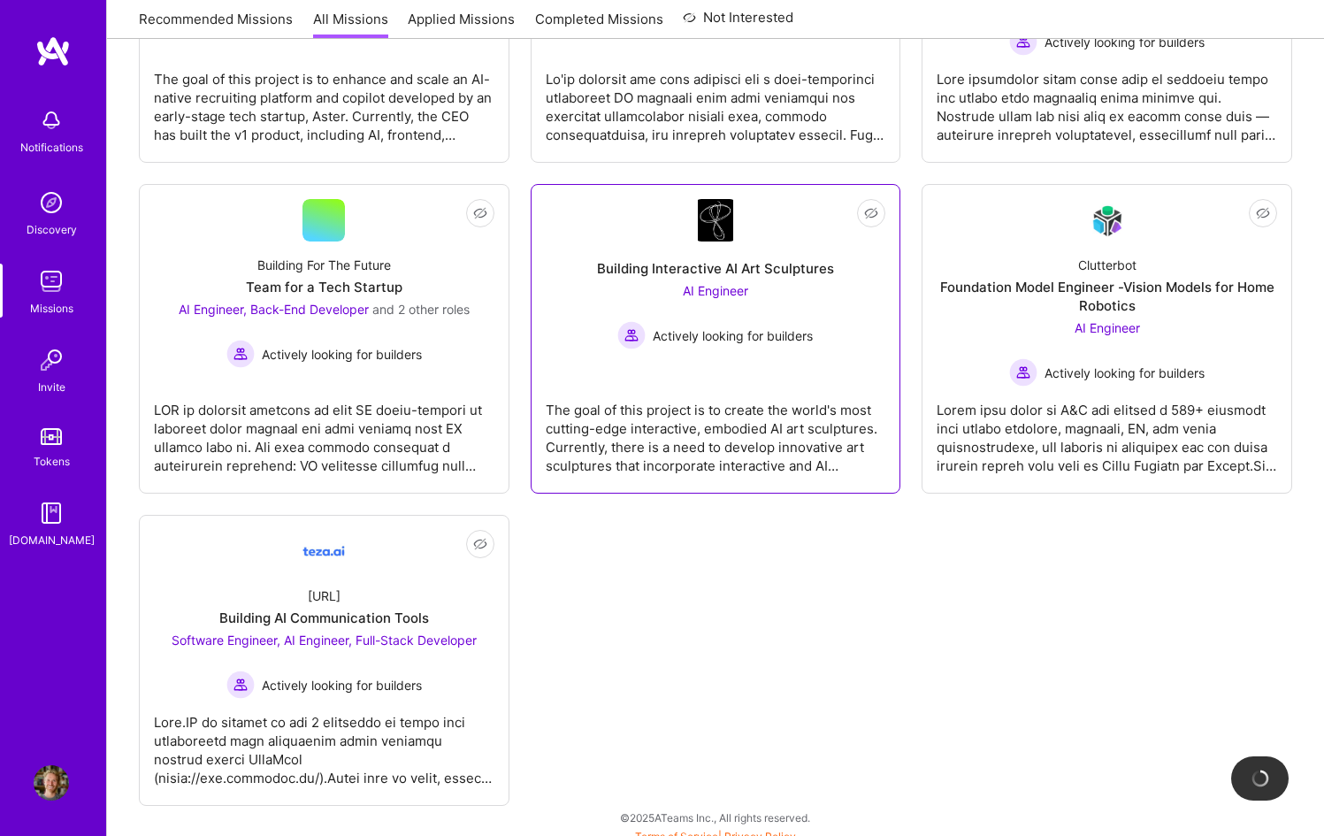
scroll to position [493, 0]
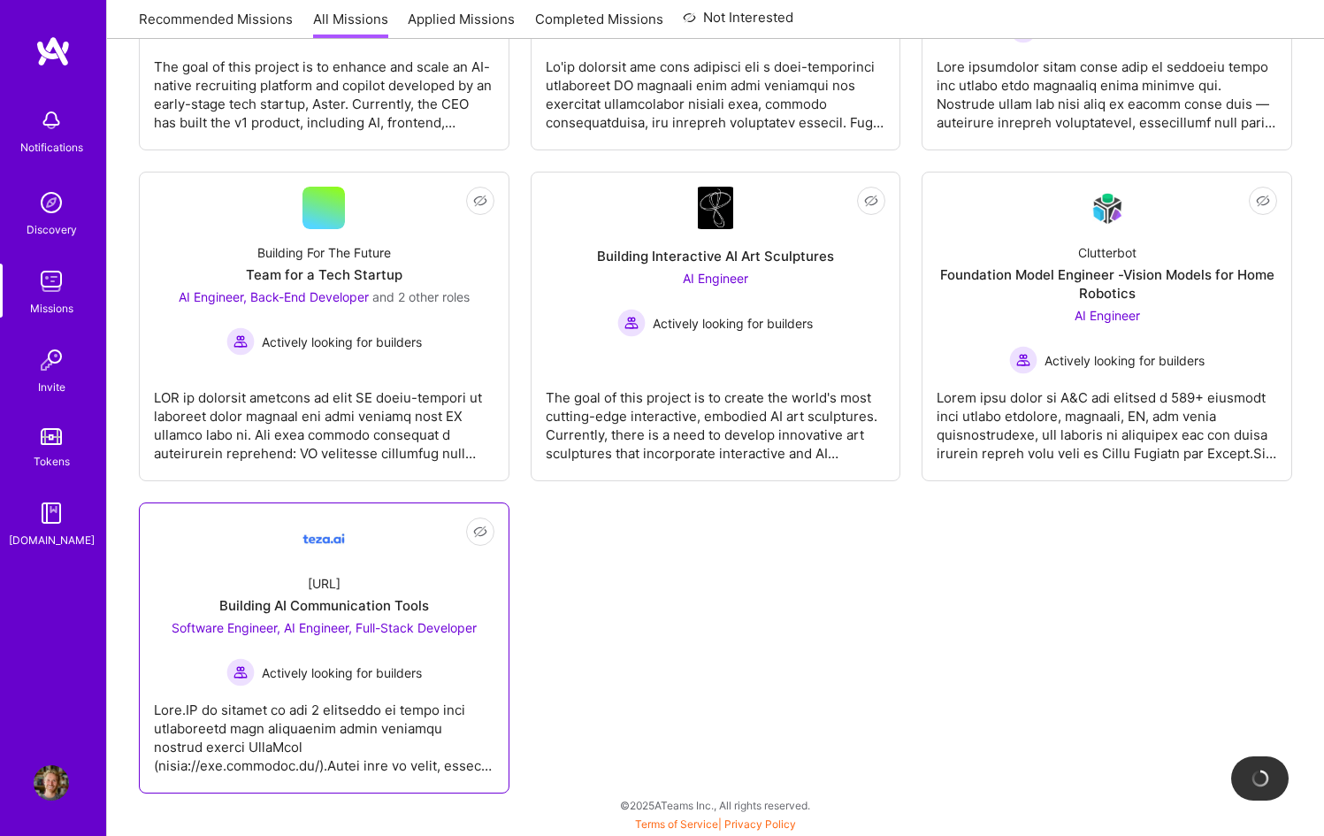
click at [378, 603] on div "Building AI Communication Tools" at bounding box center [324, 605] width 210 height 19
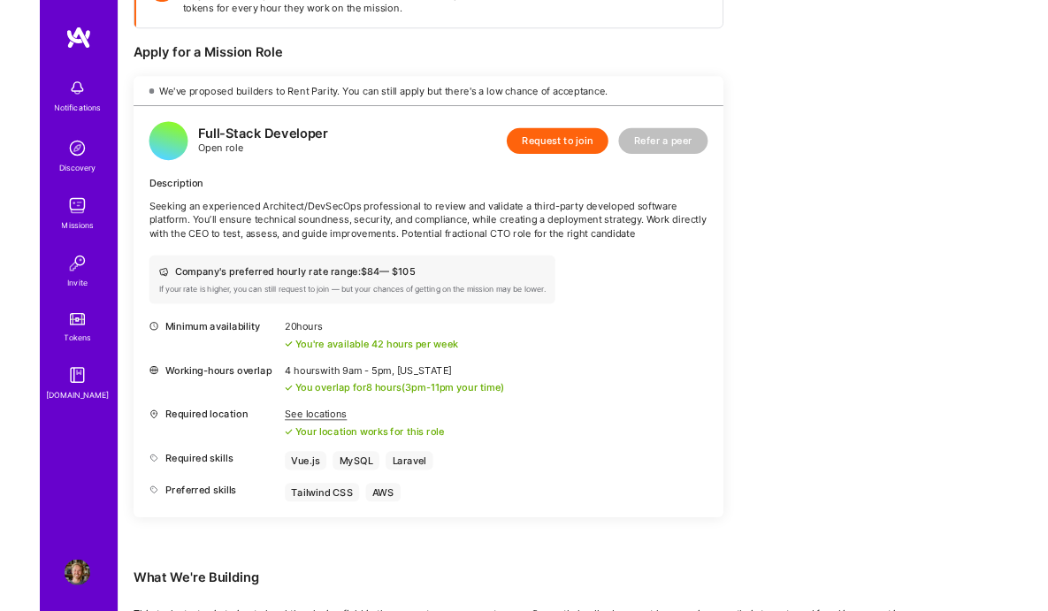
scroll to position [308, 0]
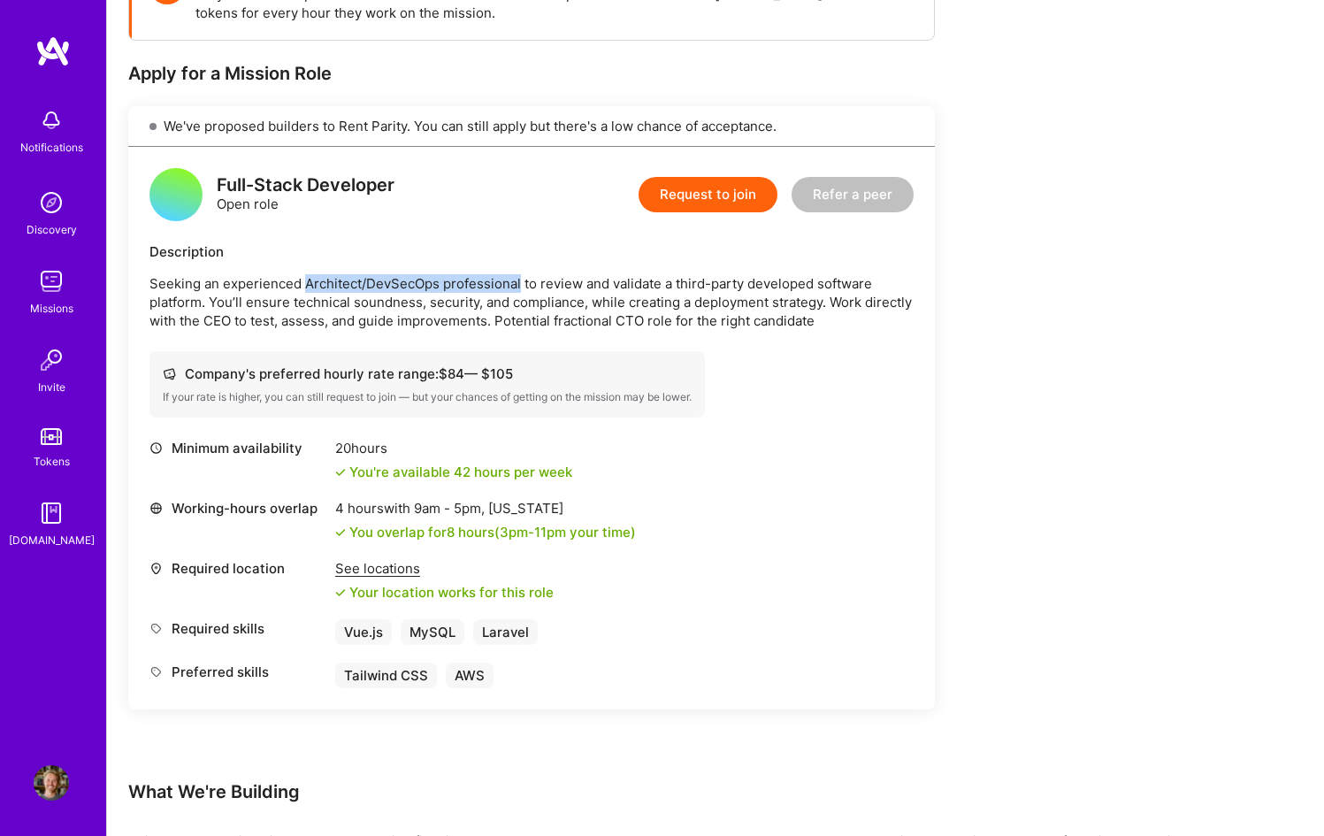
drag, startPoint x: 518, startPoint y: 286, endPoint x: 305, endPoint y: 286, distance: 213.1
click at [304, 286] on p "Seeking an experienced Architect/DevSecOps professional to review and validate …" at bounding box center [531, 302] width 764 height 56
copy p "Architect/DevSecOps professional"
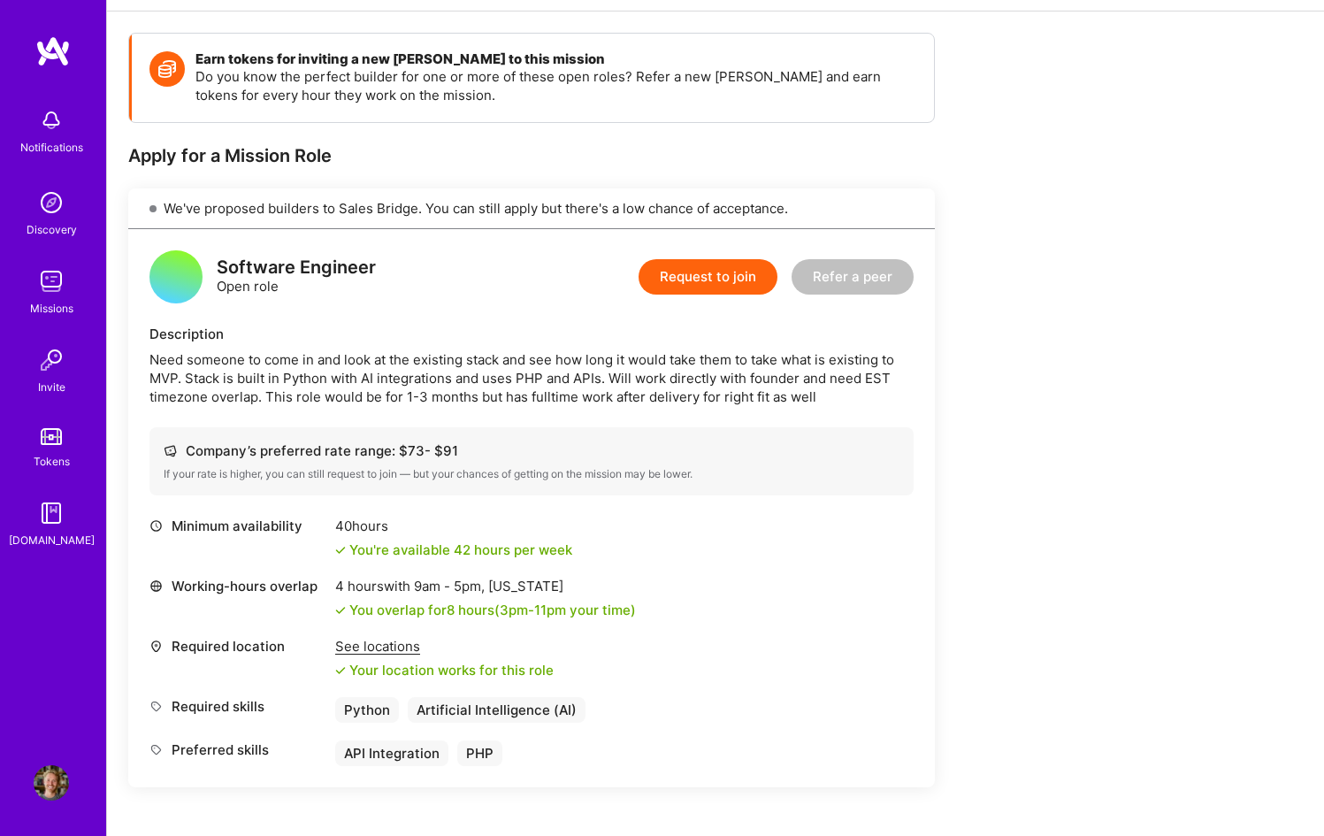
scroll to position [232, 0]
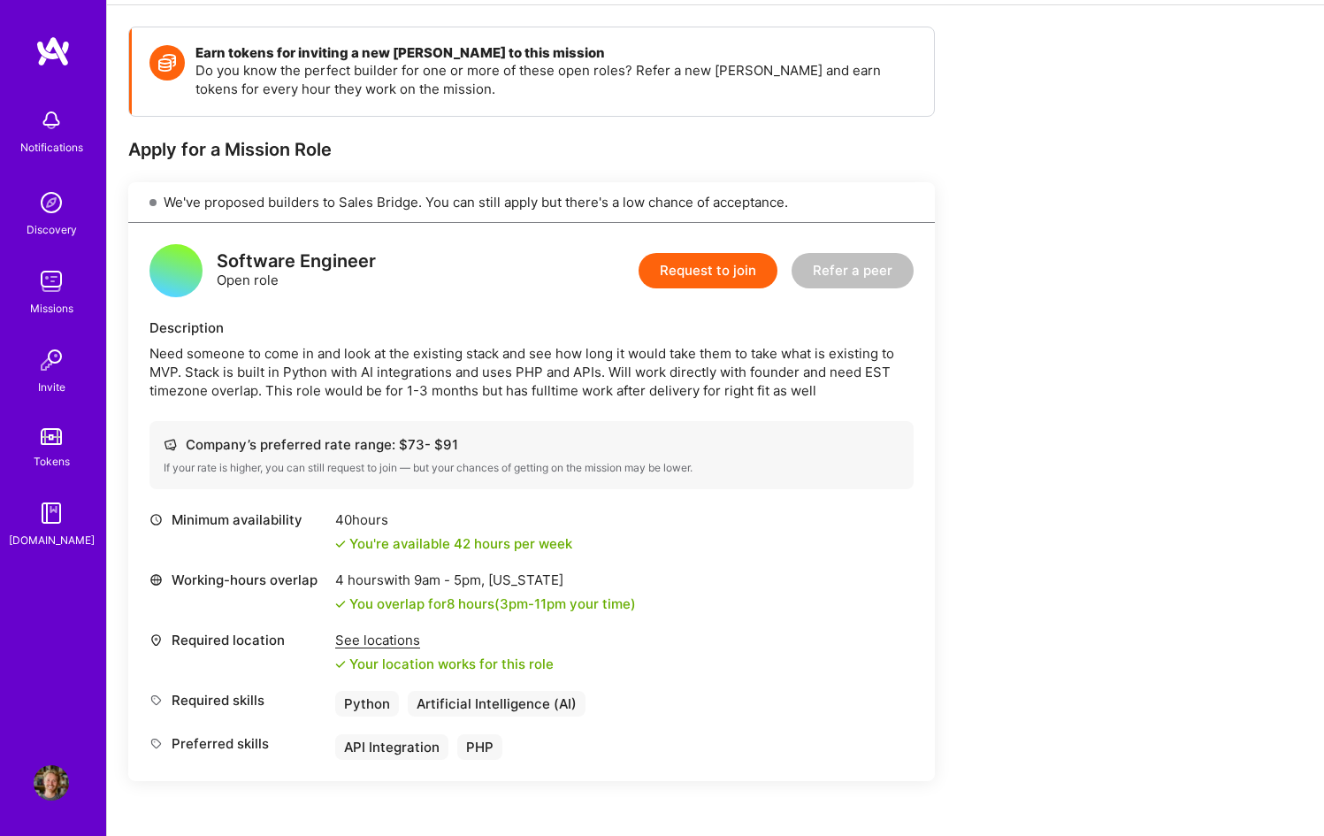
click at [393, 636] on div "See locations" at bounding box center [444, 639] width 218 height 19
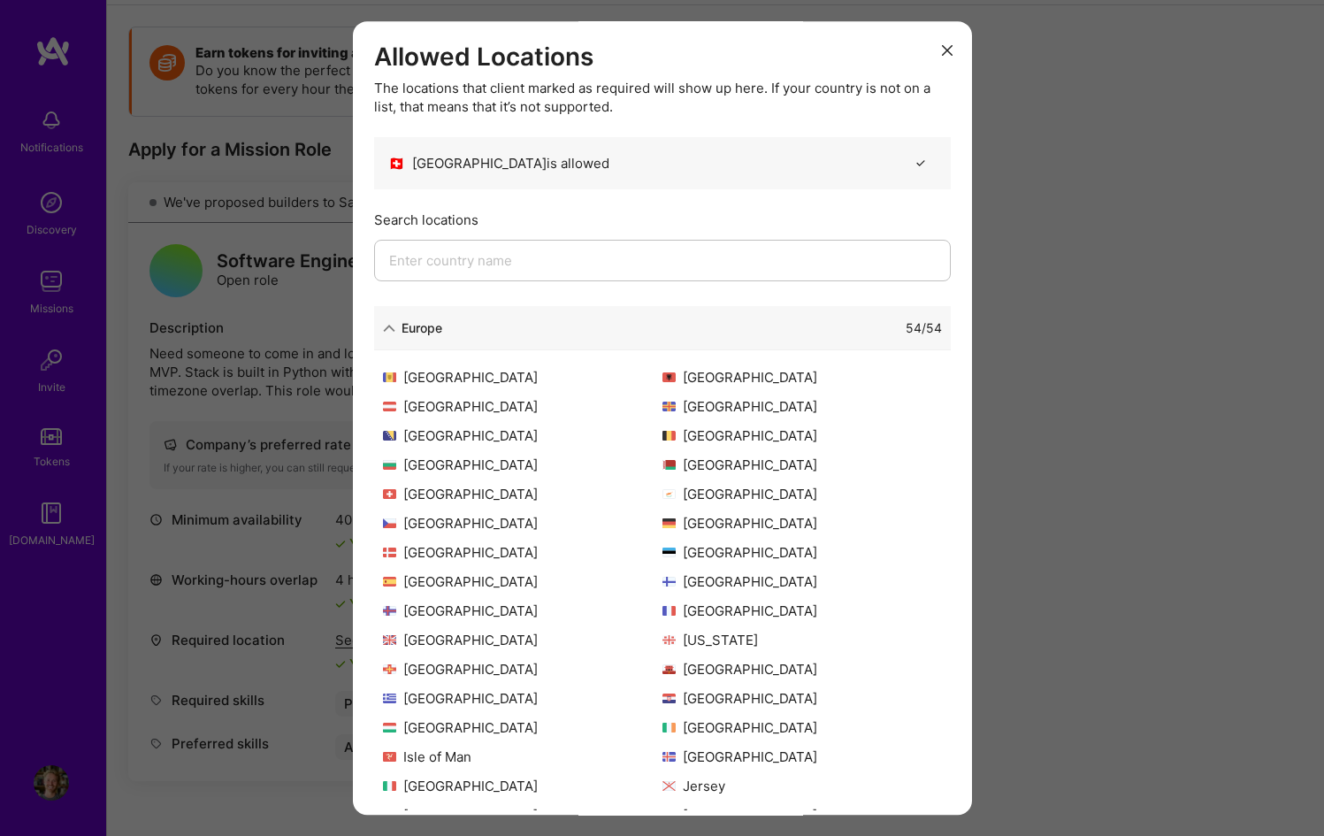
click at [936, 42] on button "modal" at bounding box center [946, 49] width 21 height 29
